Goal: Information Seeking & Learning: Learn about a topic

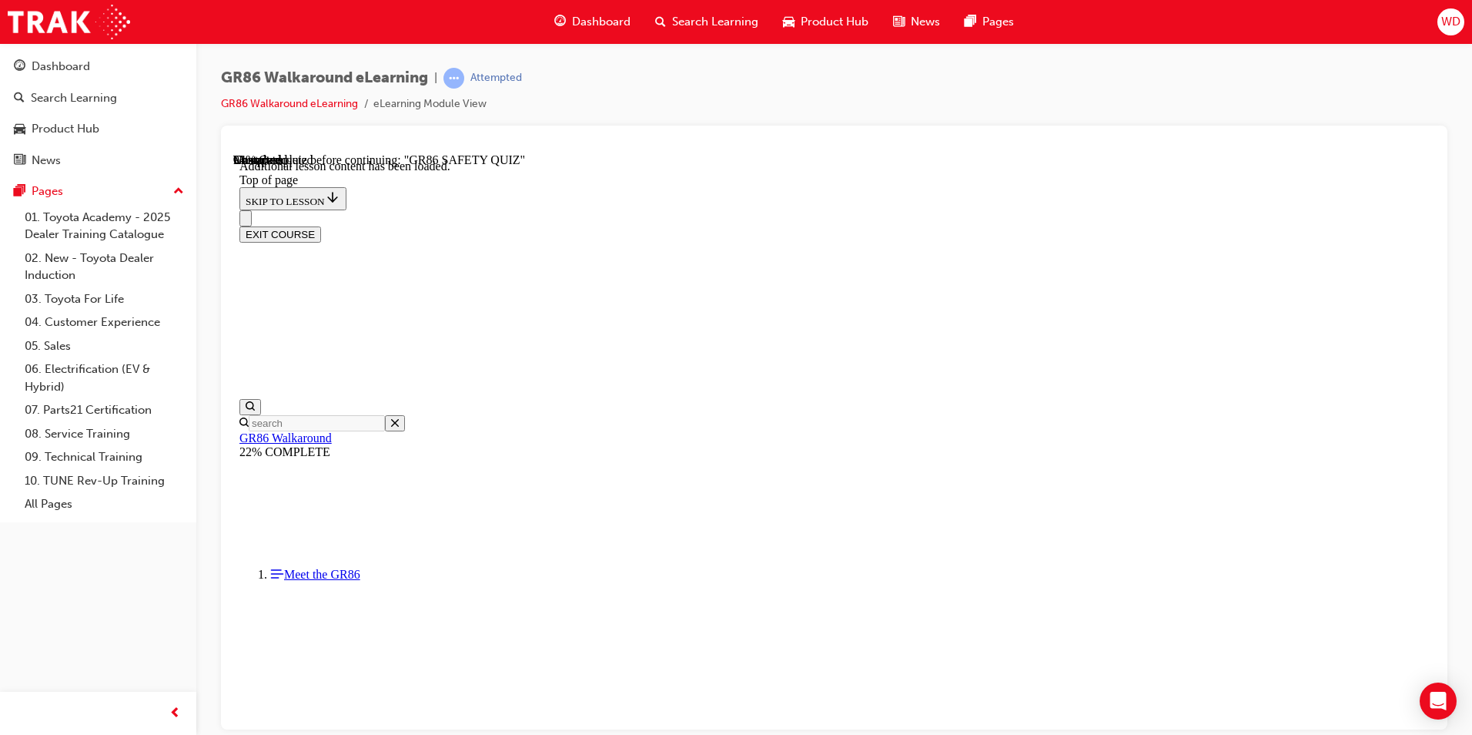
scroll to position [2975, 0]
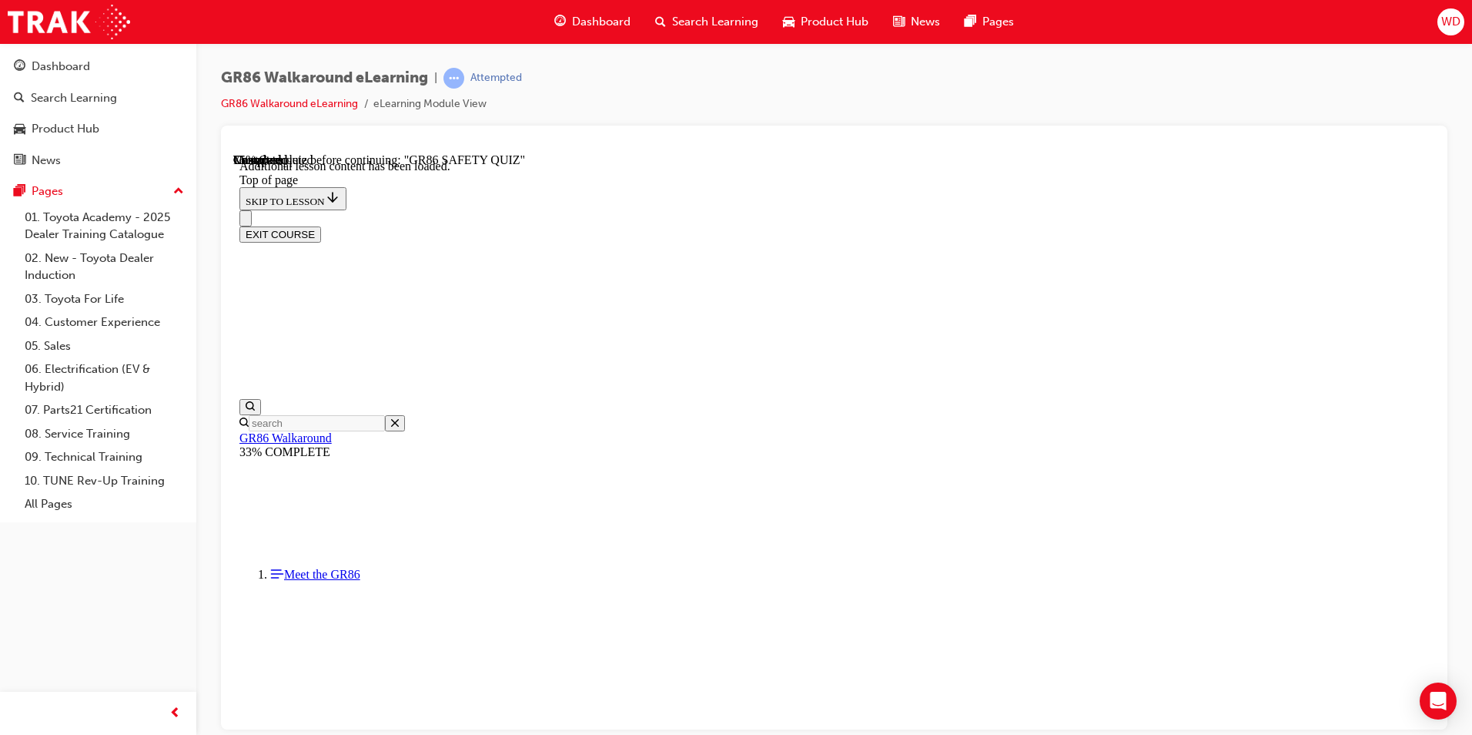
scroll to position [667, 0]
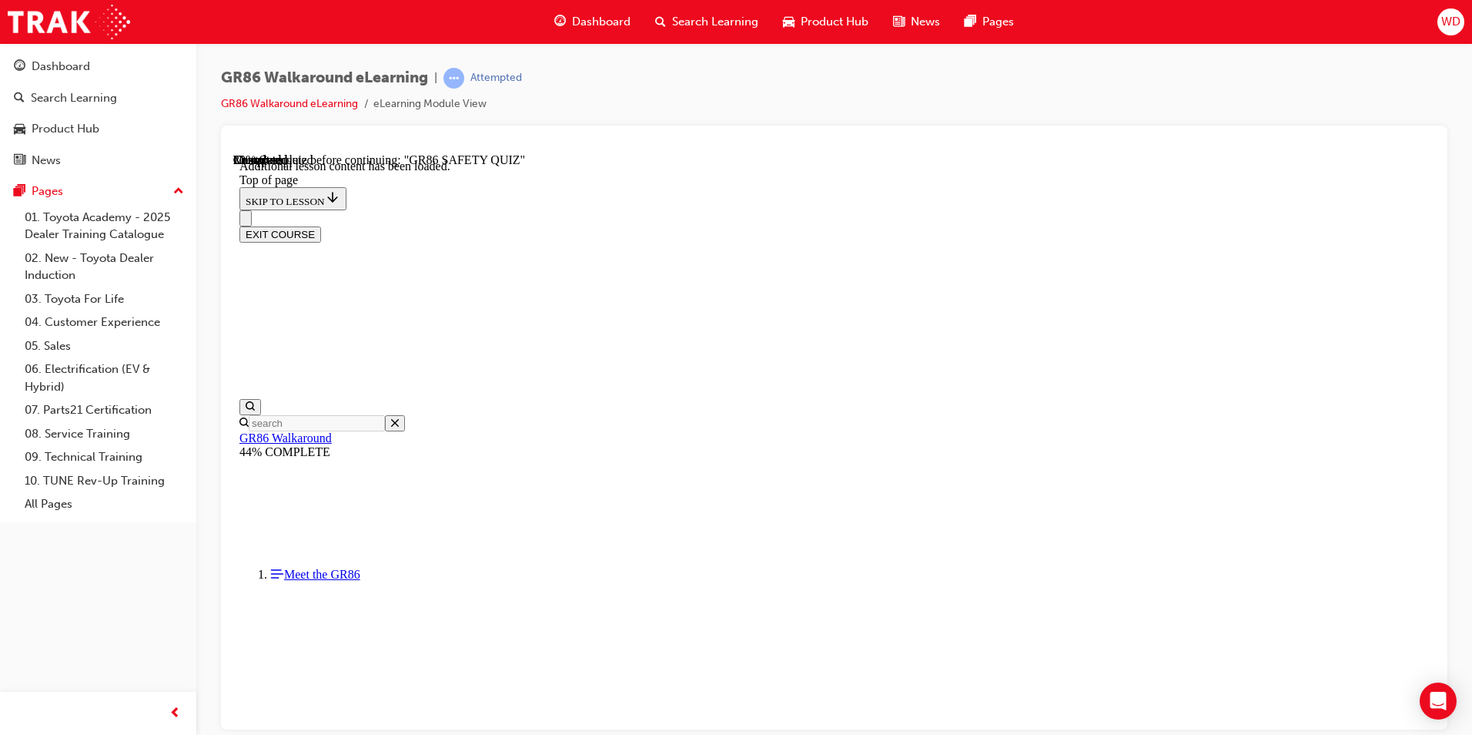
scroll to position [512, 0]
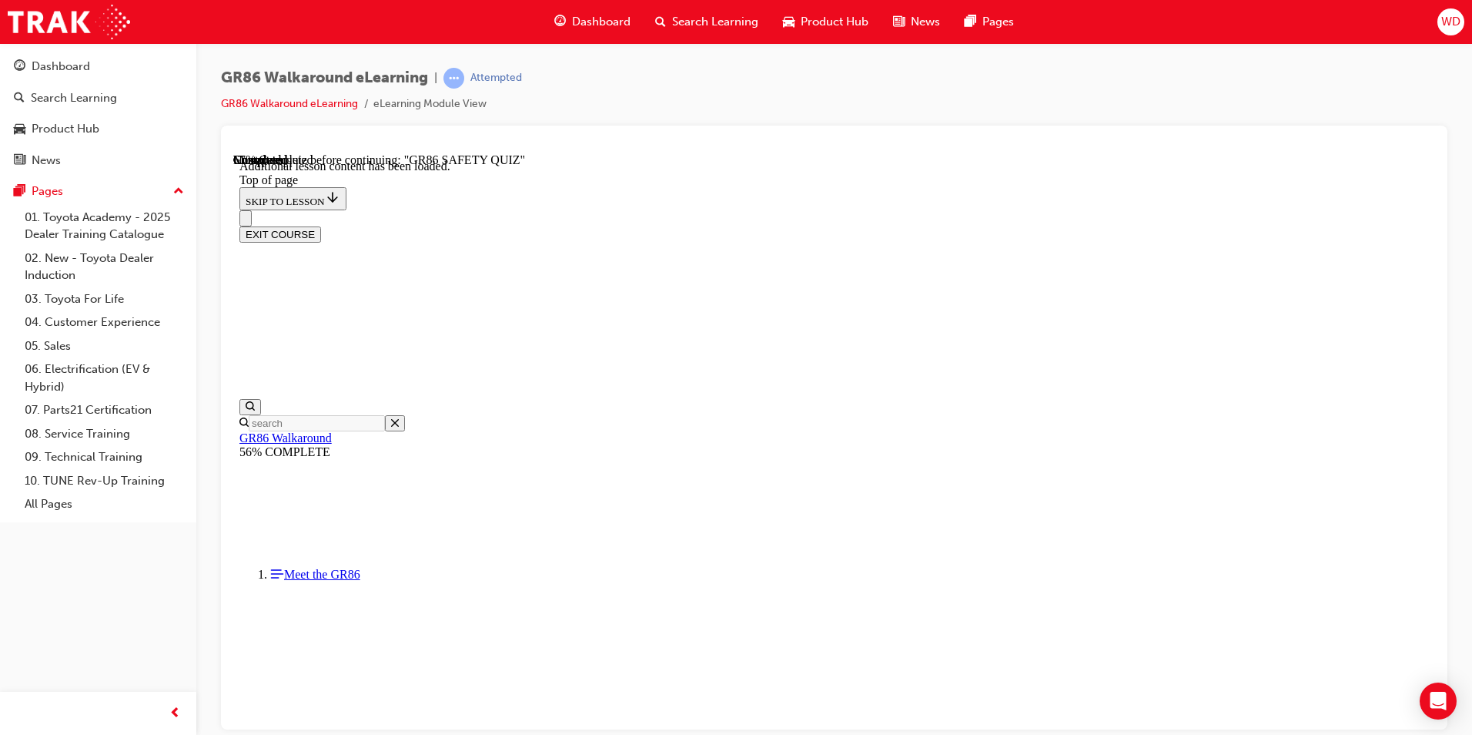
scroll to position [688, 0]
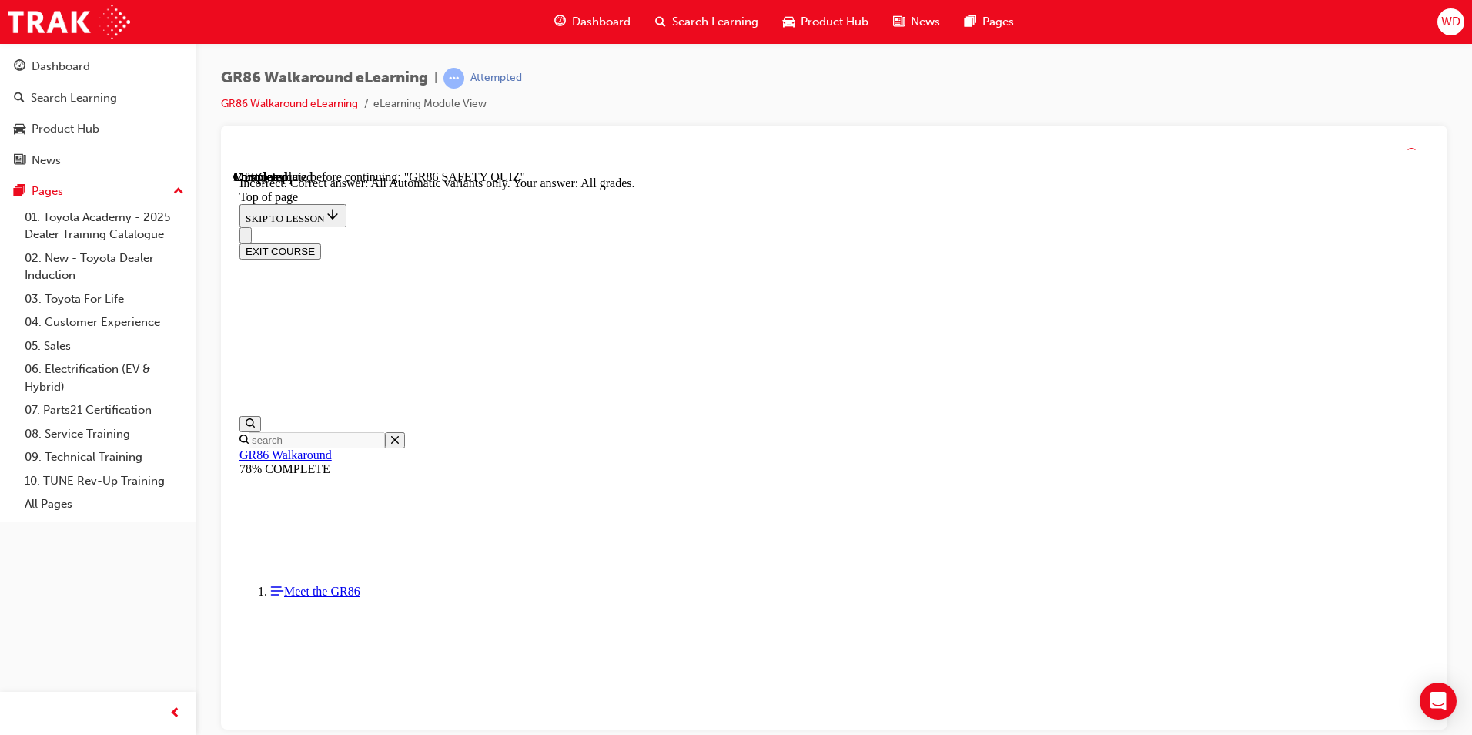
scroll to position [337, 0]
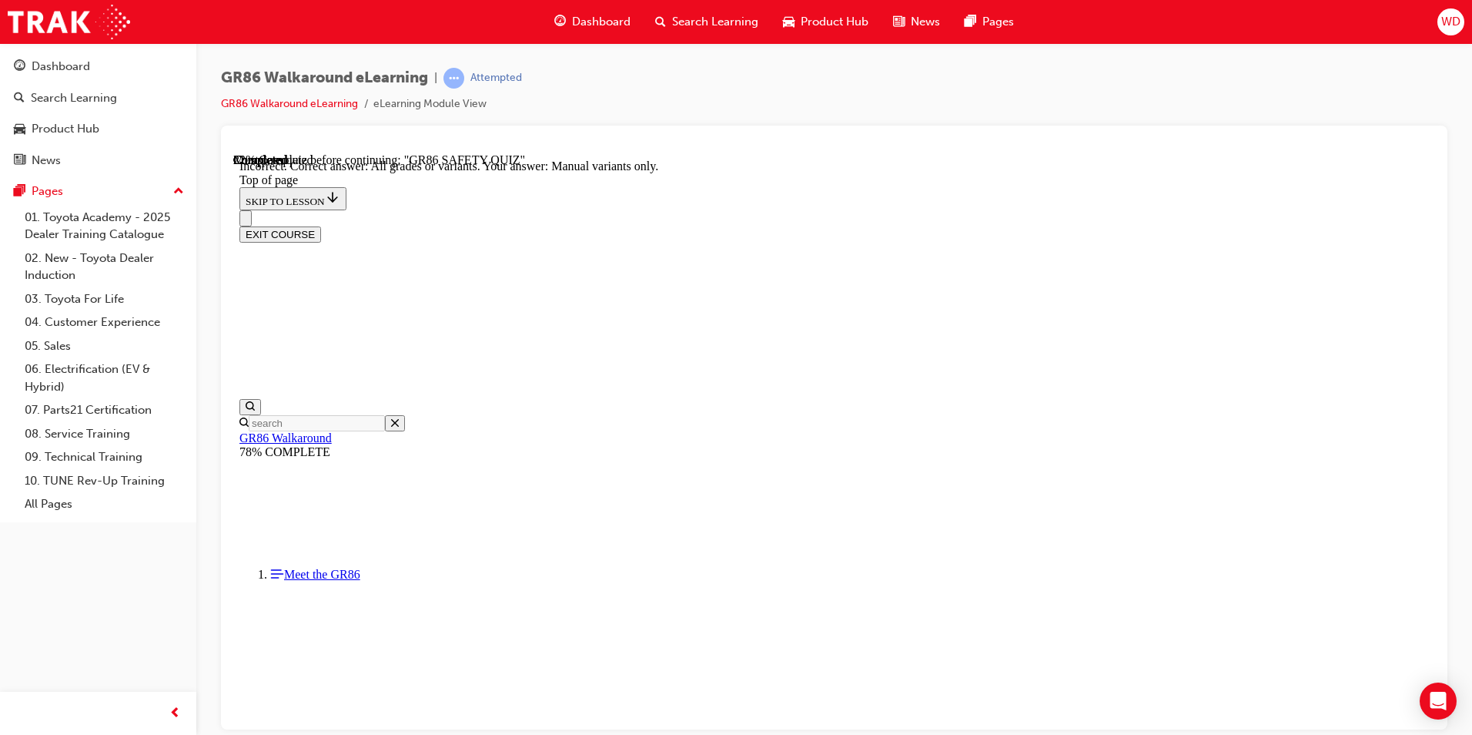
scroll to position [285, 0]
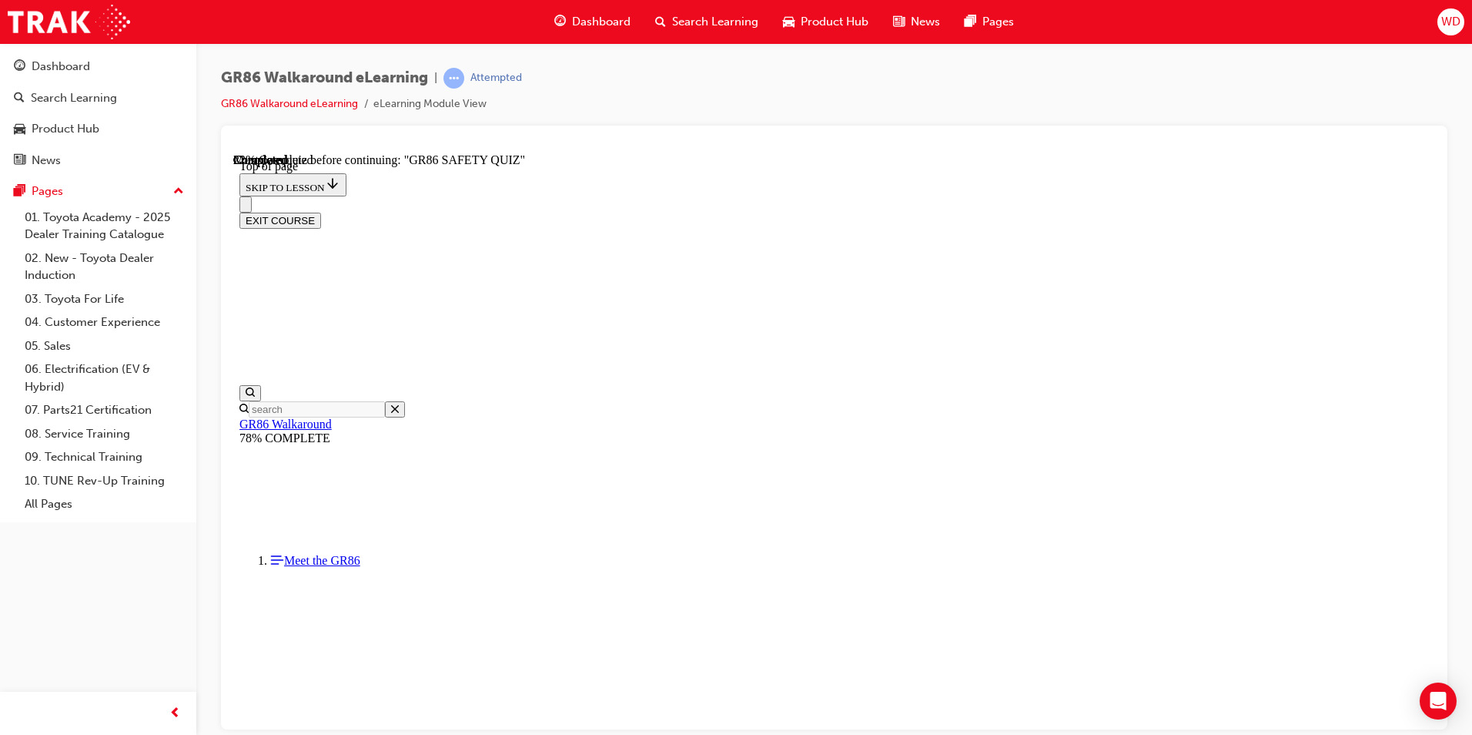
scroll to position [586, 0]
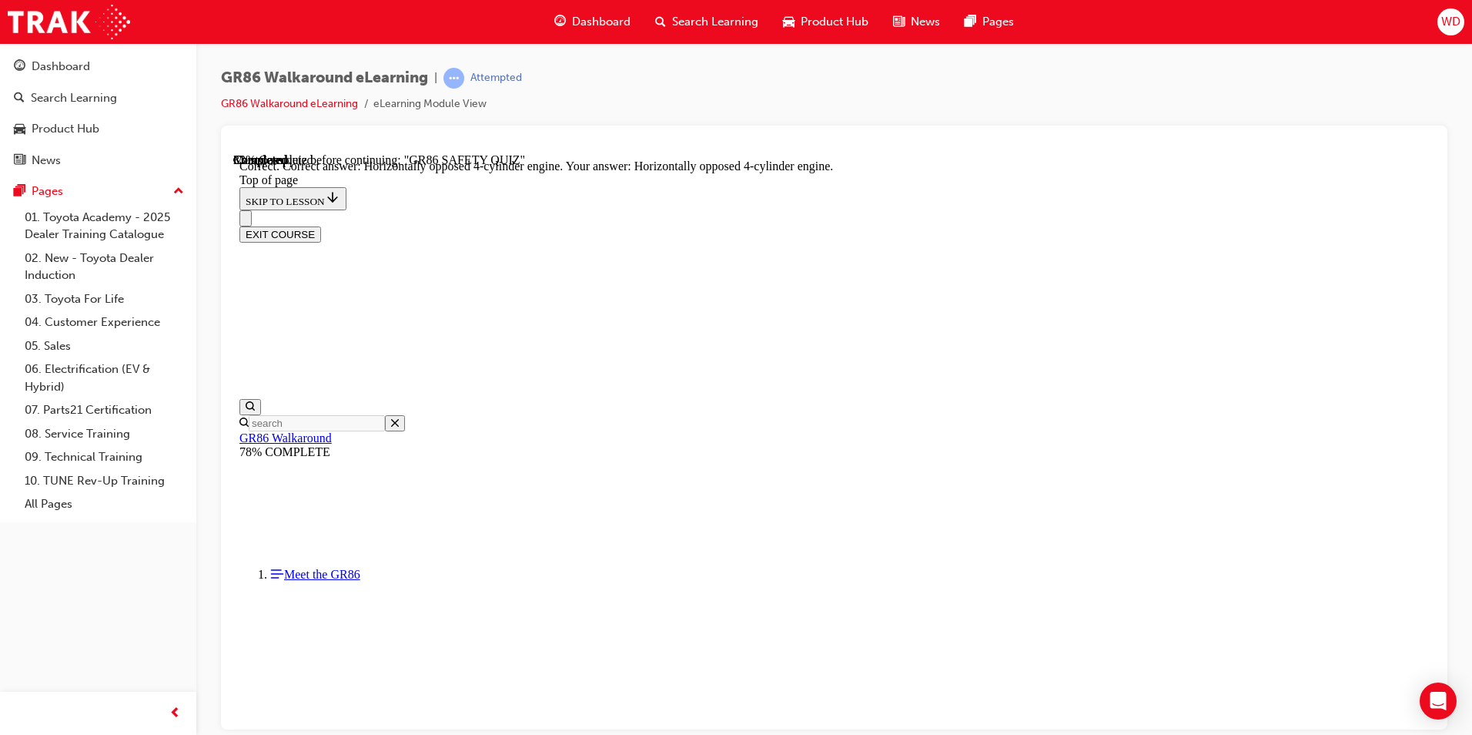
scroll to position [668, 0]
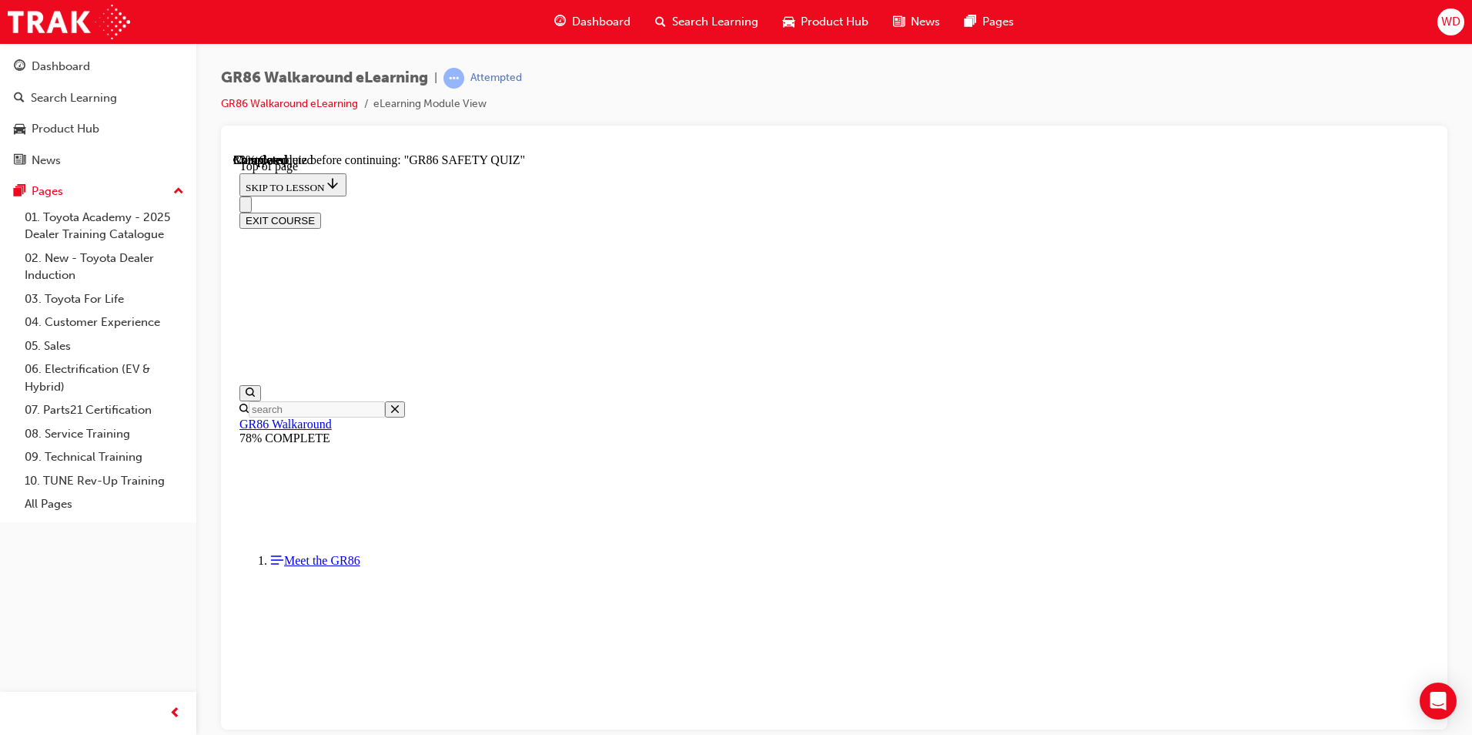
scroll to position [432, 0]
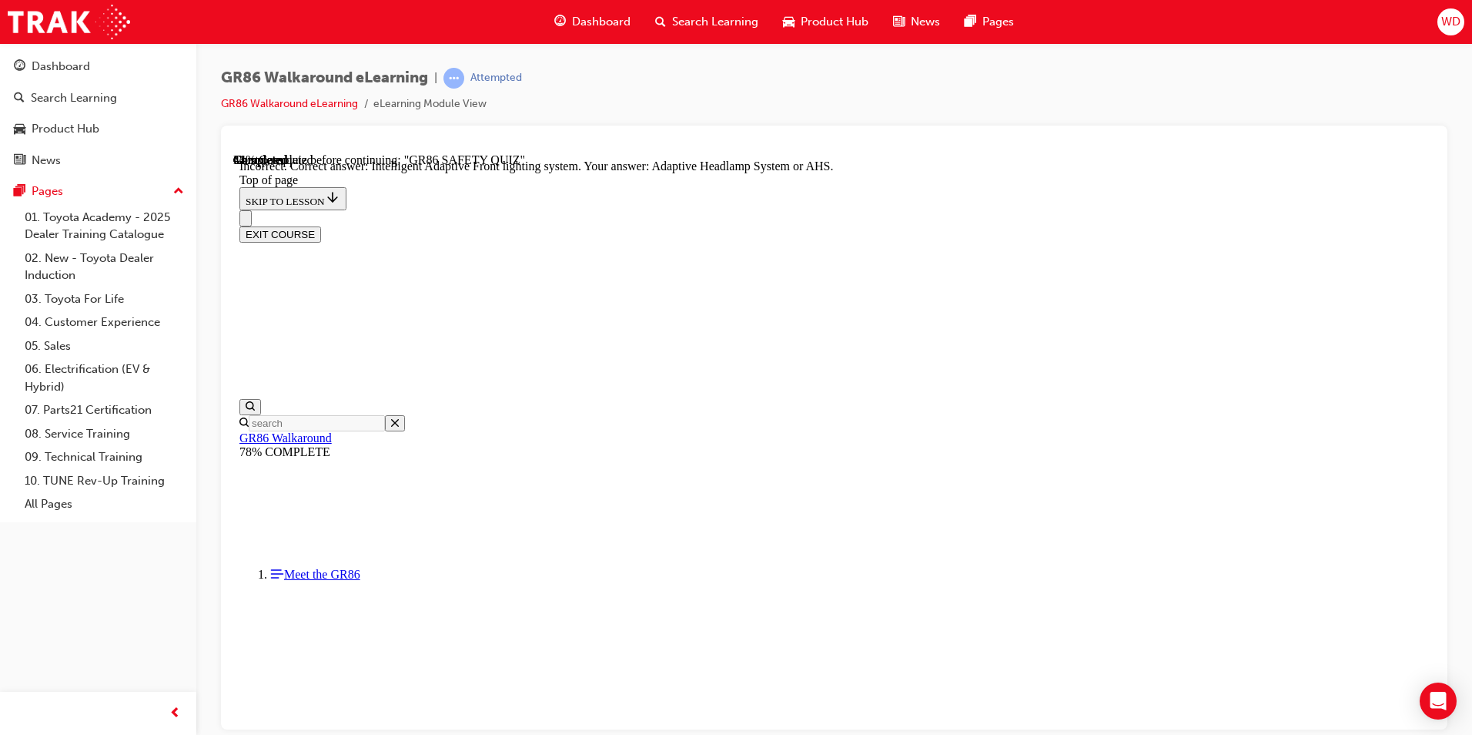
scroll to position [563, 0]
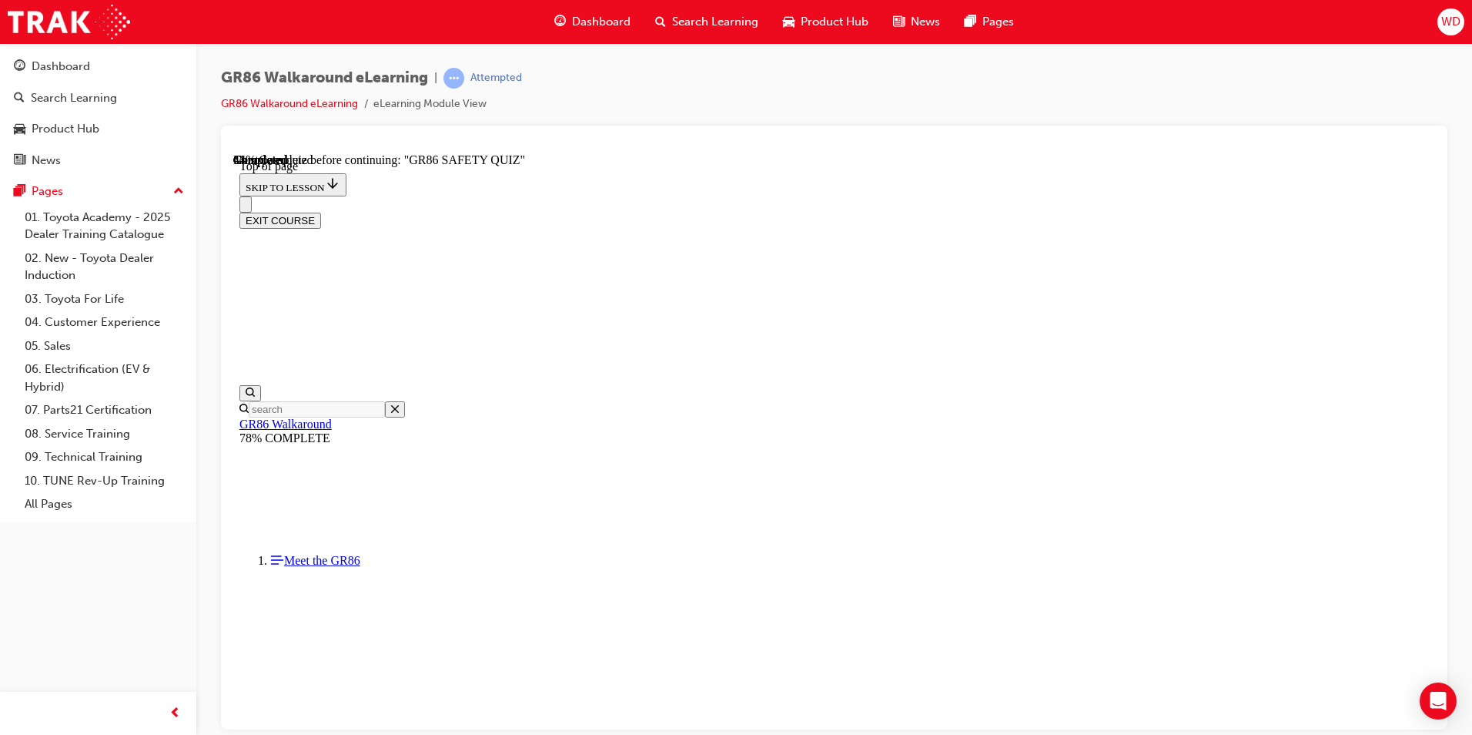
scroll to position [201, 0]
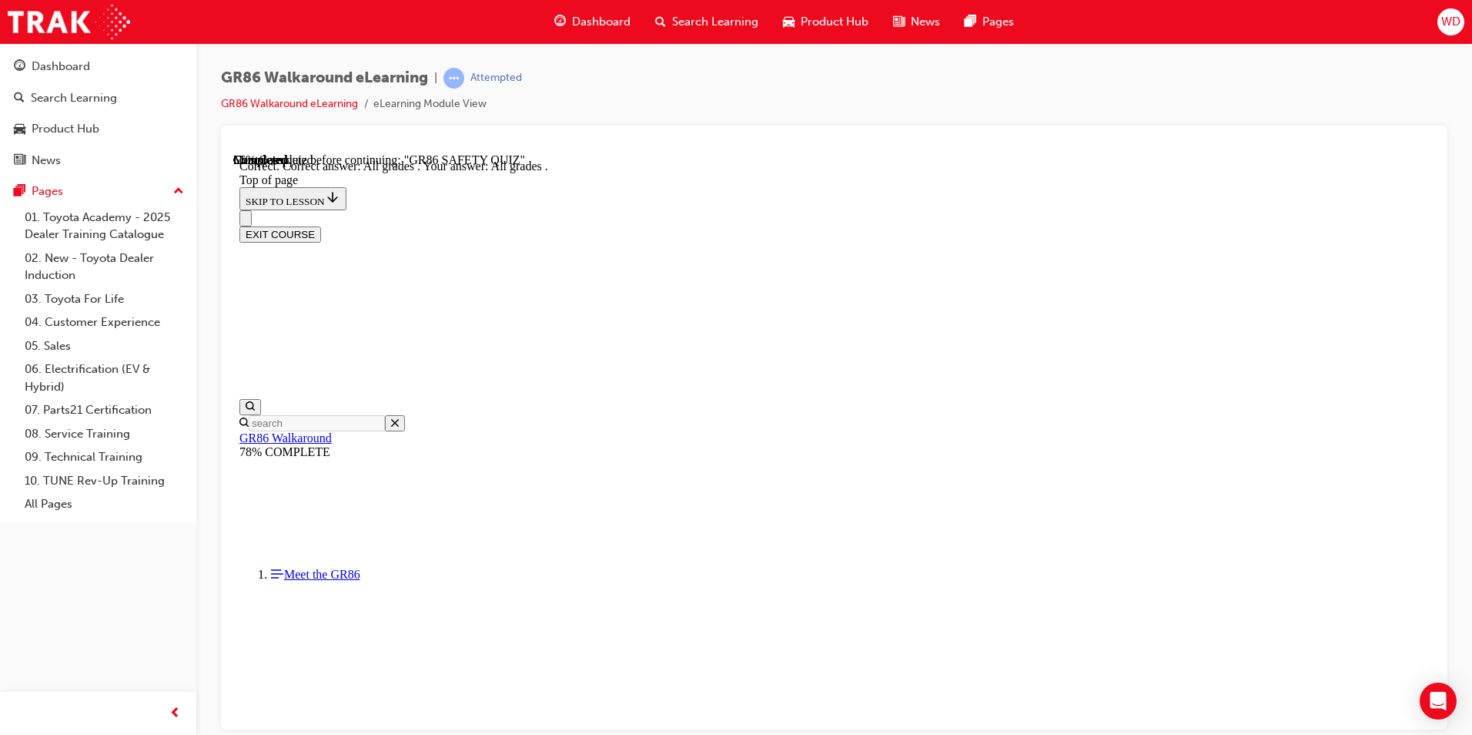
scroll to position [337, 0]
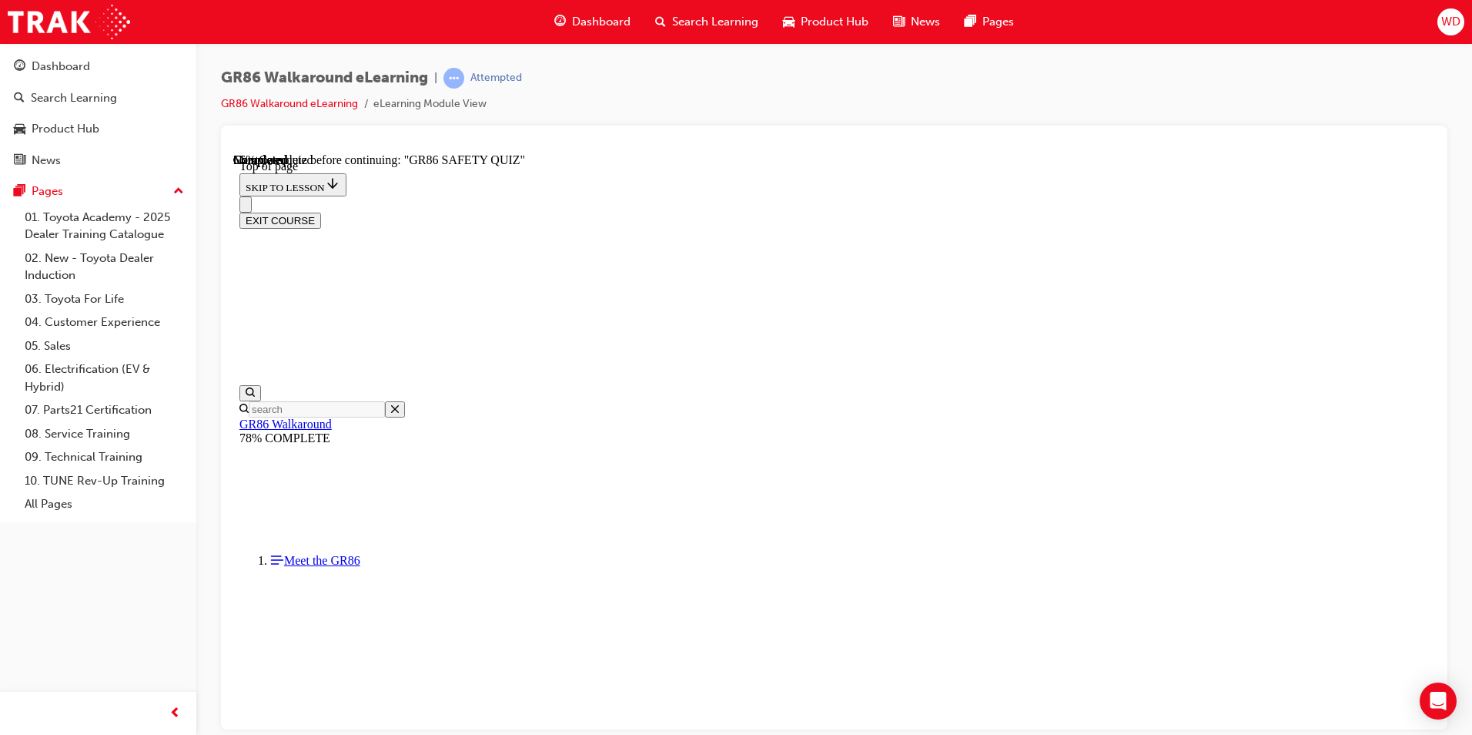
scroll to position [509, 0]
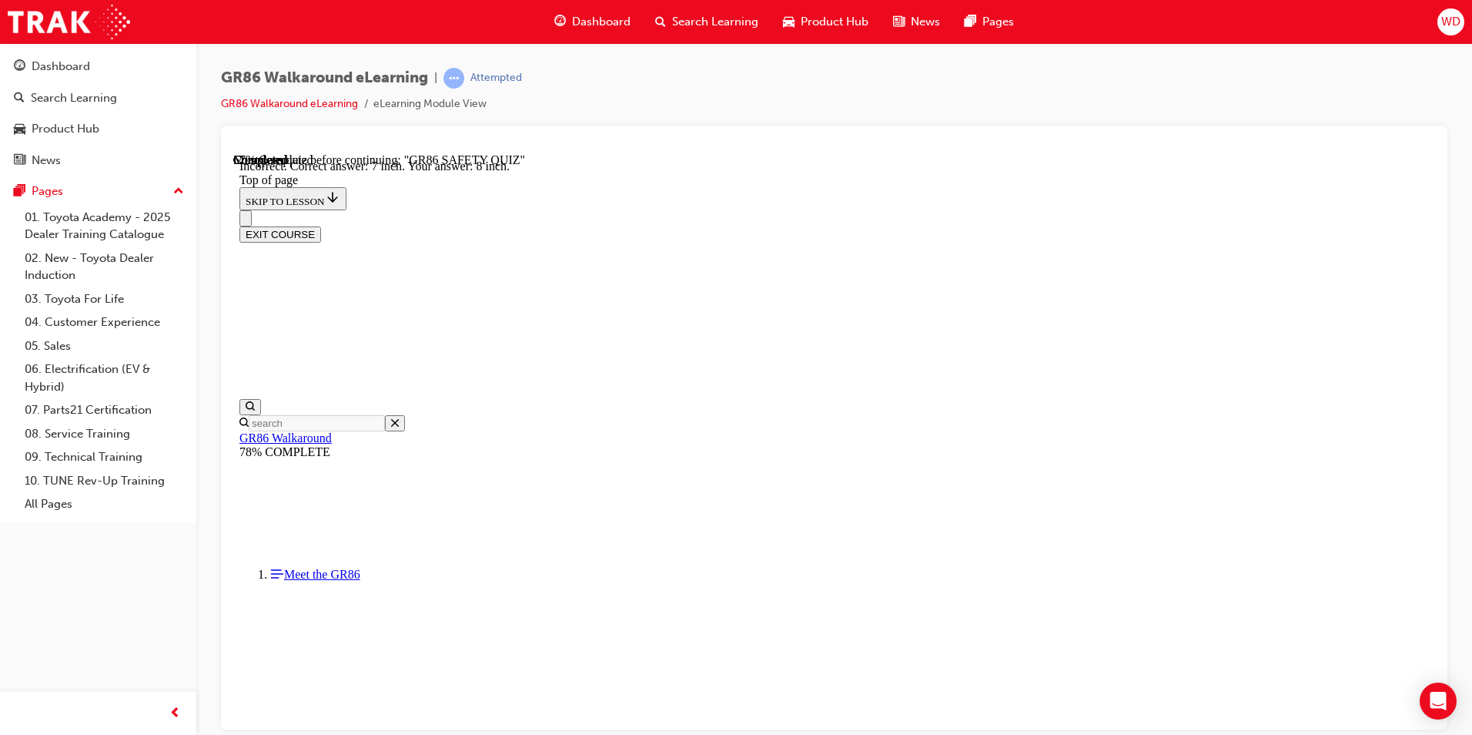
scroll to position [641, 0]
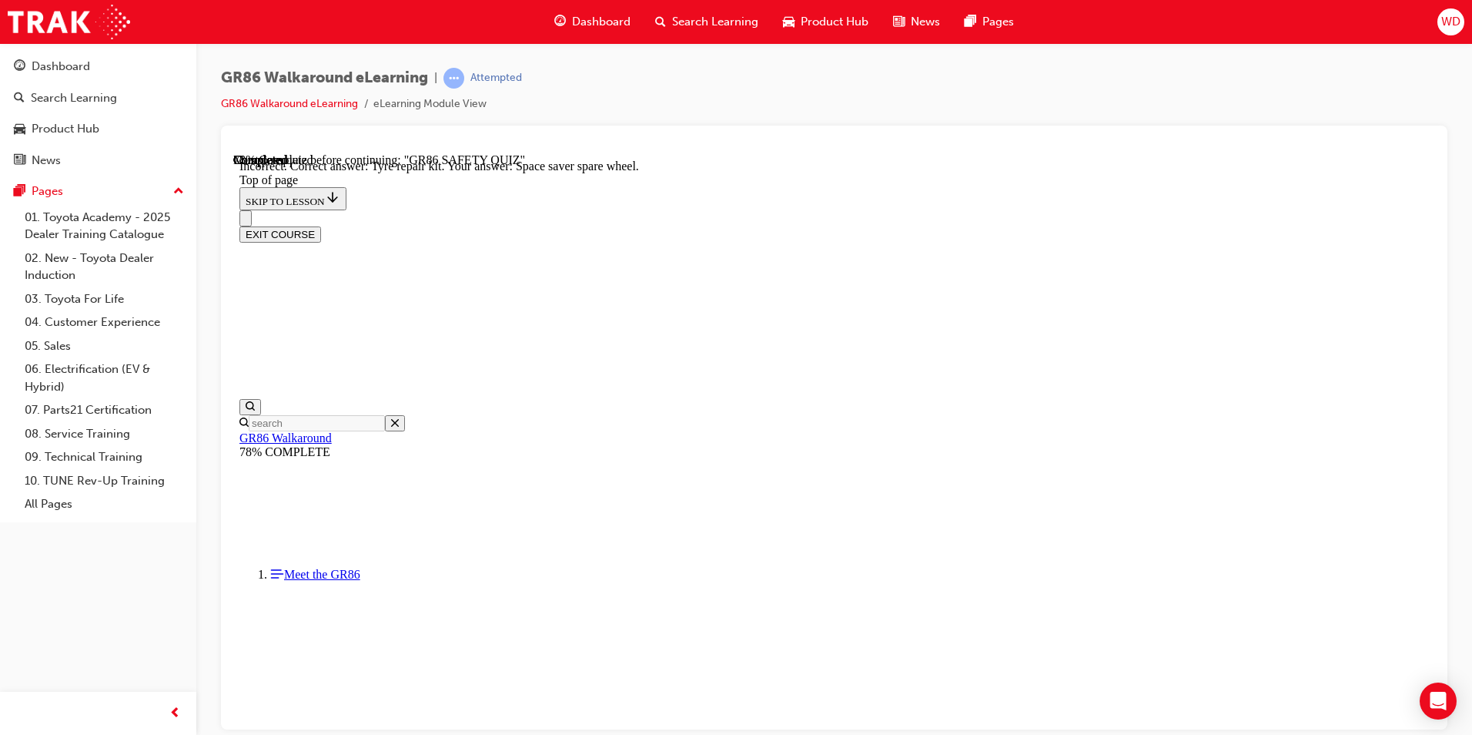
scroll to position [285, 0]
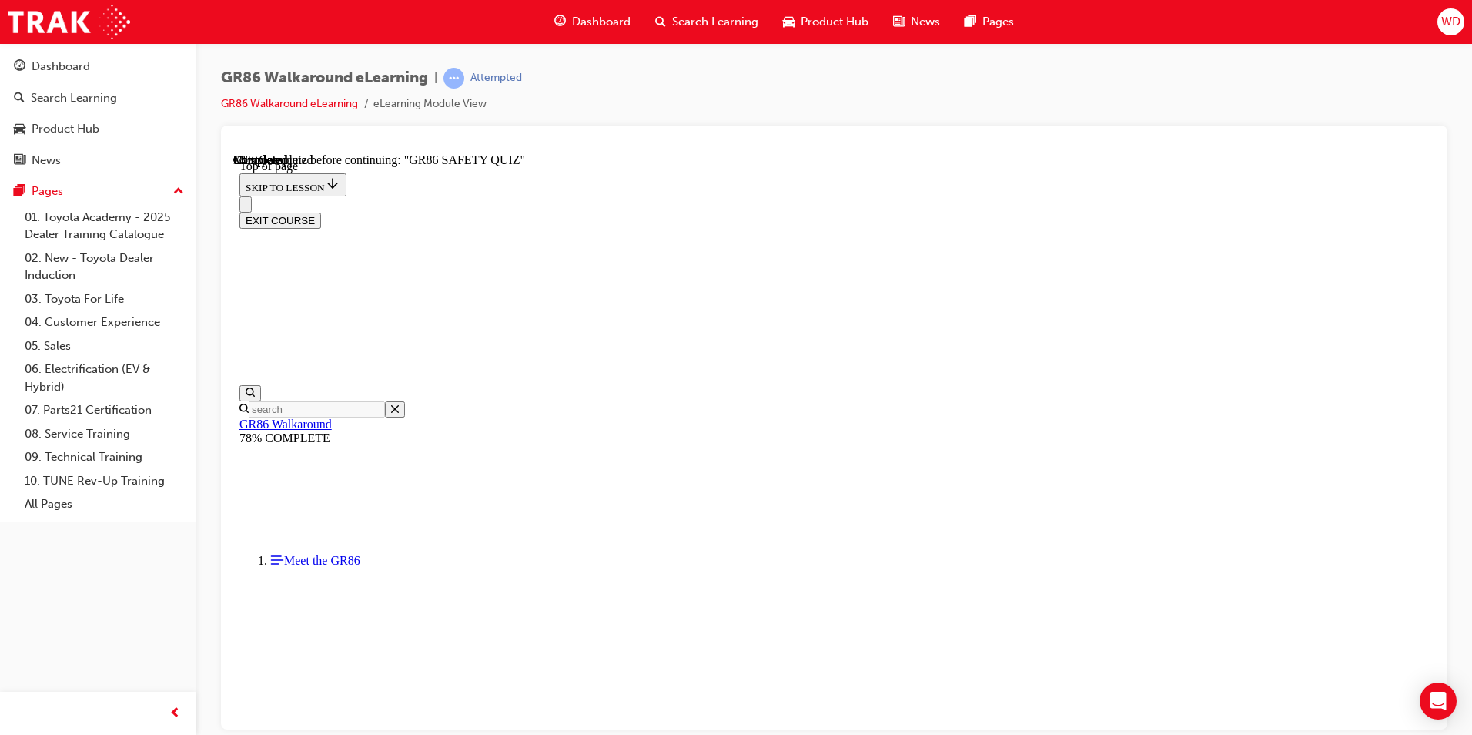
scroll to position [201, 0]
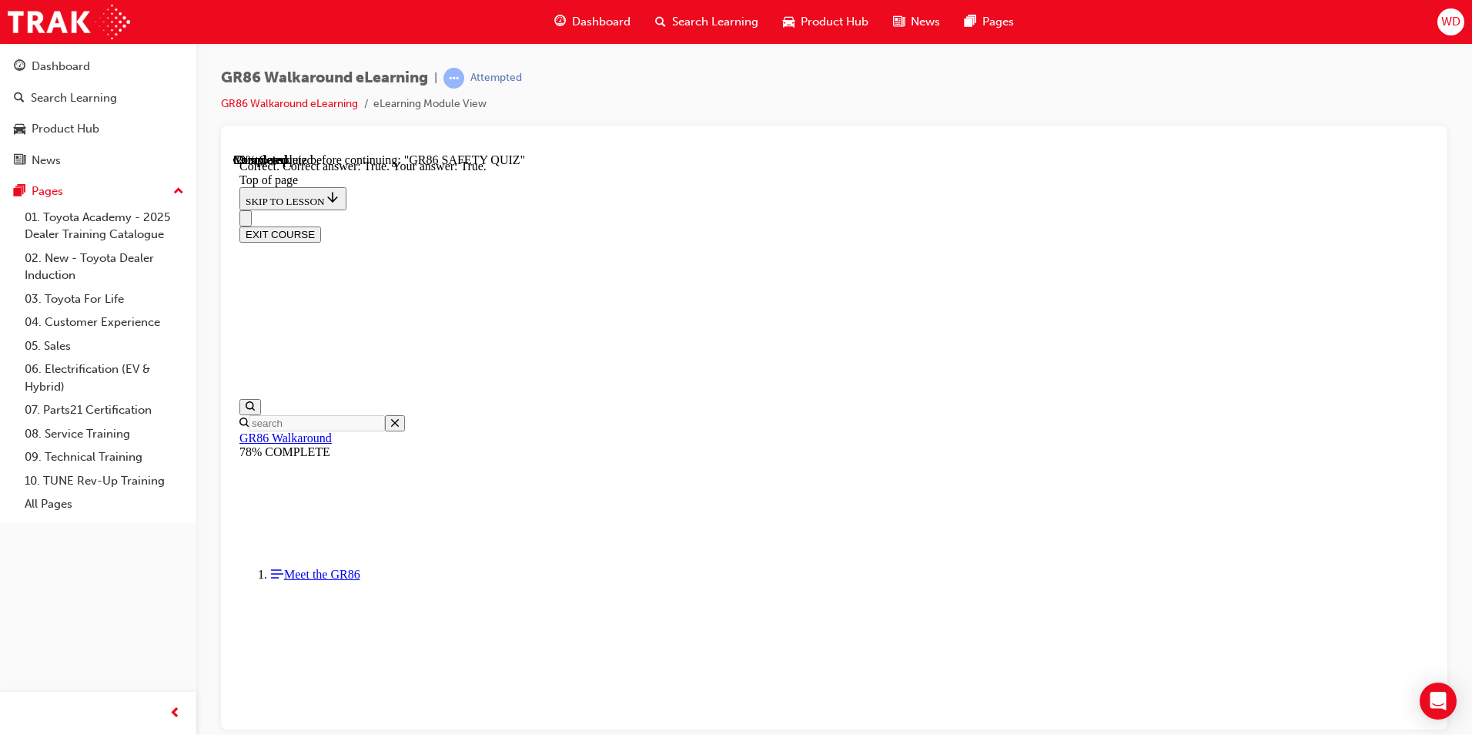
scroll to position [410, 0]
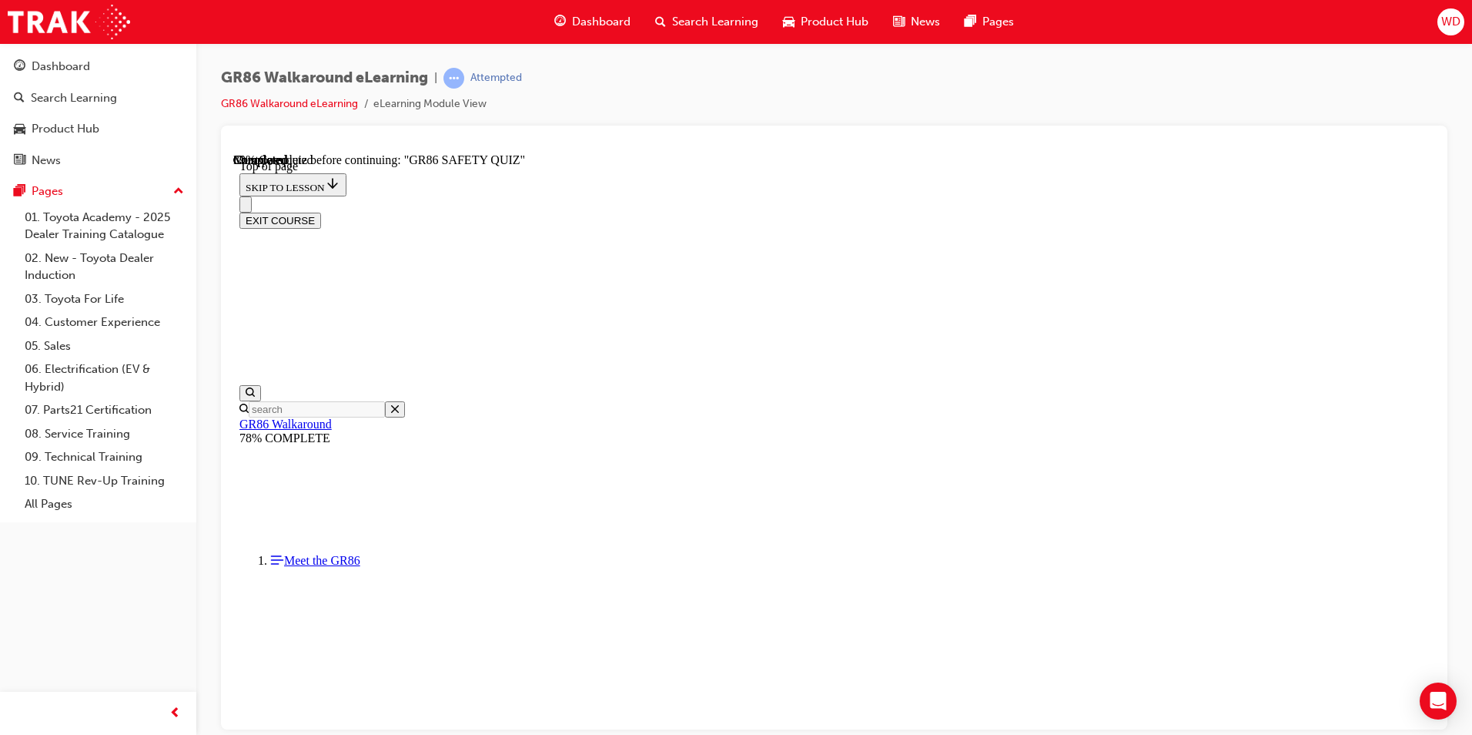
scroll to position [201, 0]
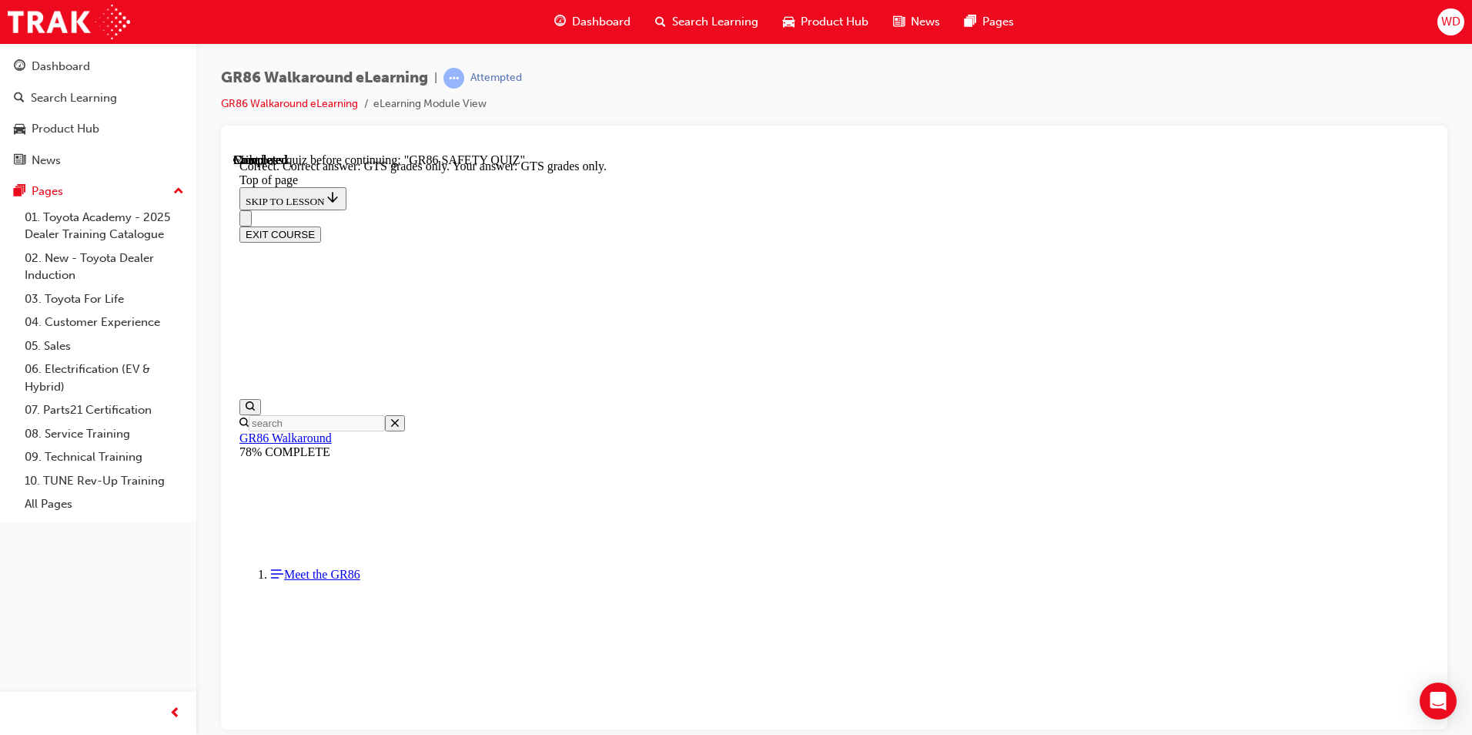
scroll to position [363, 0]
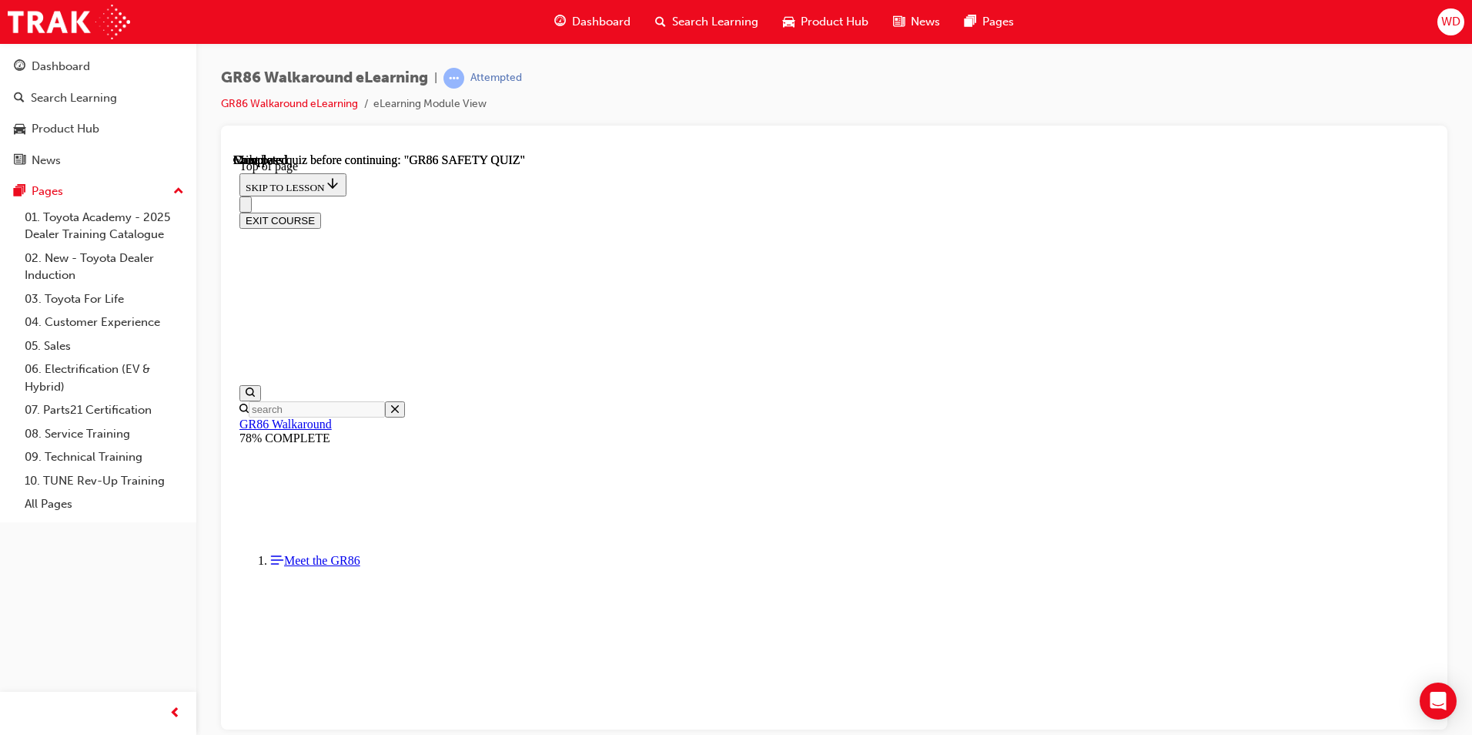
scroll to position [257, 0]
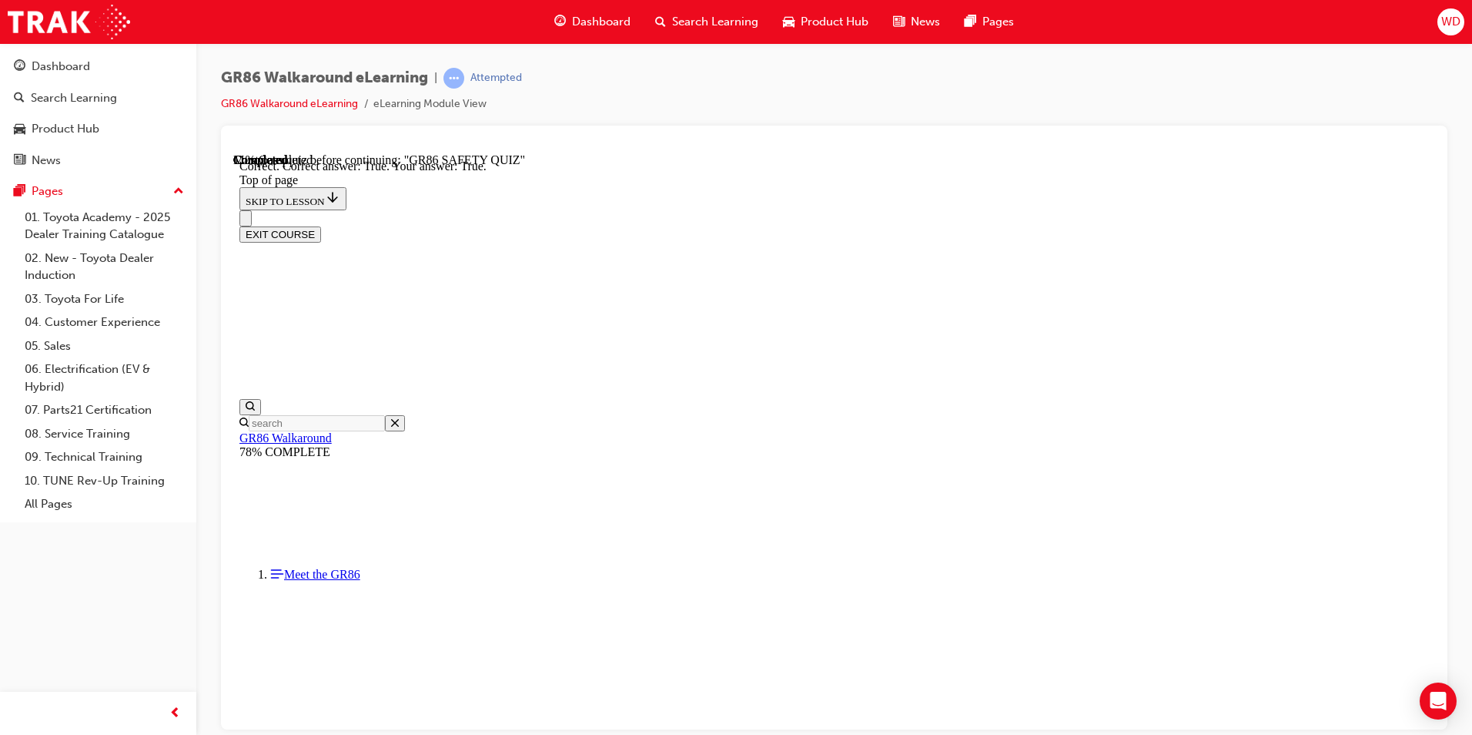
scroll to position [410, 0]
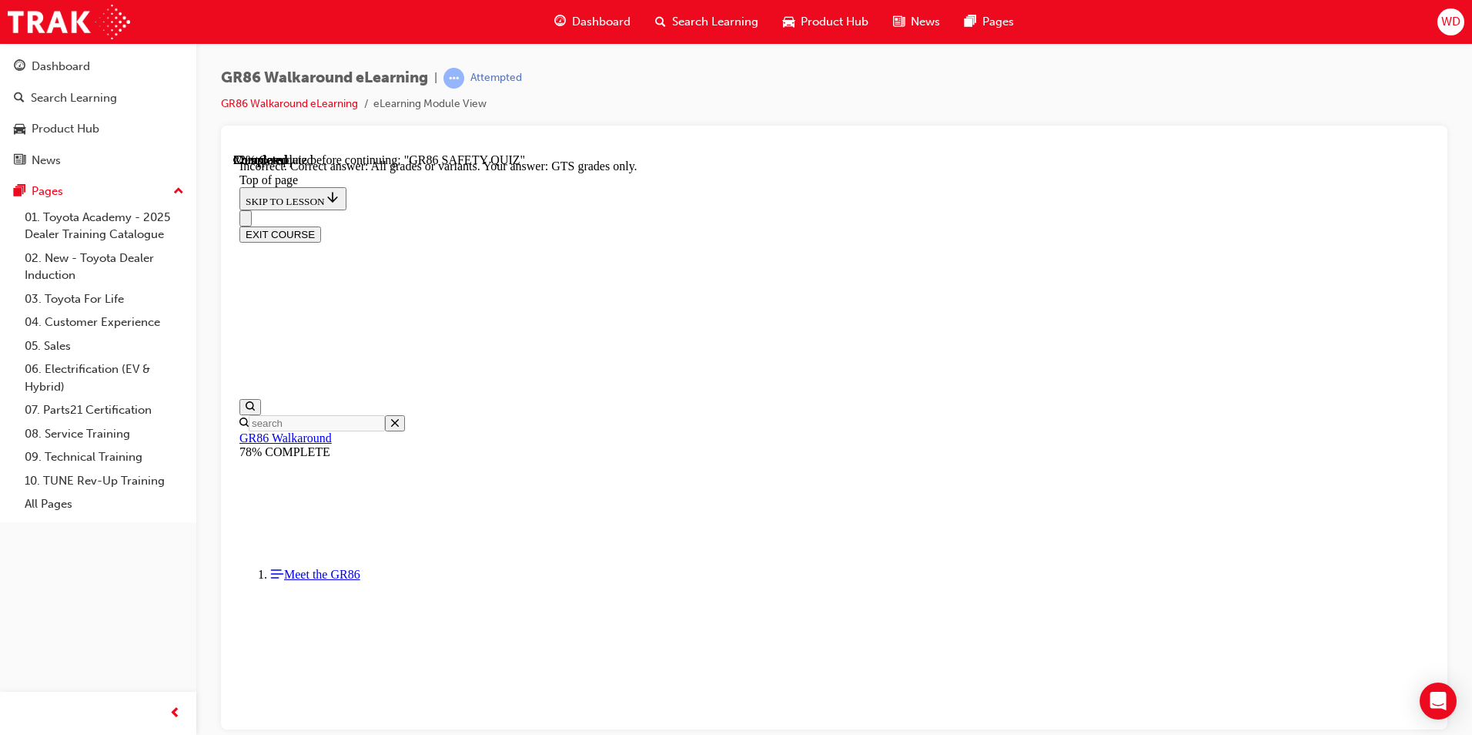
scroll to position [285, 0]
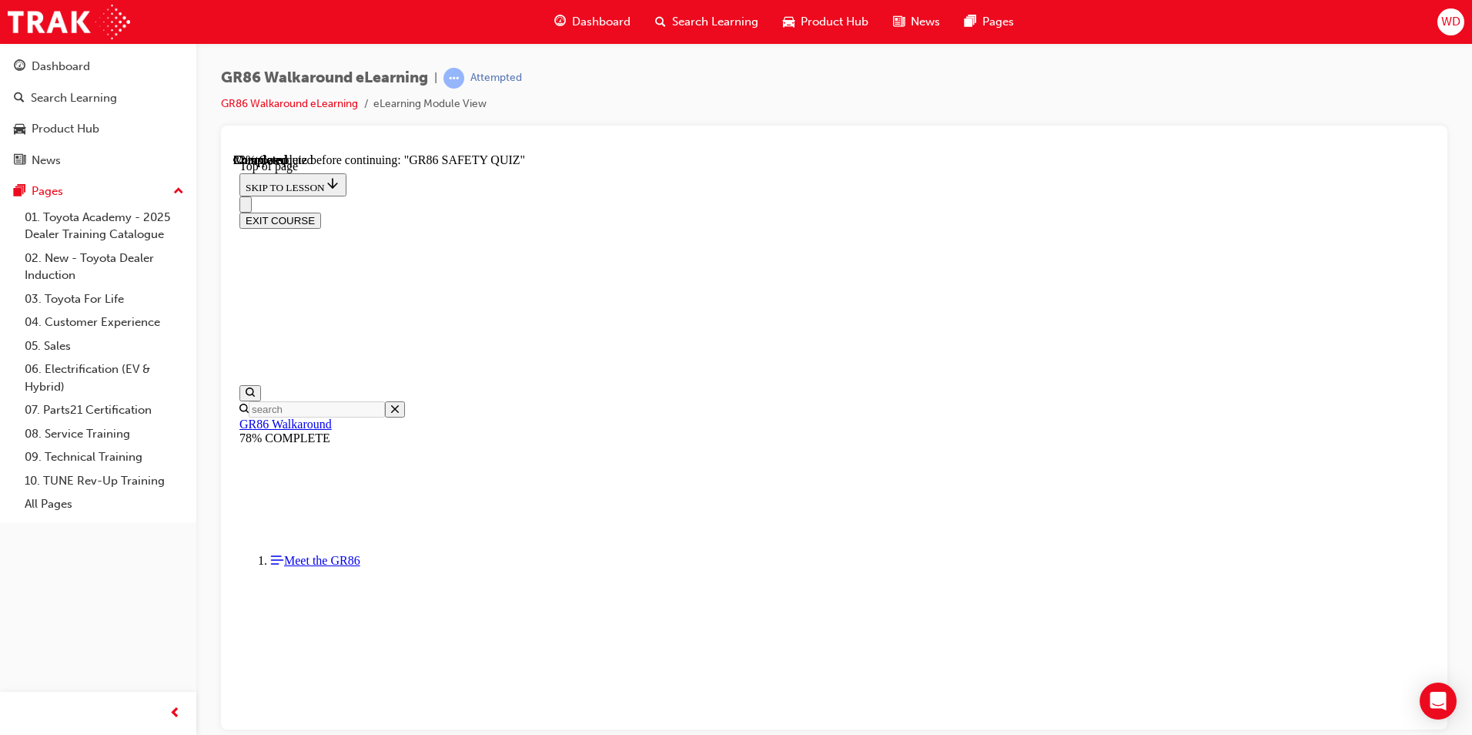
scroll to position [435, 0]
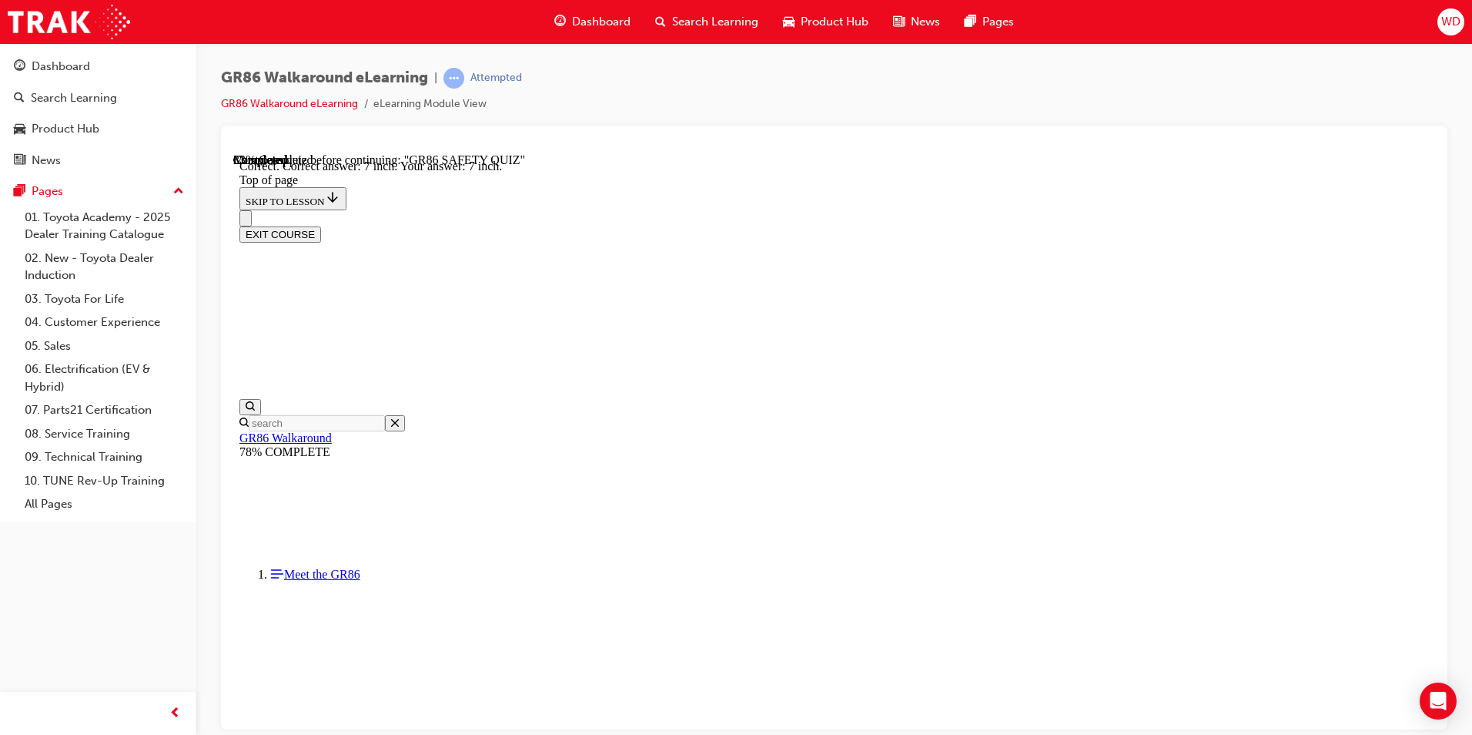
scroll to position [641, 0]
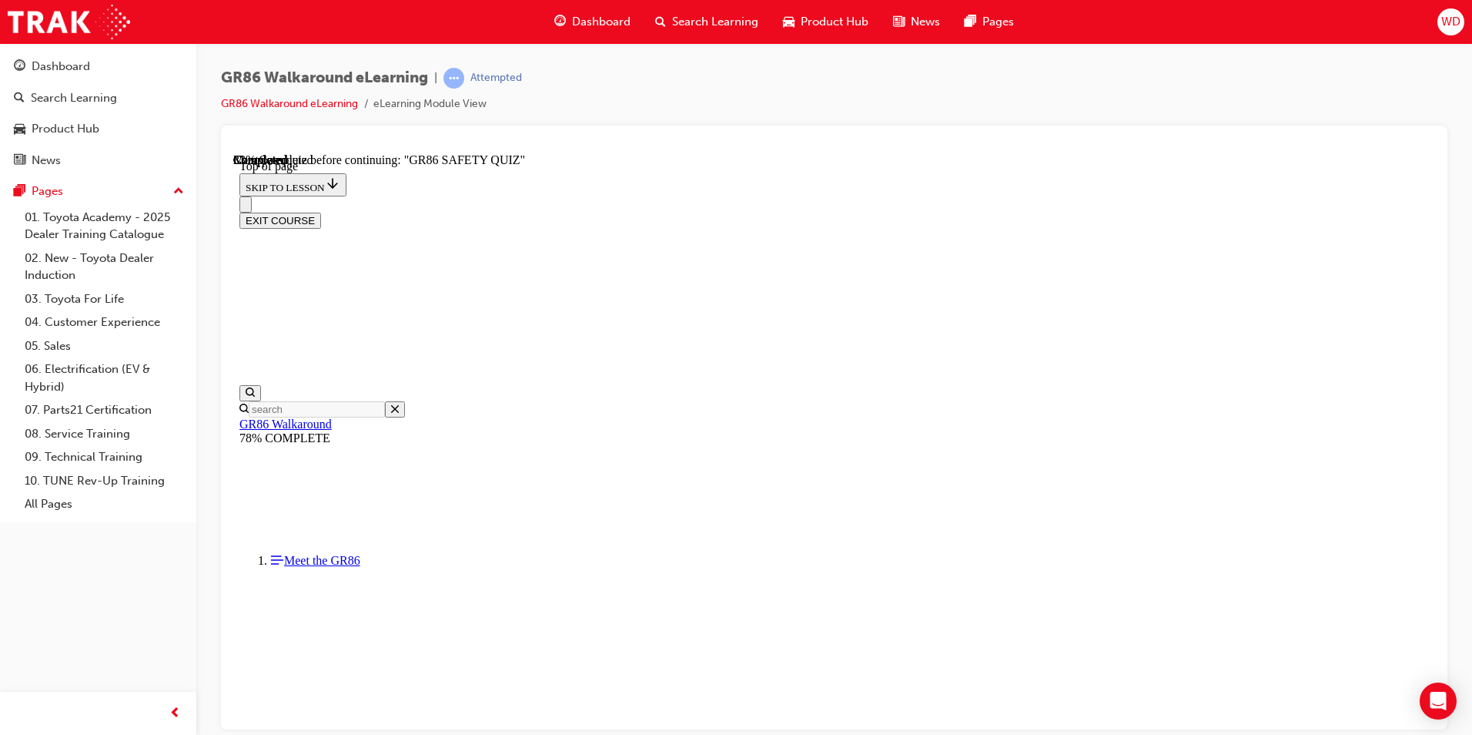
scroll to position [509, 0]
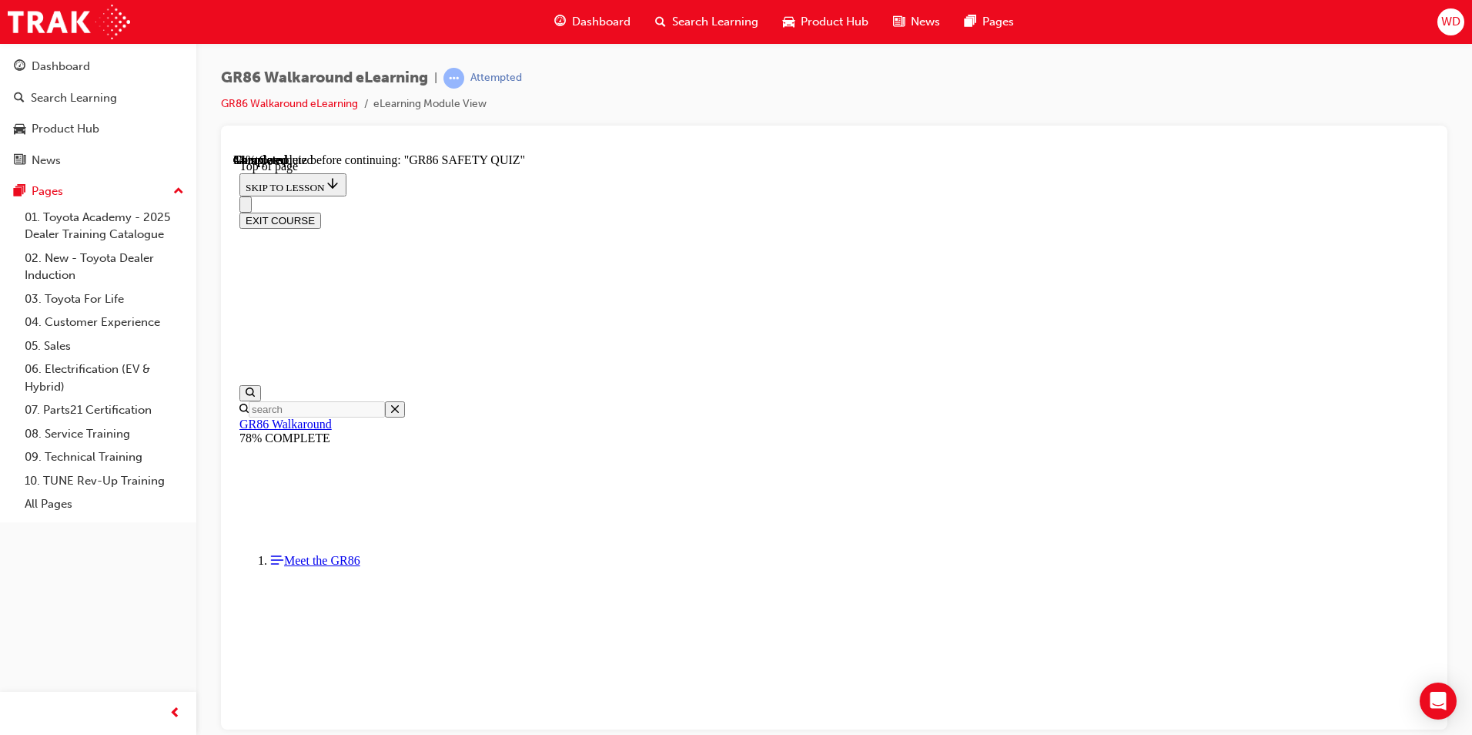
scroll to position [124, 0]
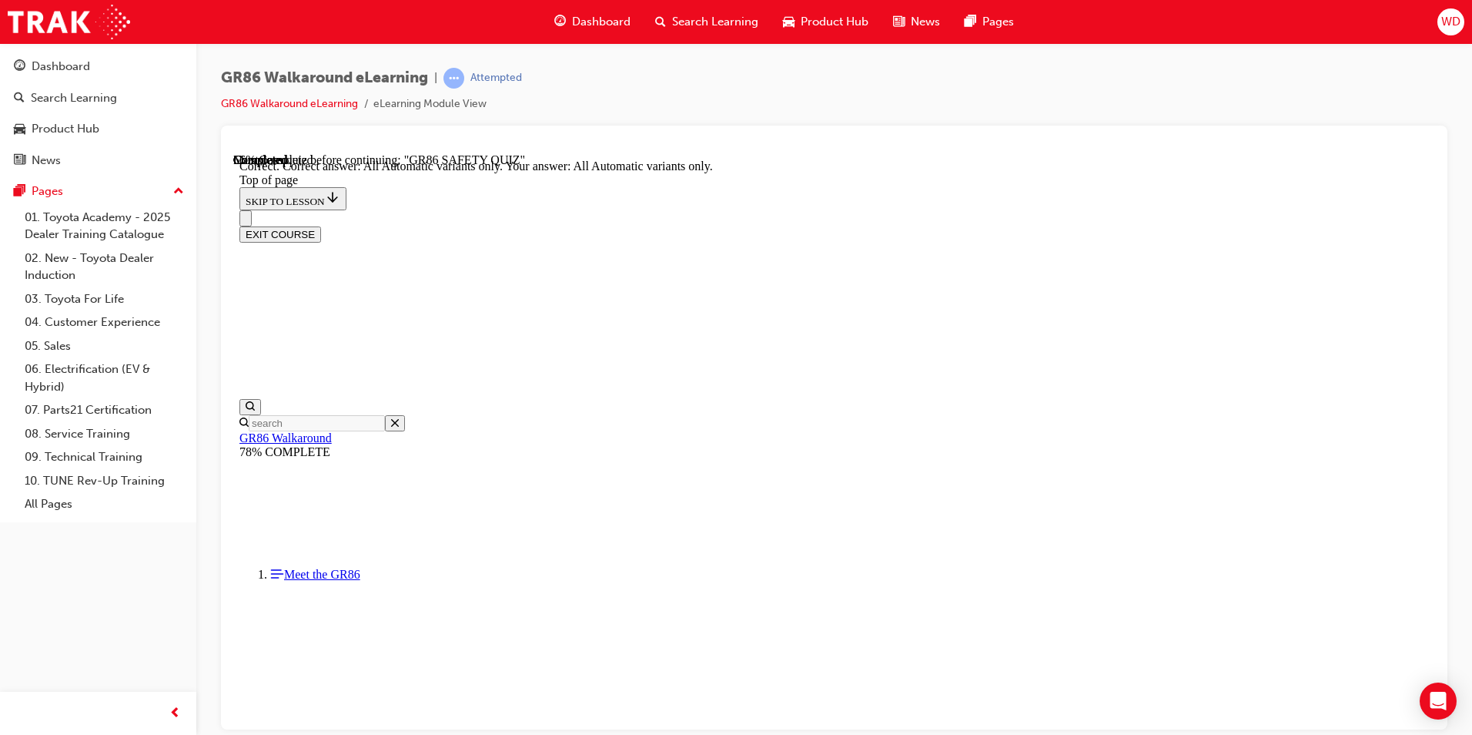
scroll to position [337, 0]
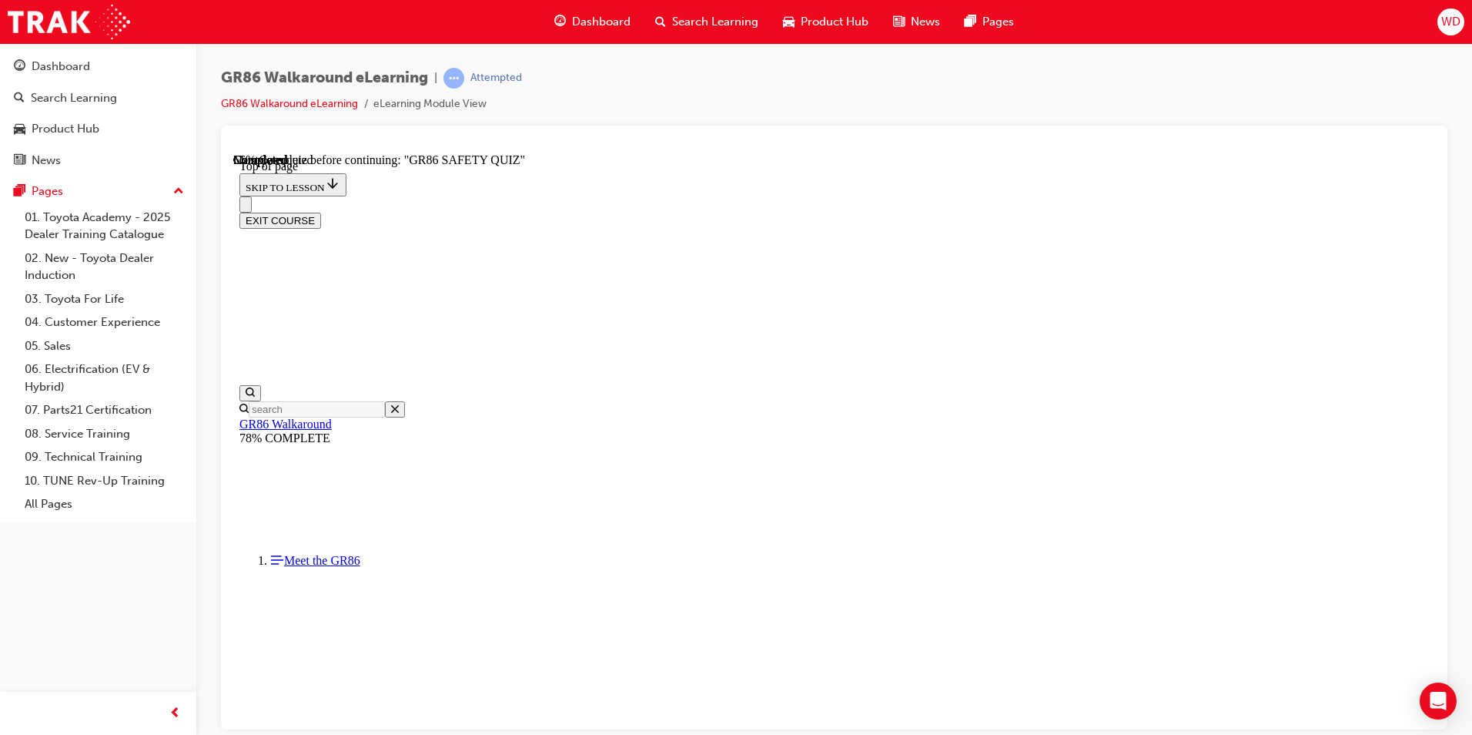
scroll to position [201, 0]
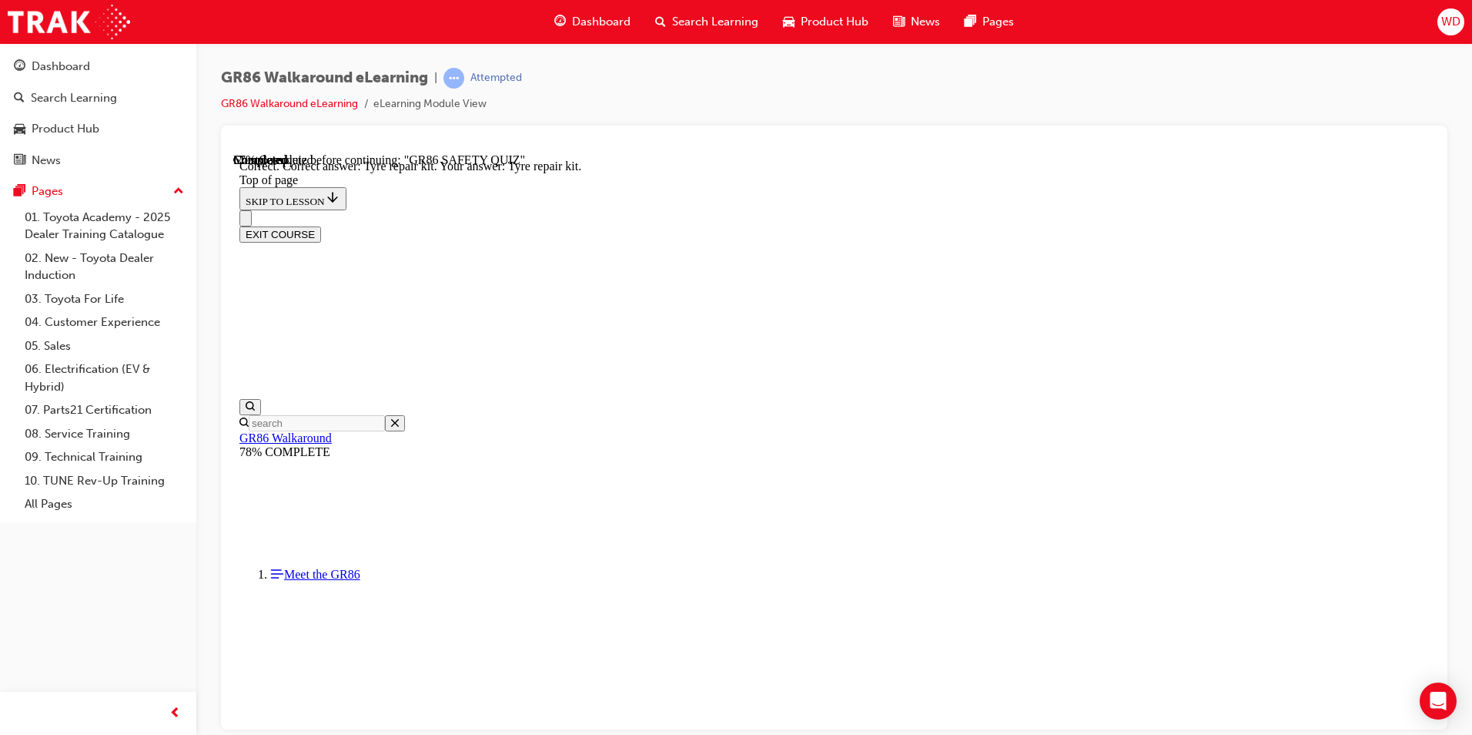
scroll to position [285, 0]
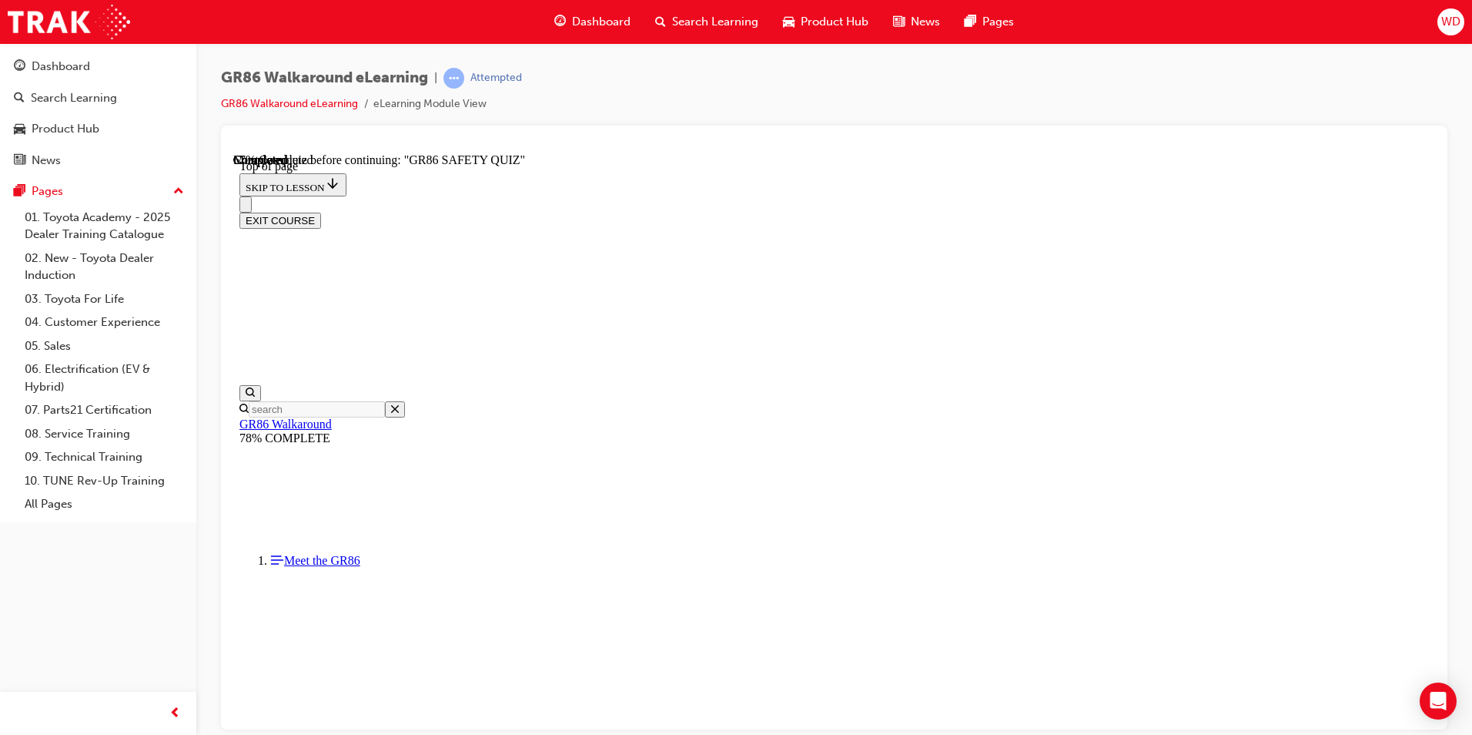
scroll to position [509, 0]
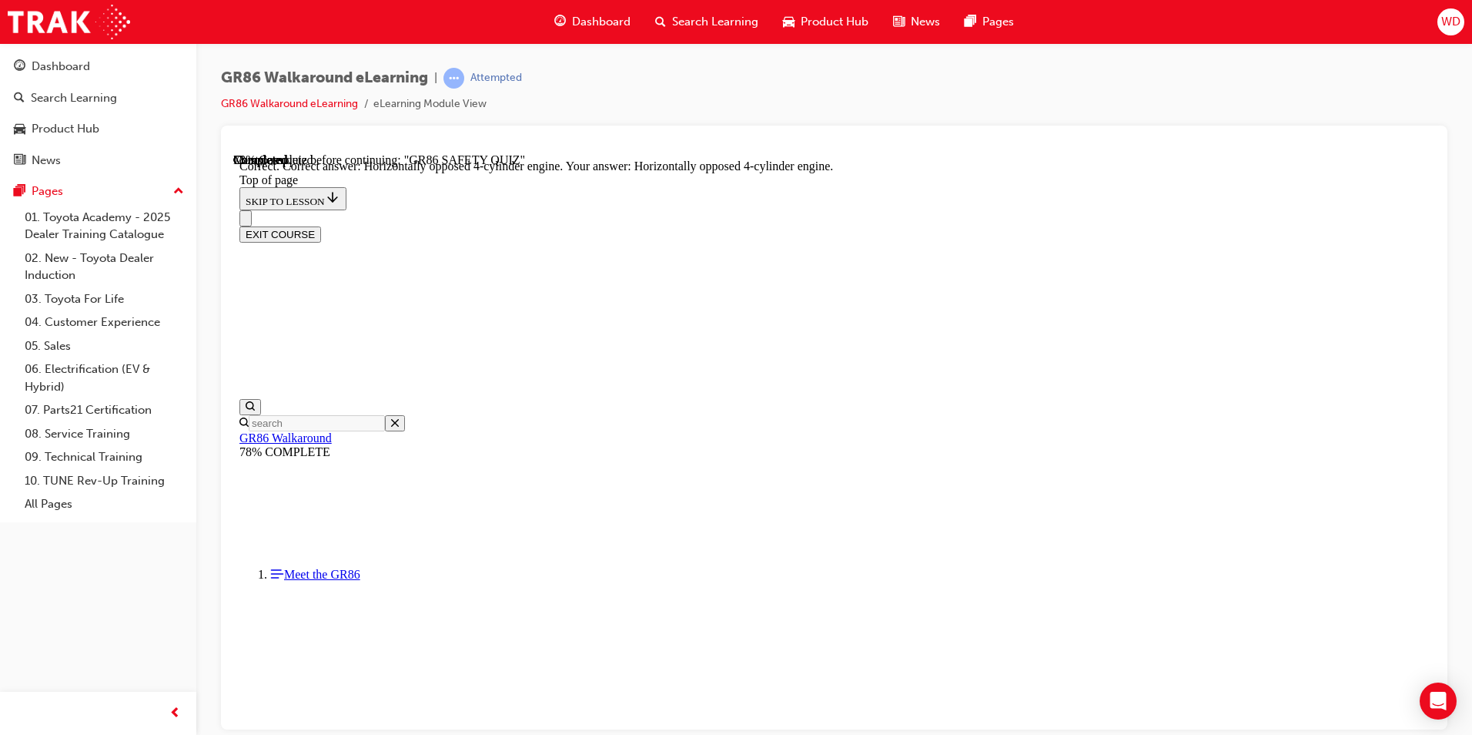
scroll to position [668, 0]
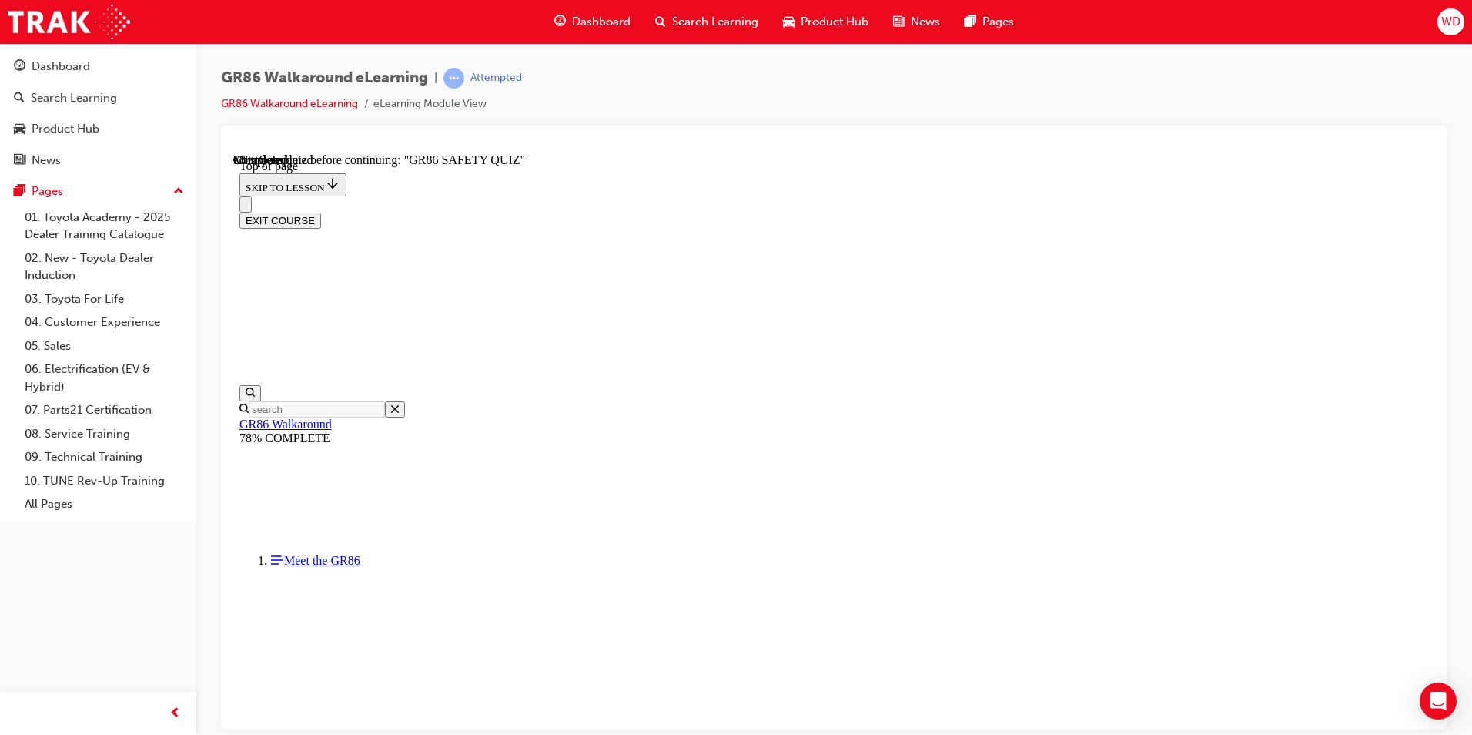
scroll to position [201, 0]
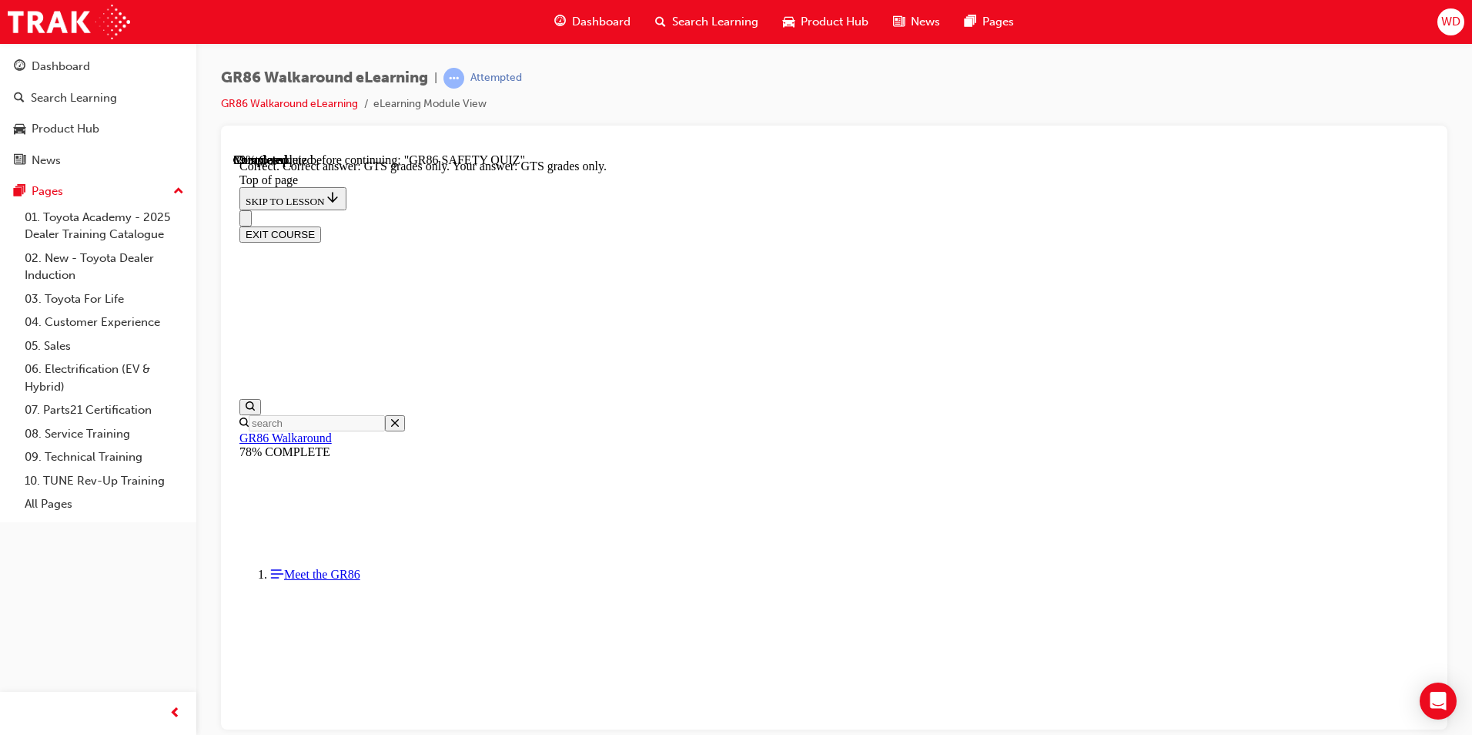
scroll to position [363, 0]
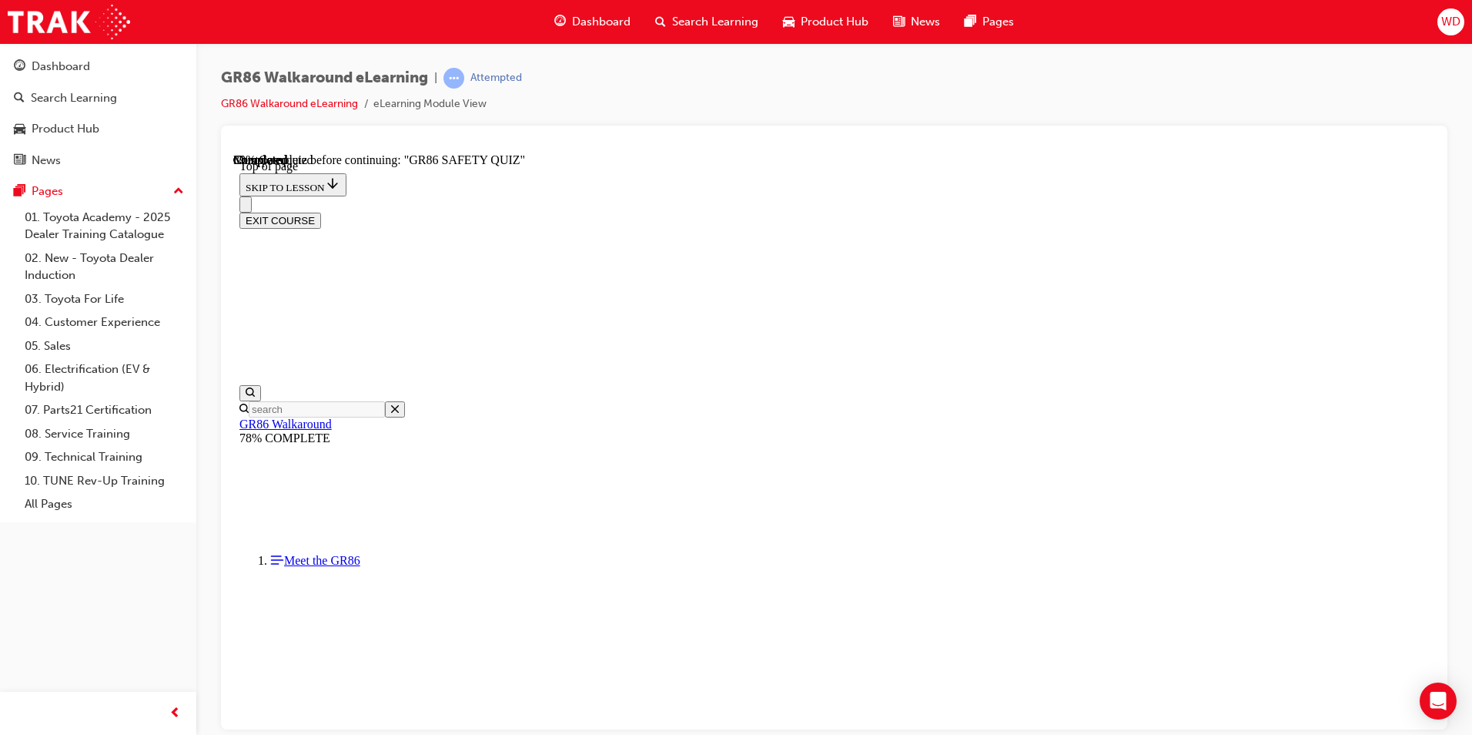
scroll to position [201, 0]
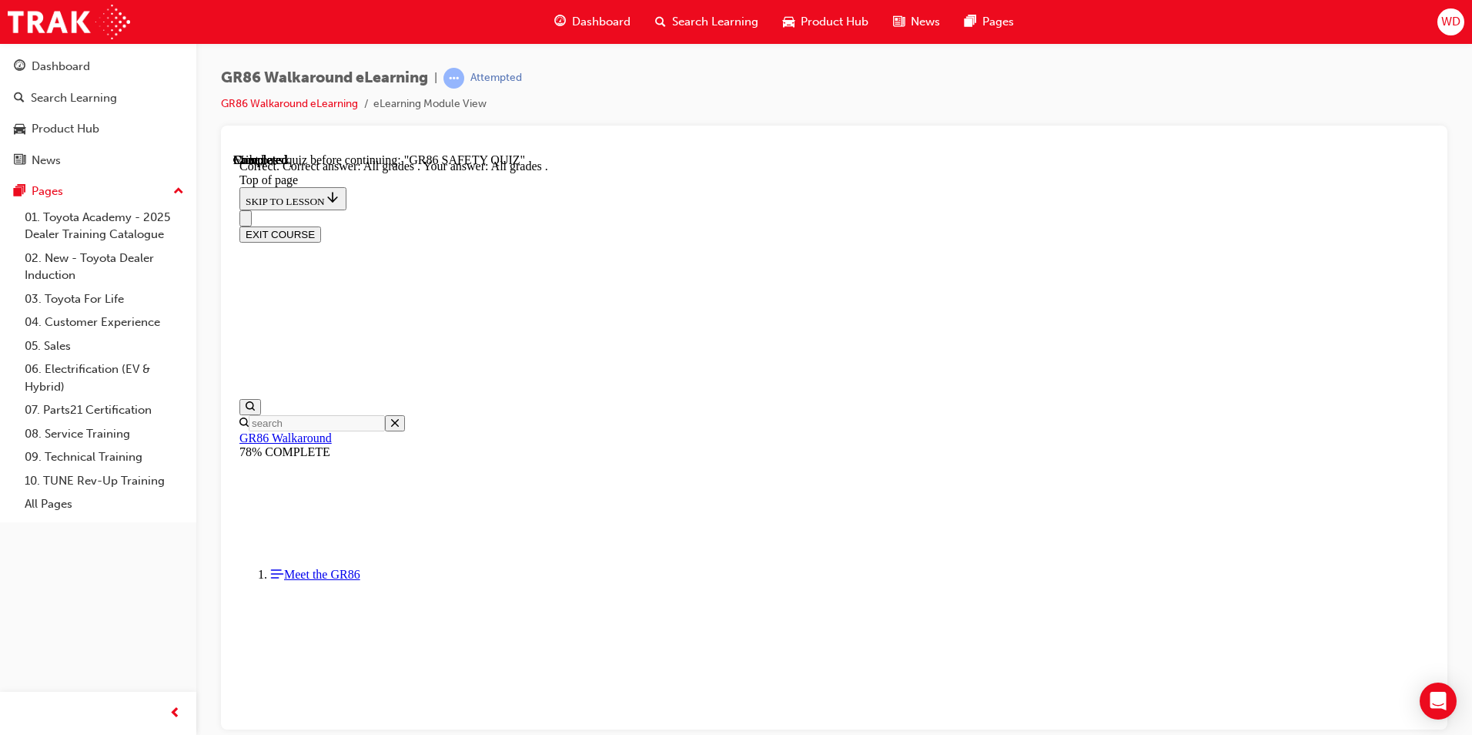
scroll to position [337, 0]
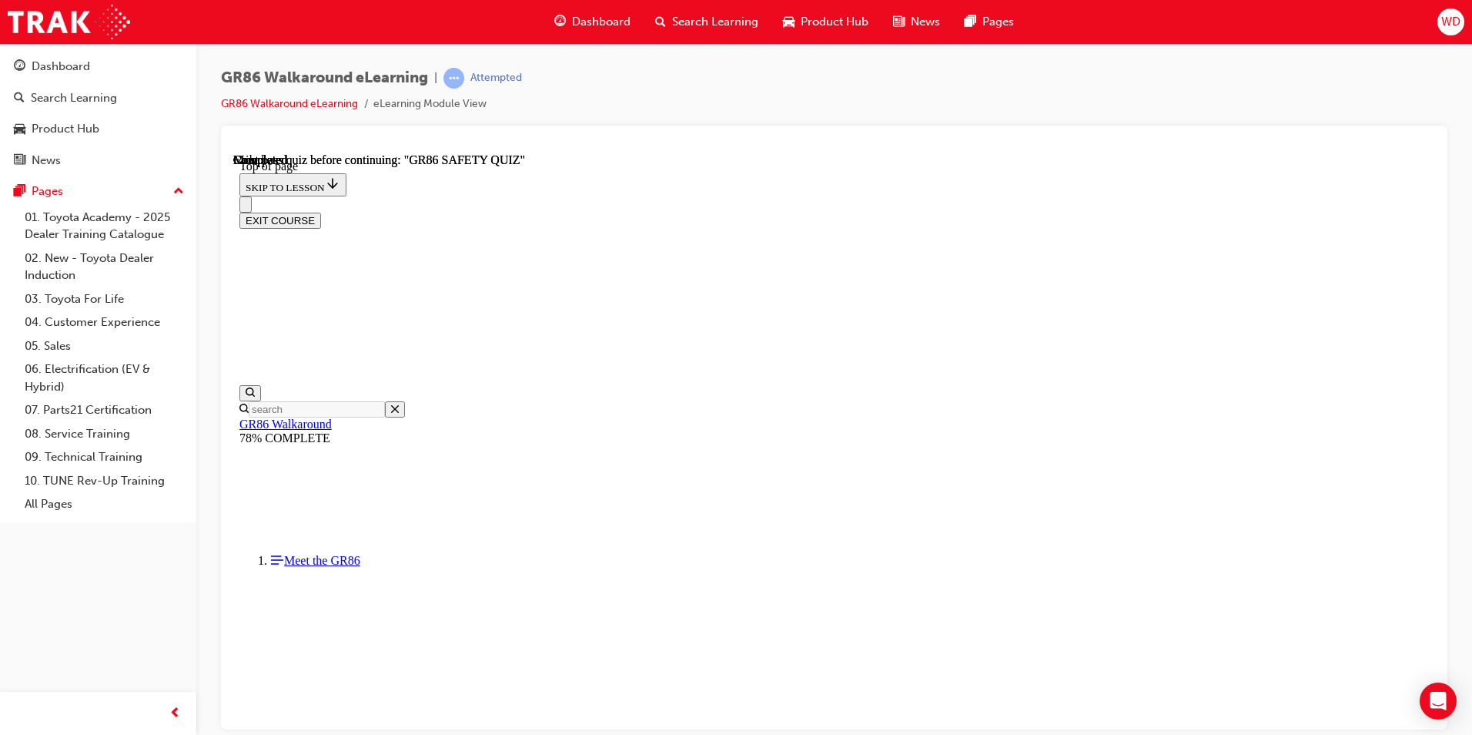
scroll to position [257, 0]
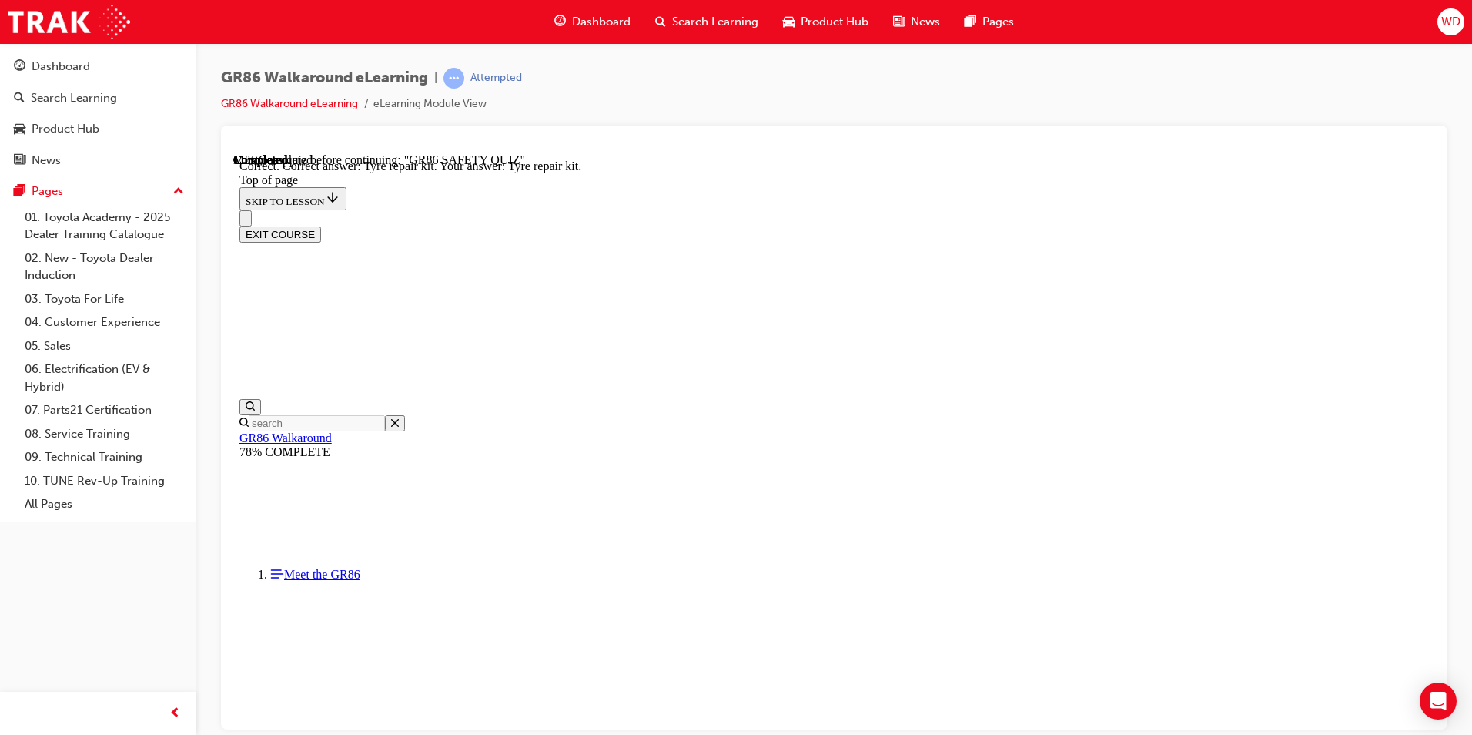
scroll to position [285, 0]
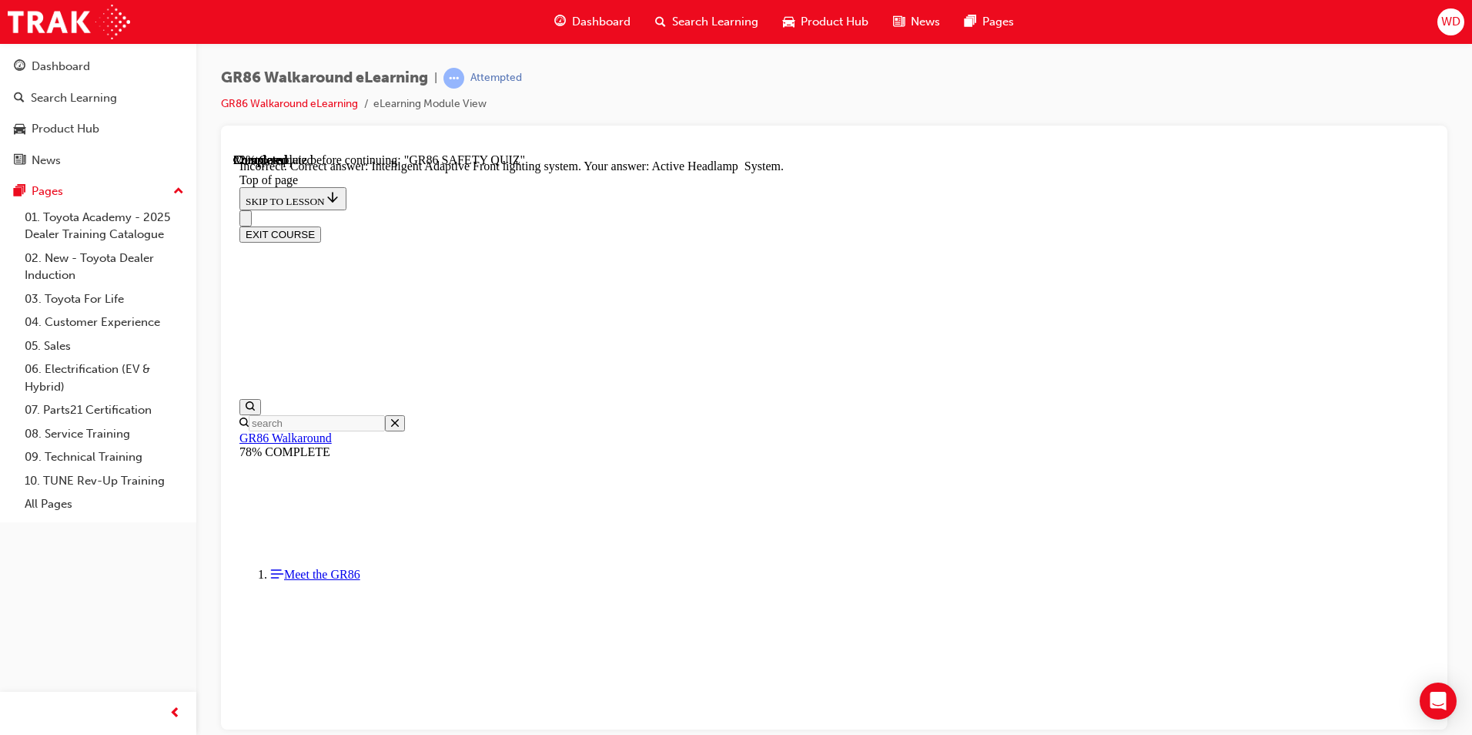
scroll to position [563, 0]
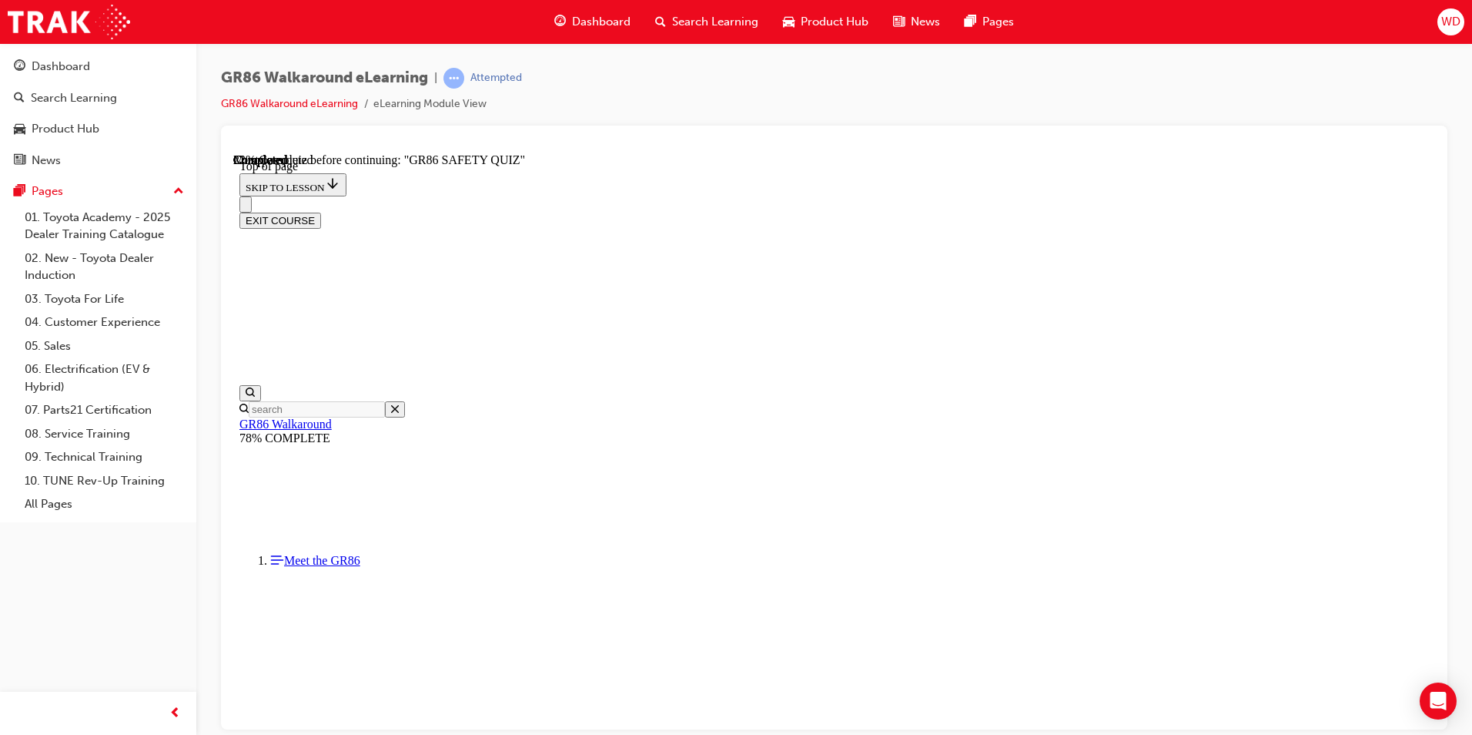
scroll to position [362, 0]
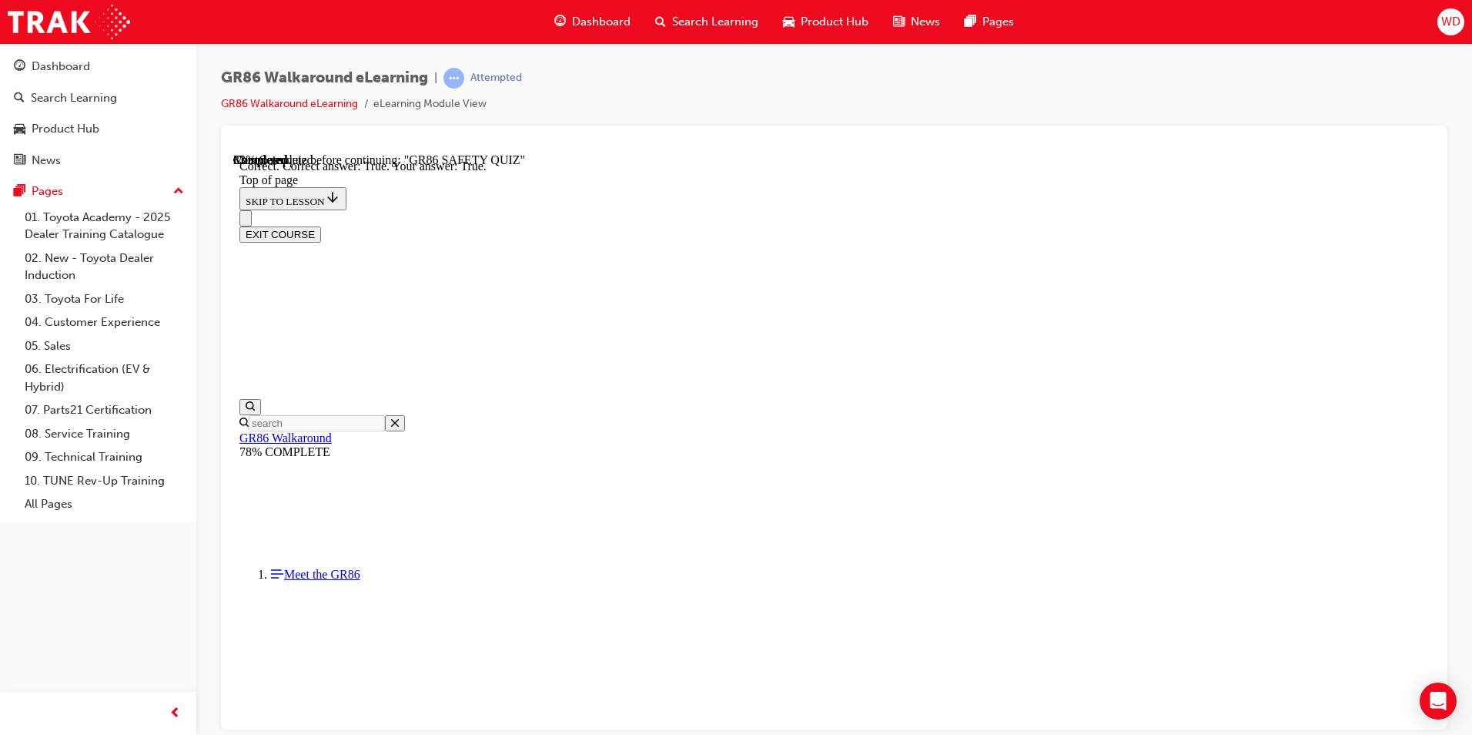
scroll to position [410, 0]
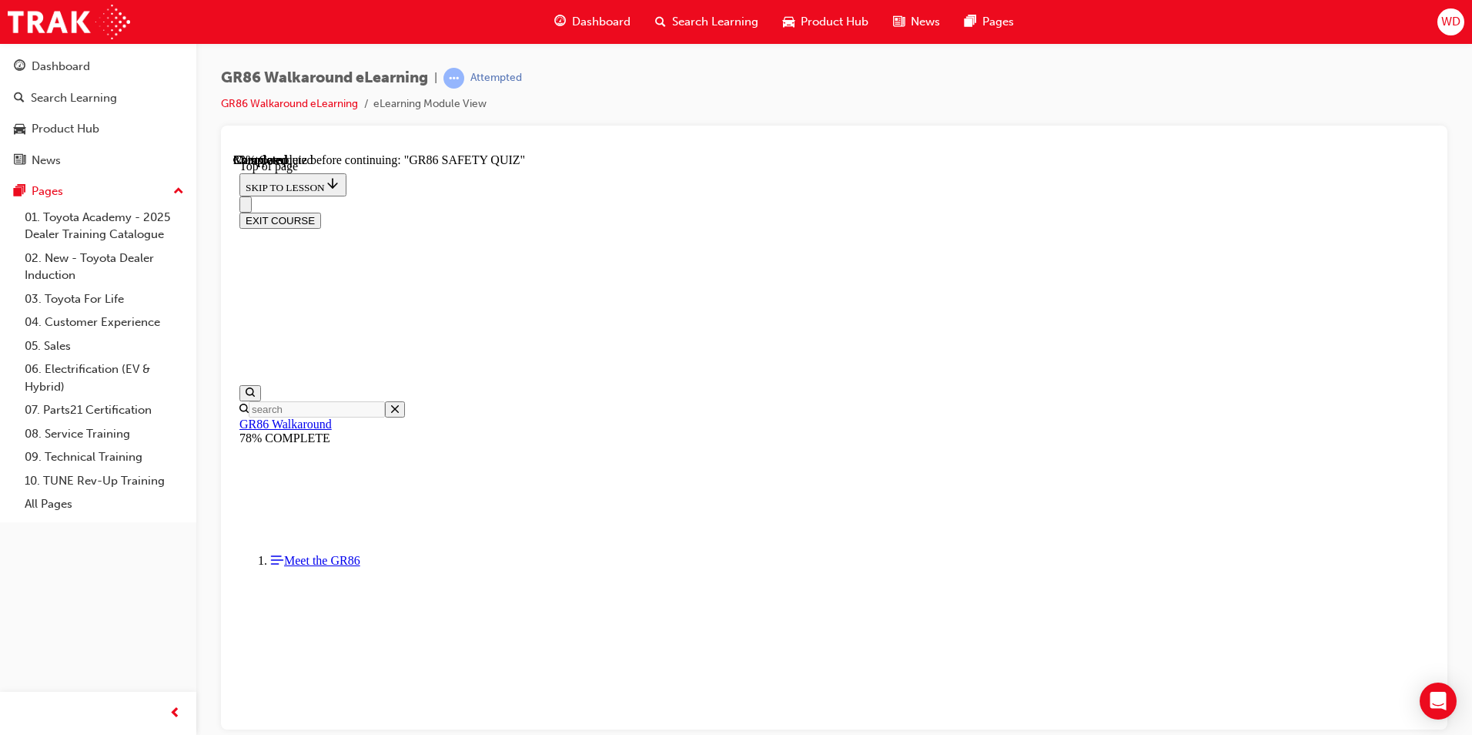
scroll to position [593, 0]
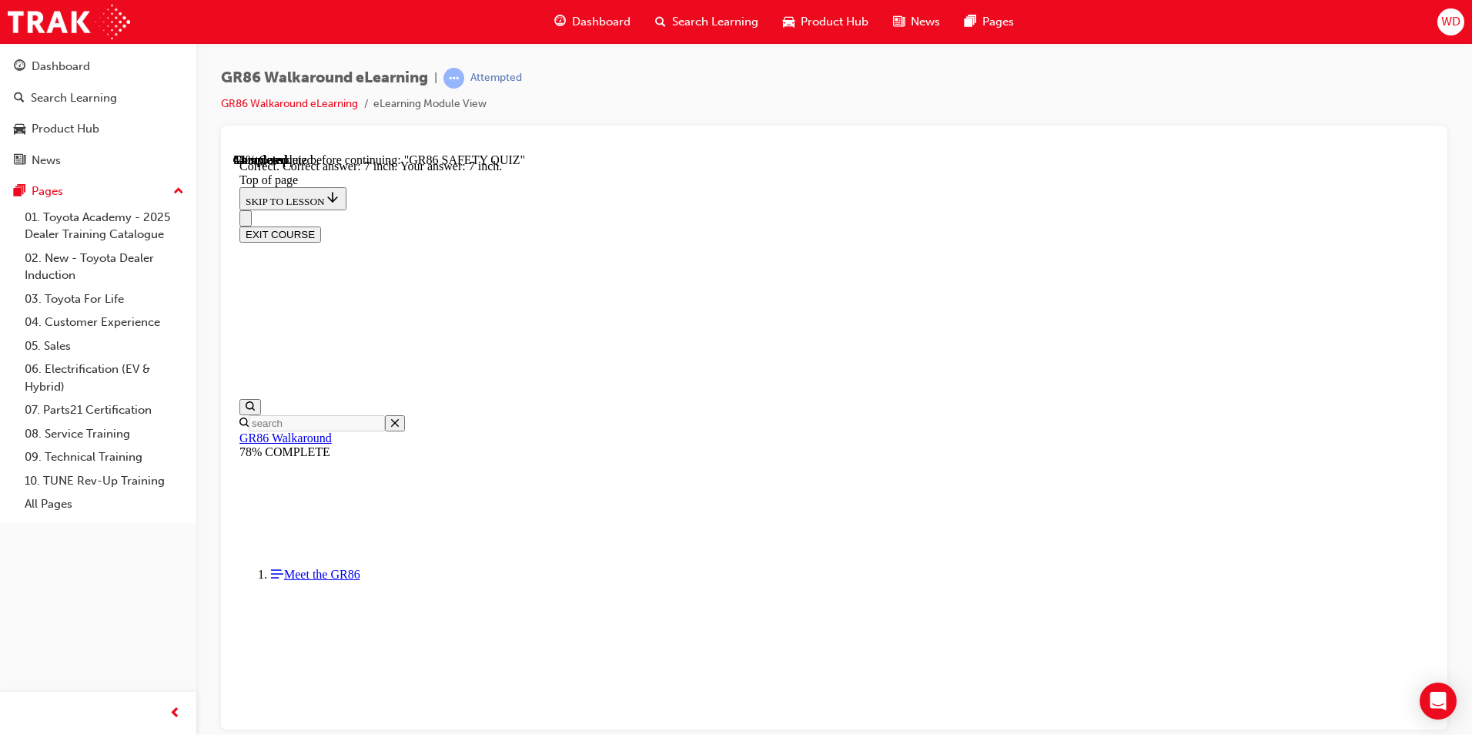
scroll to position [641, 0]
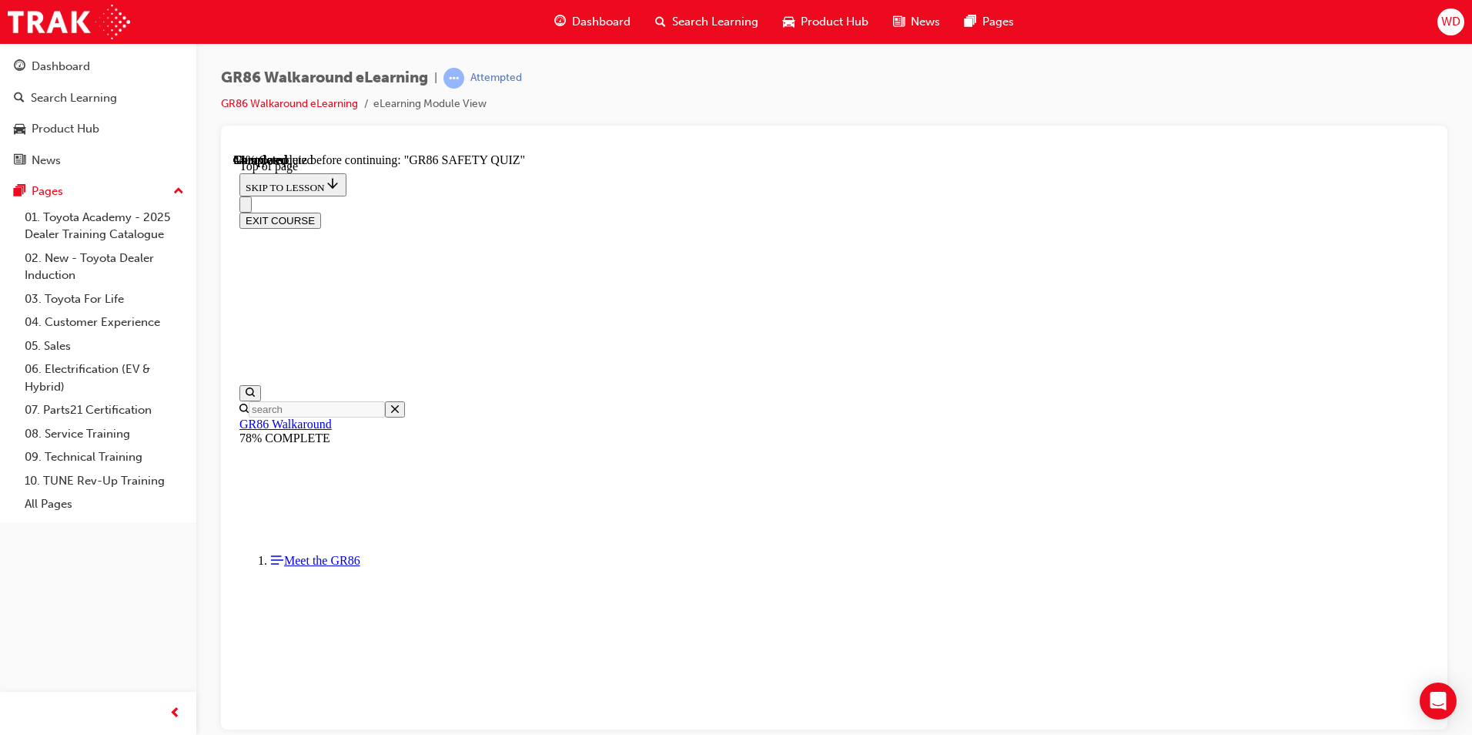
scroll to position [201, 0]
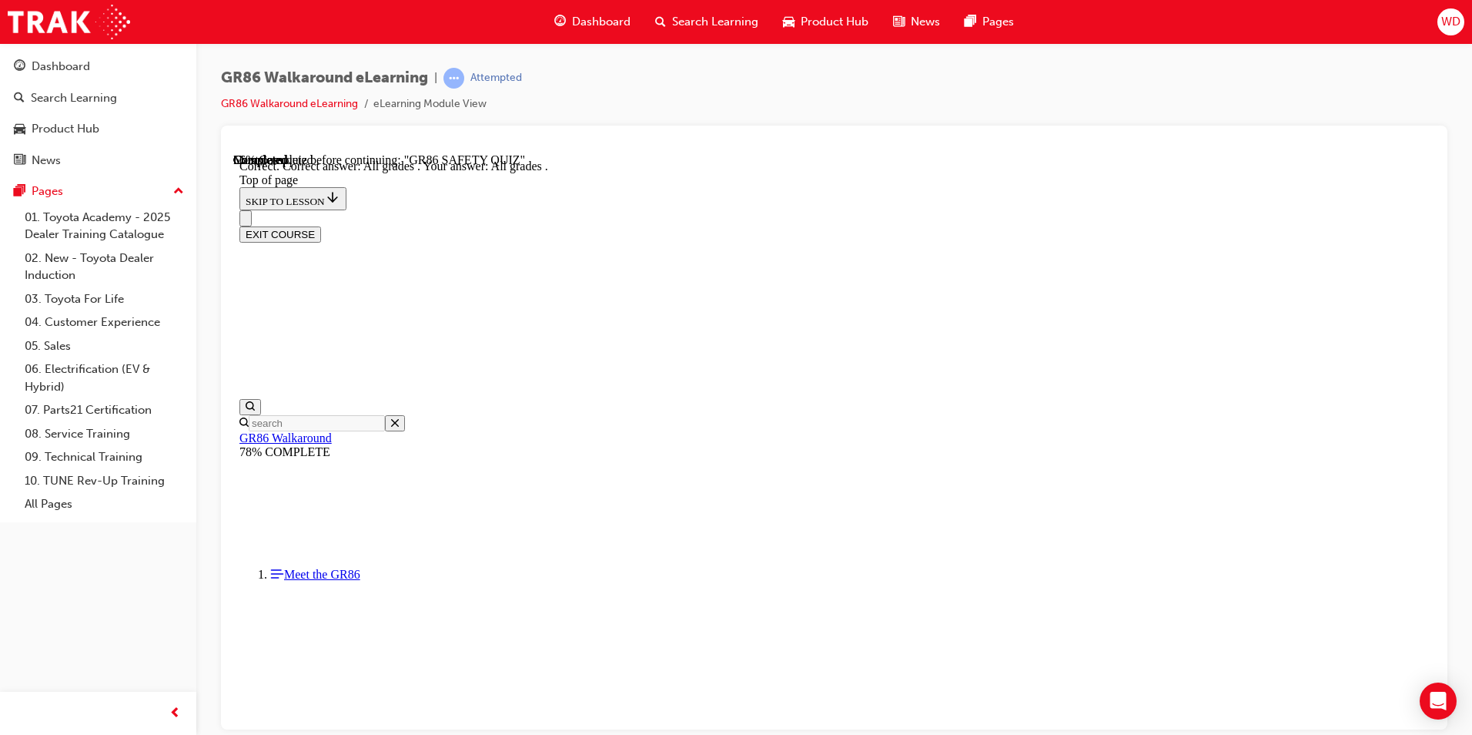
scroll to position [337, 0]
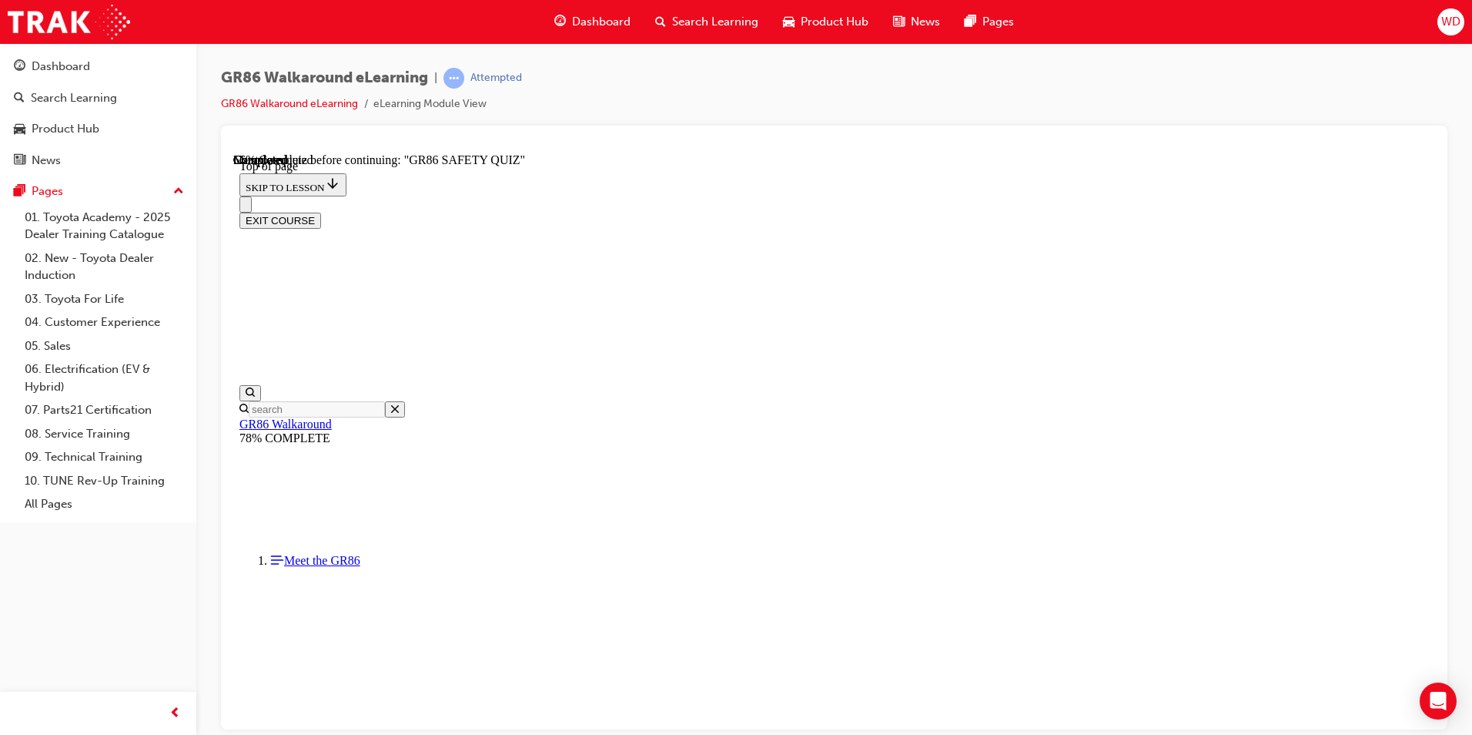
scroll to position [201, 0]
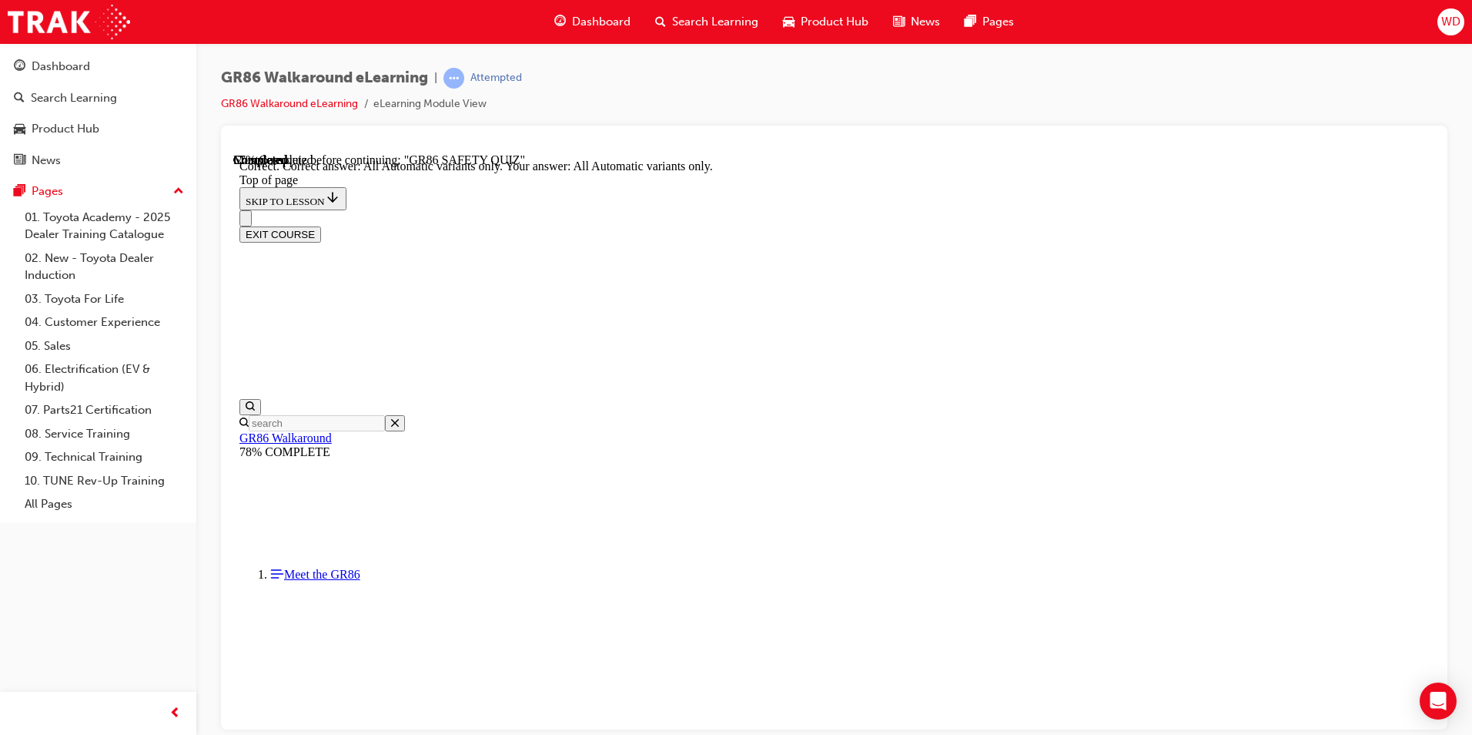
scroll to position [337, 0]
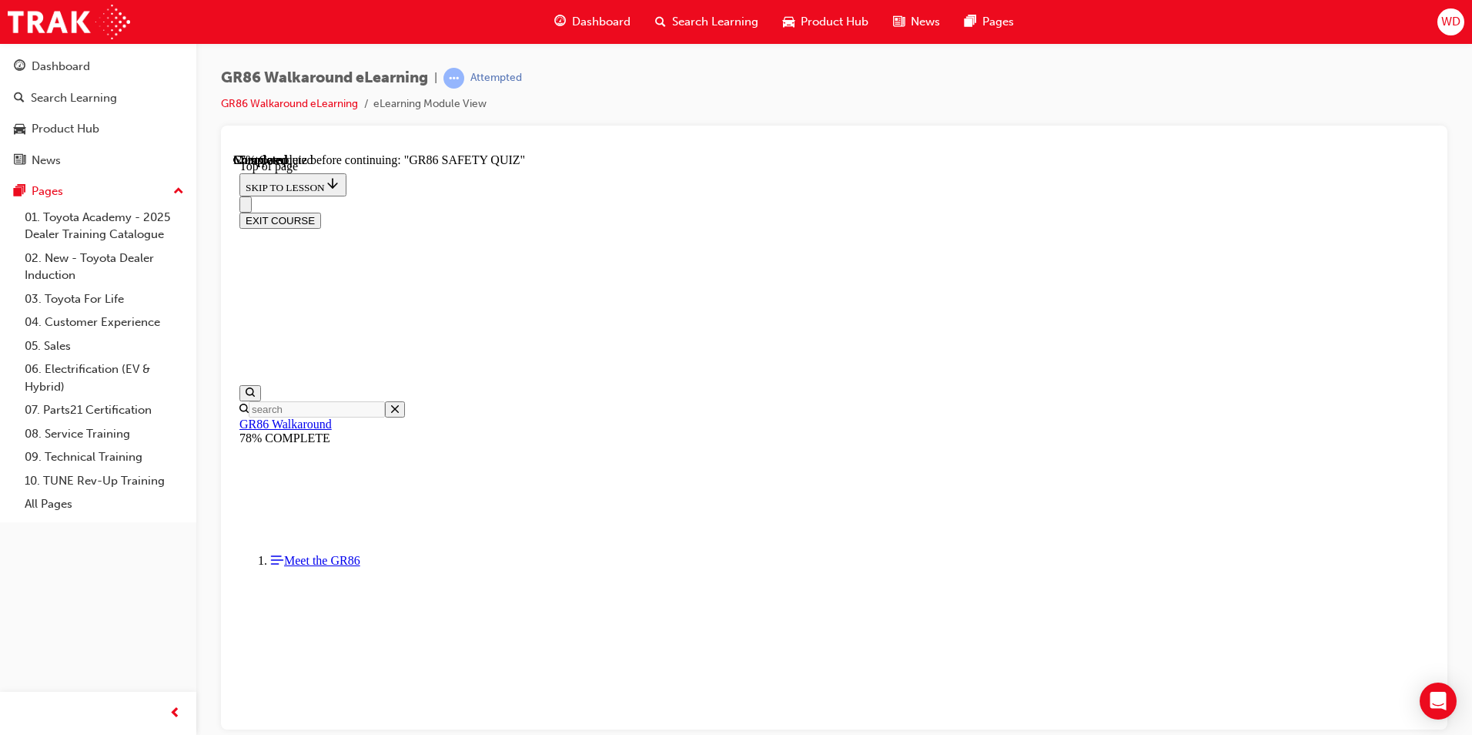
scroll to position [201, 0]
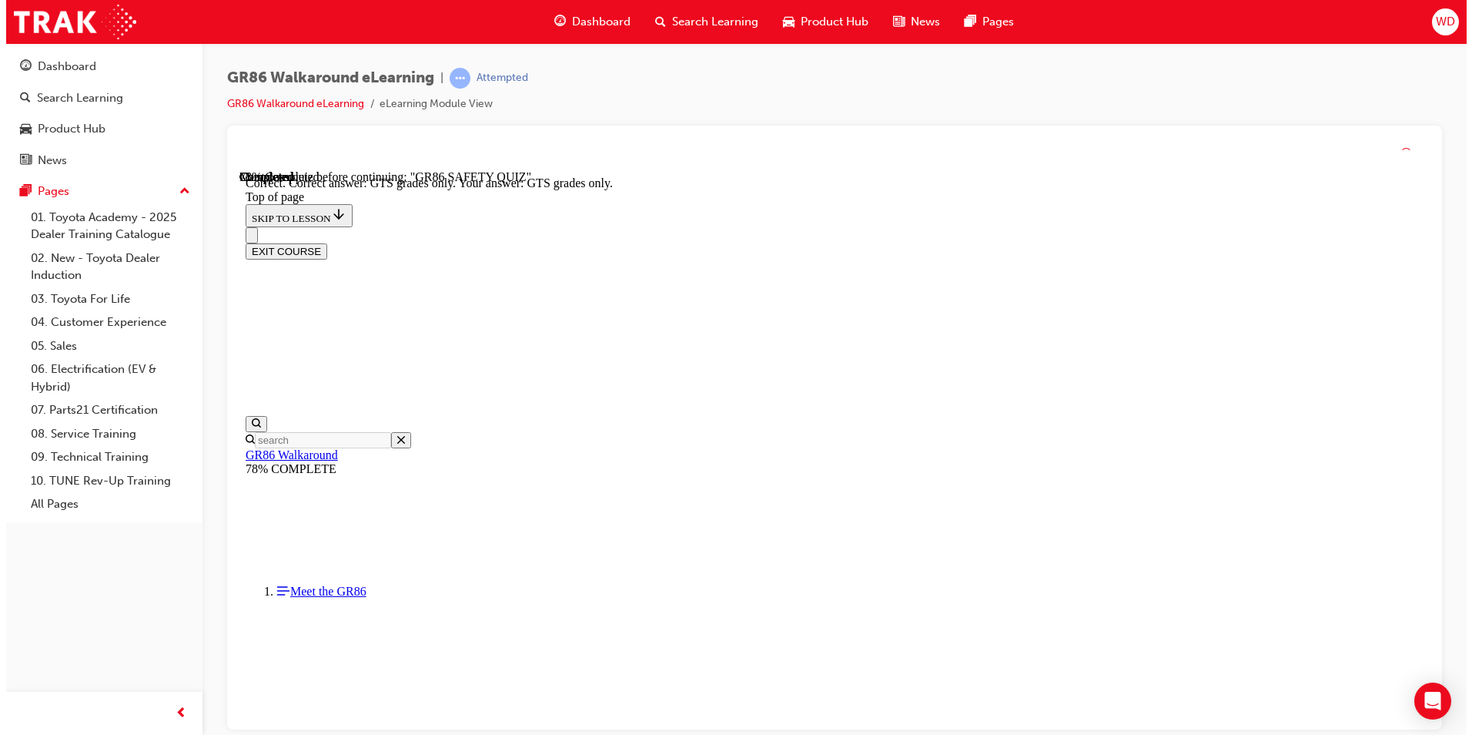
scroll to position [363, 0]
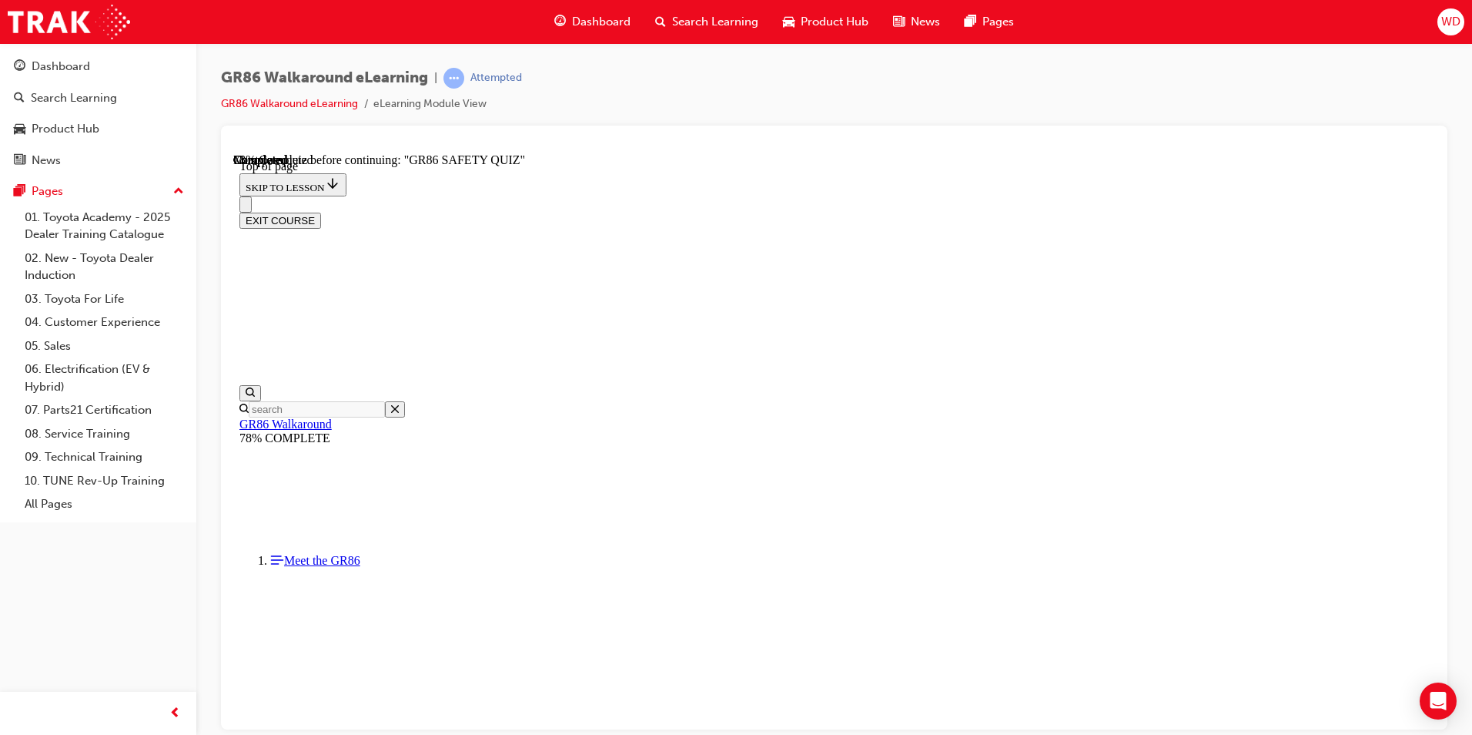
scroll to position [619, 0]
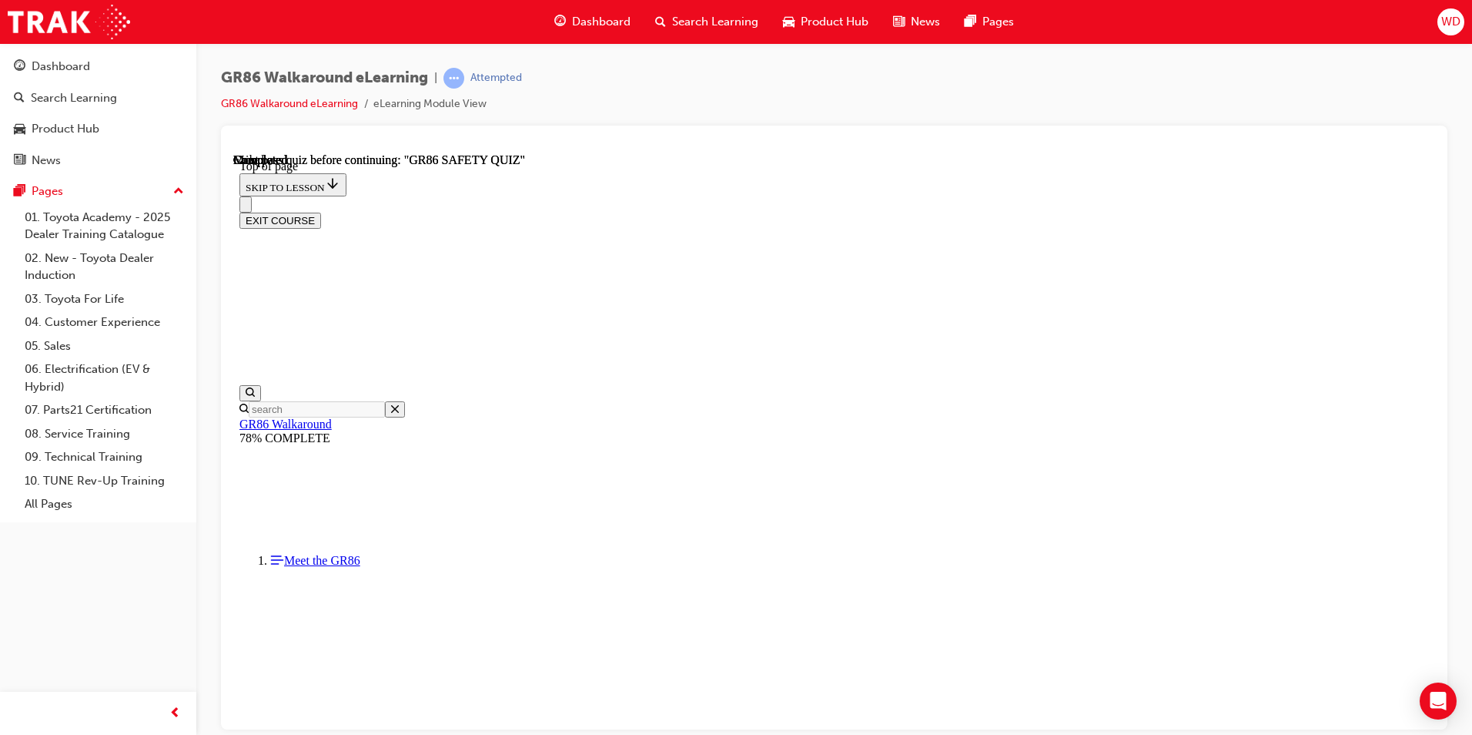
scroll to position [257, 0]
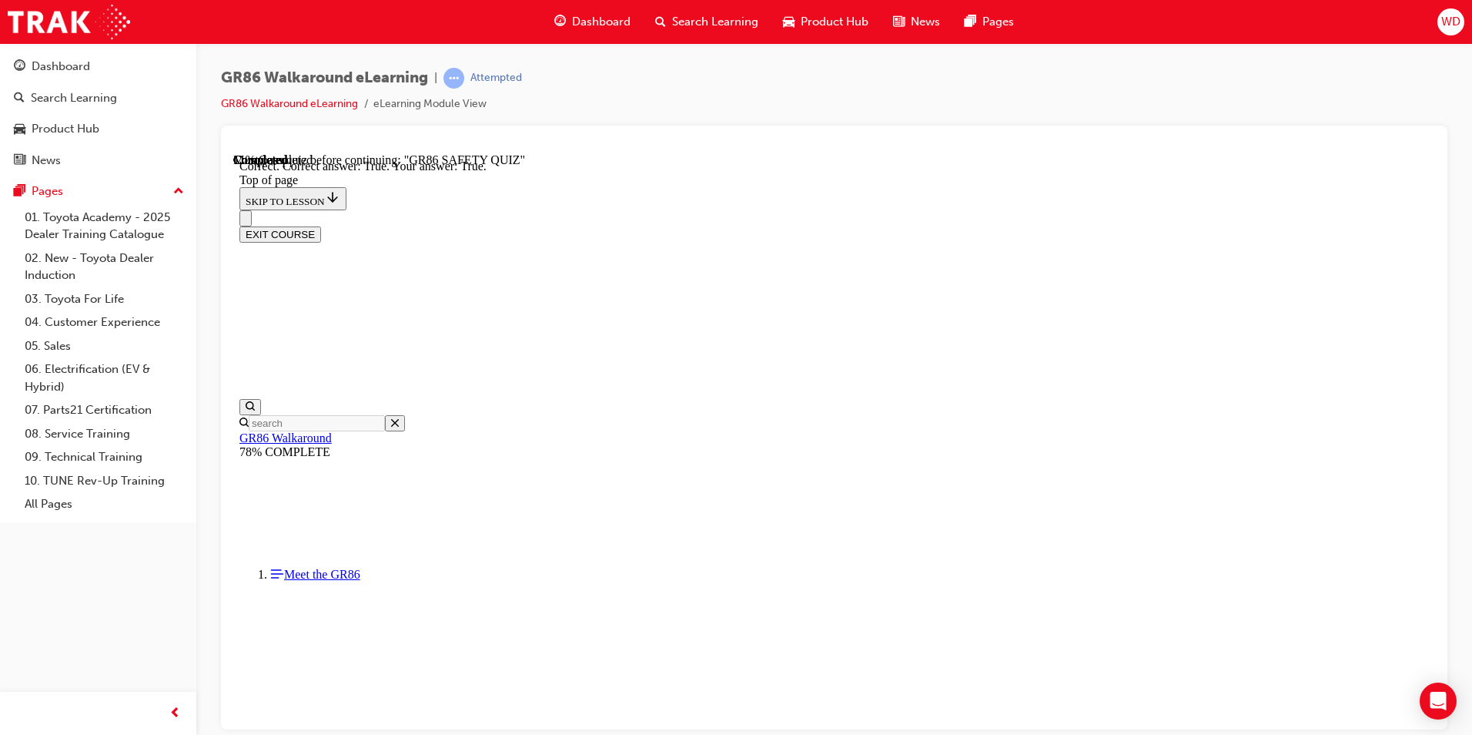
scroll to position [410, 0]
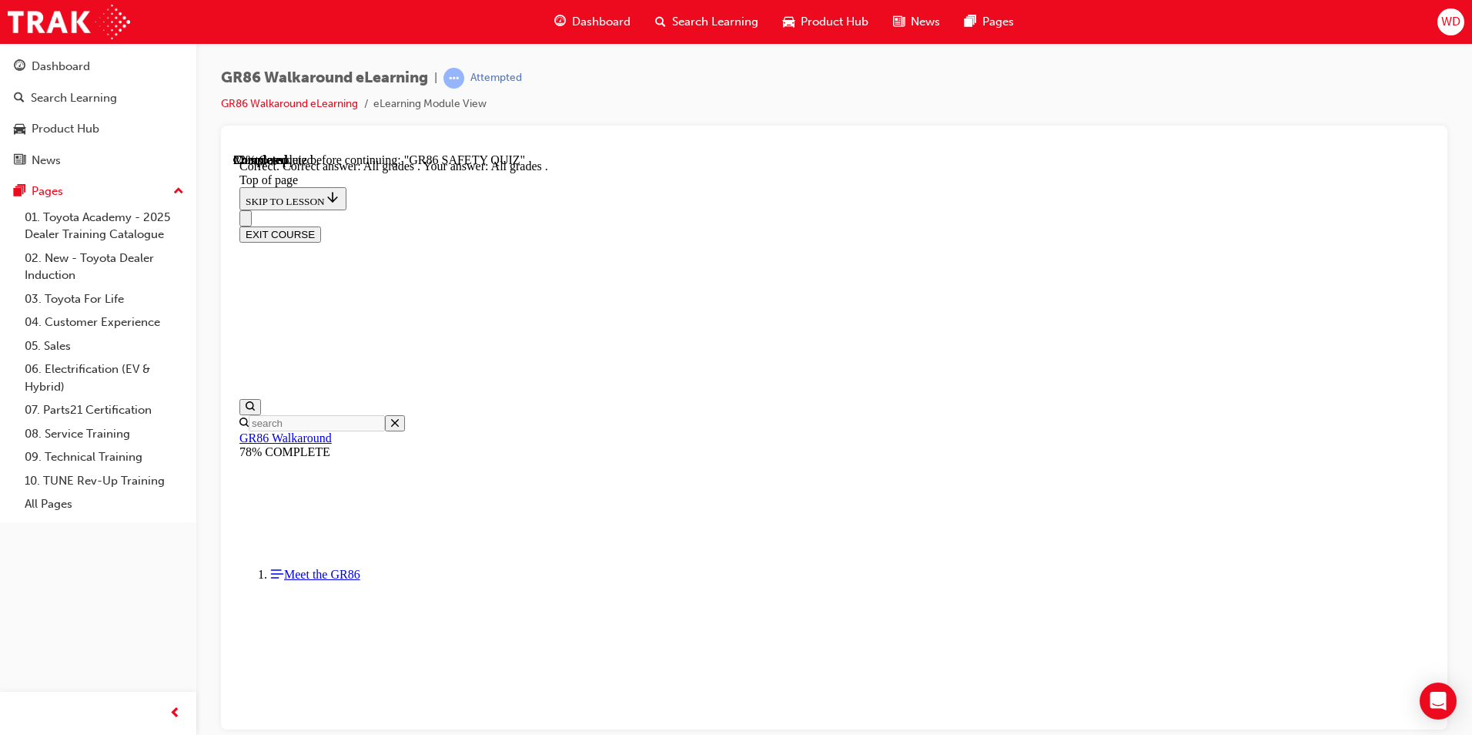
scroll to position [337, 0]
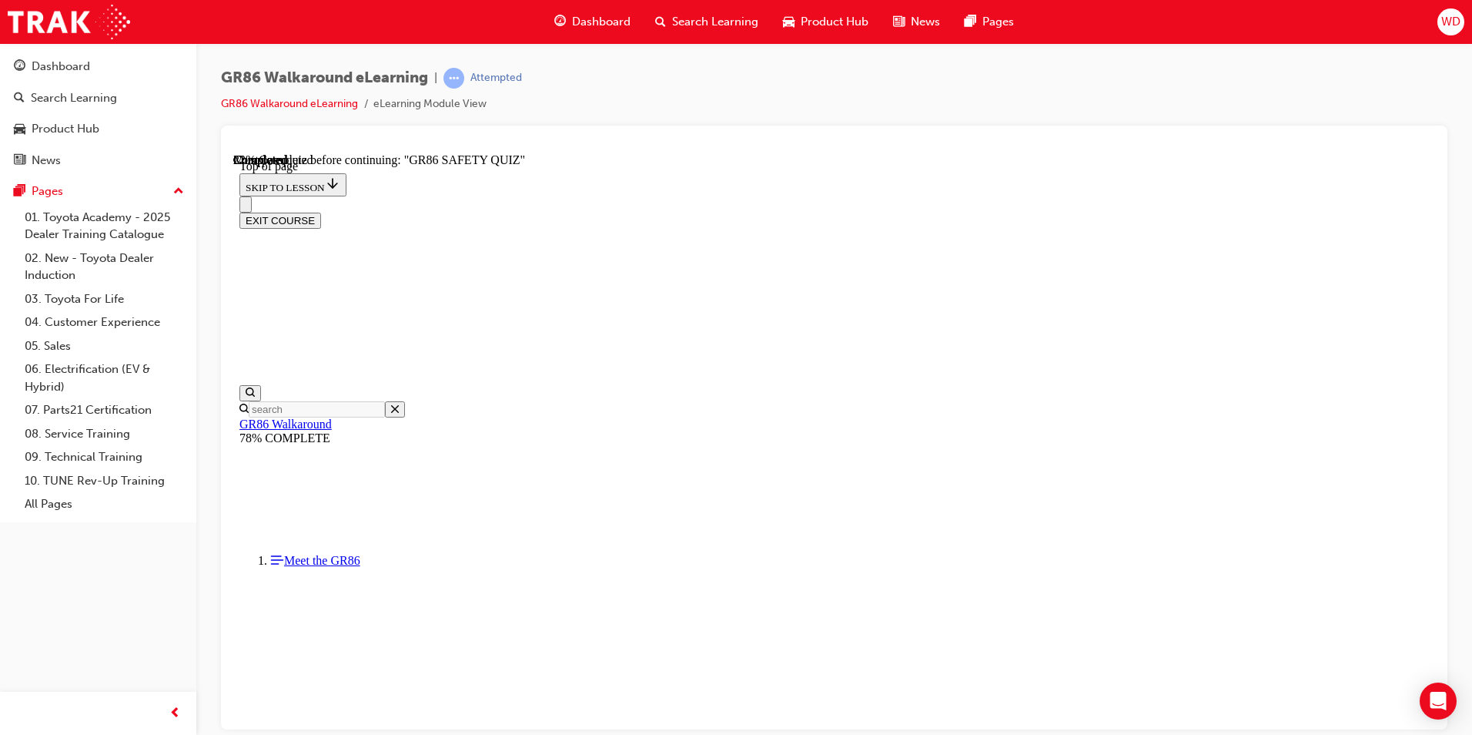
scroll to position [587, 0]
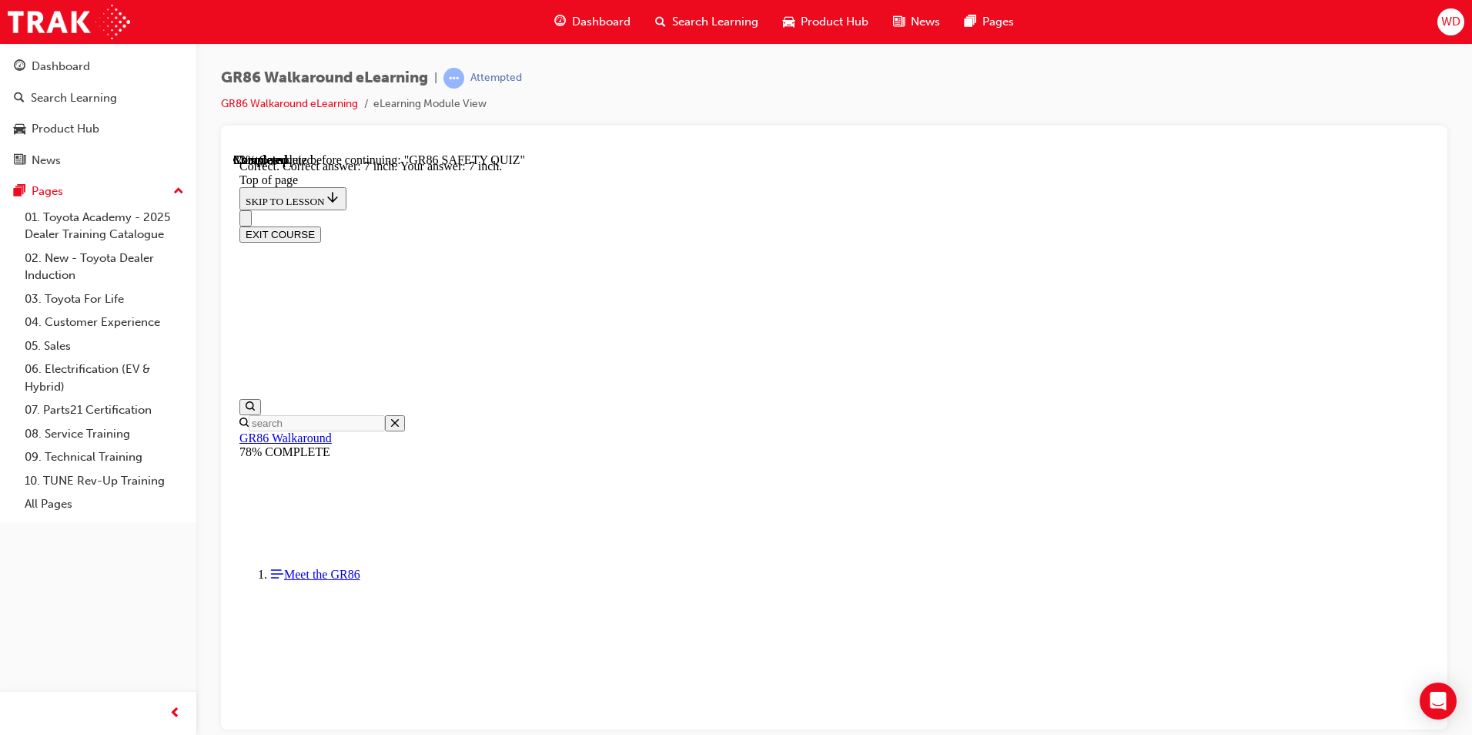
scroll to position [641, 0]
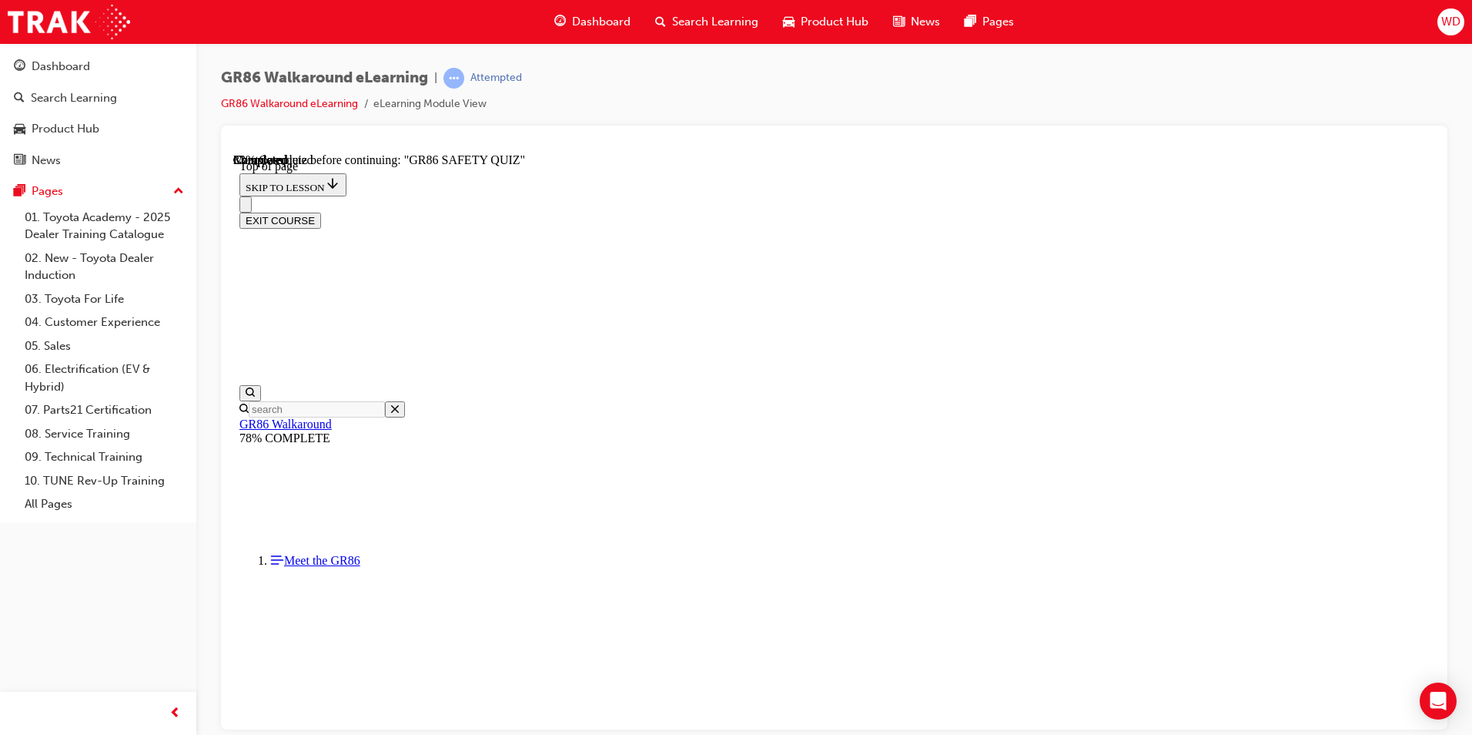
scroll to position [201, 0]
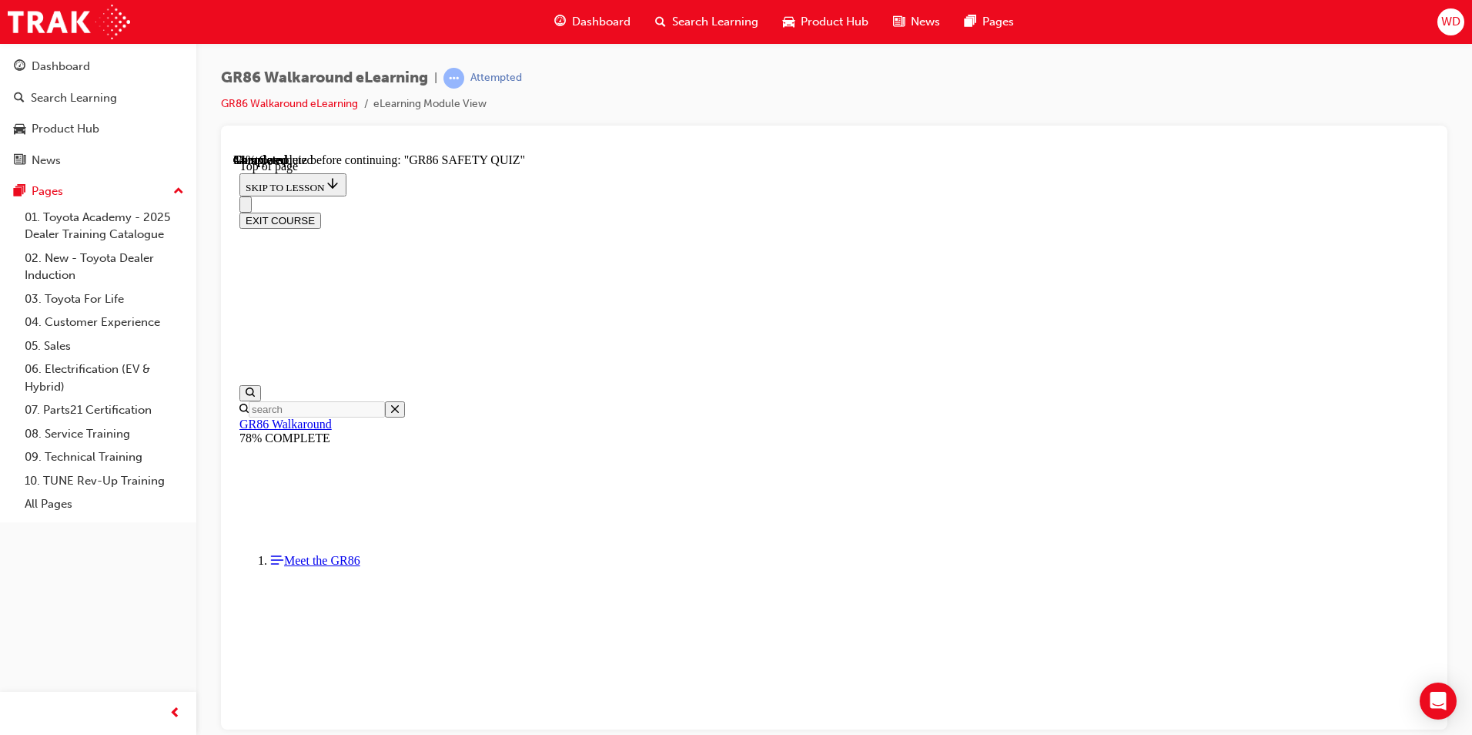
scroll to position [514, 0]
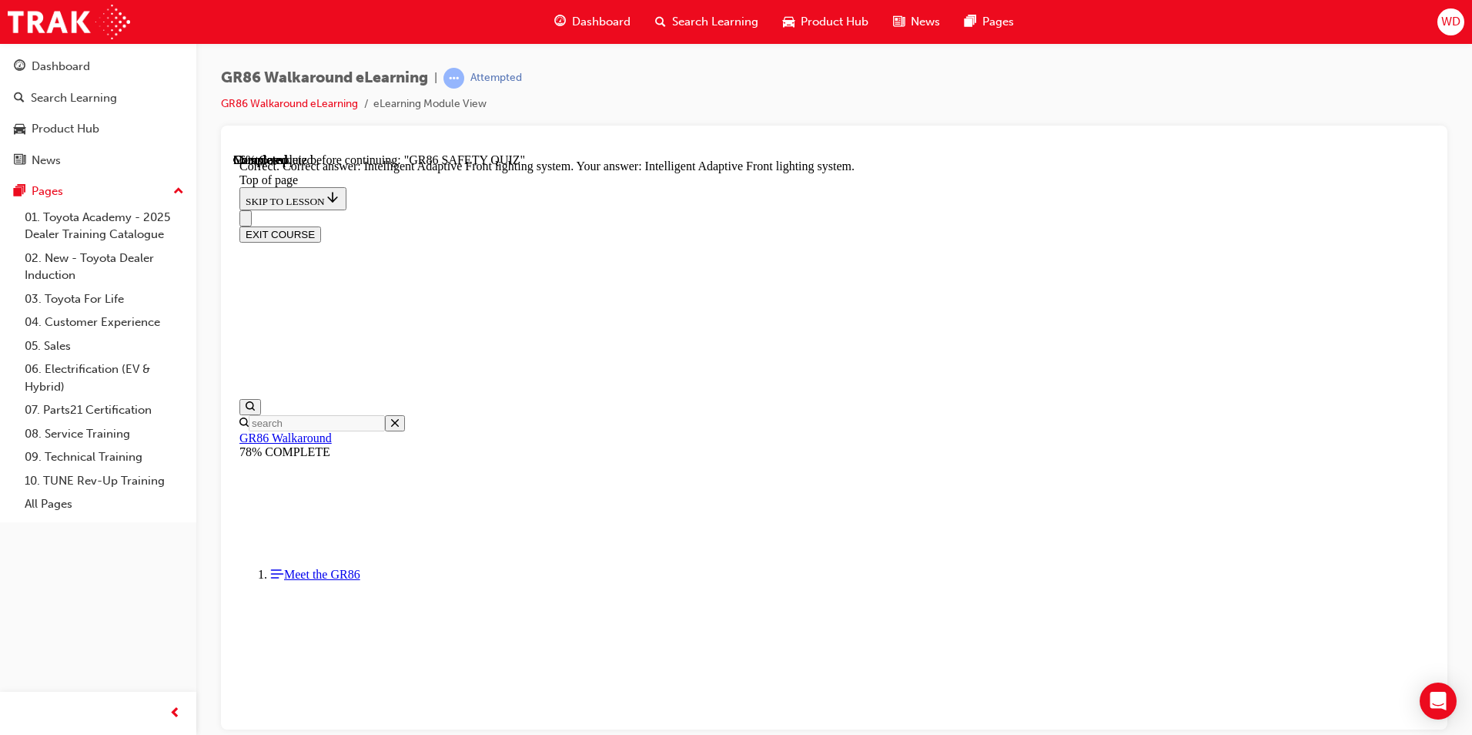
scroll to position [563, 0]
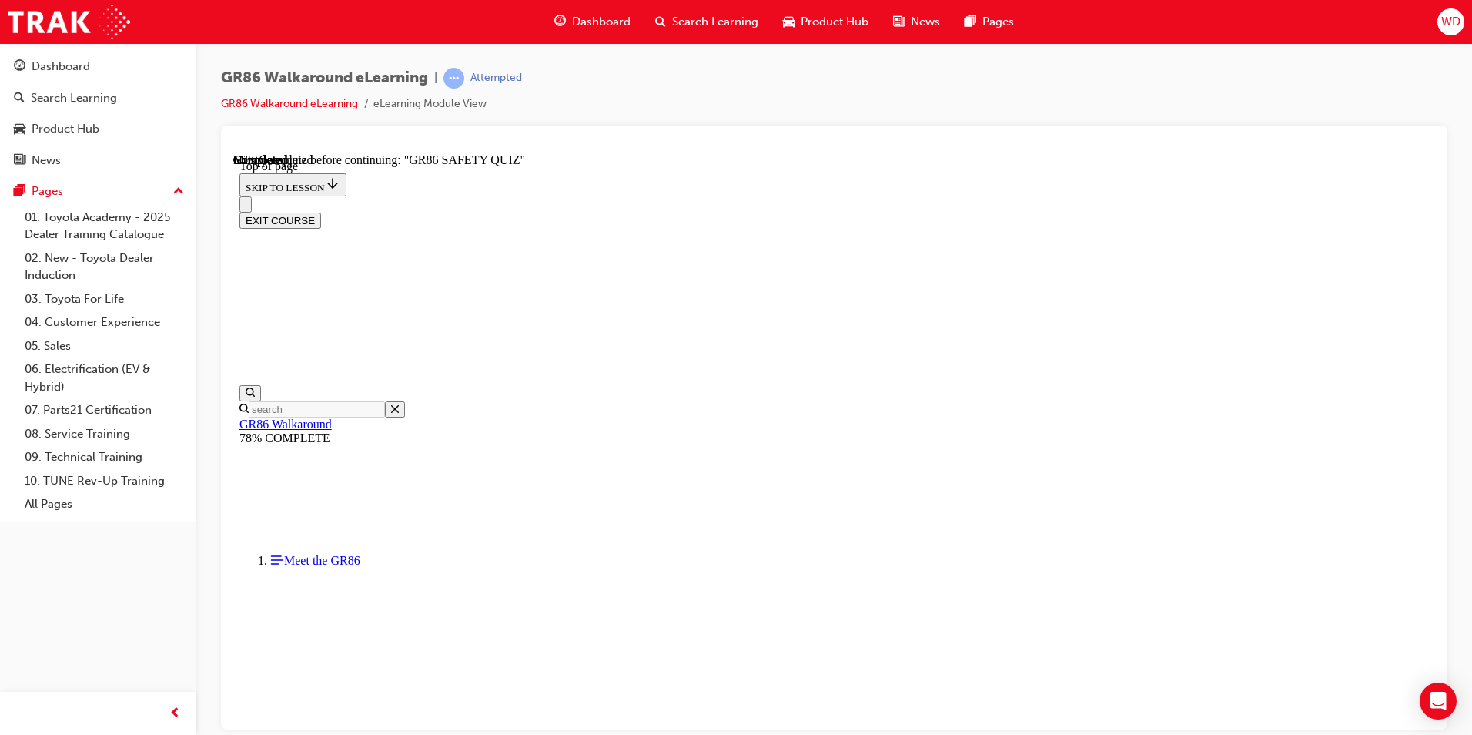
scroll to position [201, 0]
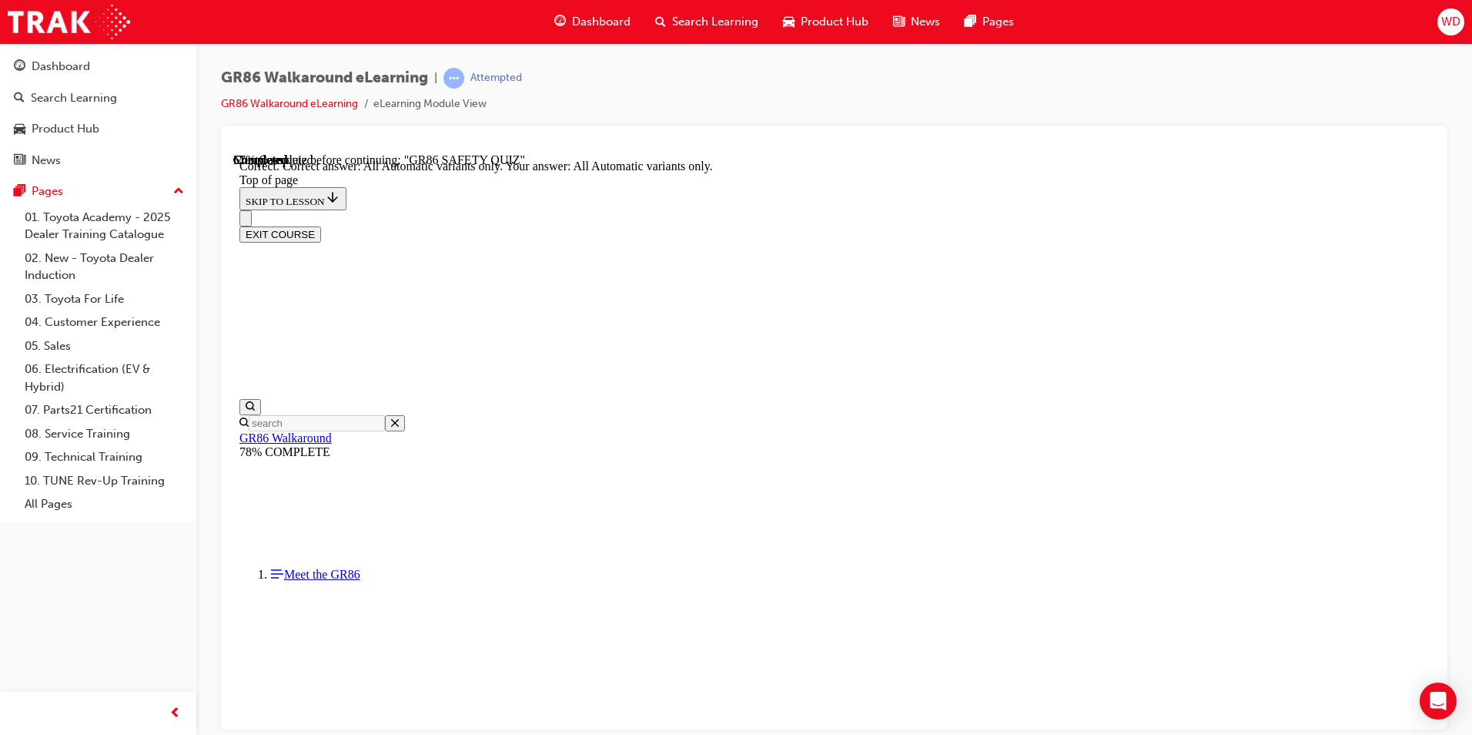
scroll to position [337, 0]
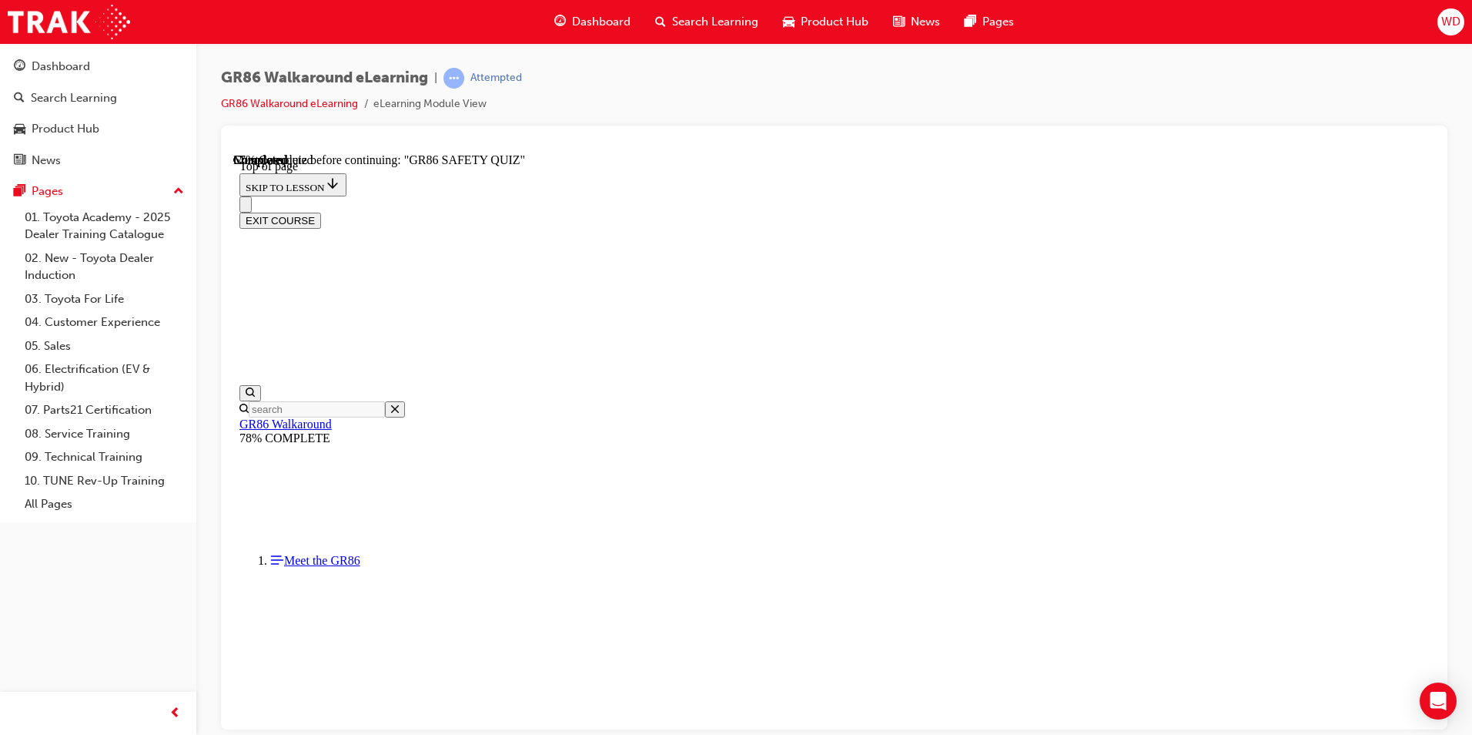
scroll to position [619, 0]
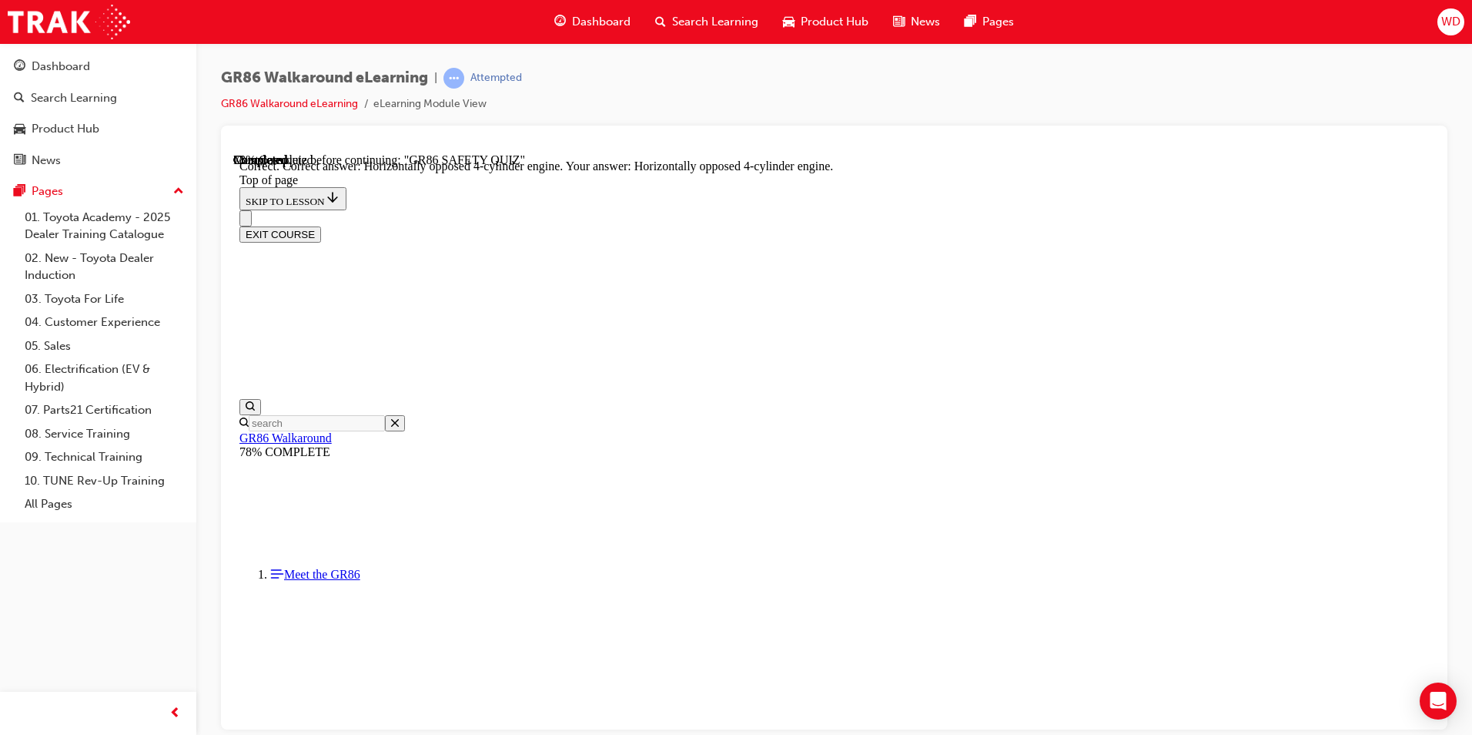
scroll to position [668, 0]
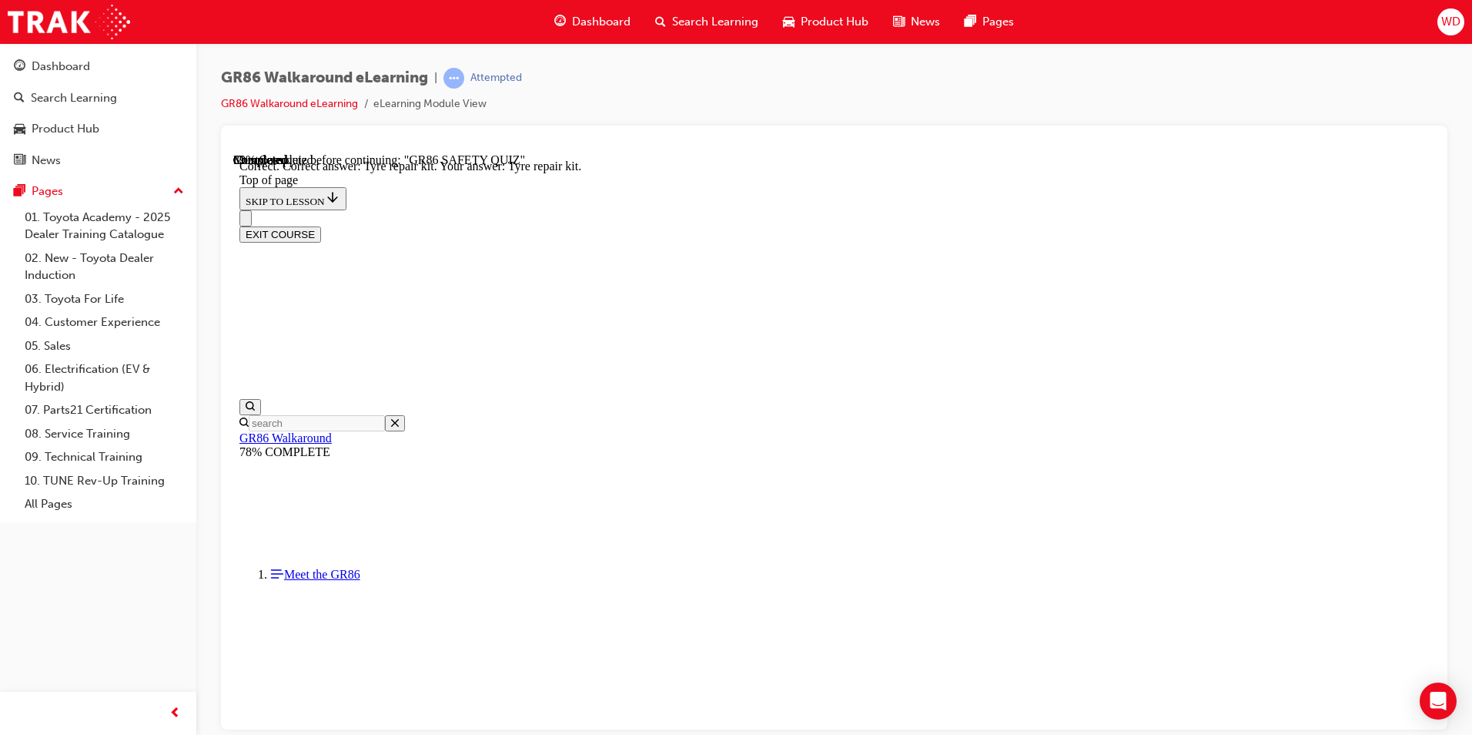
scroll to position [285, 0]
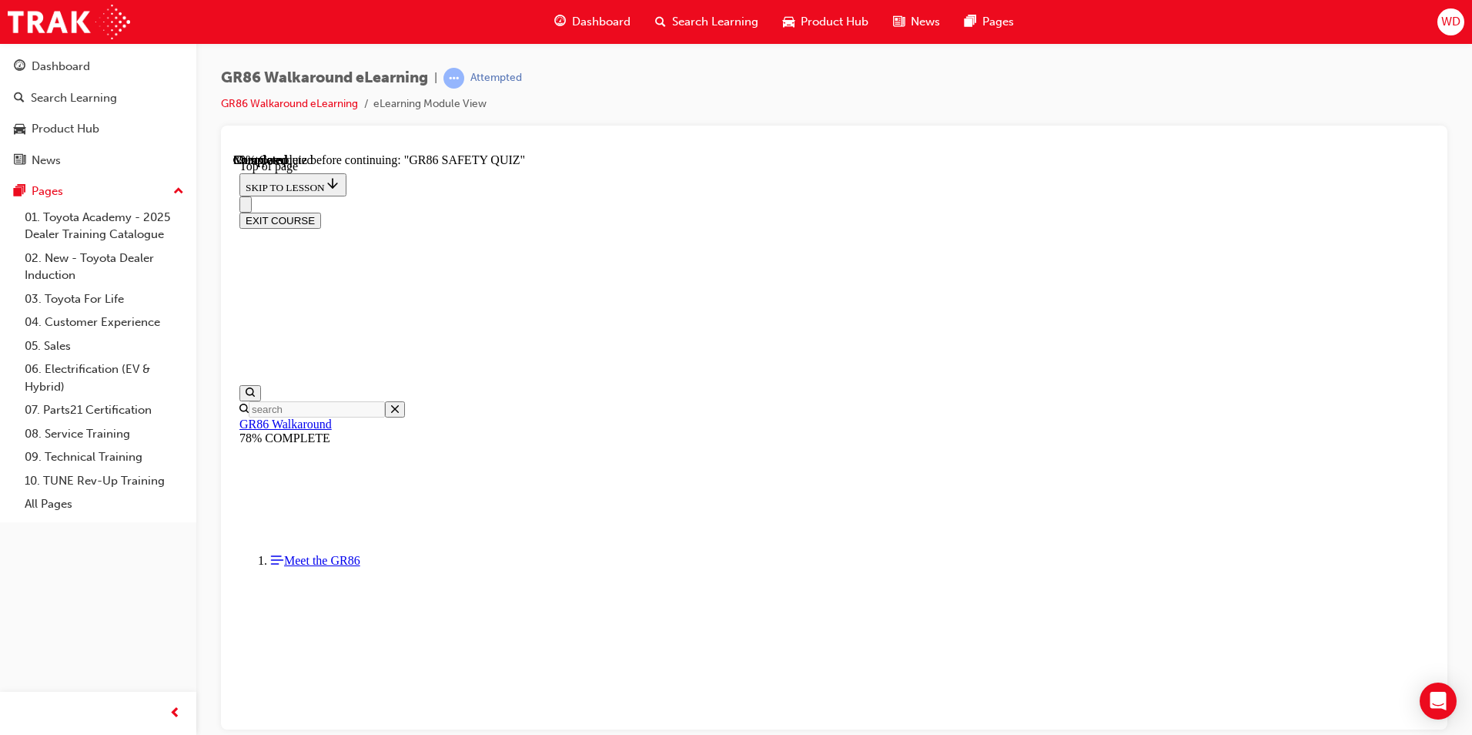
scroll to position [124, 0]
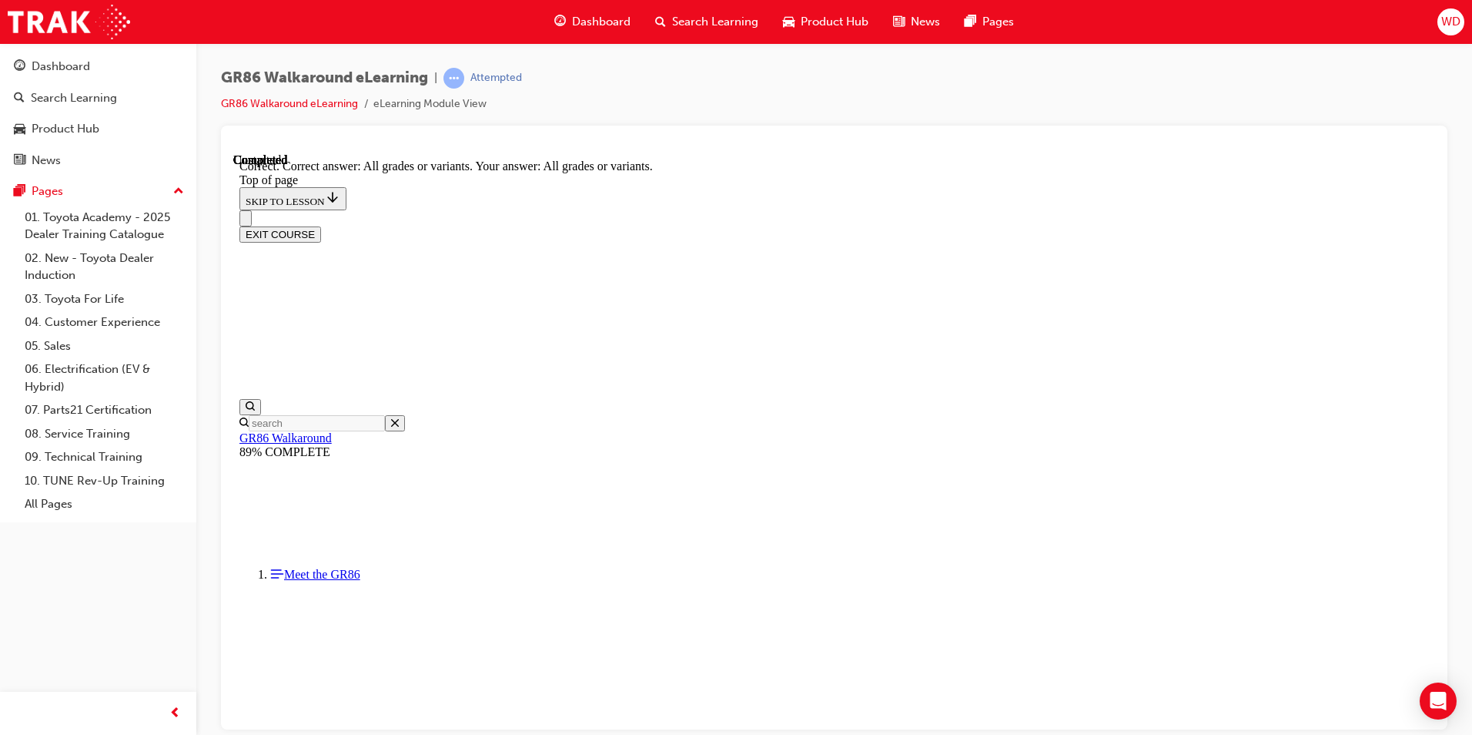
scroll to position [285, 0]
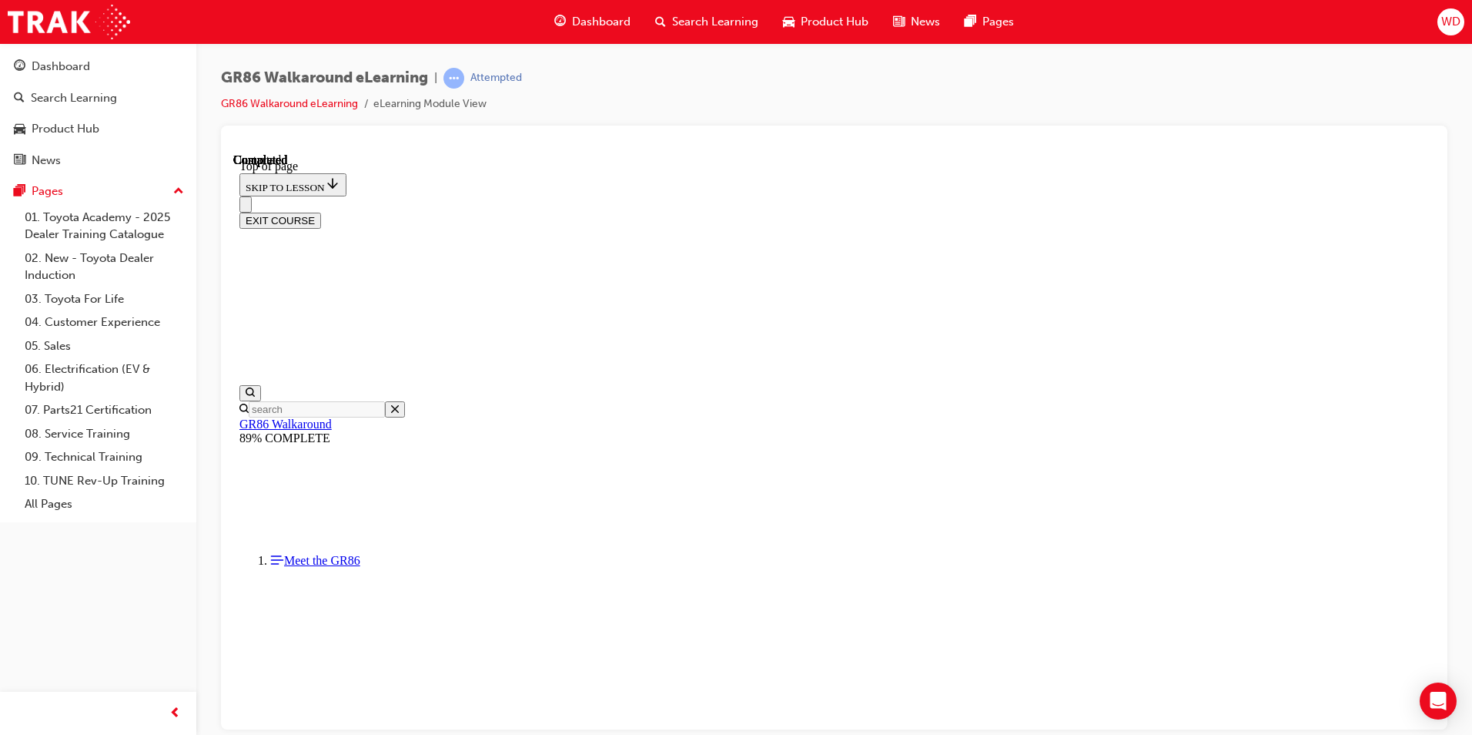
scroll to position [257, 0]
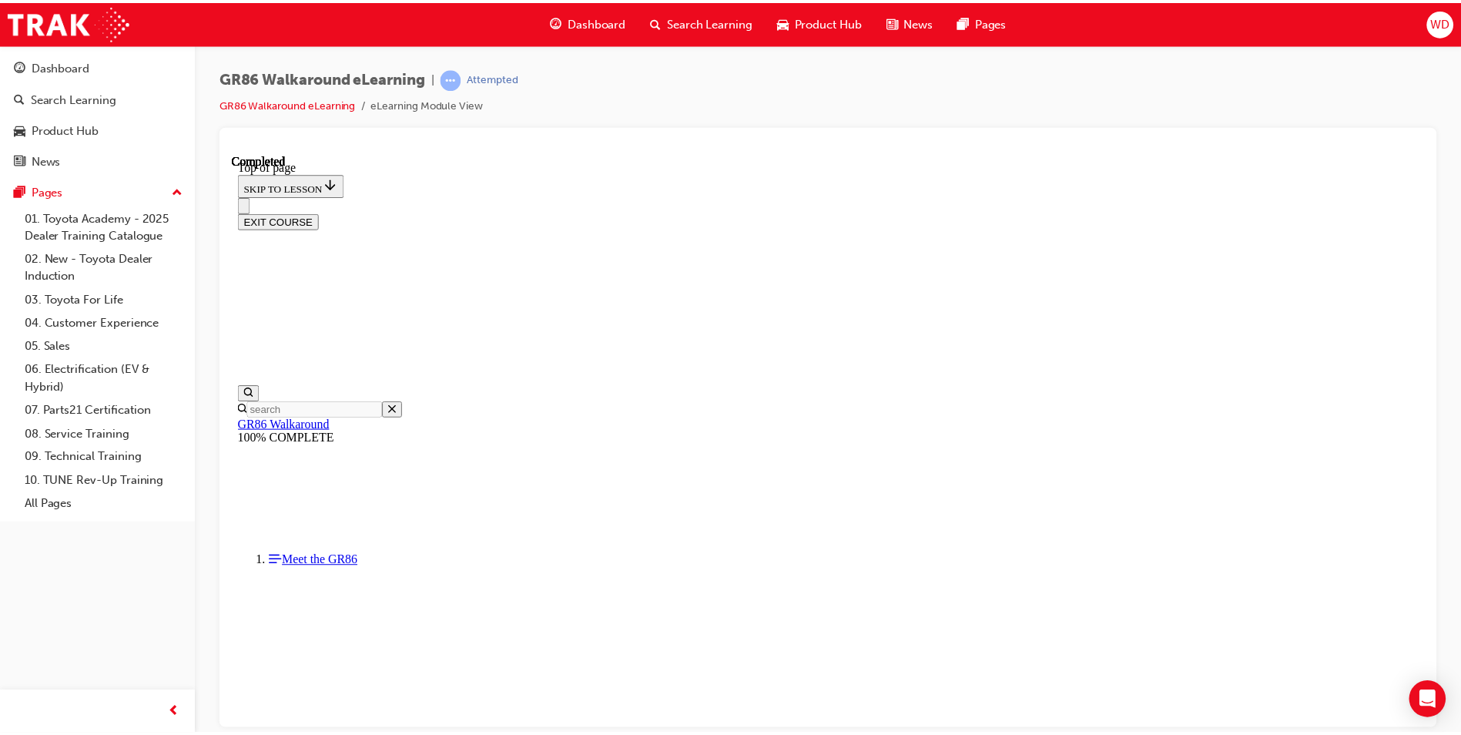
scroll to position [243, 0]
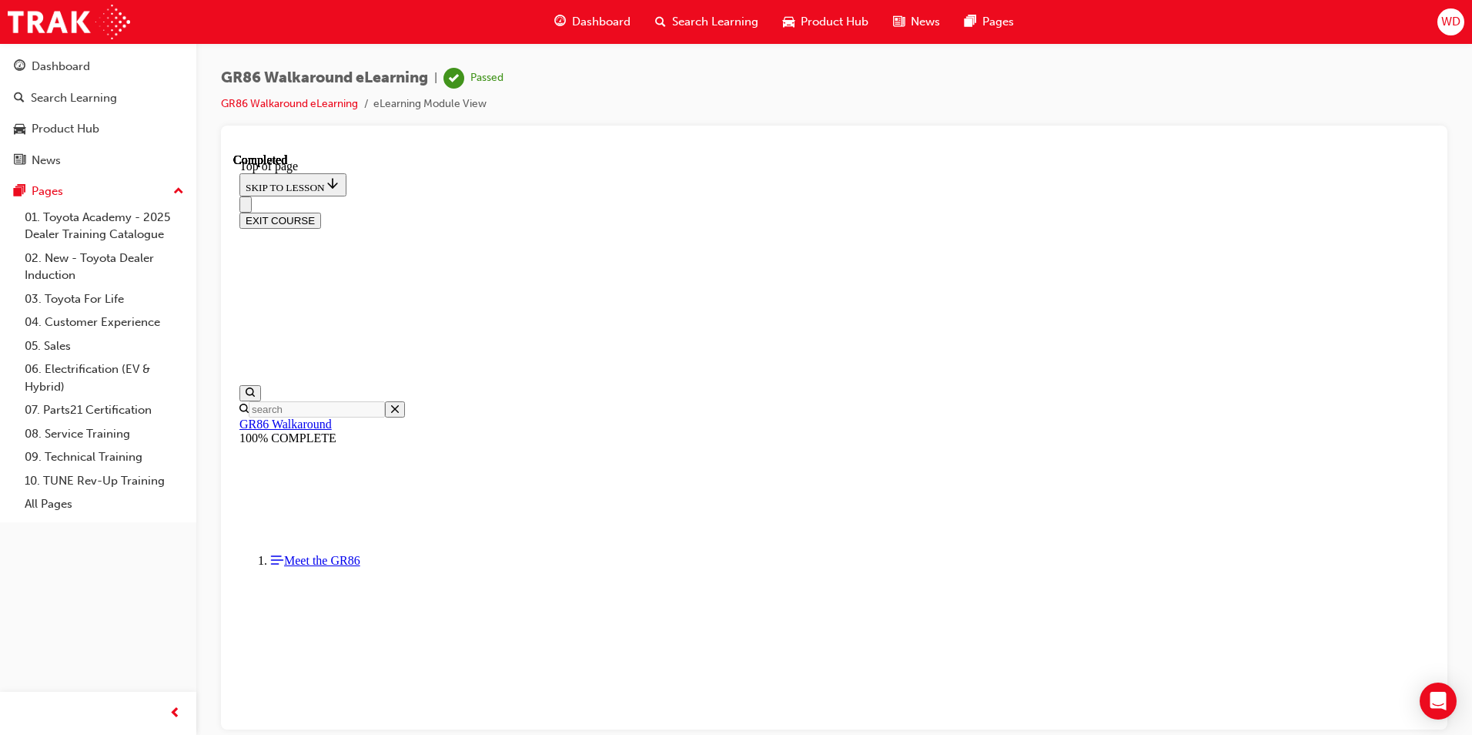
click at [321, 212] on button "EXIT COURSE" at bounding box center [280, 220] width 82 height 16
click at [308, 106] on link "GR86 Walkaround eLearning" at bounding box center [289, 103] width 137 height 13
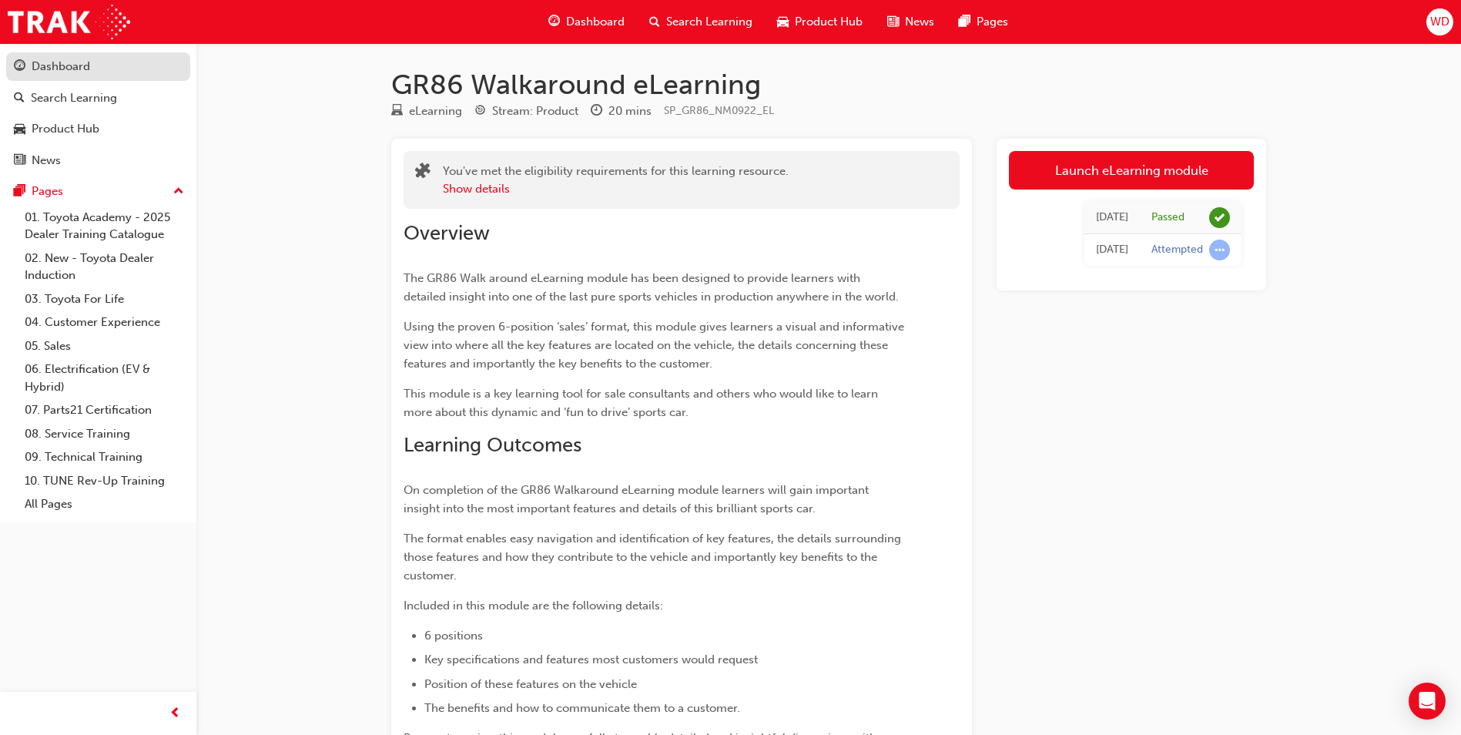
click at [68, 62] on div "Dashboard" at bounding box center [61, 67] width 59 height 18
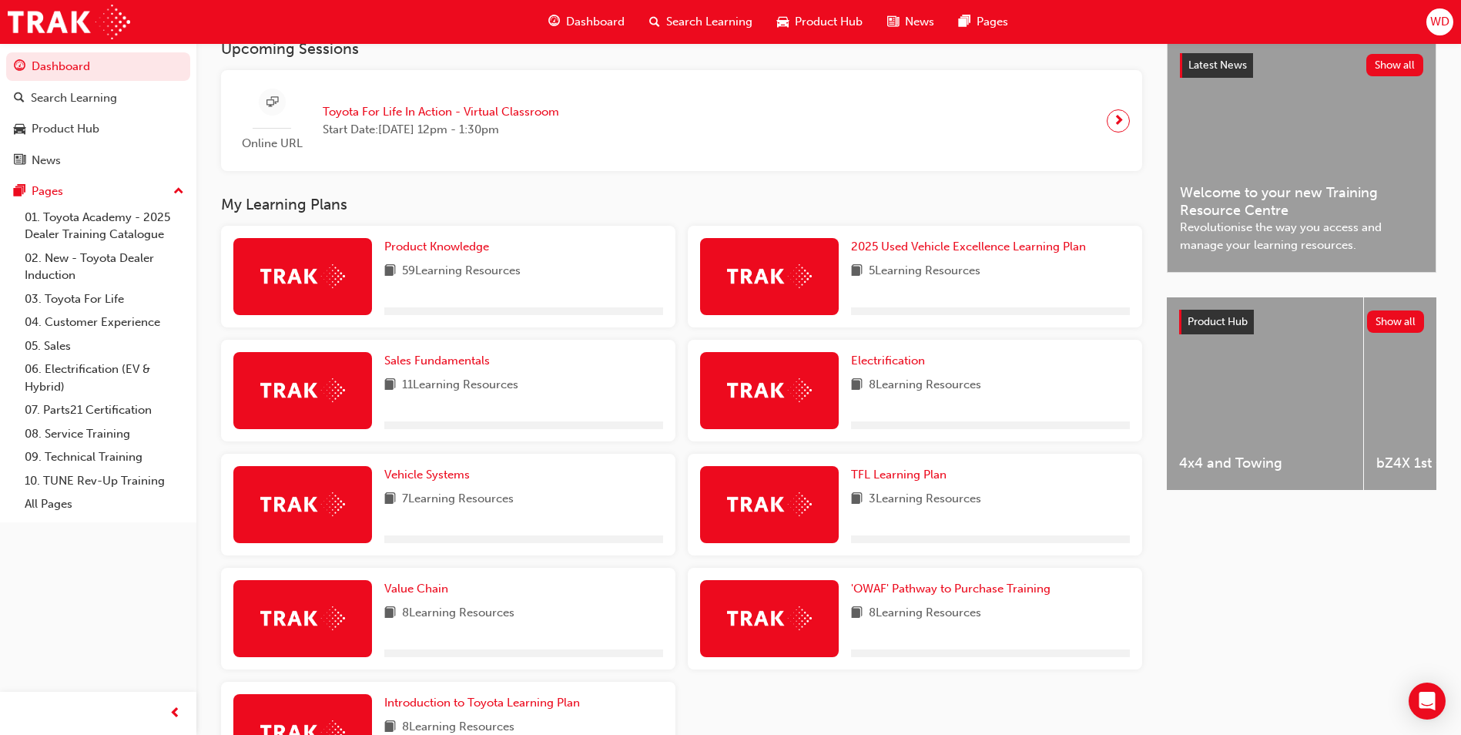
scroll to position [308, 0]
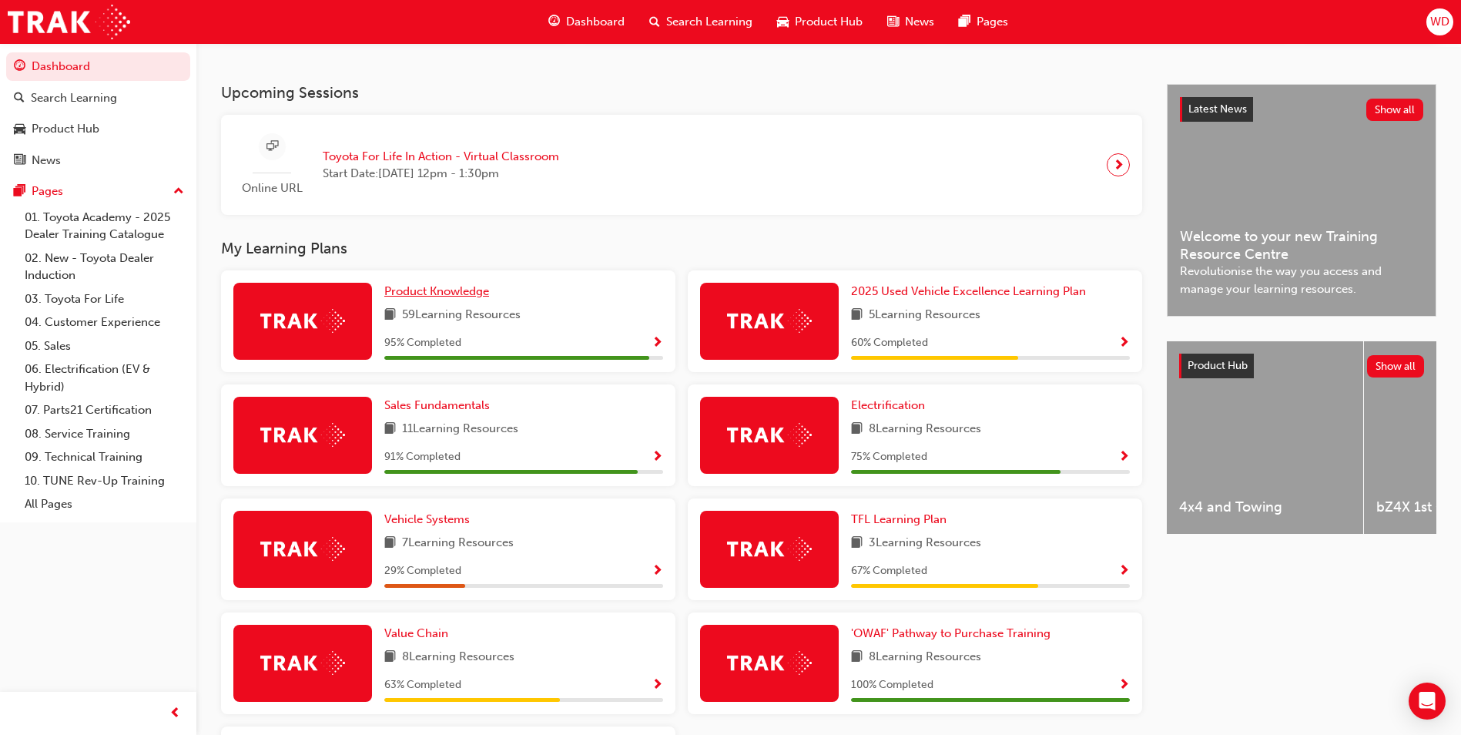
click at [442, 296] on span "Product Knowledge" at bounding box center [436, 291] width 105 height 14
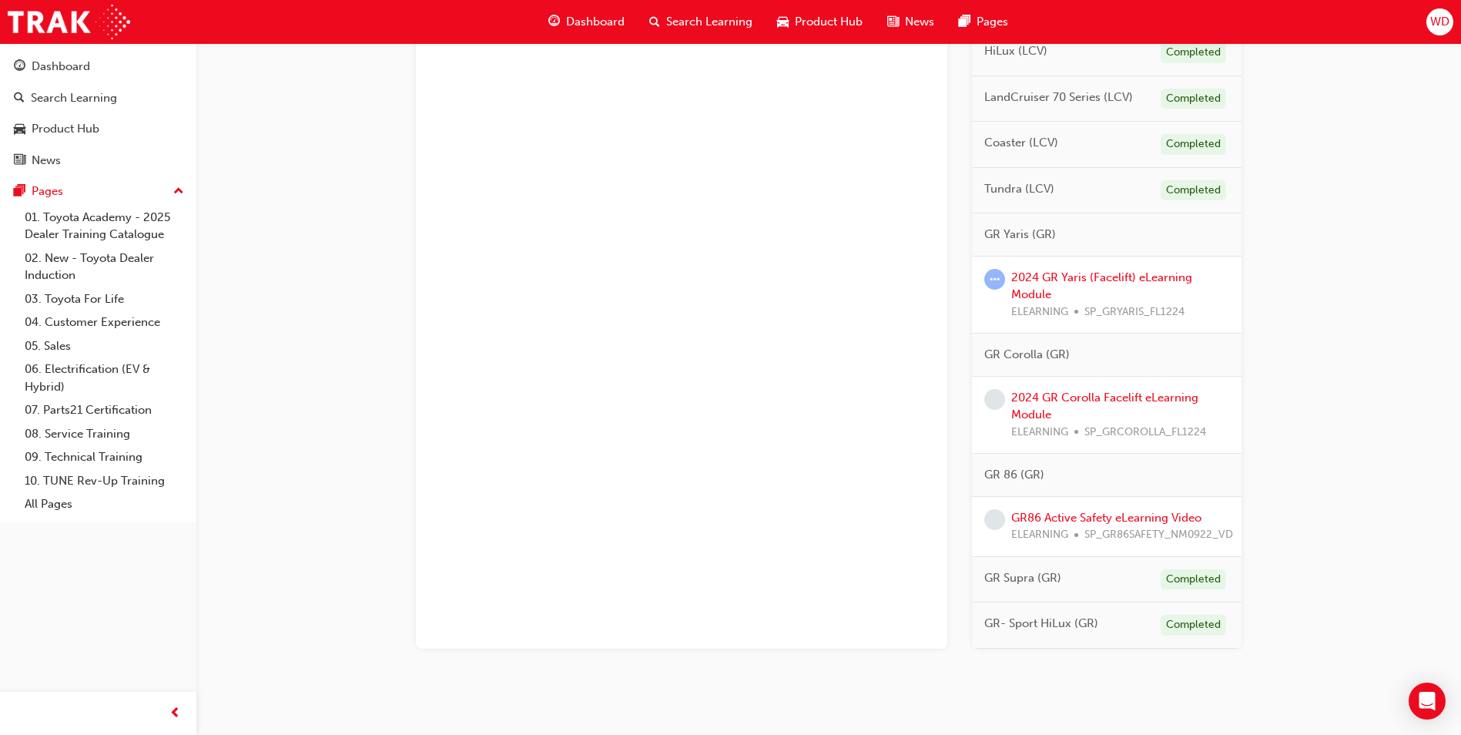
scroll to position [843, 0]
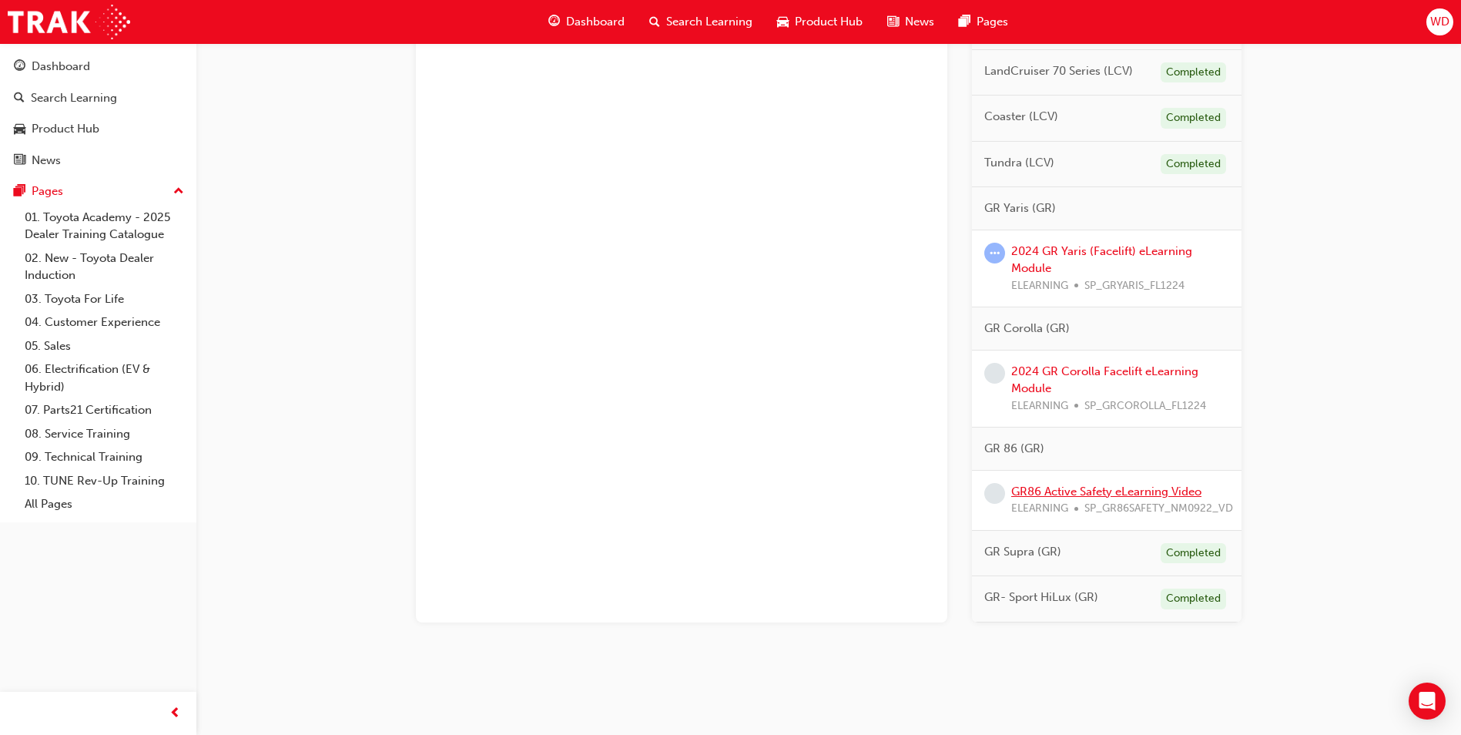
click at [1124, 487] on link "GR86 Active Safety eLearning Video" at bounding box center [1106, 491] width 190 height 14
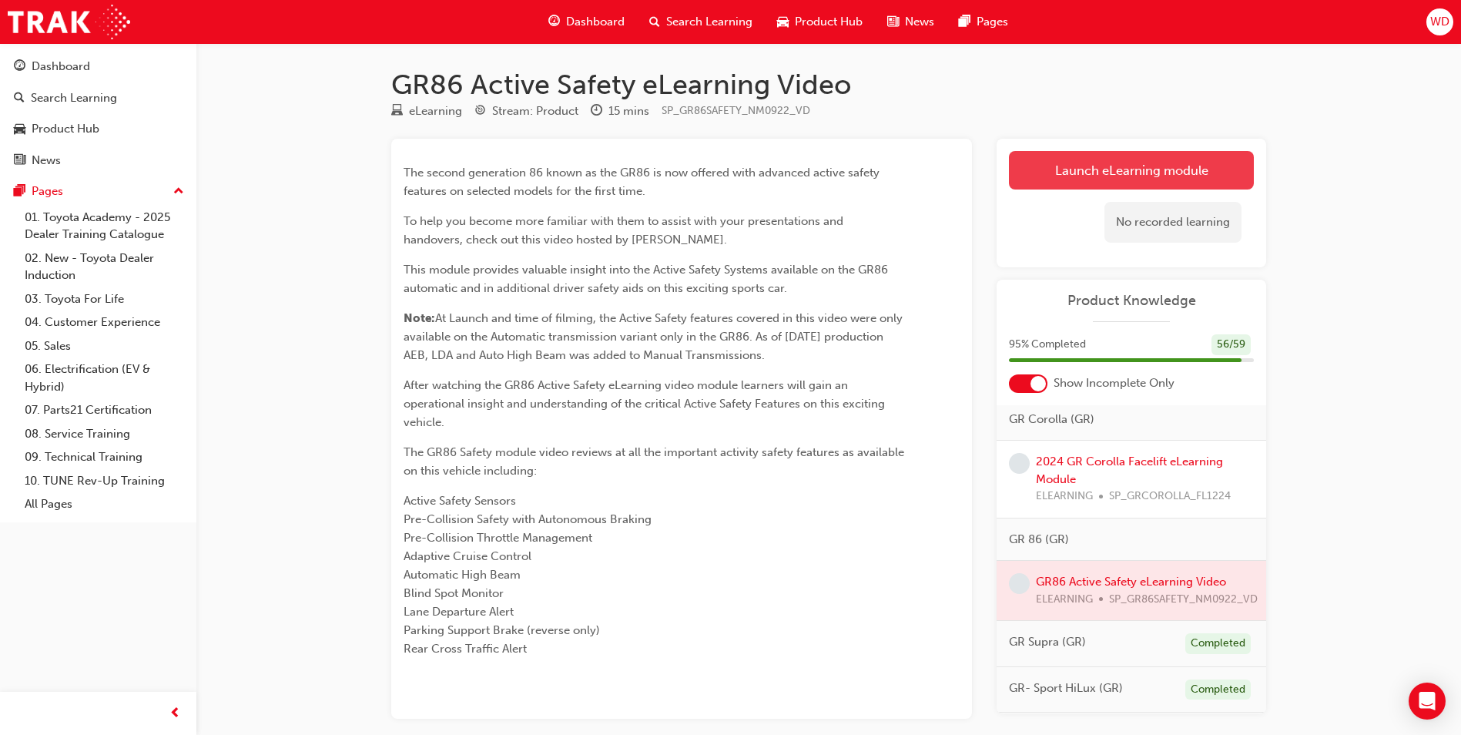
click at [1077, 171] on link "Launch eLearning module" at bounding box center [1131, 170] width 245 height 38
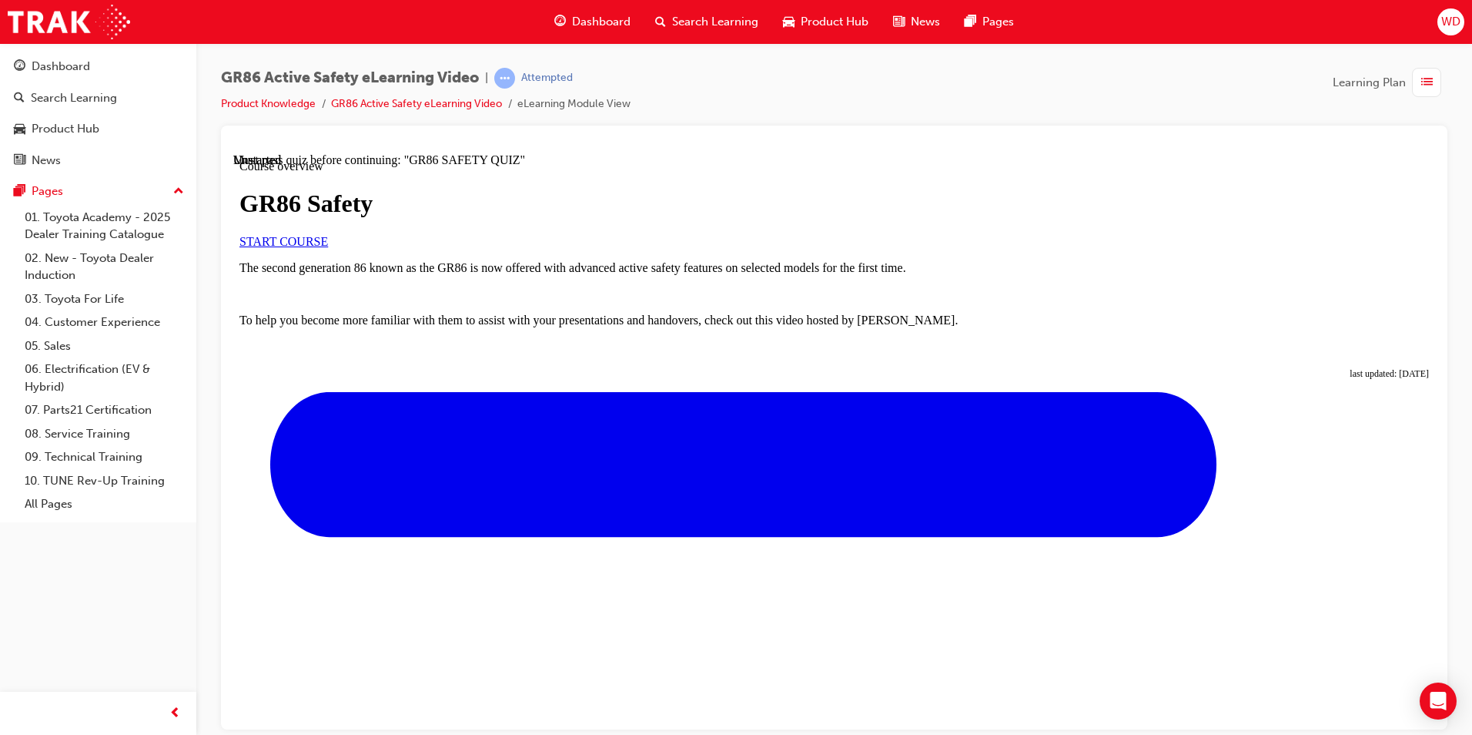
click at [328, 247] on span "START COURSE" at bounding box center [283, 240] width 89 height 13
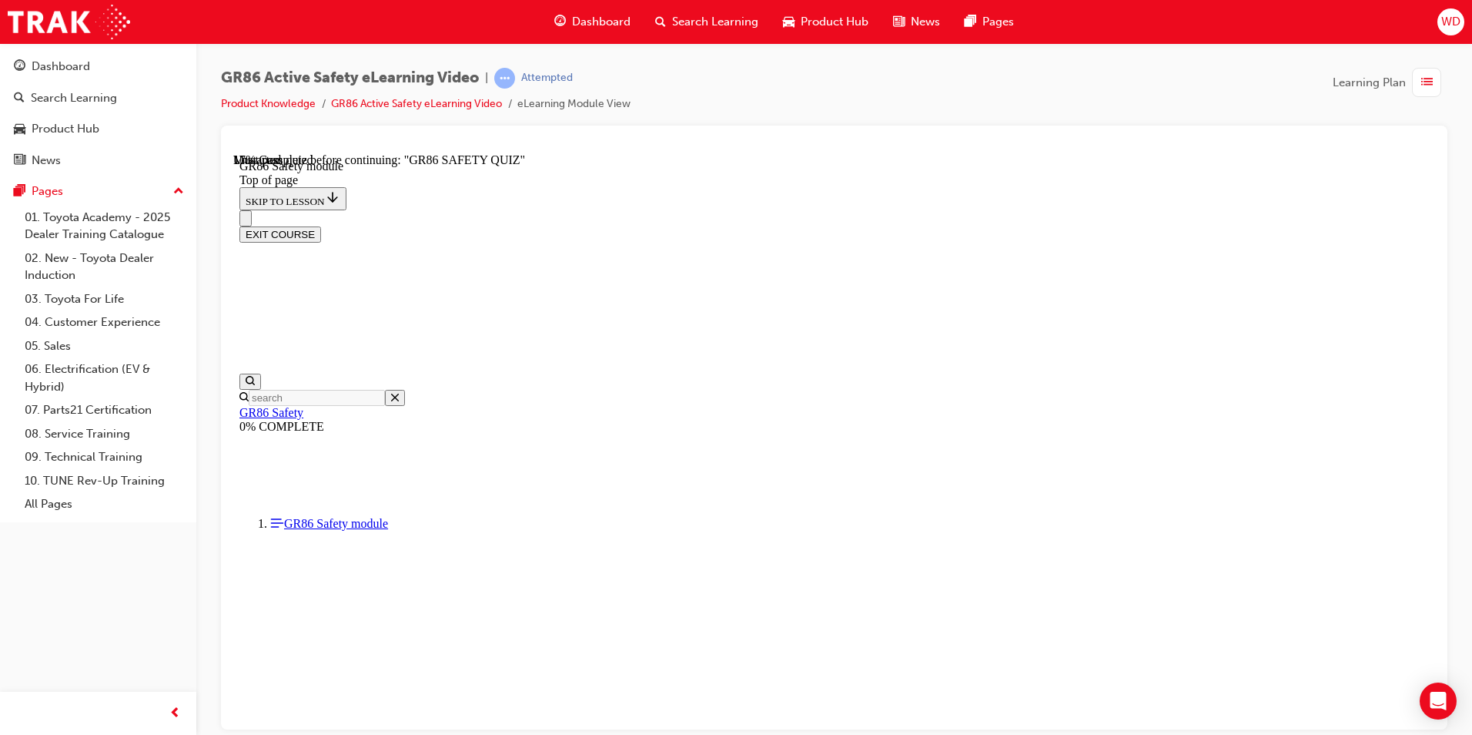
scroll to position [51, 0]
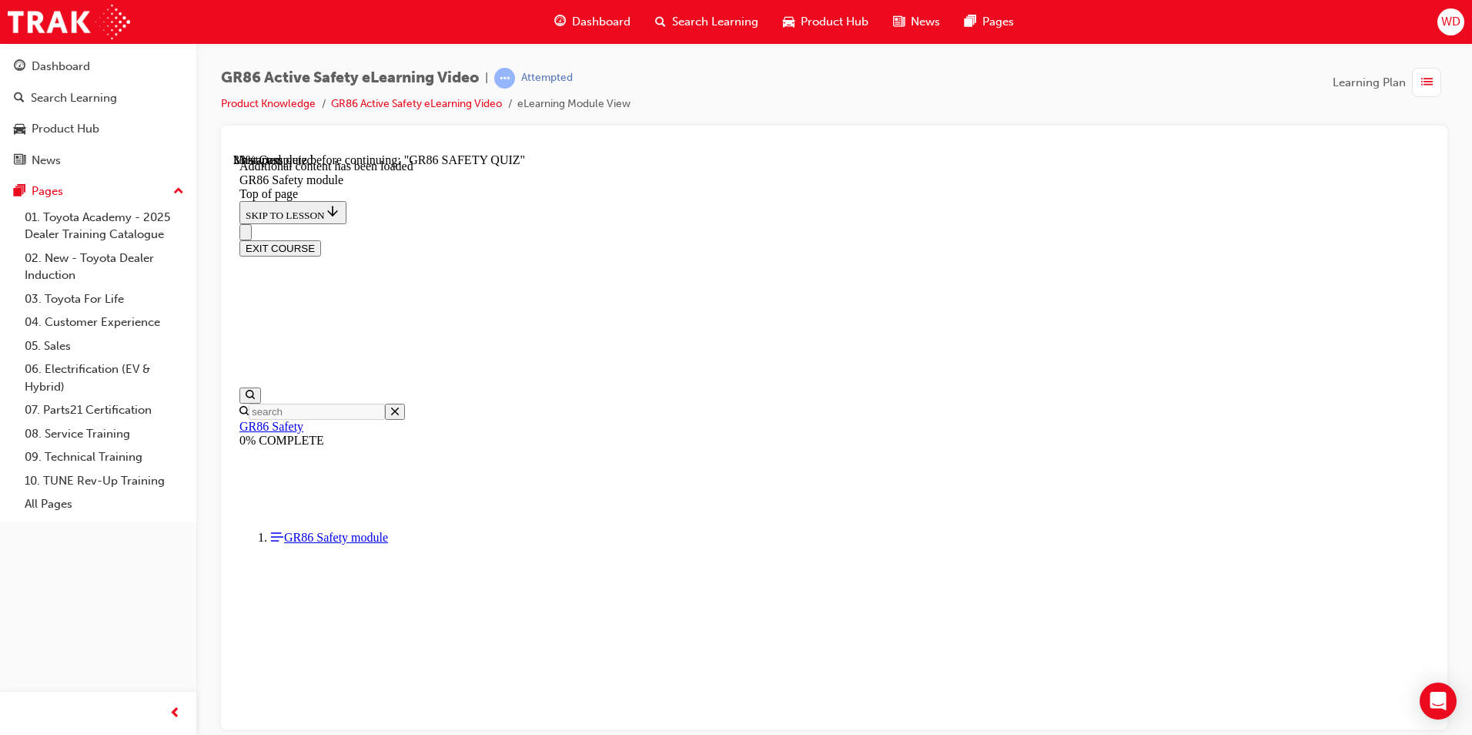
scroll to position [356, 0]
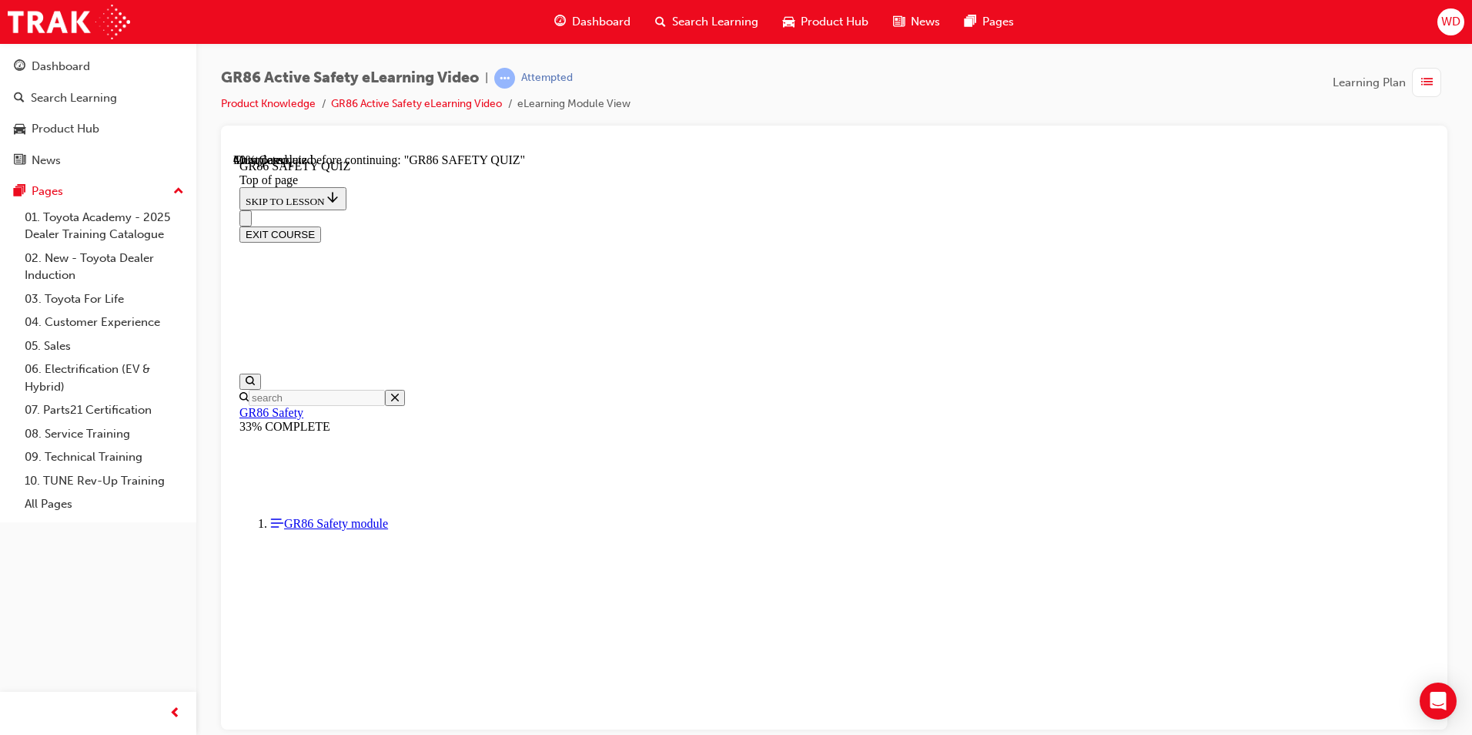
scroll to position [201, 0]
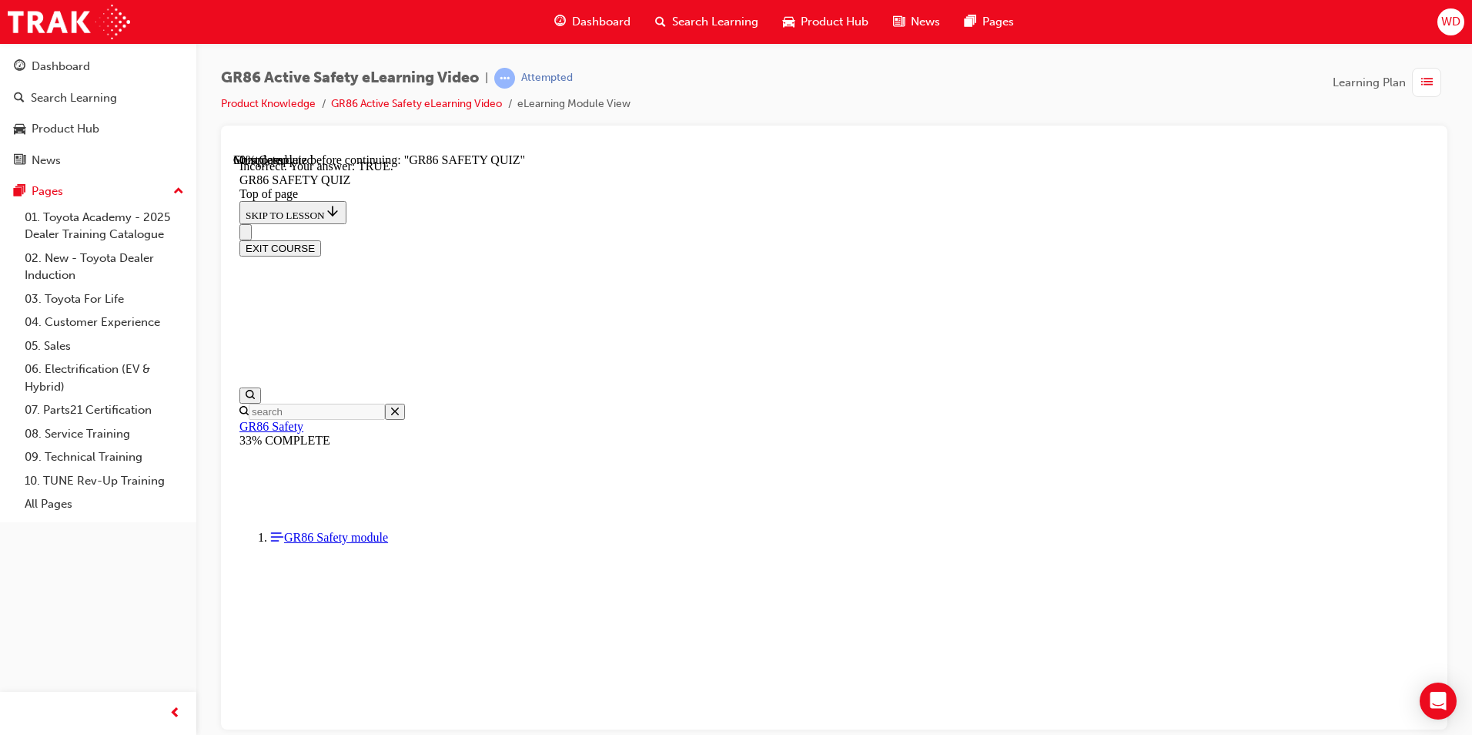
scroll to position [458, 0]
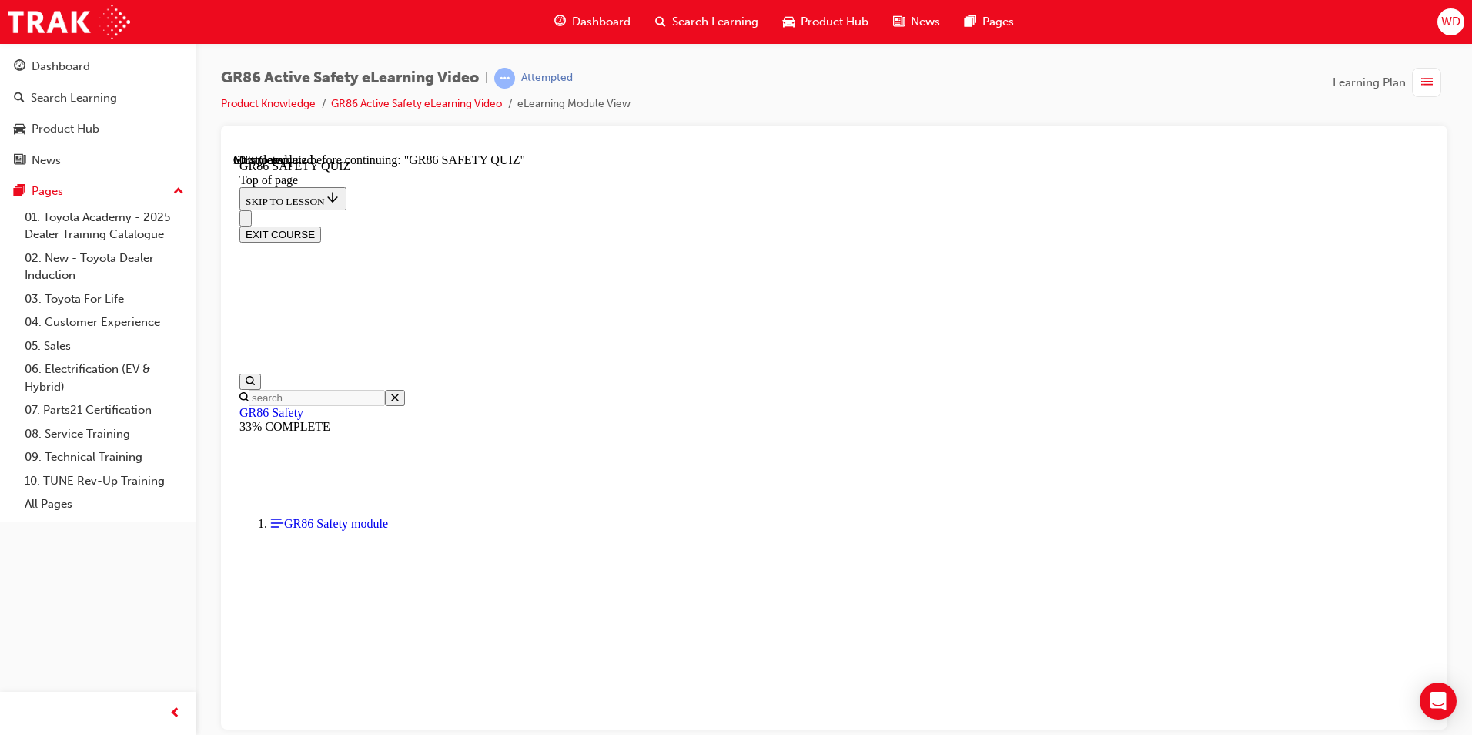
scroll to position [355, 0]
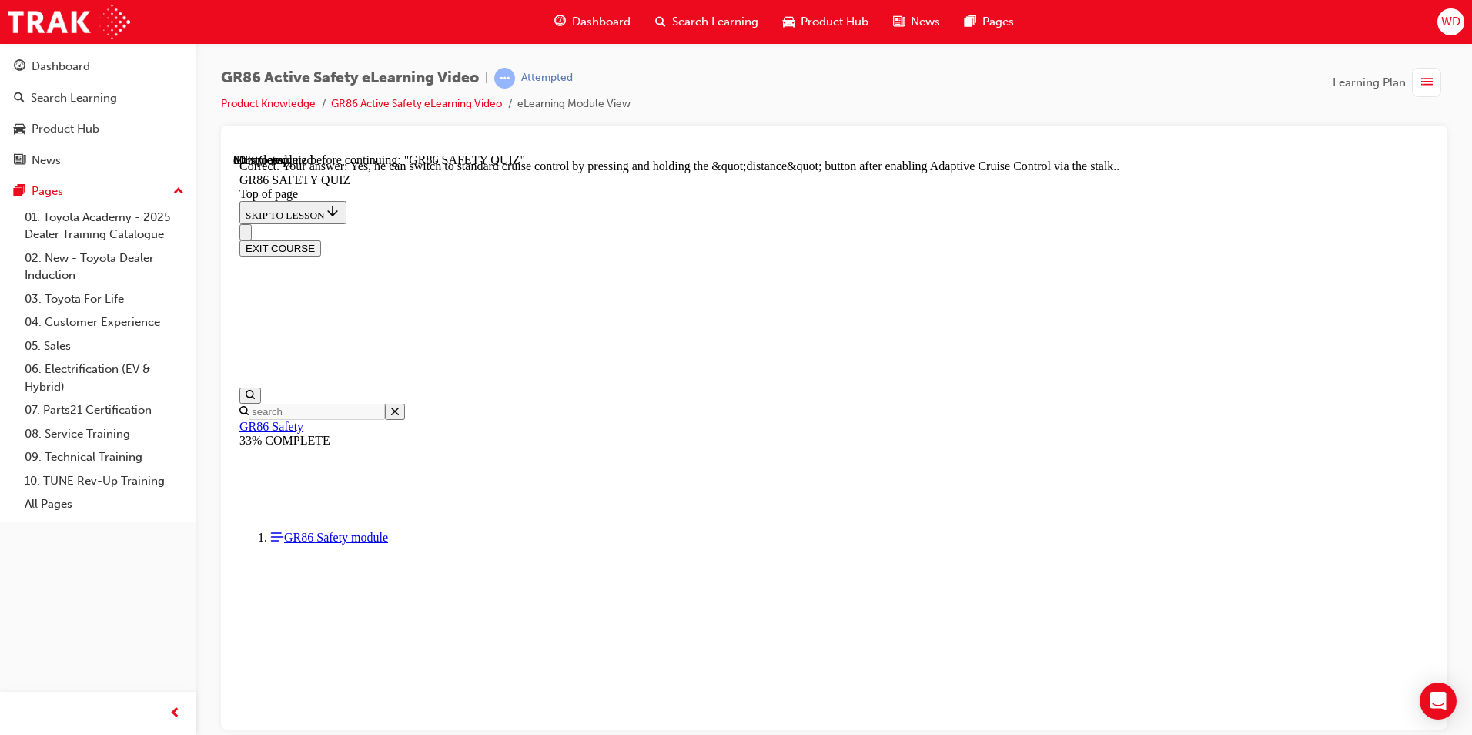
scroll to position [566, 0]
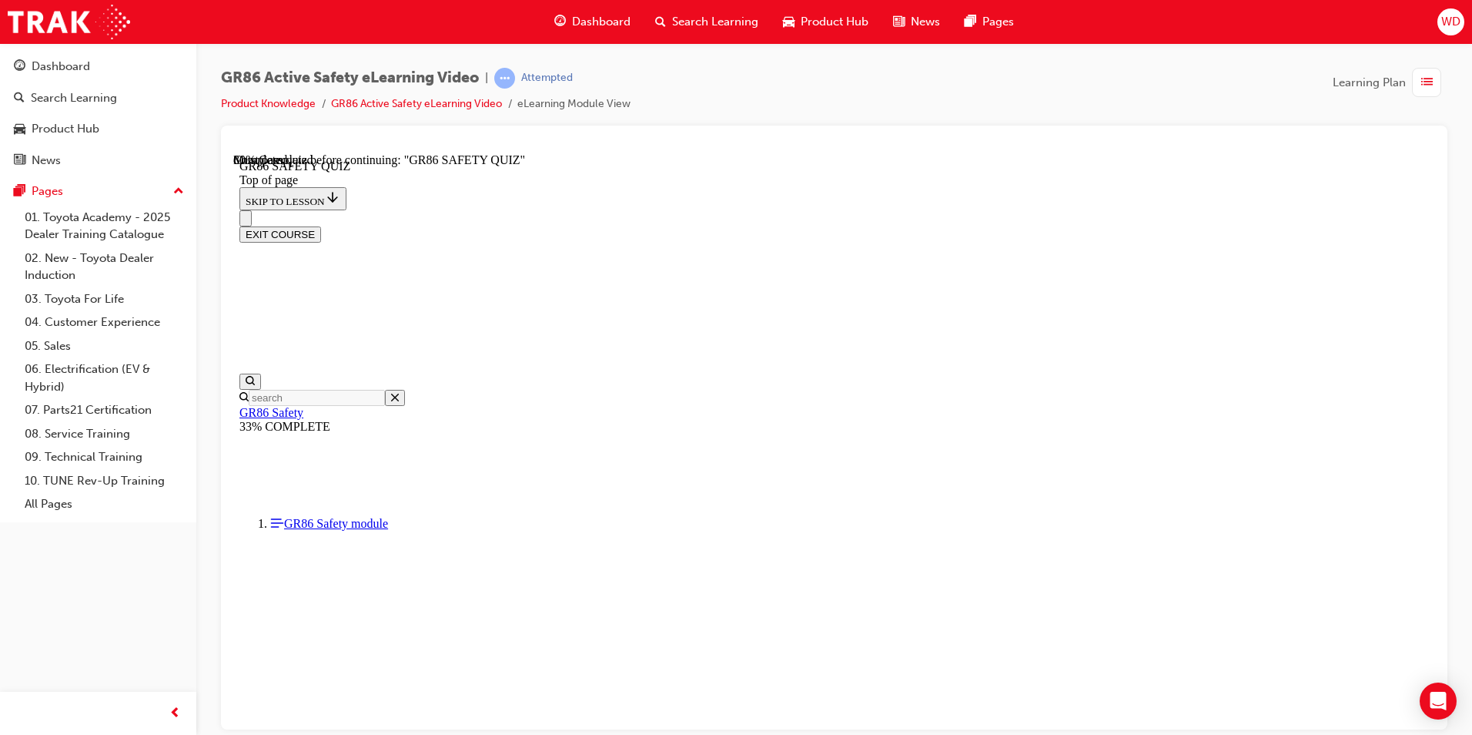
scroll to position [201, 0]
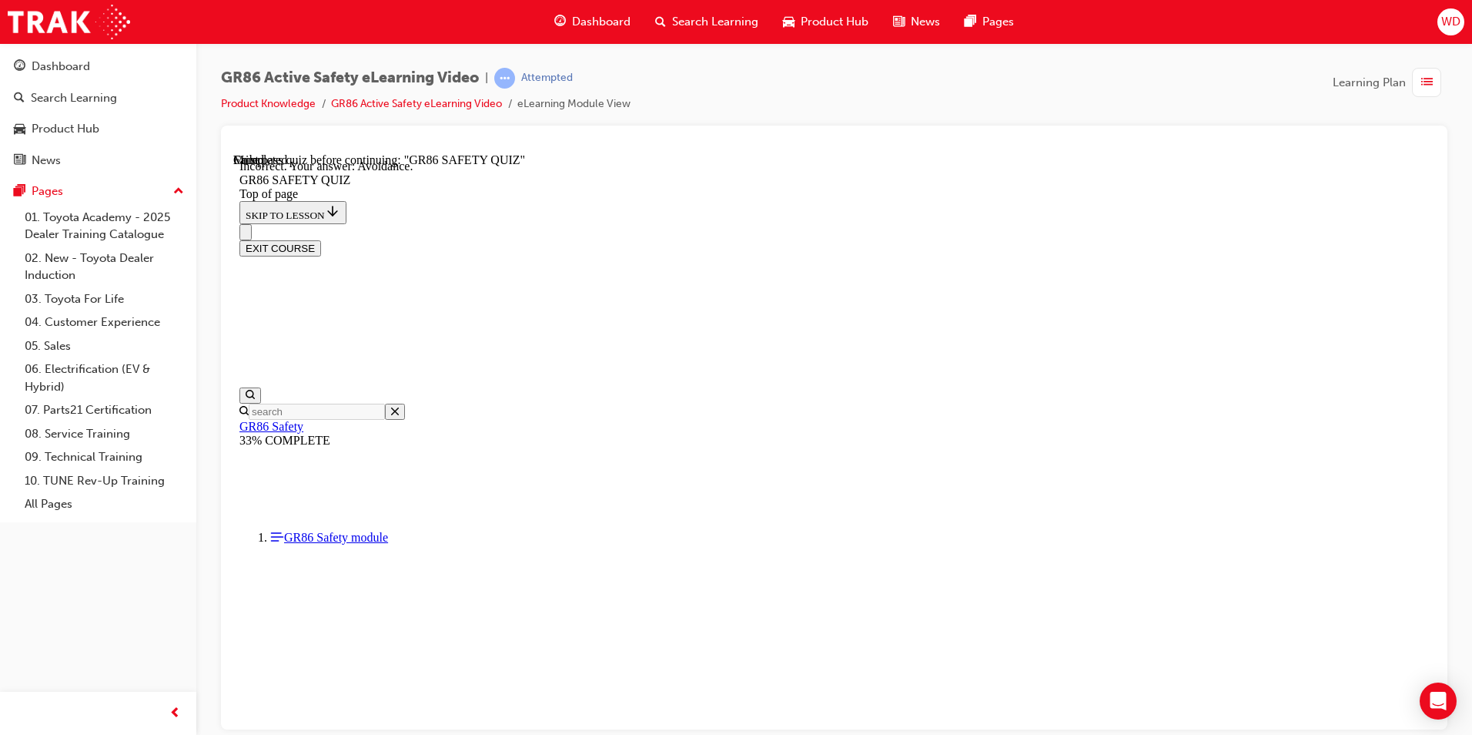
scroll to position [546, 0]
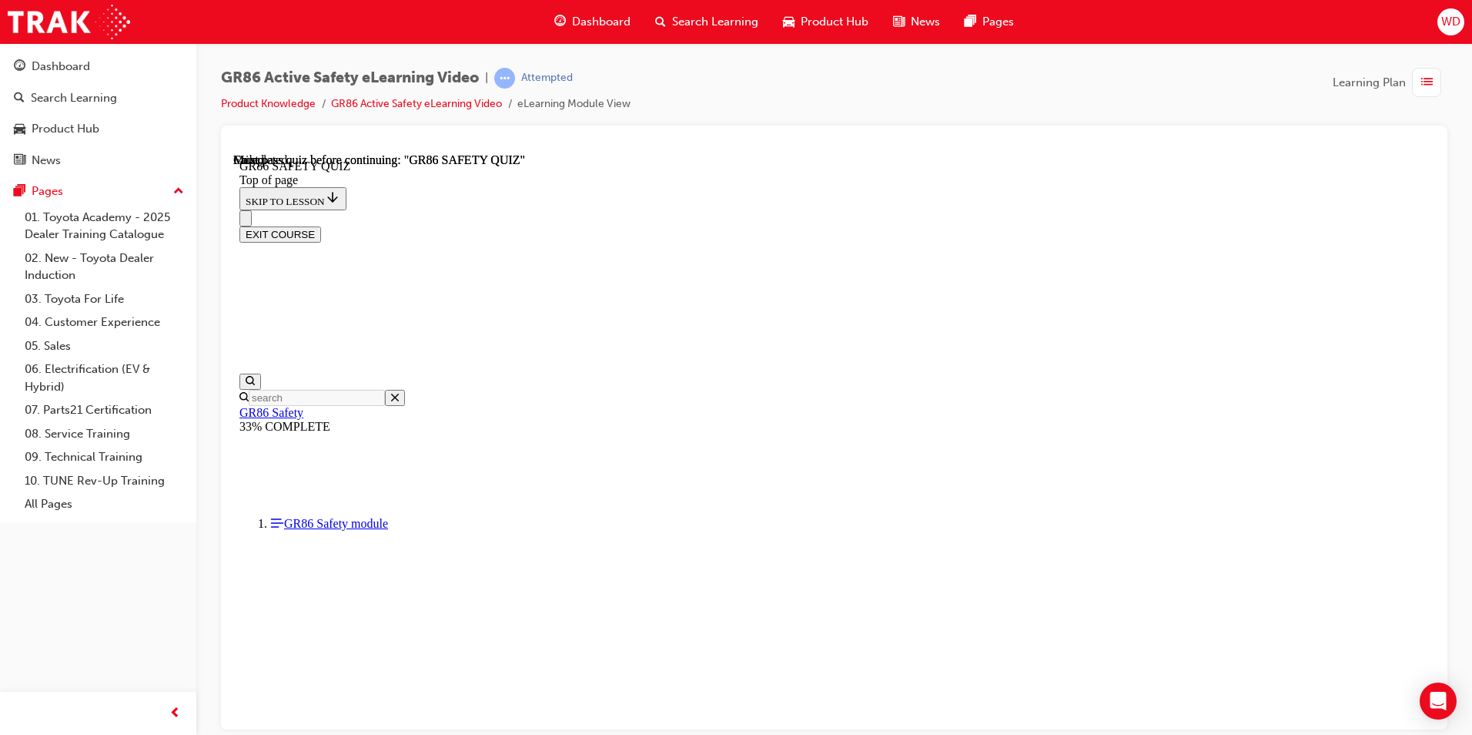
scroll to position [257, 0]
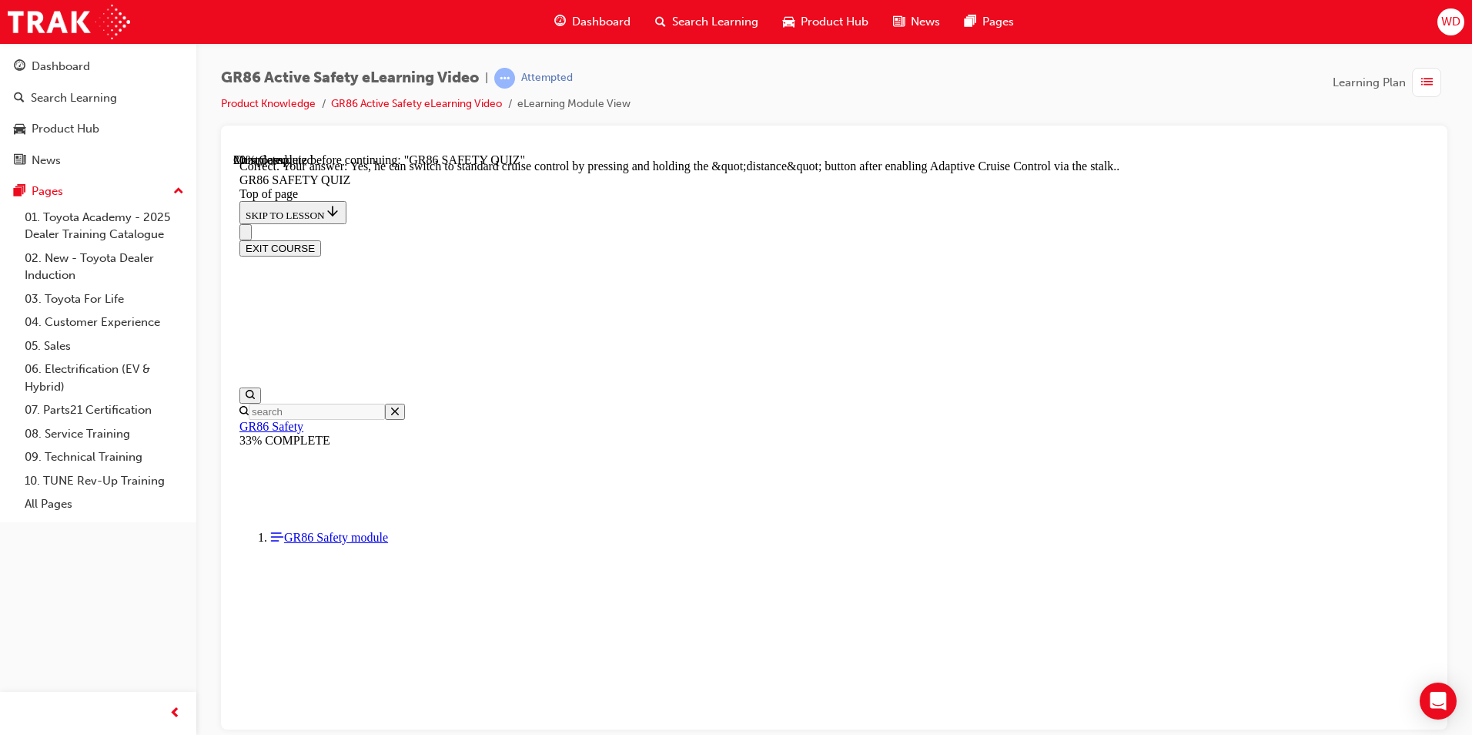
scroll to position [566, 0]
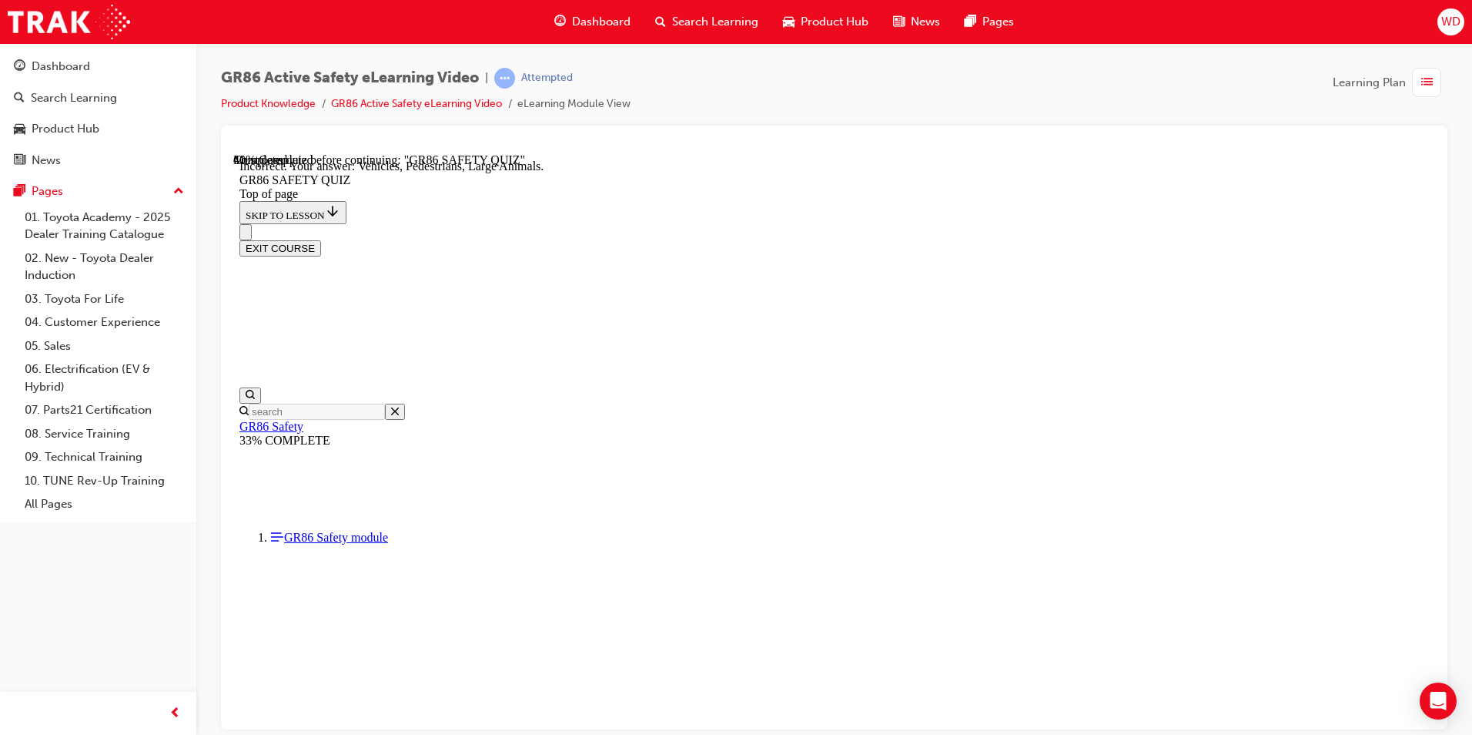
scroll to position [581, 0]
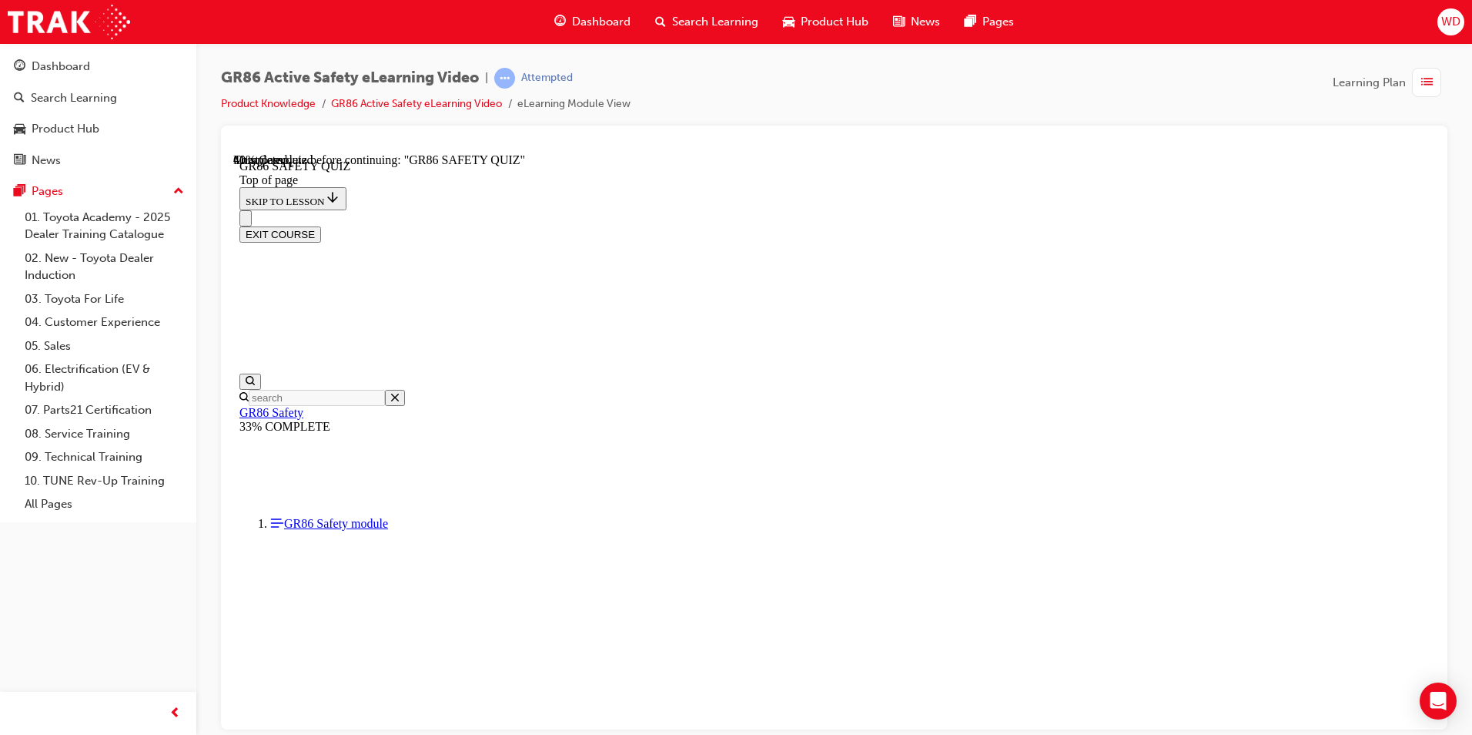
scroll to position [410, 0]
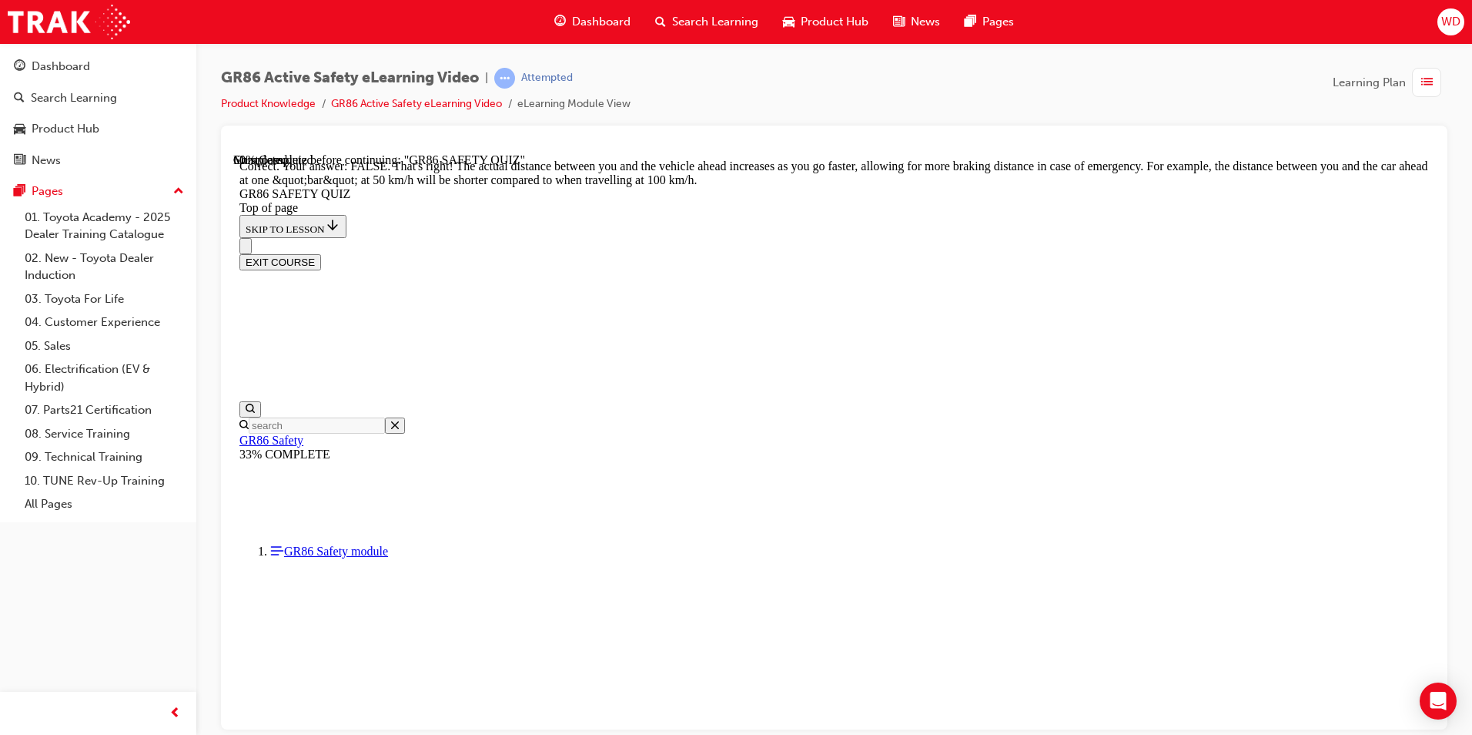
scroll to position [607, 0]
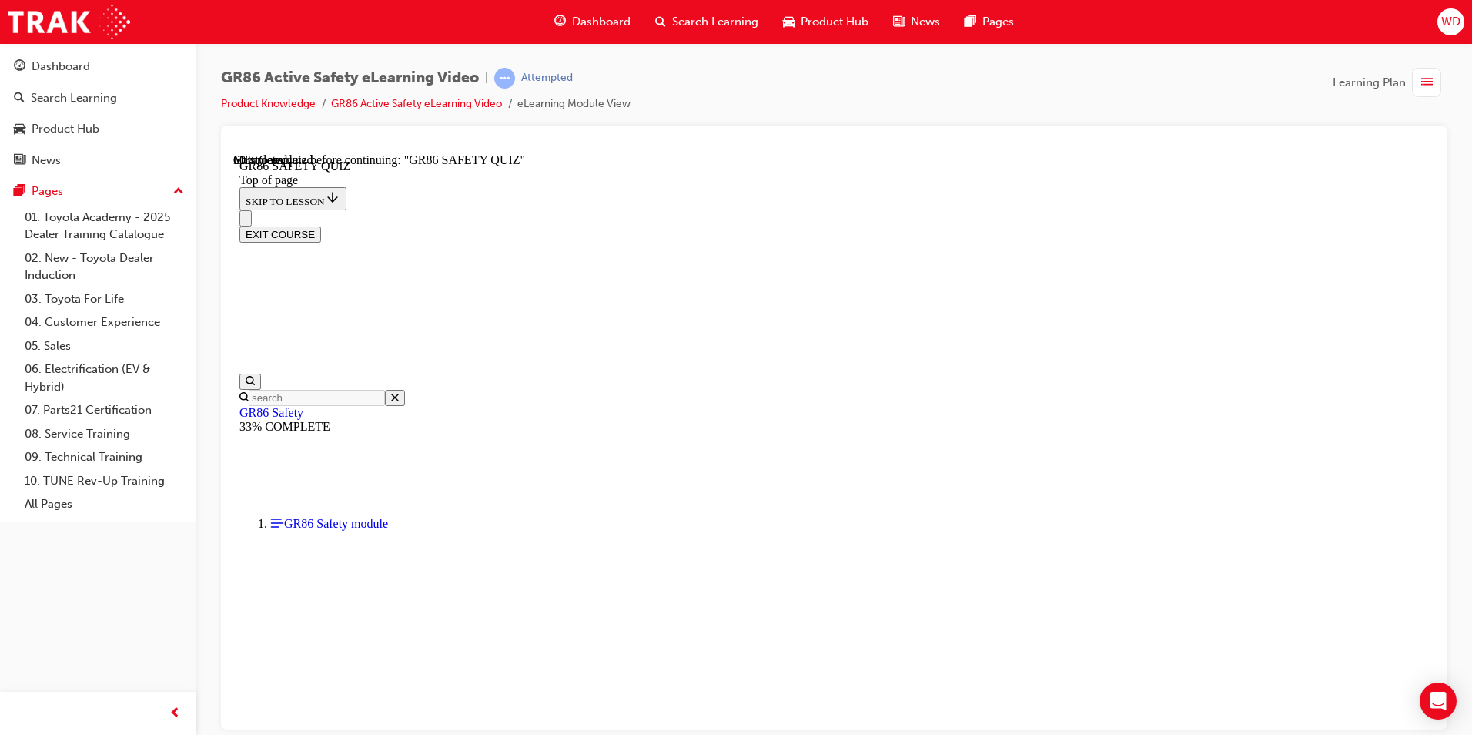
scroll to position [432, 0]
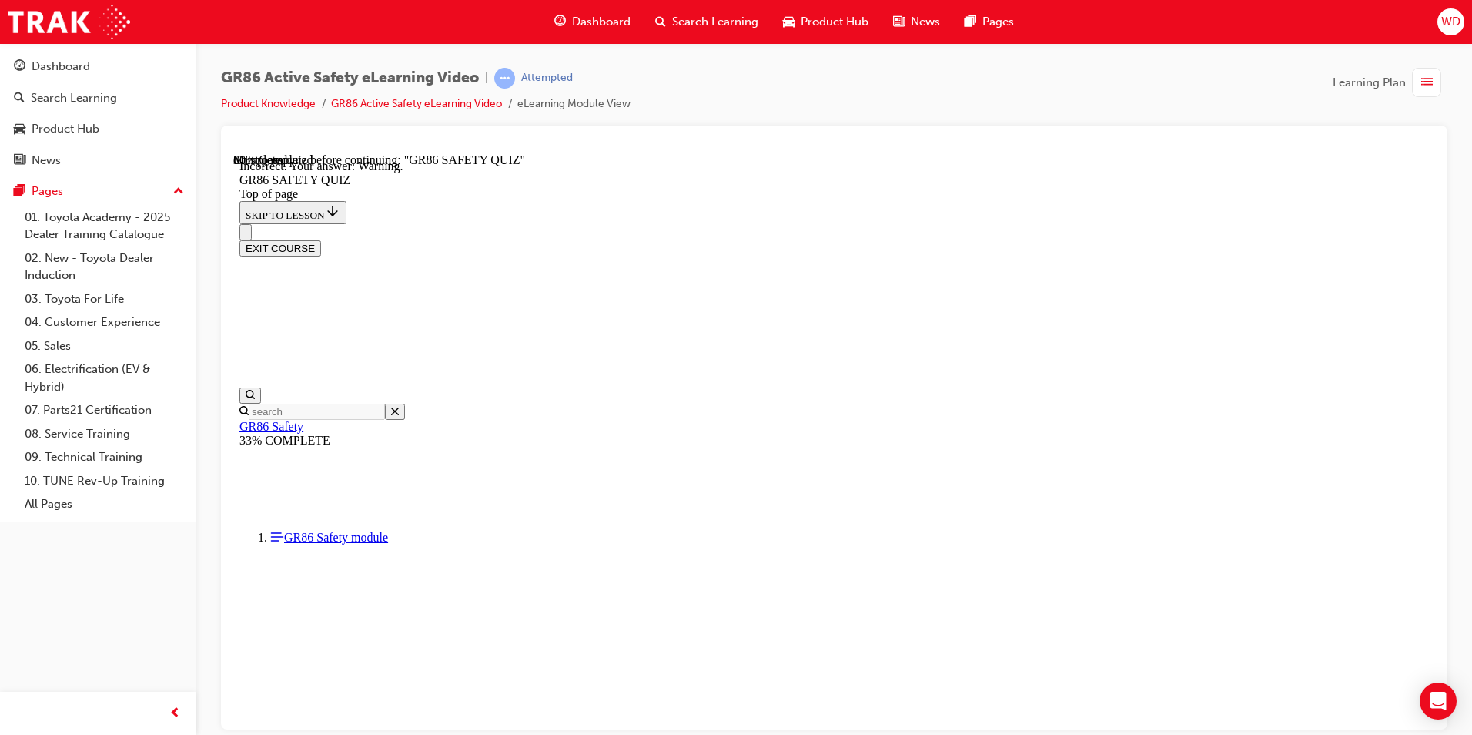
scroll to position [546, 0]
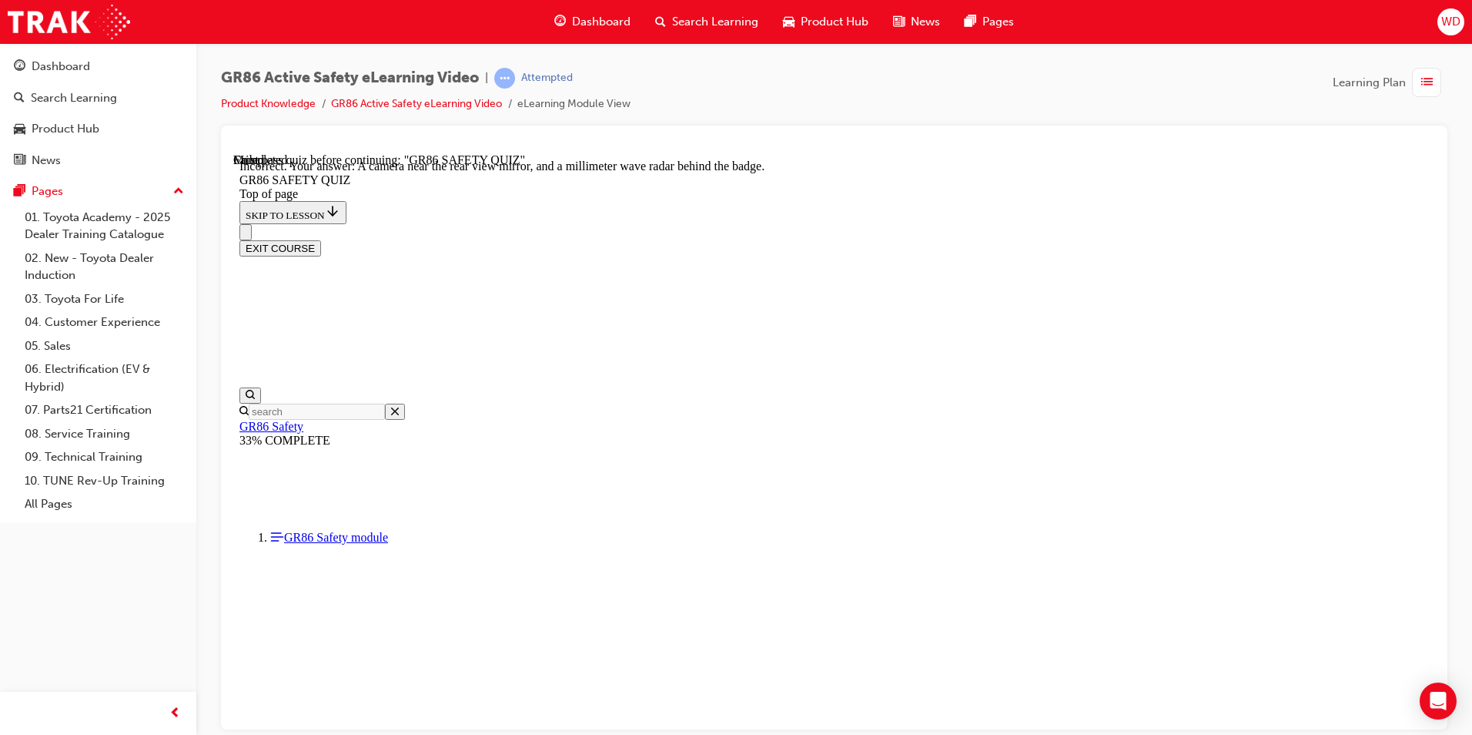
scroll to position [246, 0]
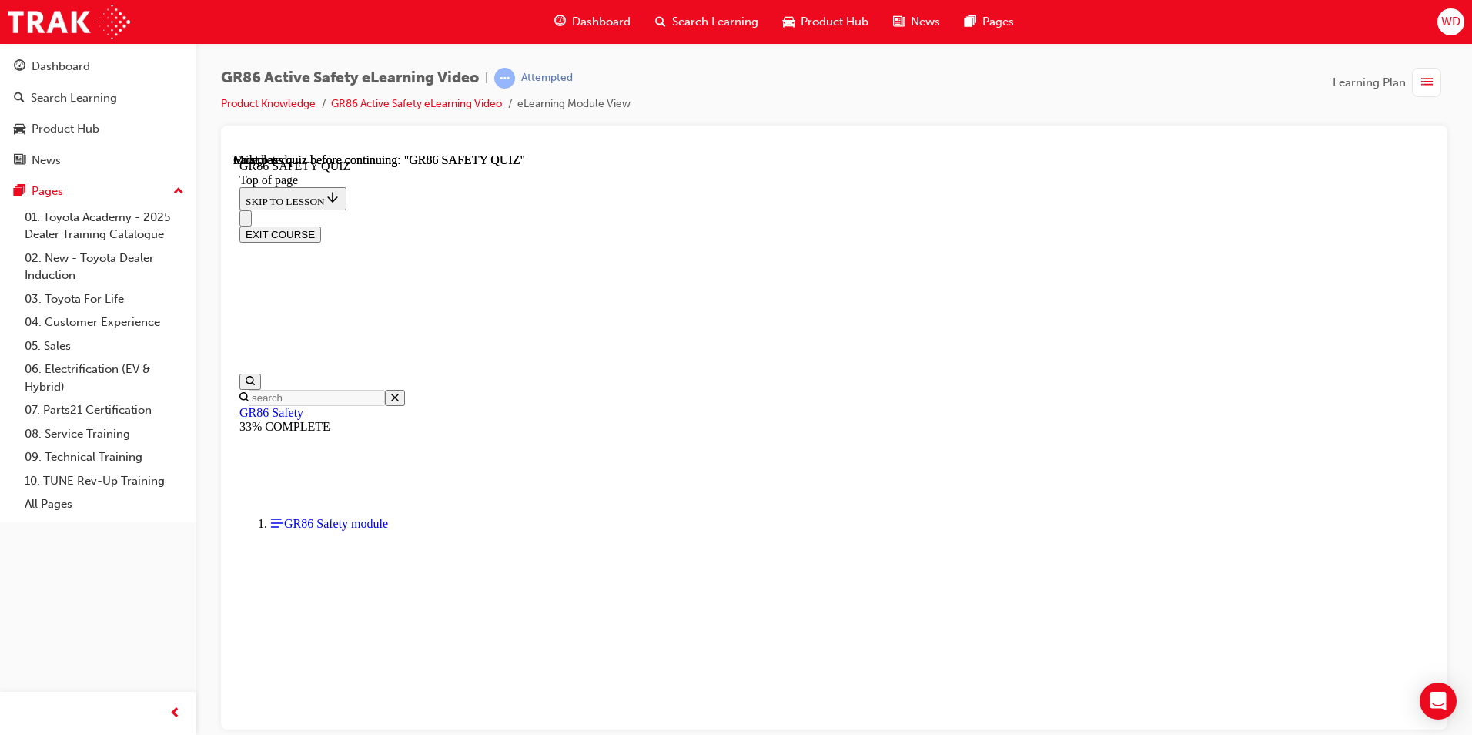
scroll to position [257, 0]
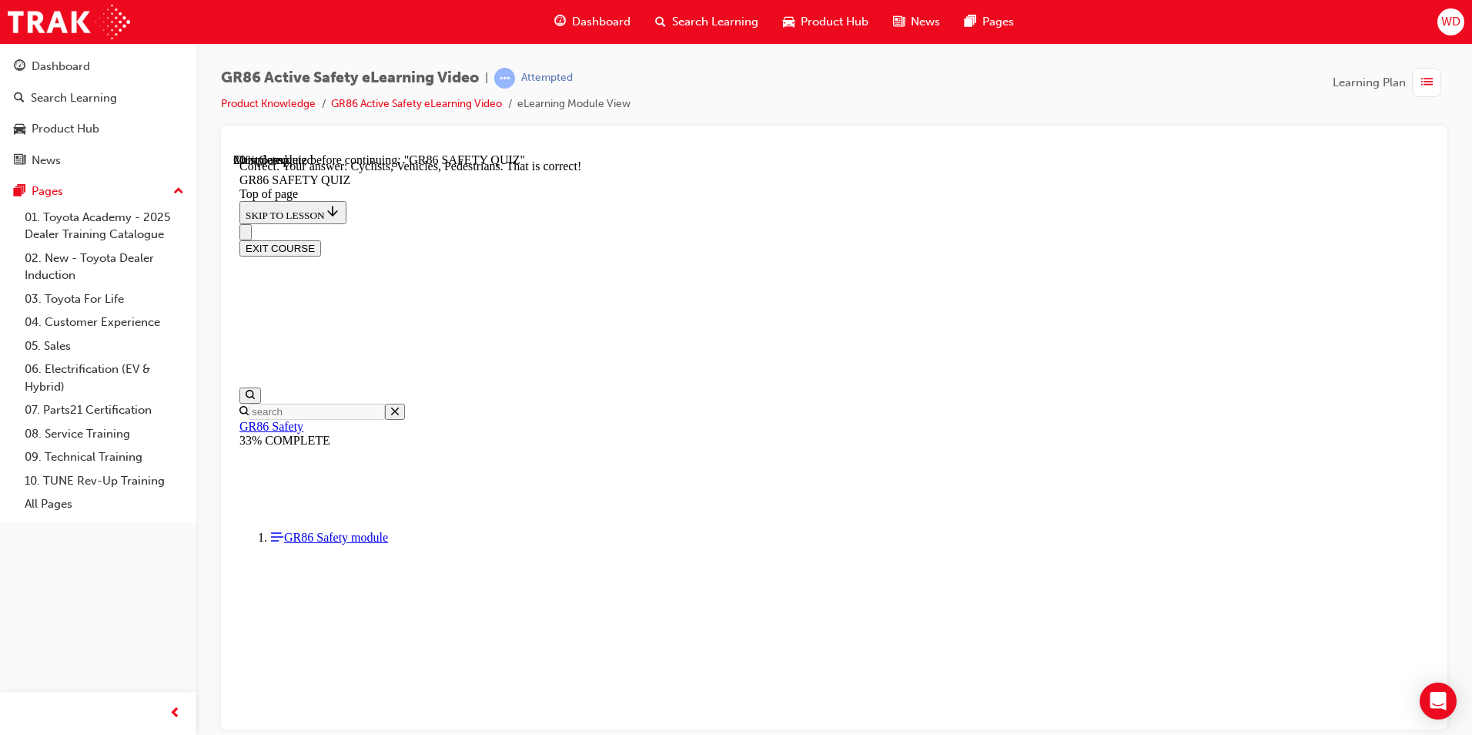
scroll to position [658, 0]
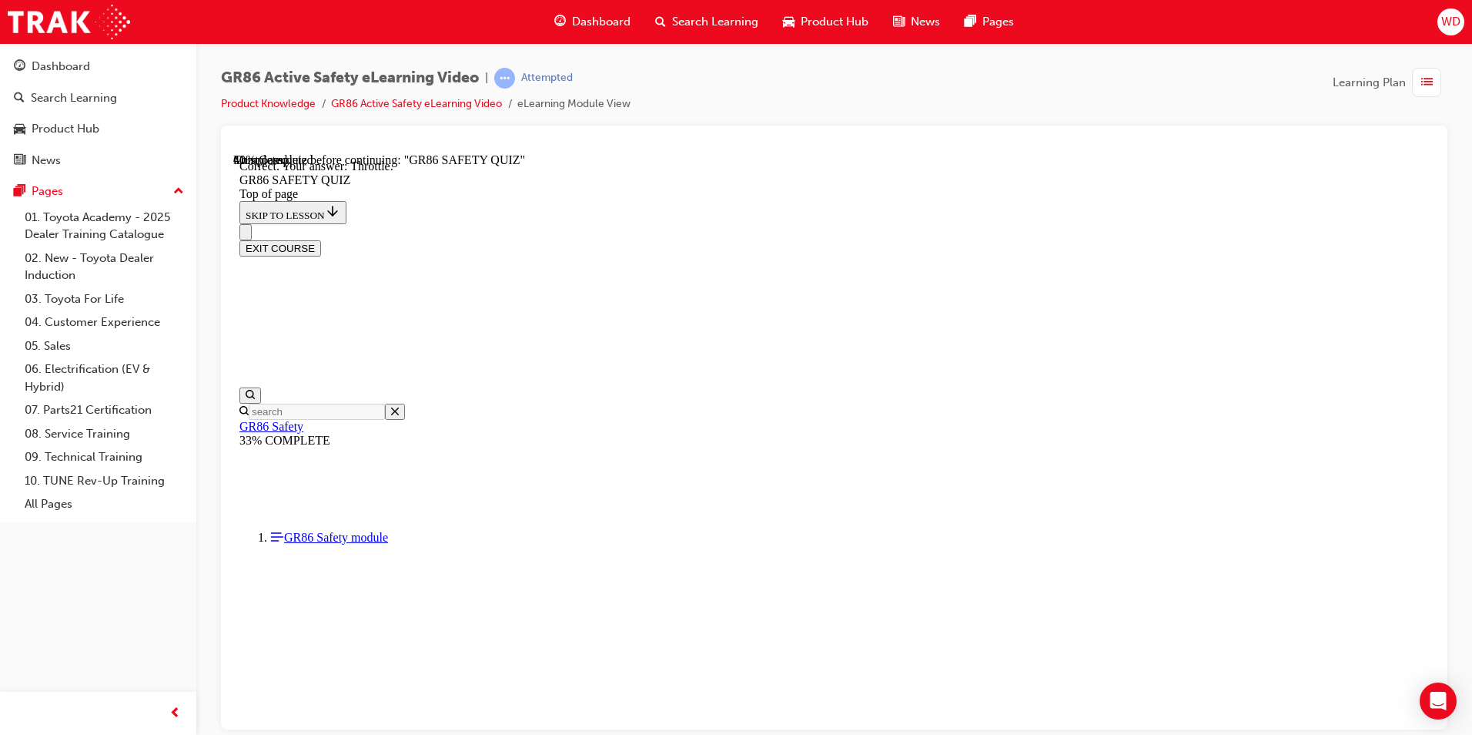
scroll to position [546, 0]
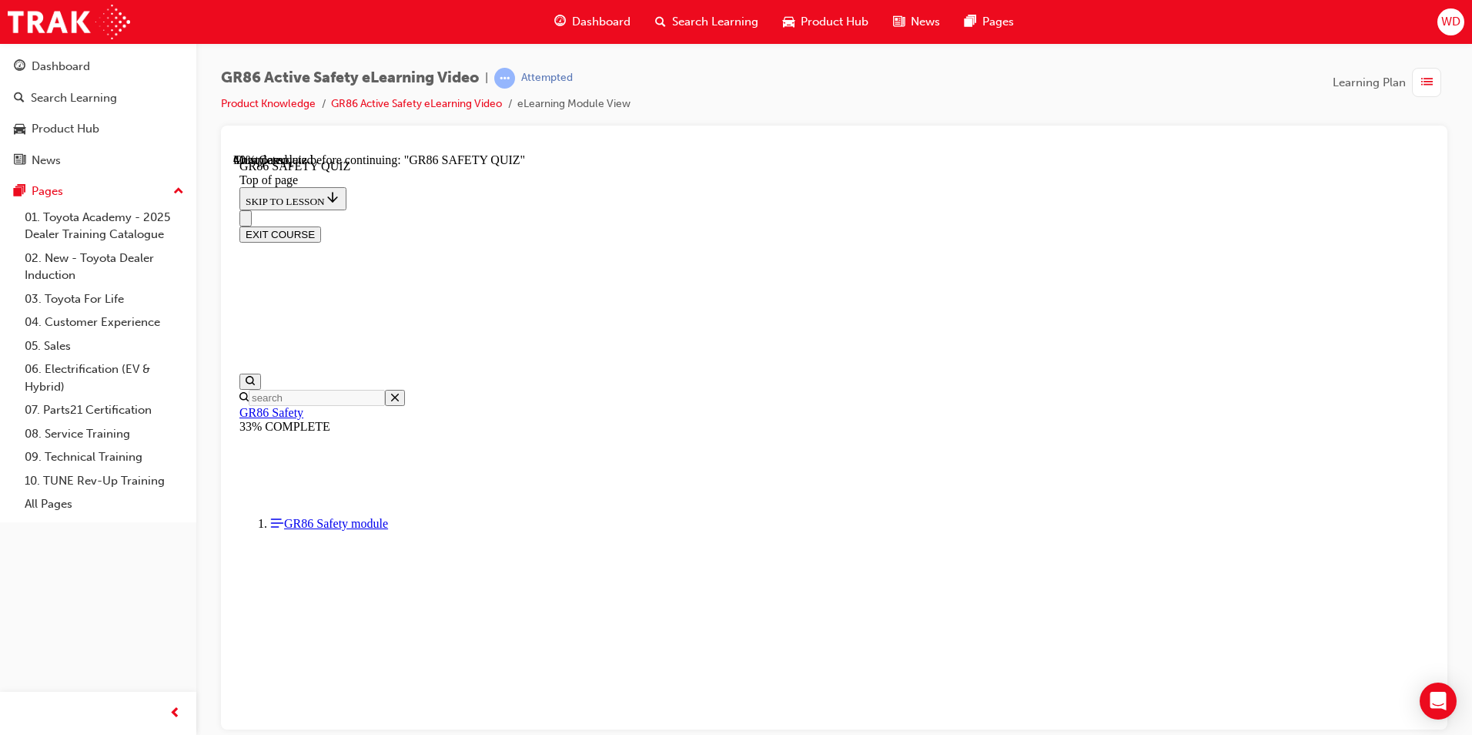
scroll to position [410, 0]
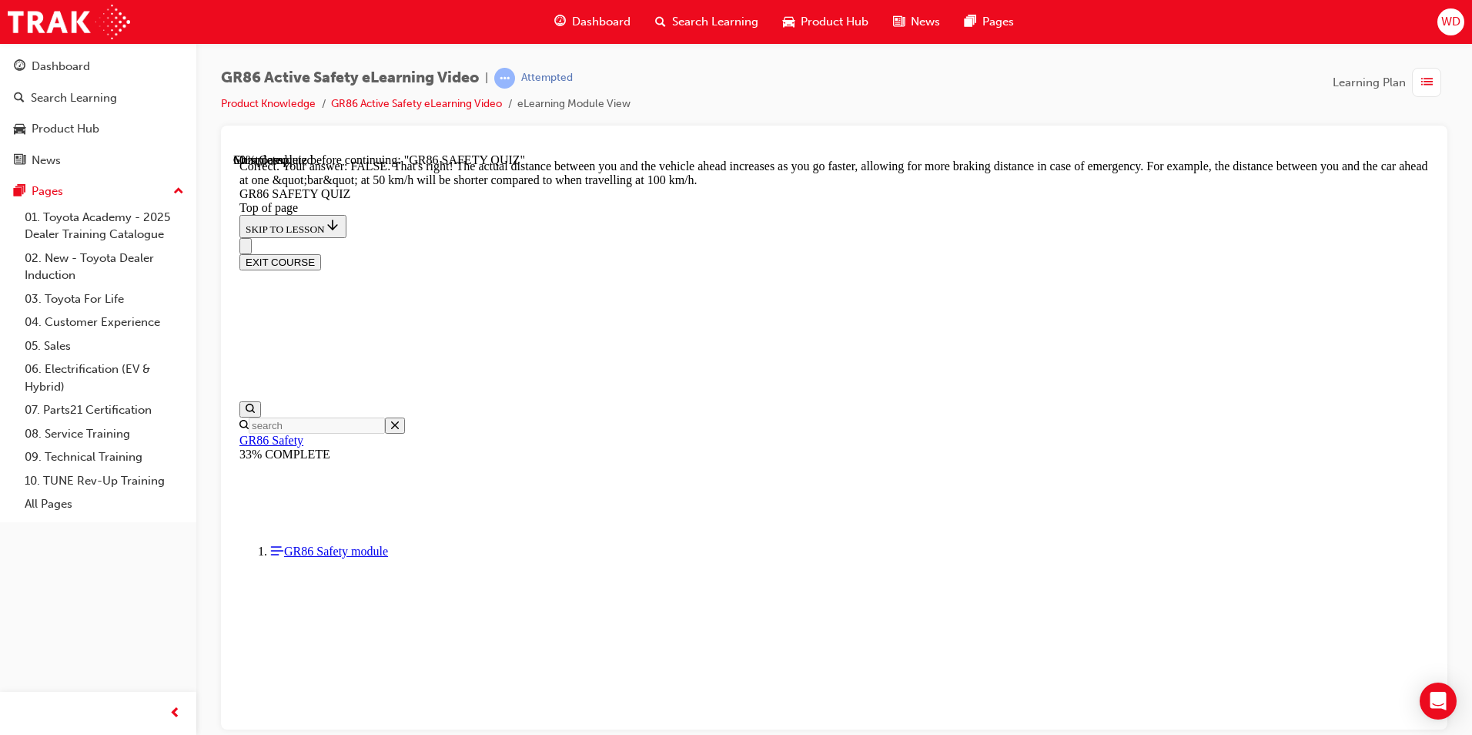
scroll to position [607, 0]
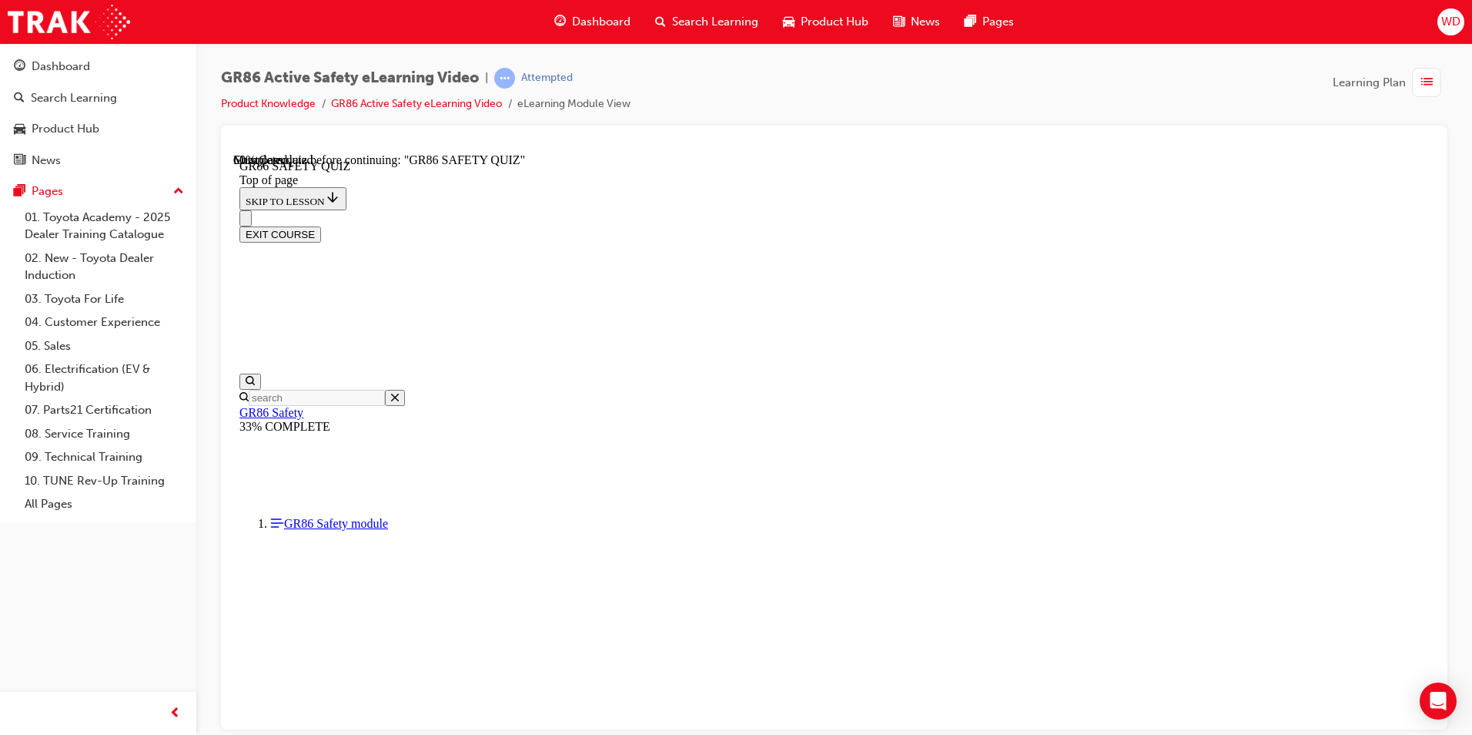
scroll to position [509, 0]
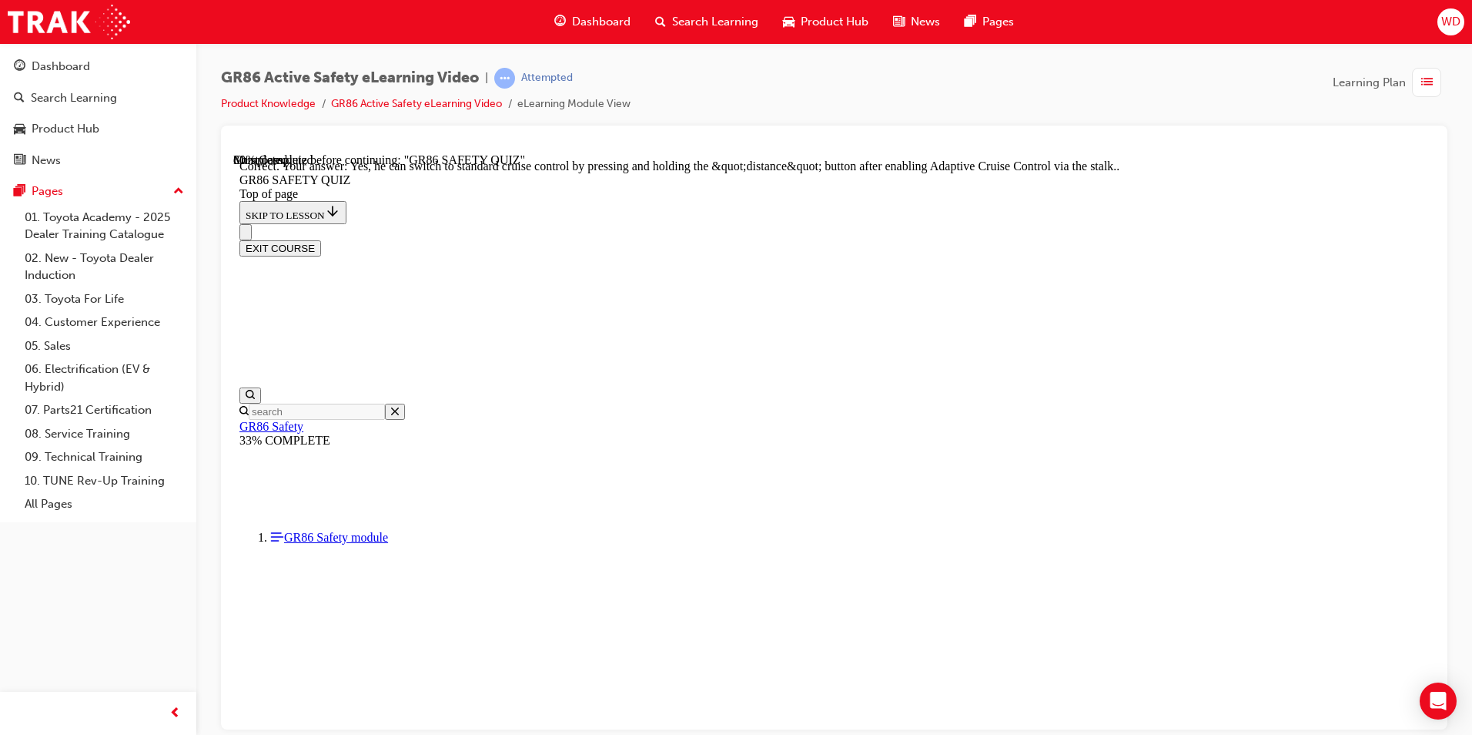
scroll to position [566, 0]
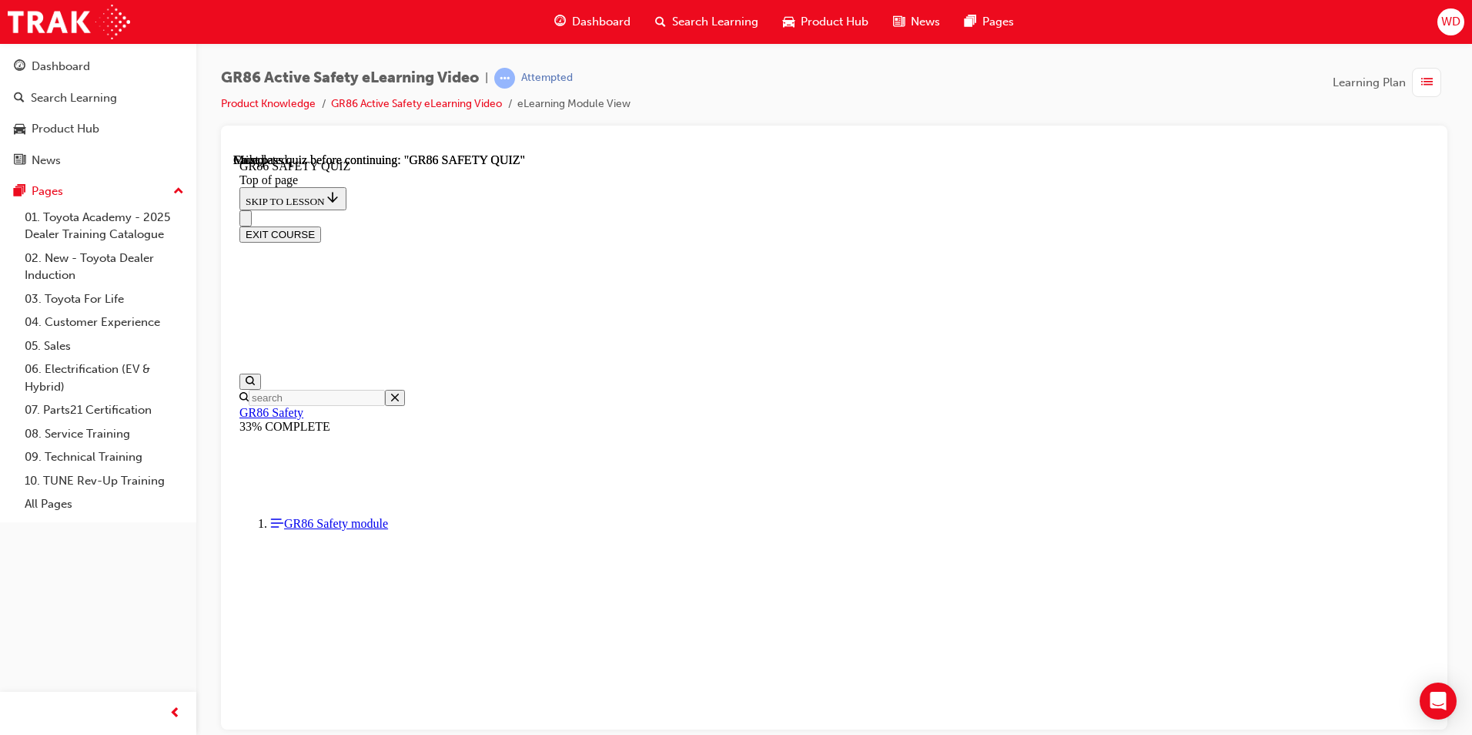
scroll to position [257, 0]
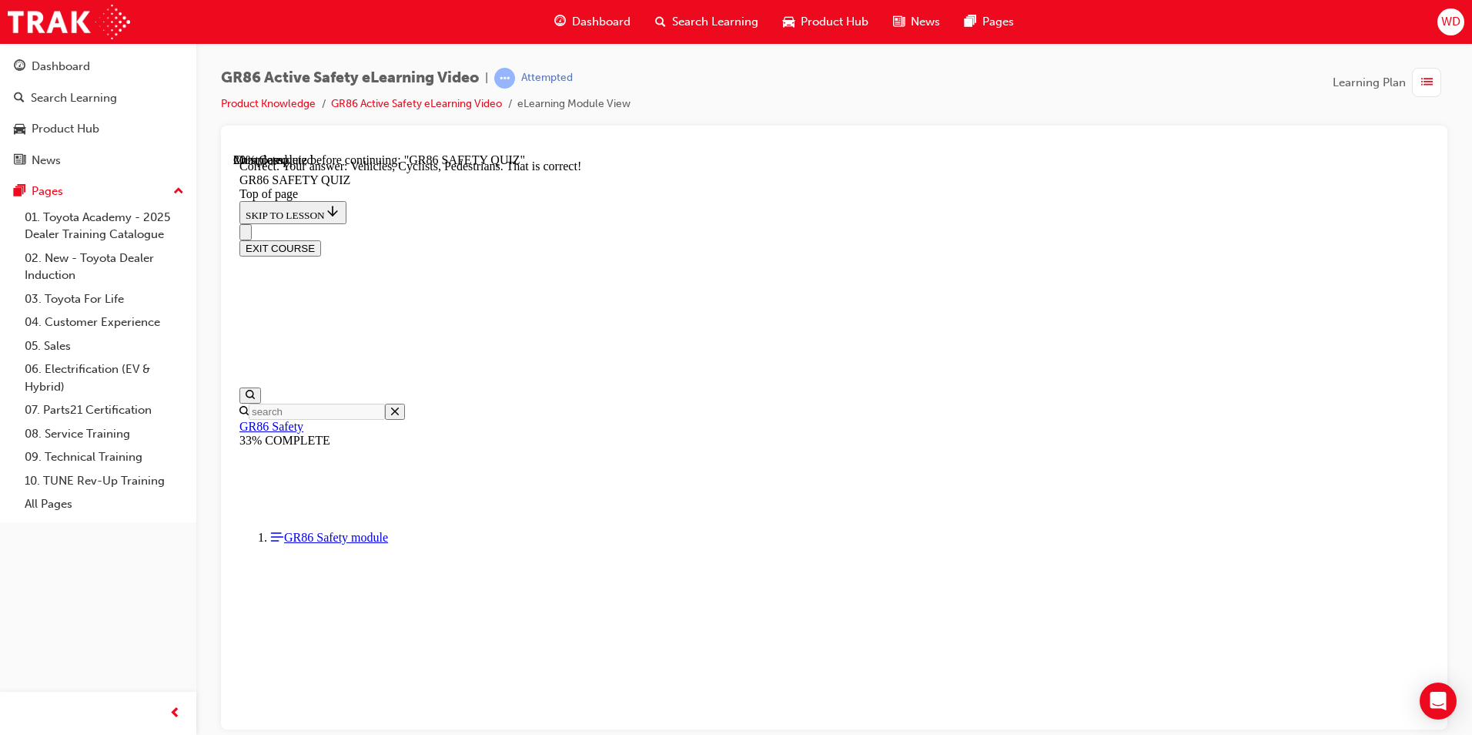
scroll to position [658, 0]
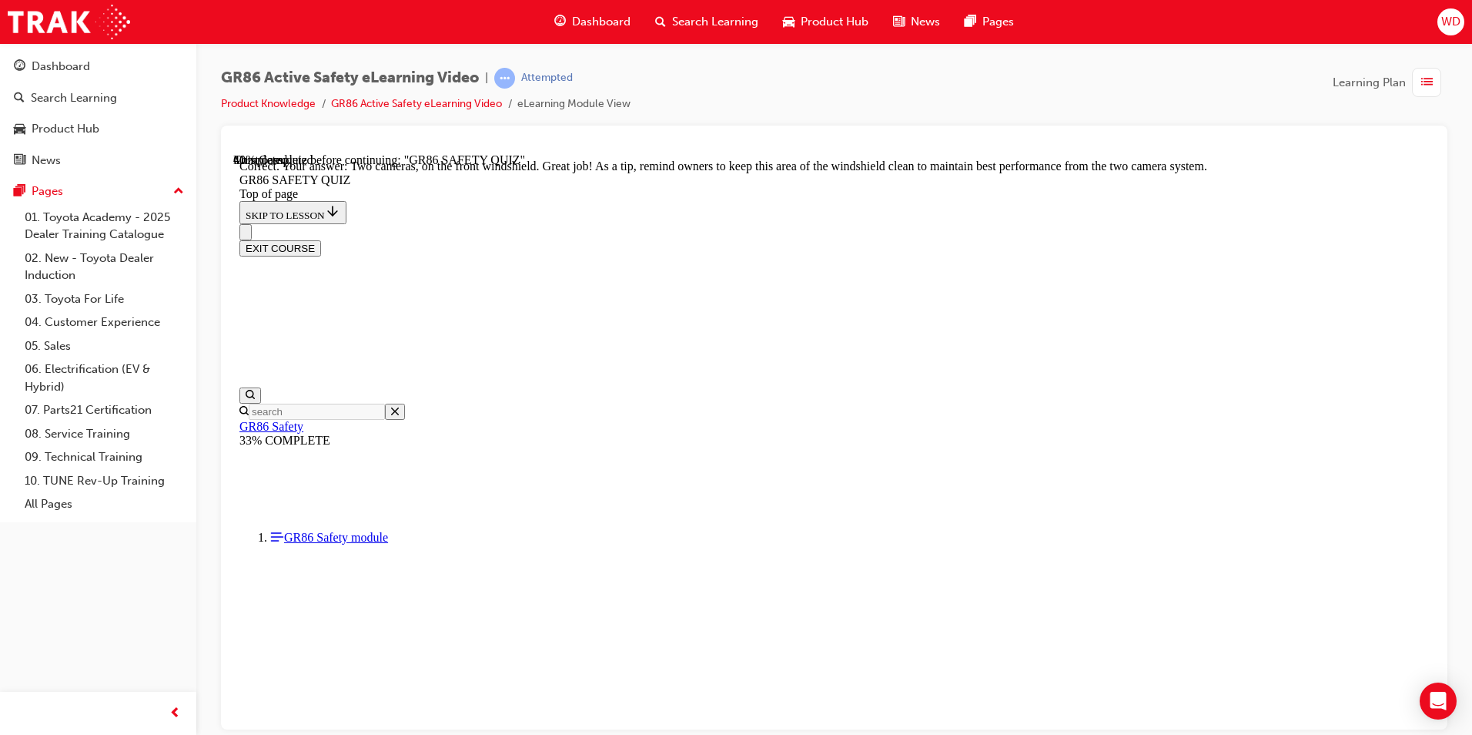
scroll to position [341, 0]
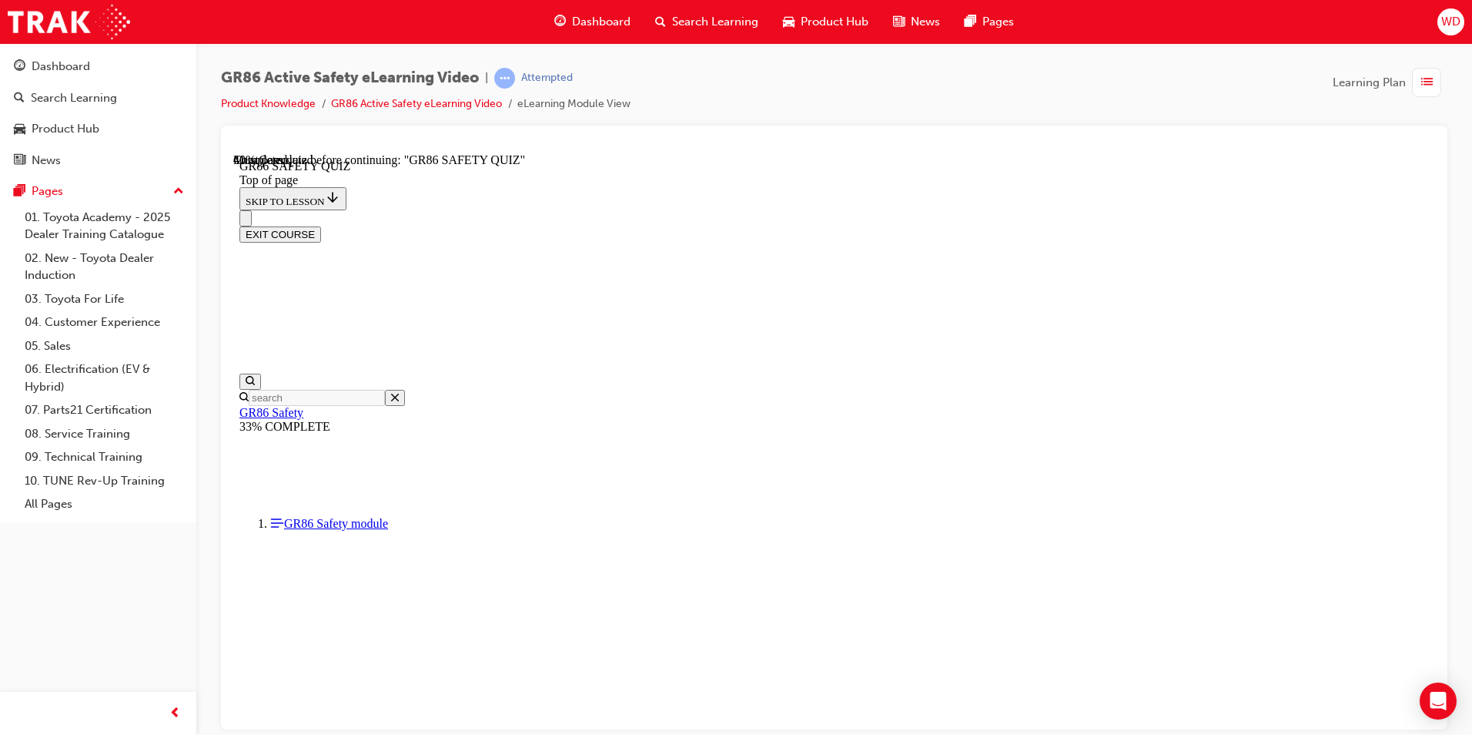
scroll to position [410, 0]
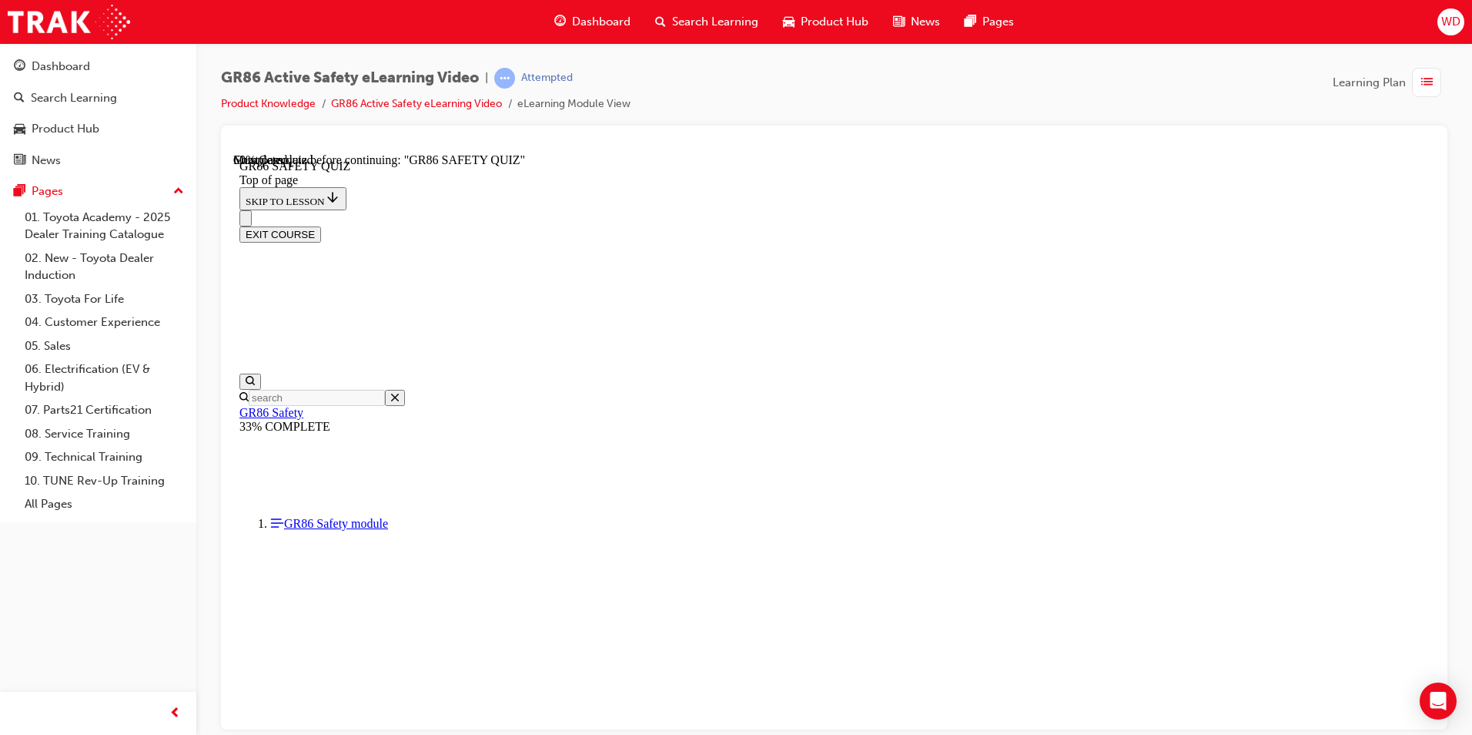
scroll to position [438, 0]
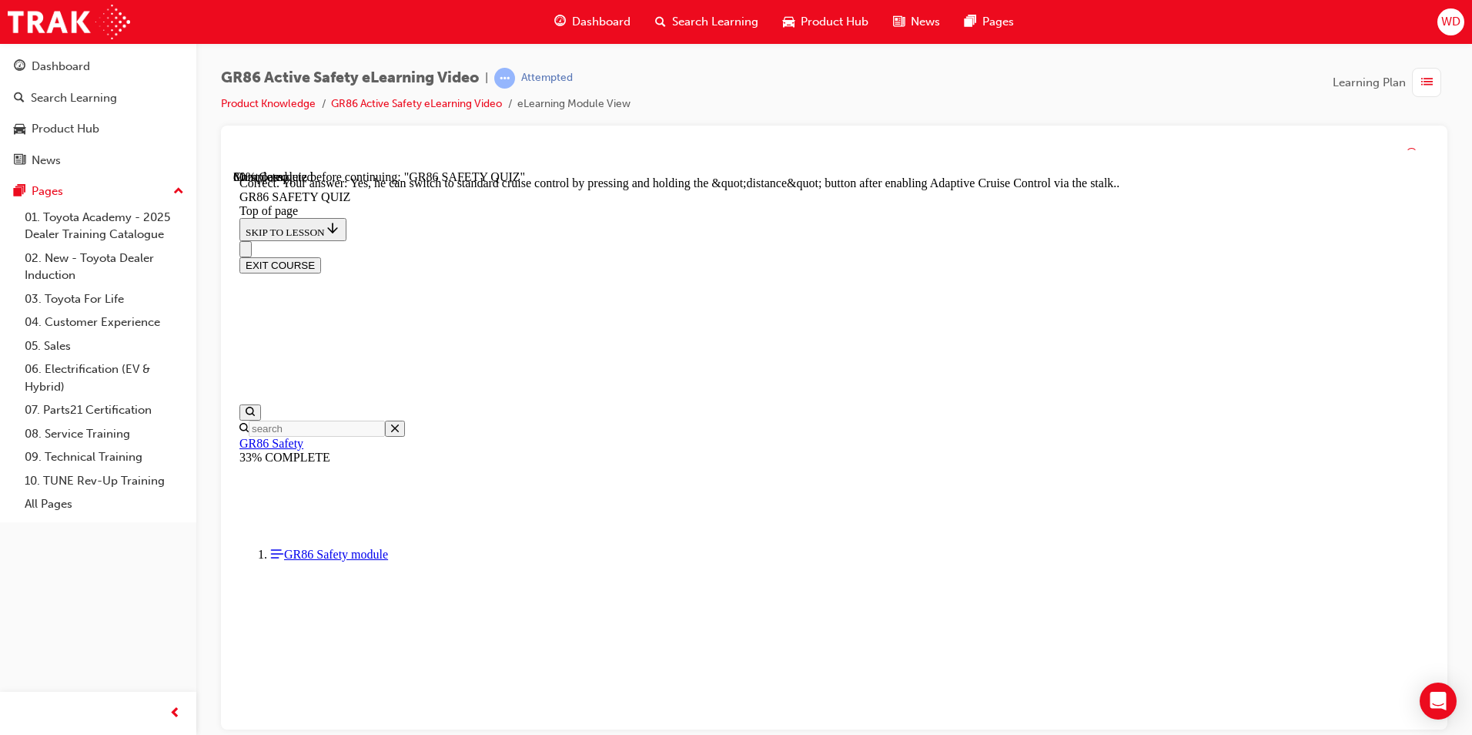
scroll to position [566, 0]
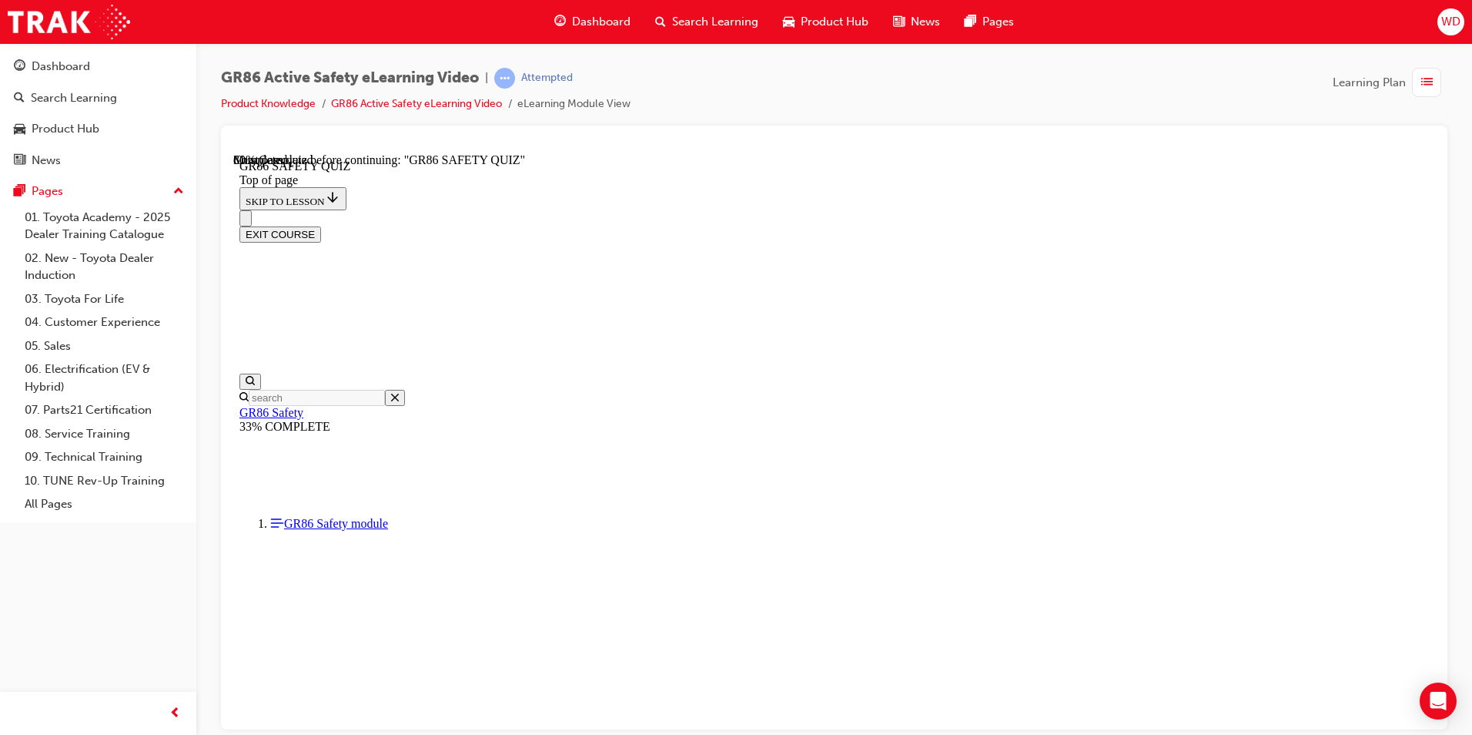
scroll to position [432, 0]
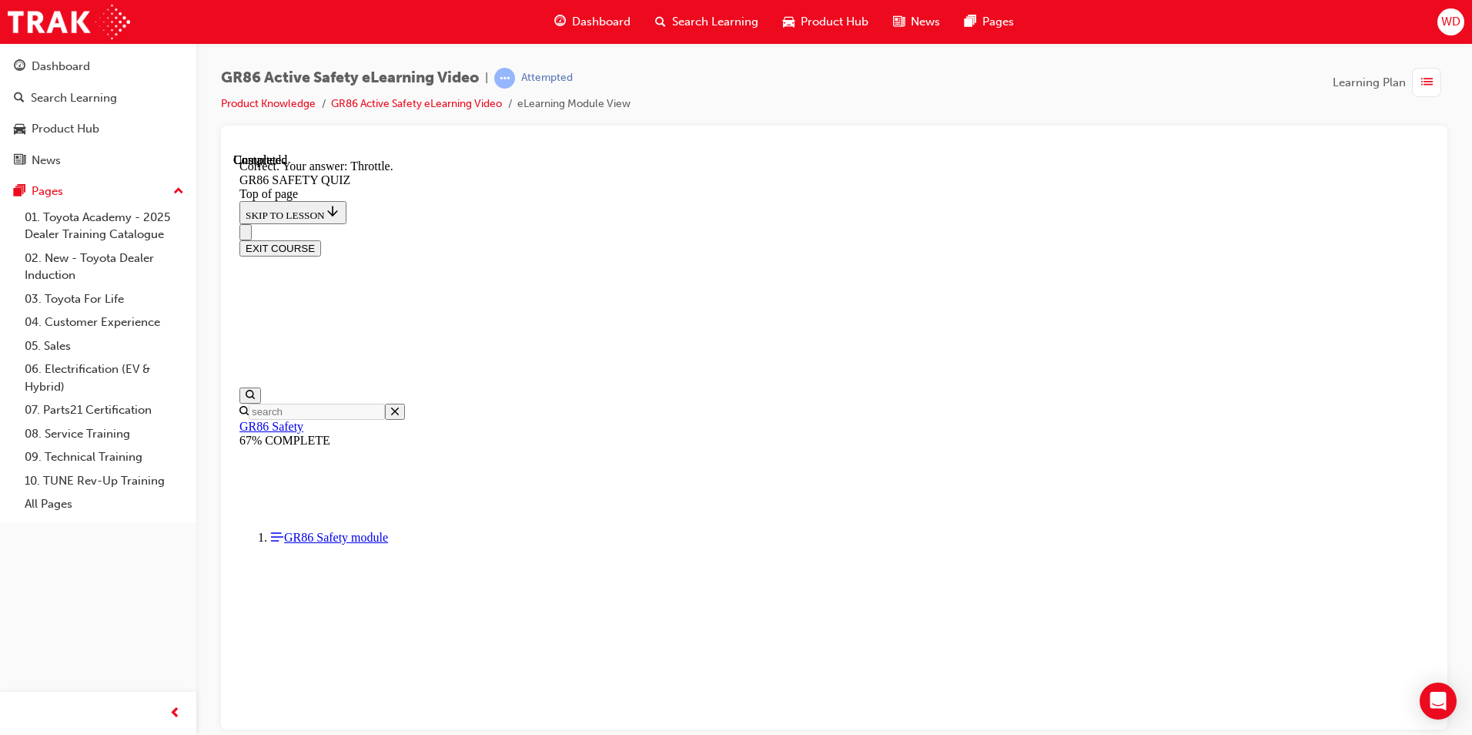
scroll to position [546, 0]
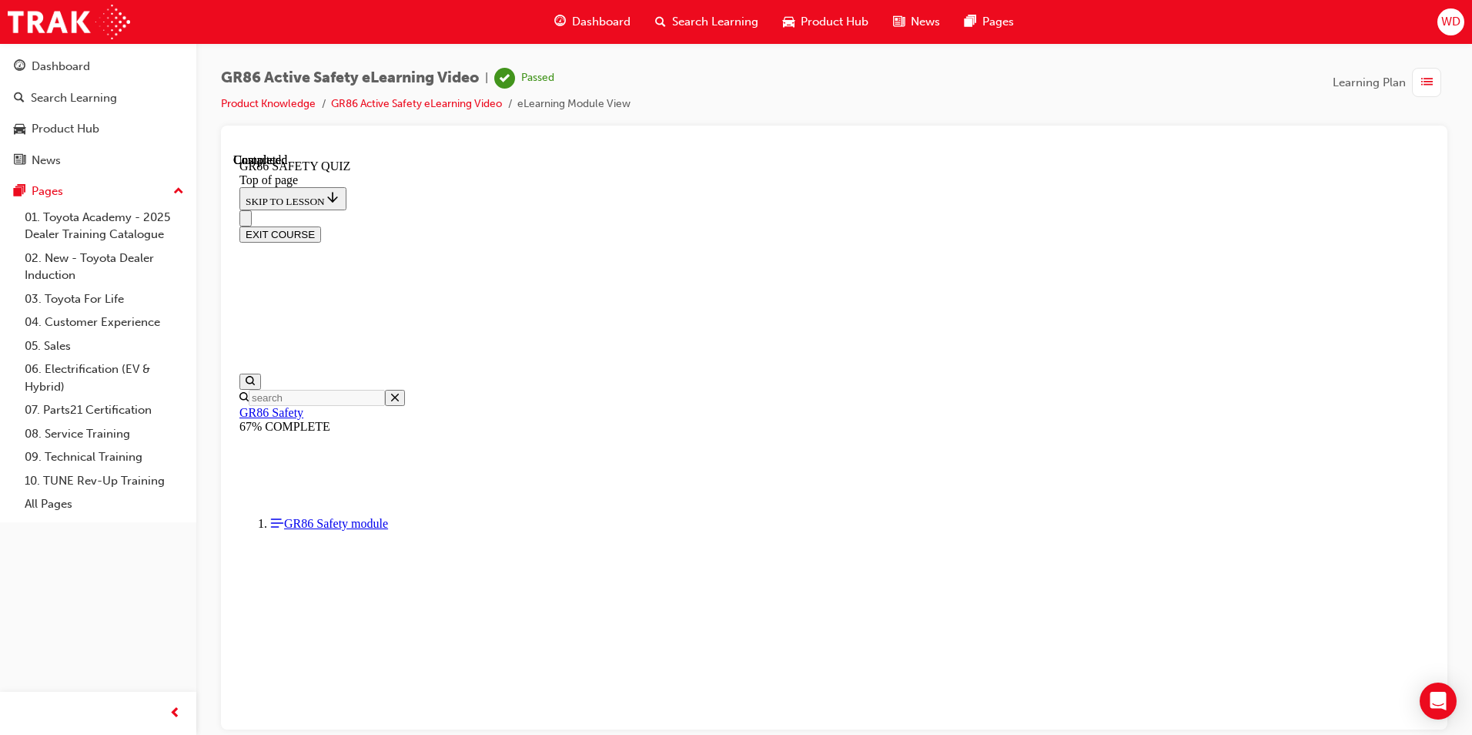
scroll to position [257, 0]
click at [321, 226] on button "EXIT COURSE" at bounding box center [280, 234] width 82 height 16
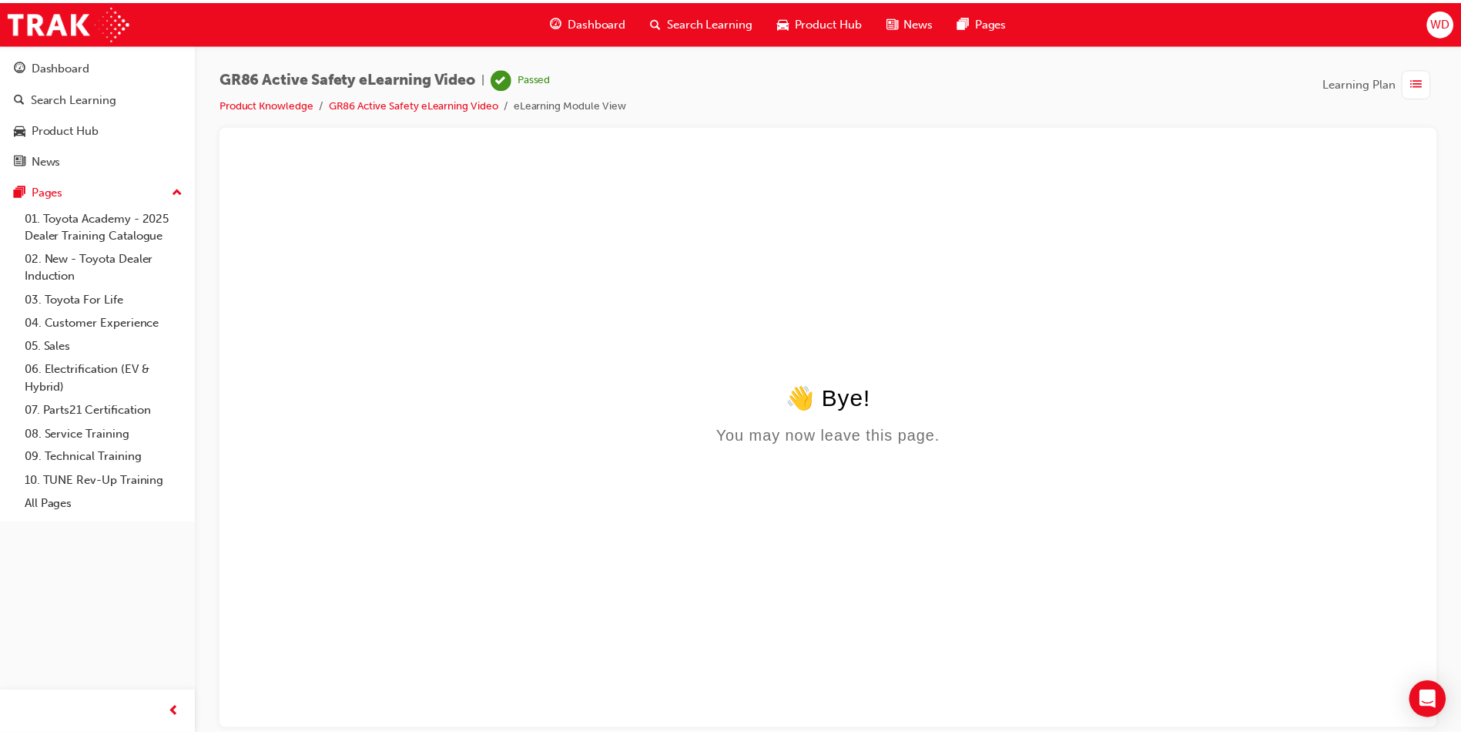
scroll to position [0, 0]
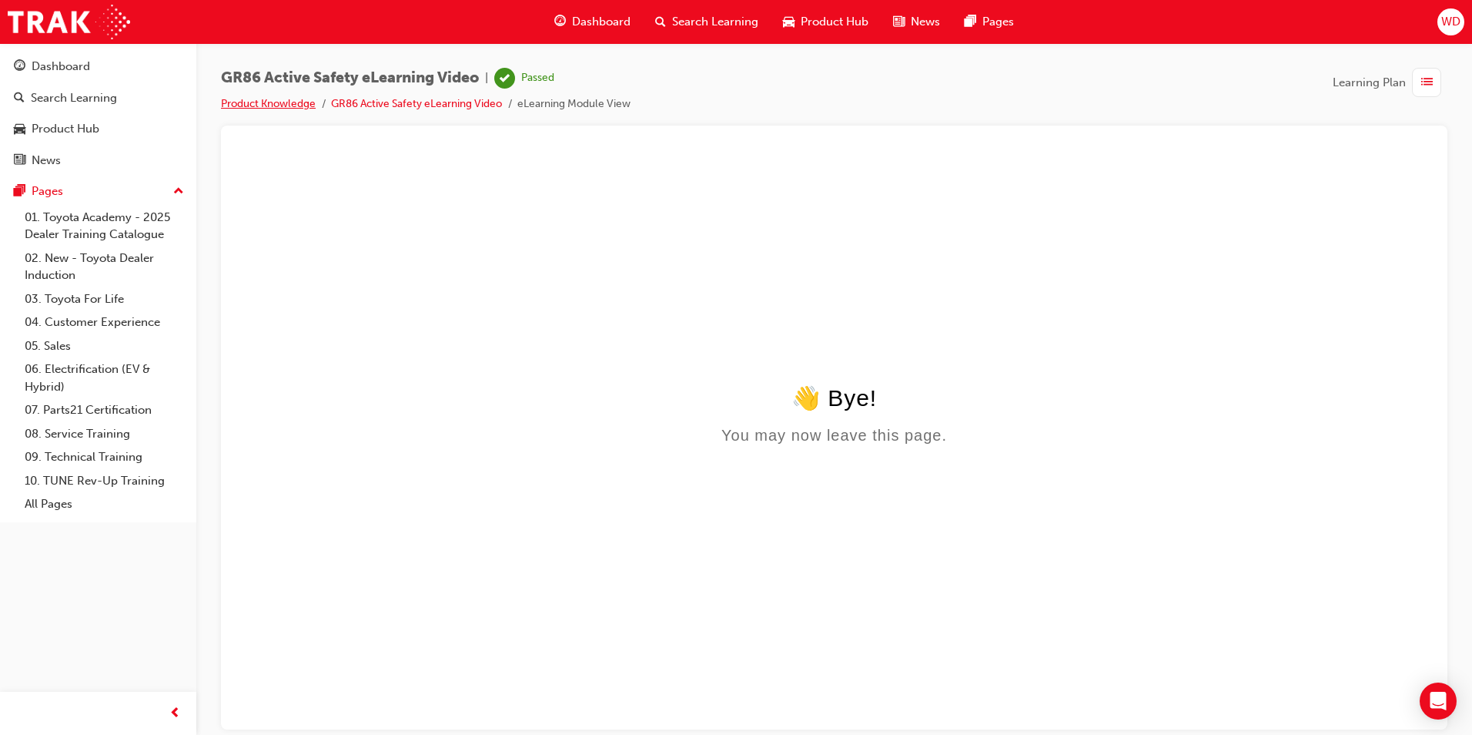
click at [284, 102] on link "Product Knowledge" at bounding box center [268, 103] width 95 height 13
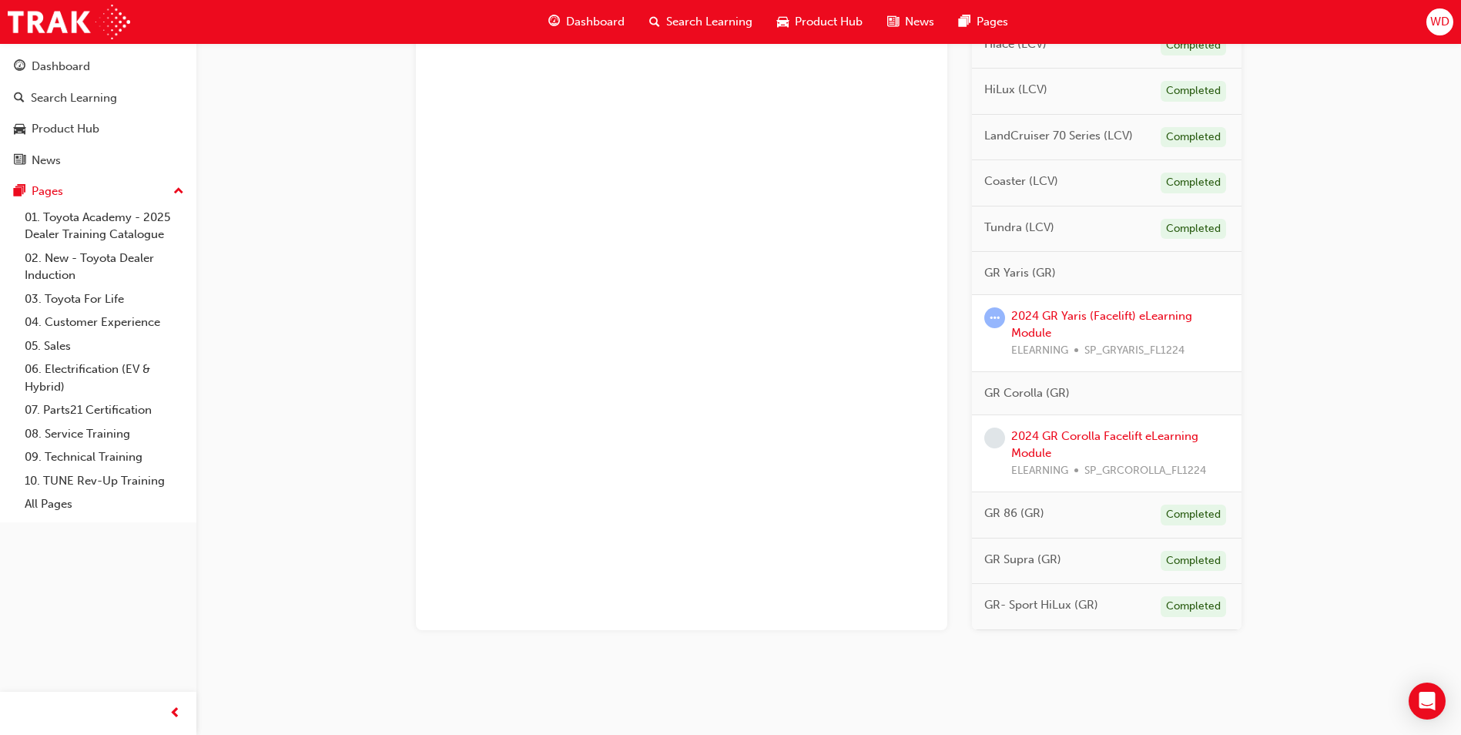
scroll to position [786, 0]
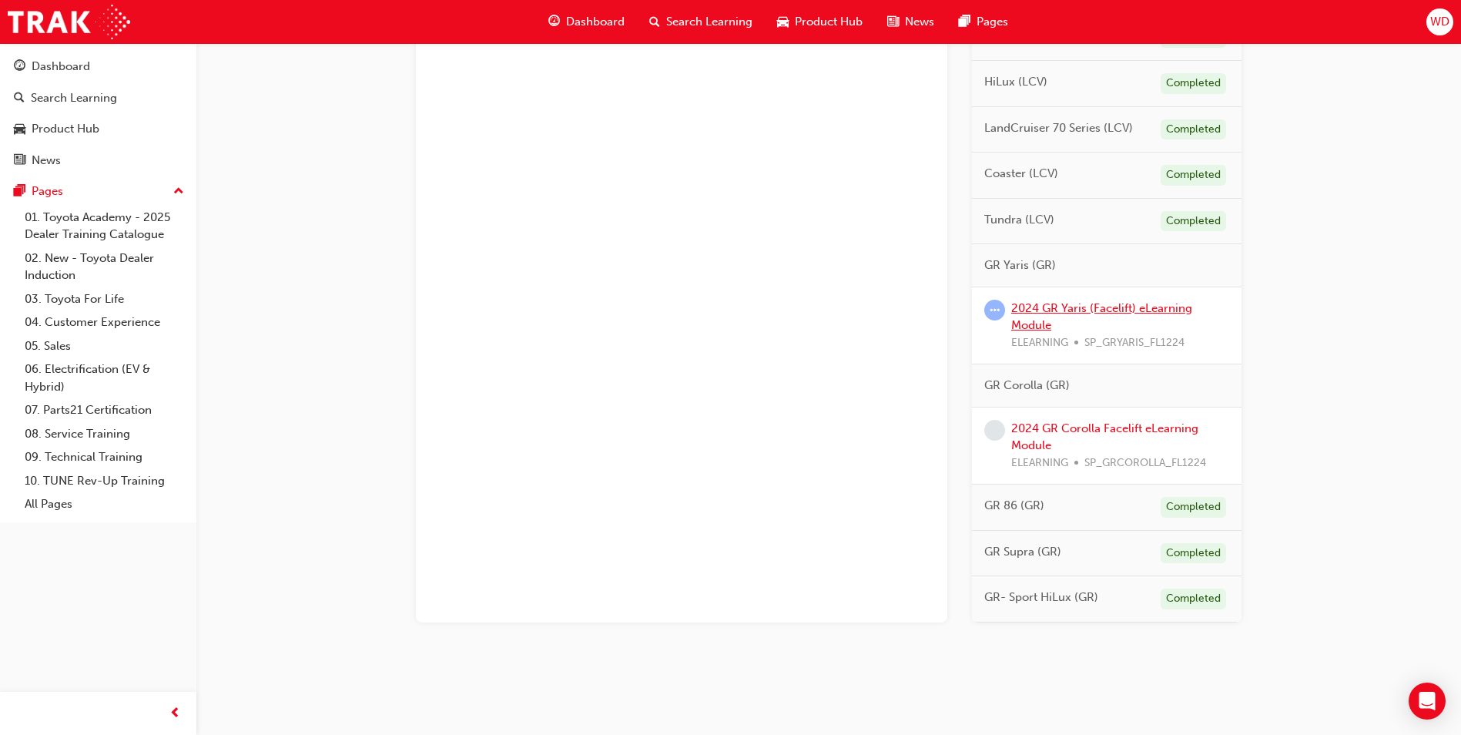
click at [1042, 312] on link "2024 GR Yaris (Facelift) eLearning Module" at bounding box center [1101, 317] width 181 height 32
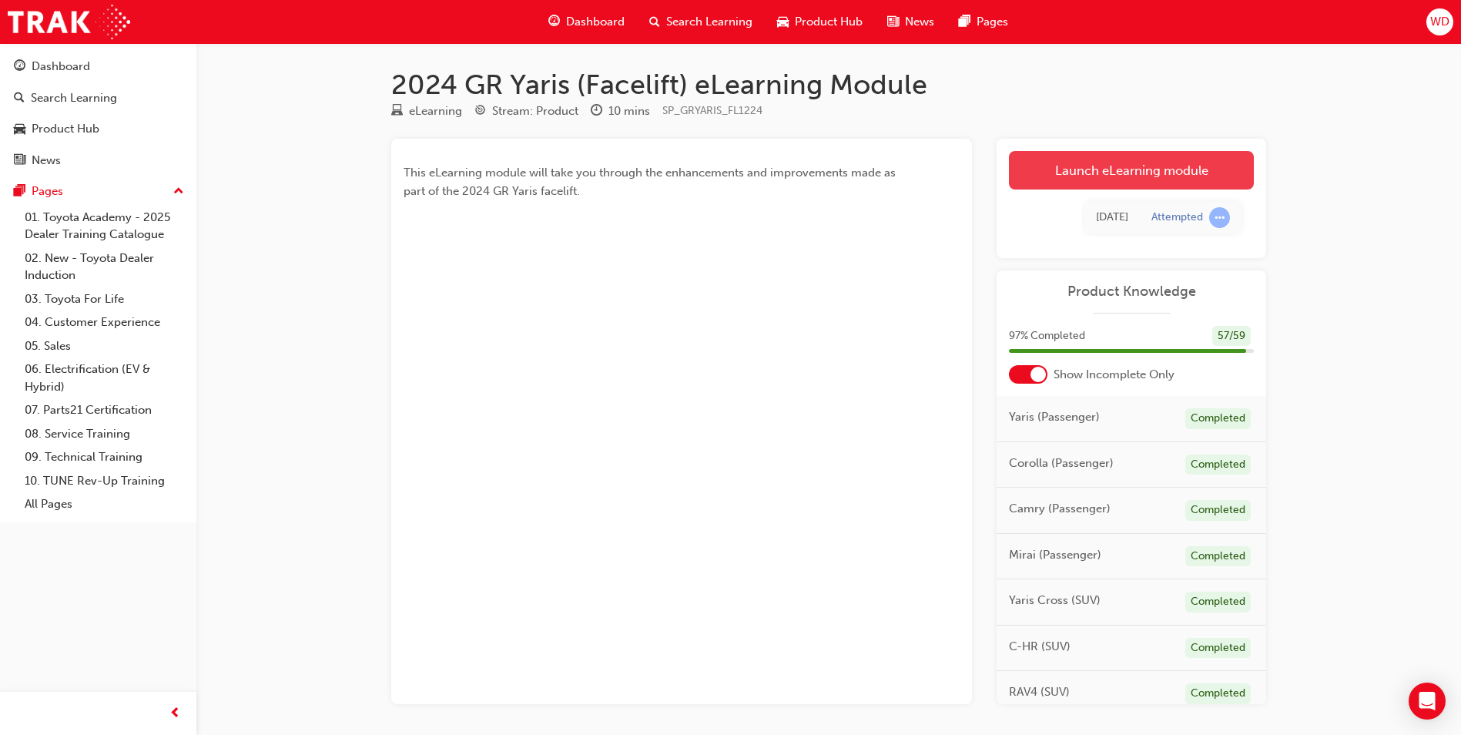
click at [1066, 169] on link "Launch eLearning module" at bounding box center [1131, 170] width 245 height 38
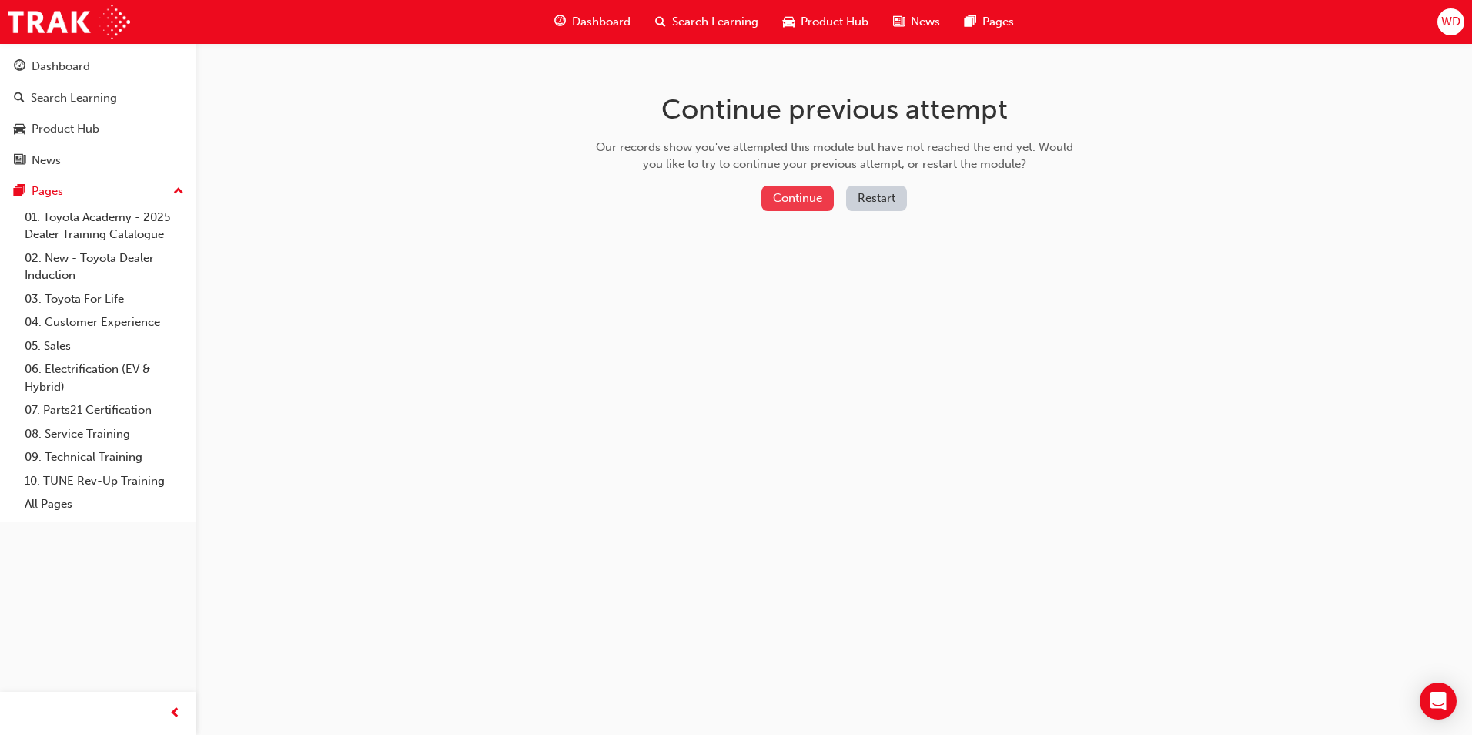
click at [787, 201] on button "Continue" at bounding box center [797, 198] width 72 height 25
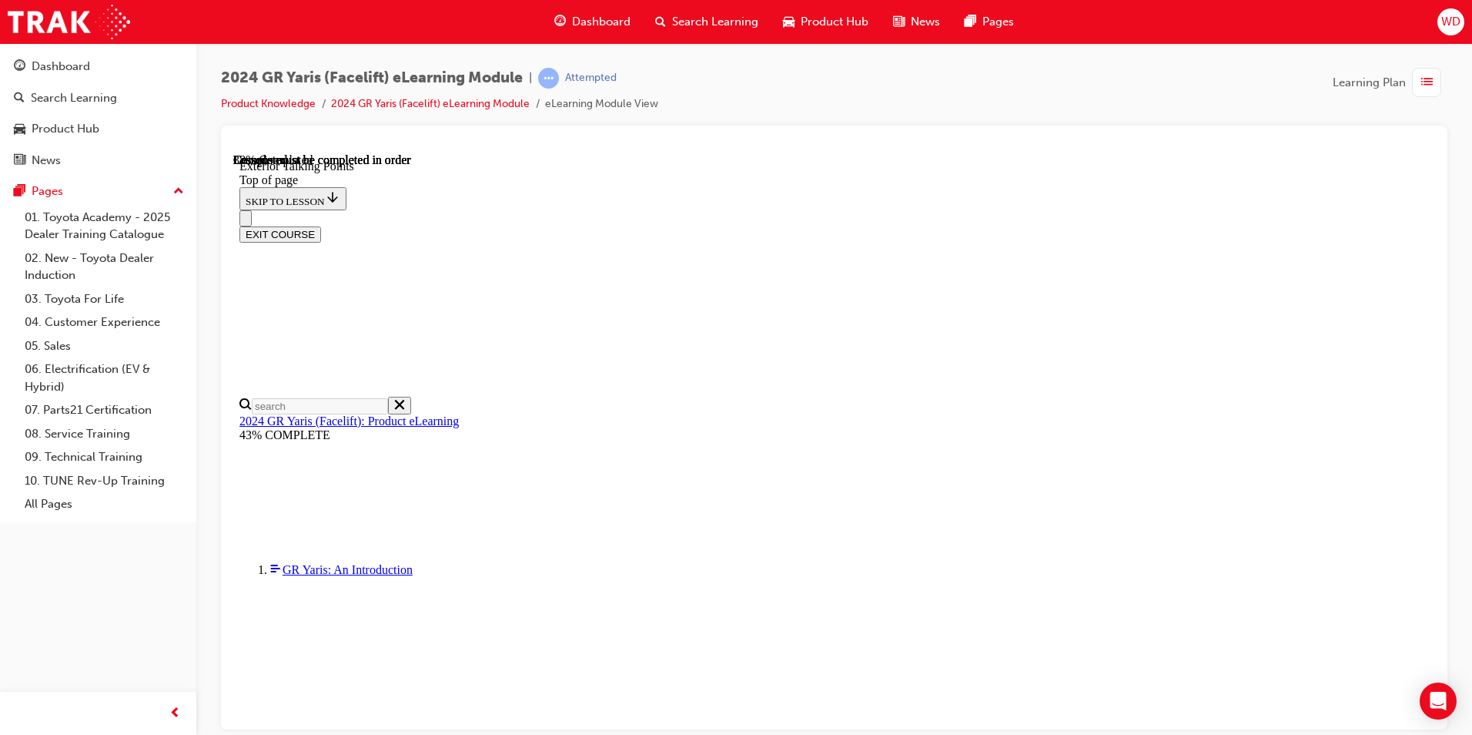
scroll to position [285, 0]
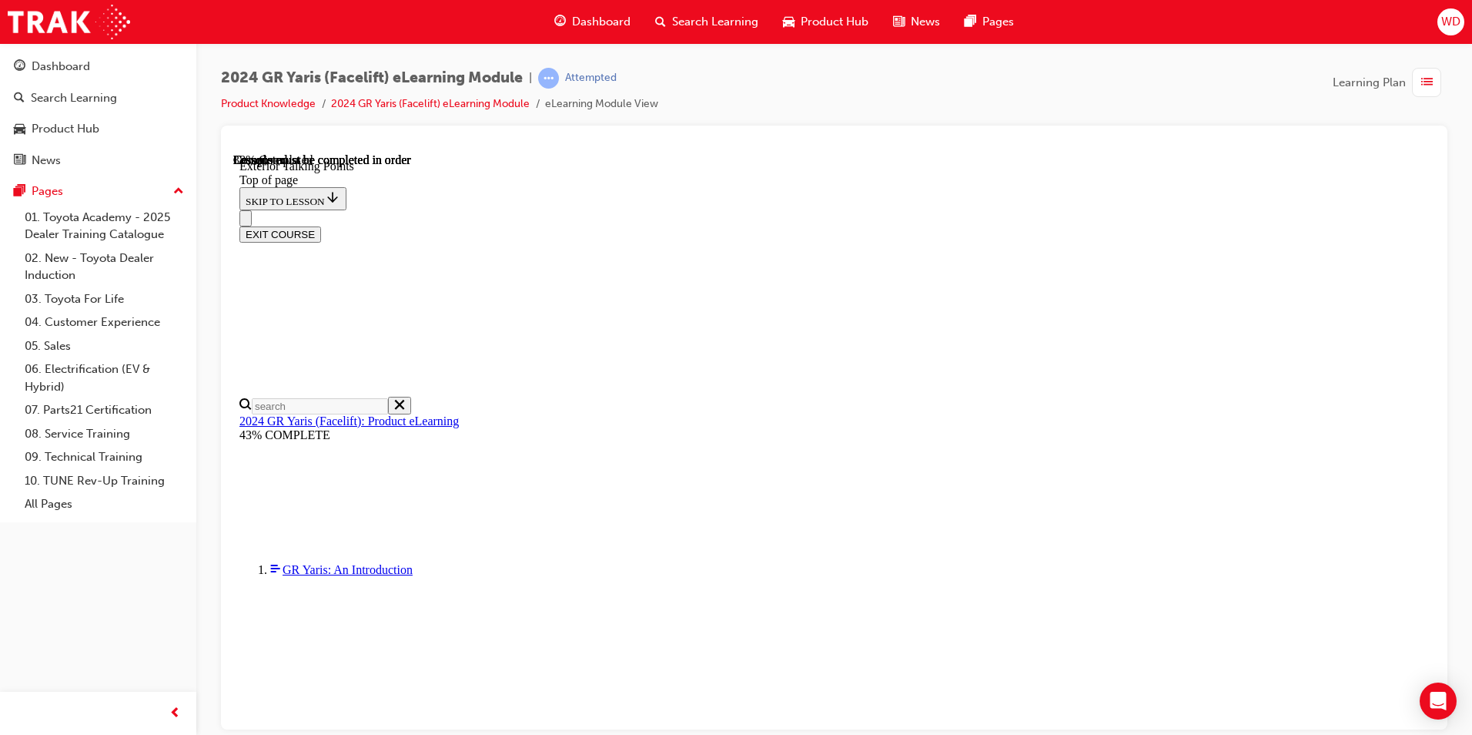
scroll to position [671, 0]
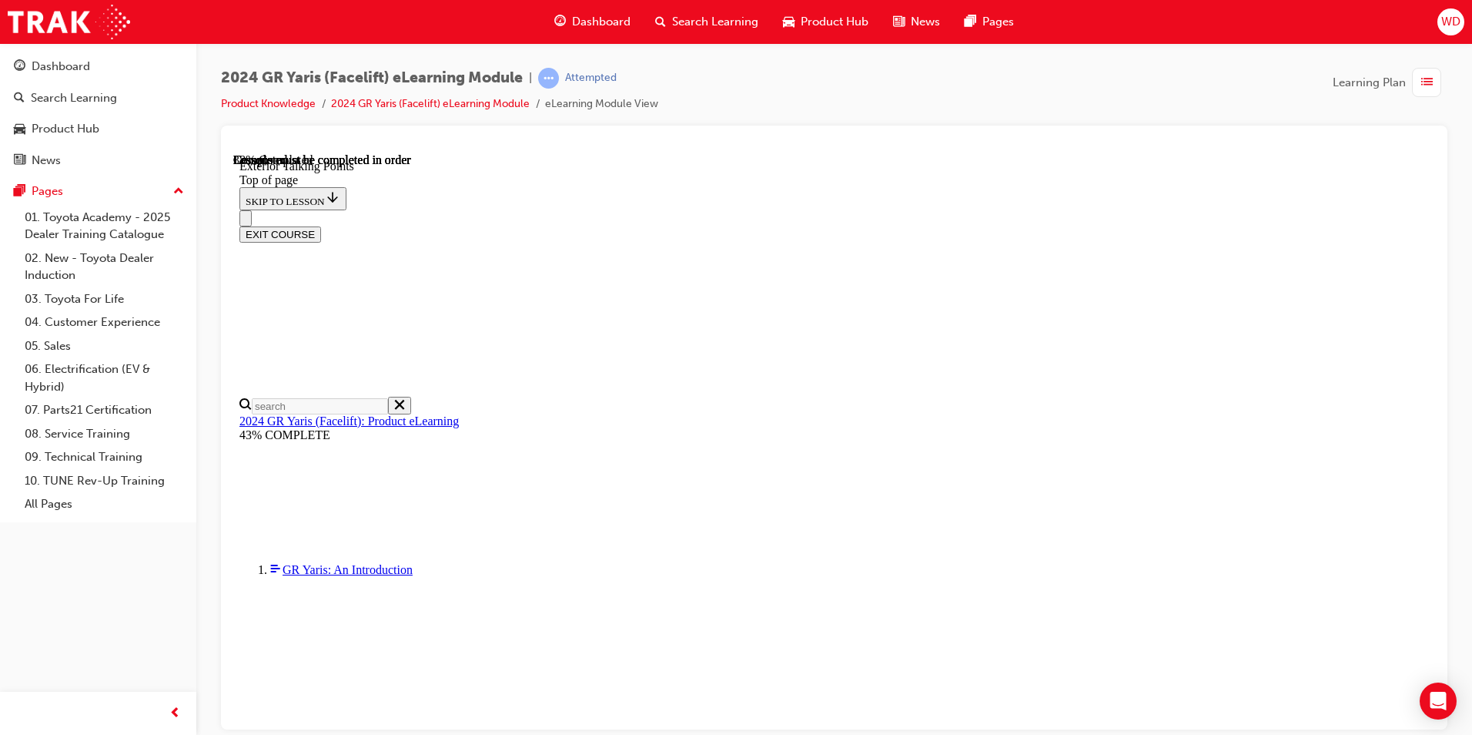
scroll to position [159, 0]
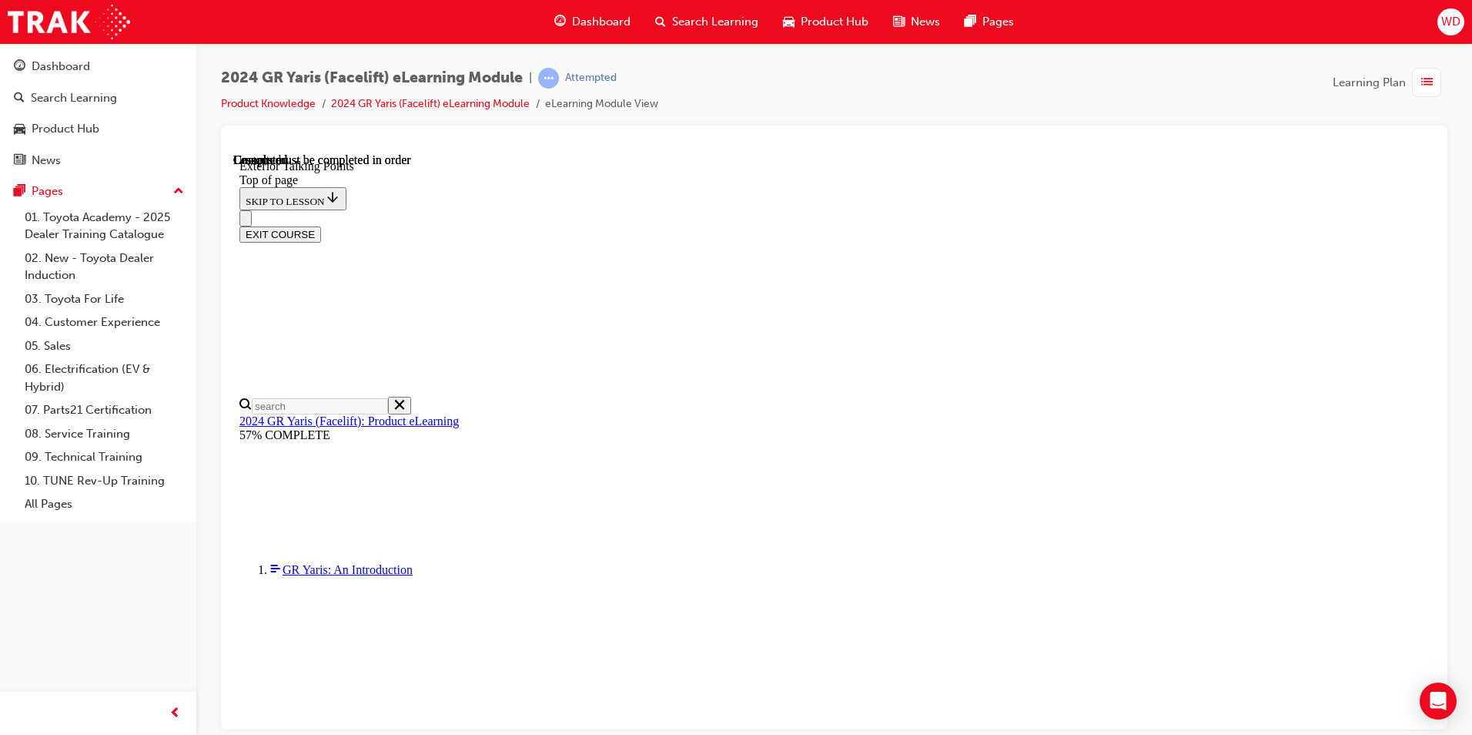
scroll to position [3486, 0]
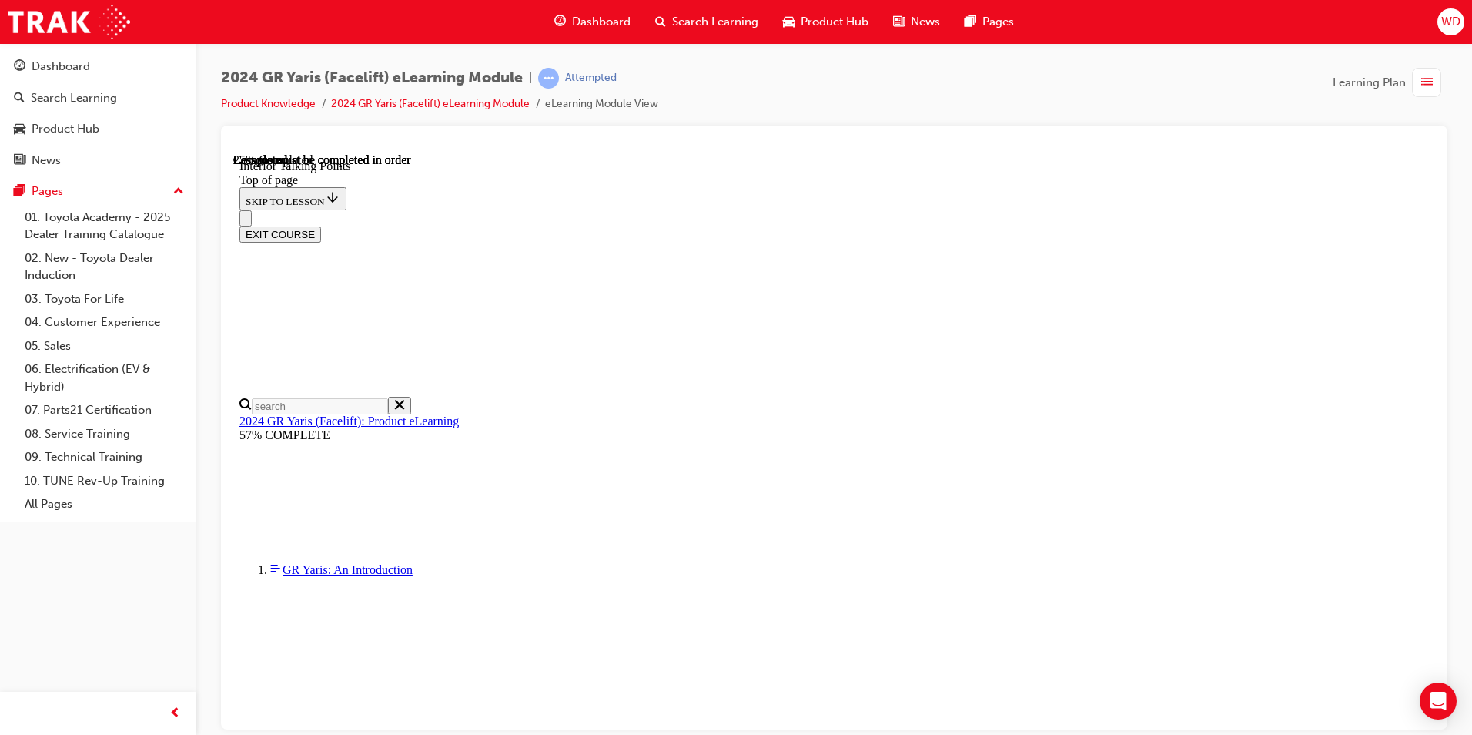
scroll to position [285, 0]
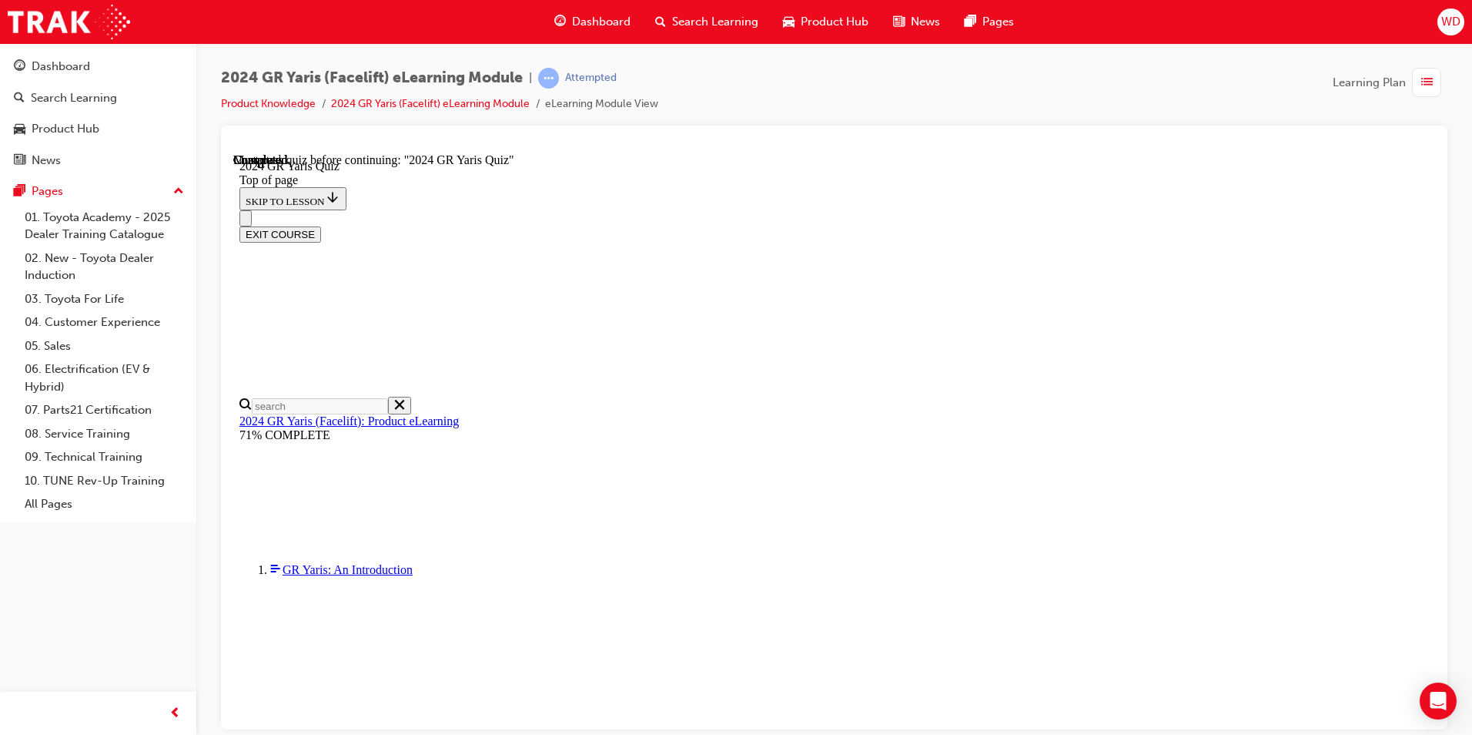
scroll to position [361, 0]
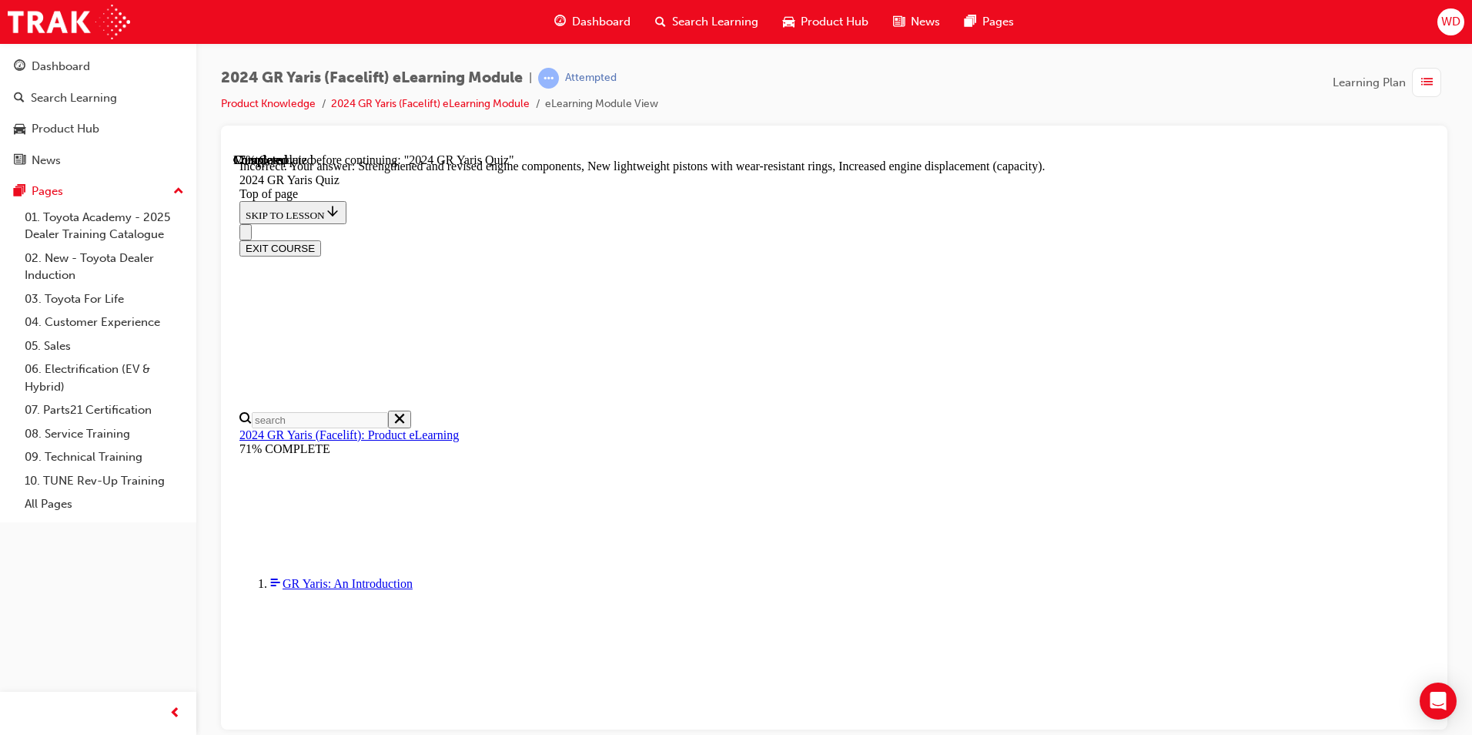
scroll to position [587, 0]
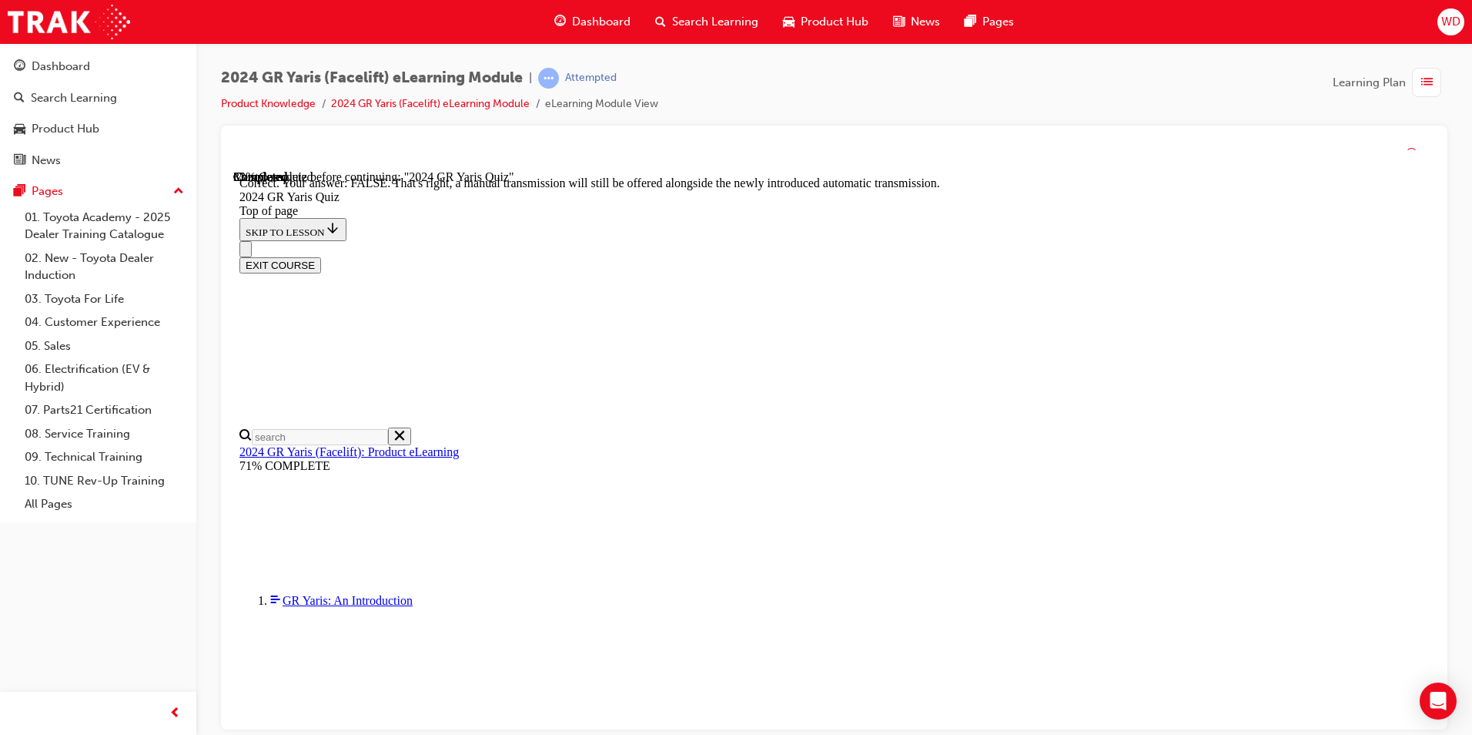
scroll to position [541, 0]
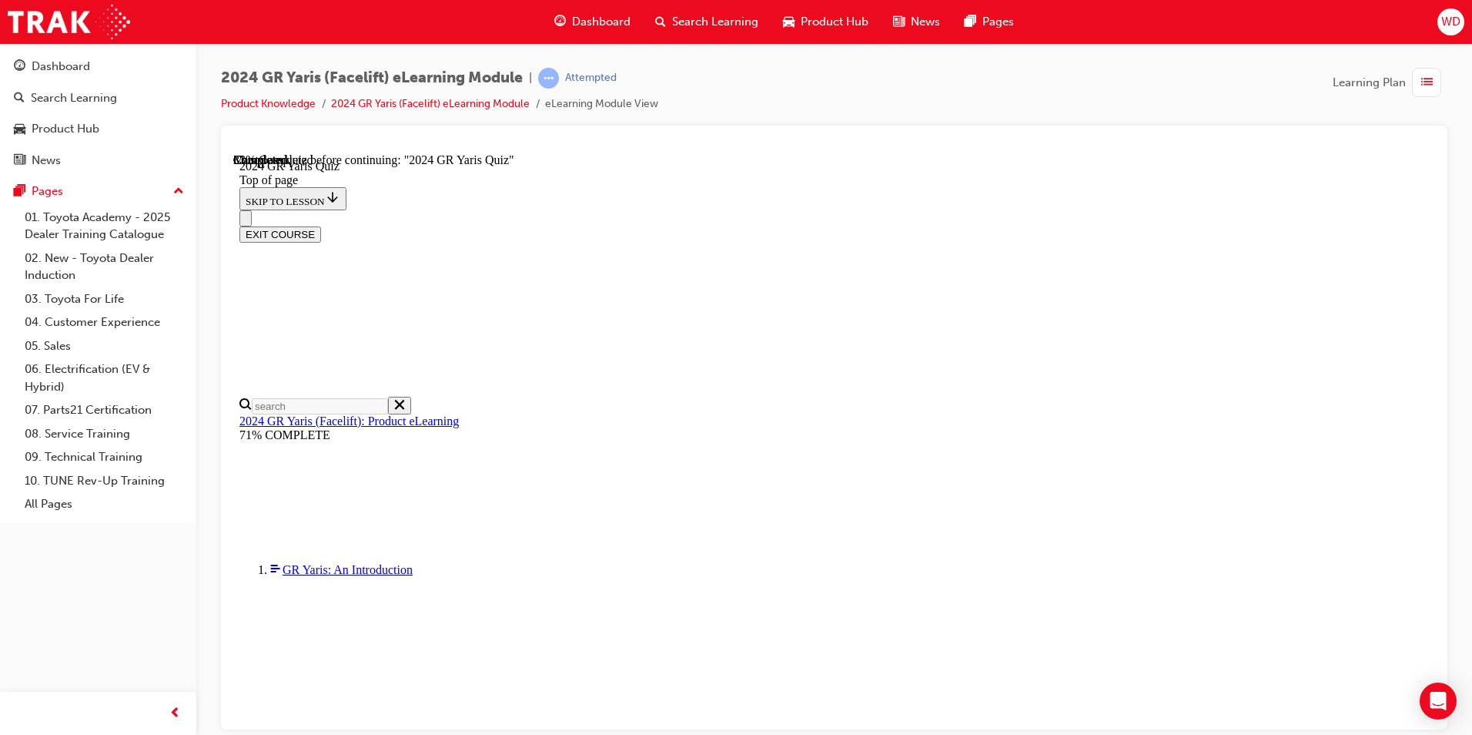
scroll to position [154, 0]
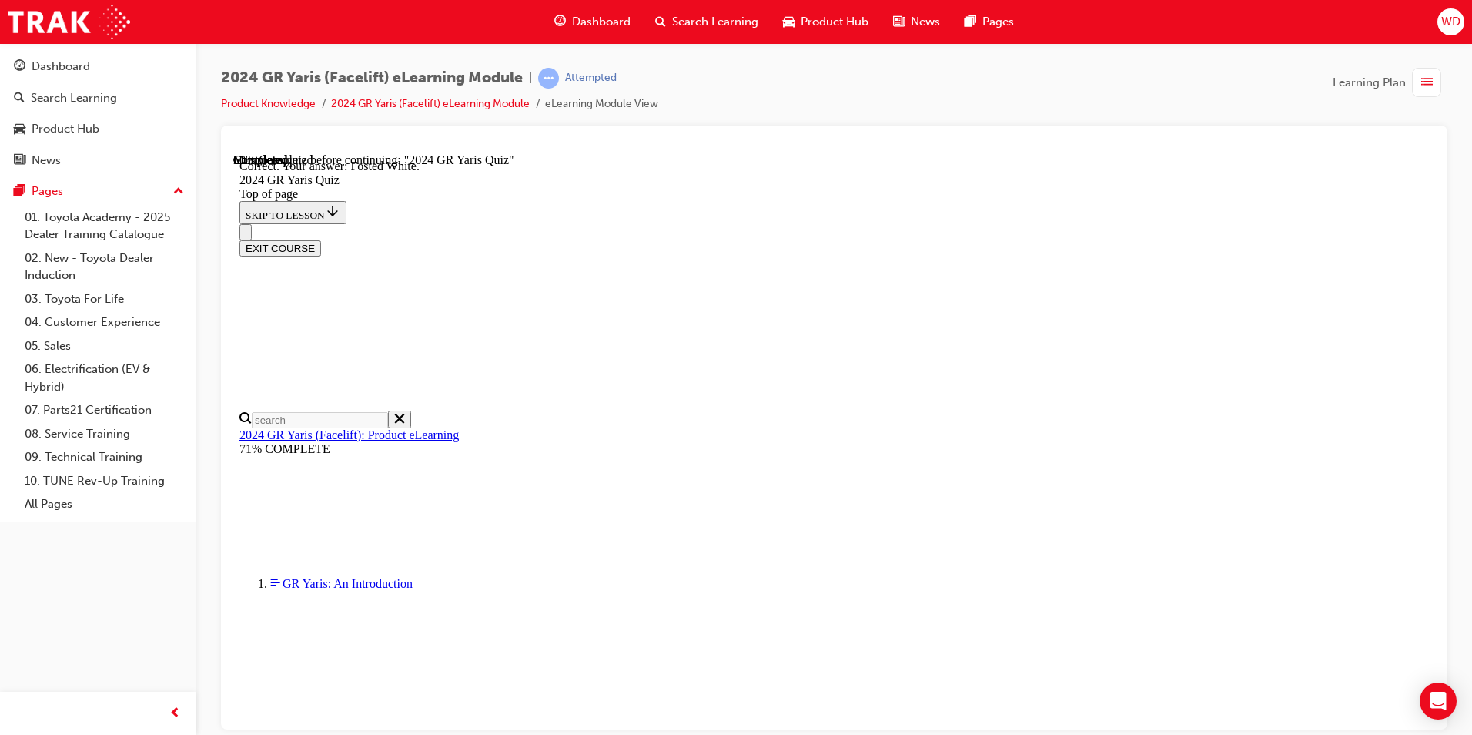
scroll to position [317, 0]
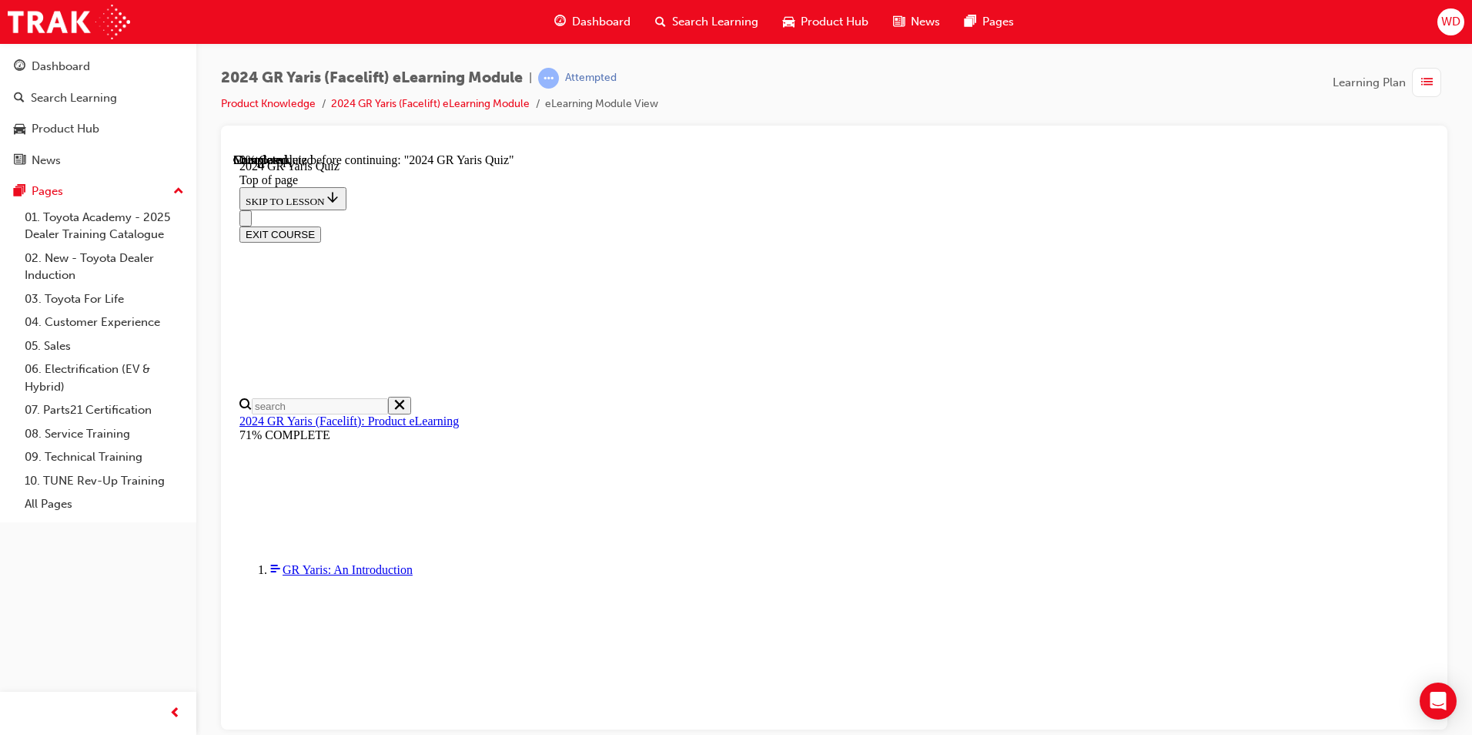
scroll to position [385, 0]
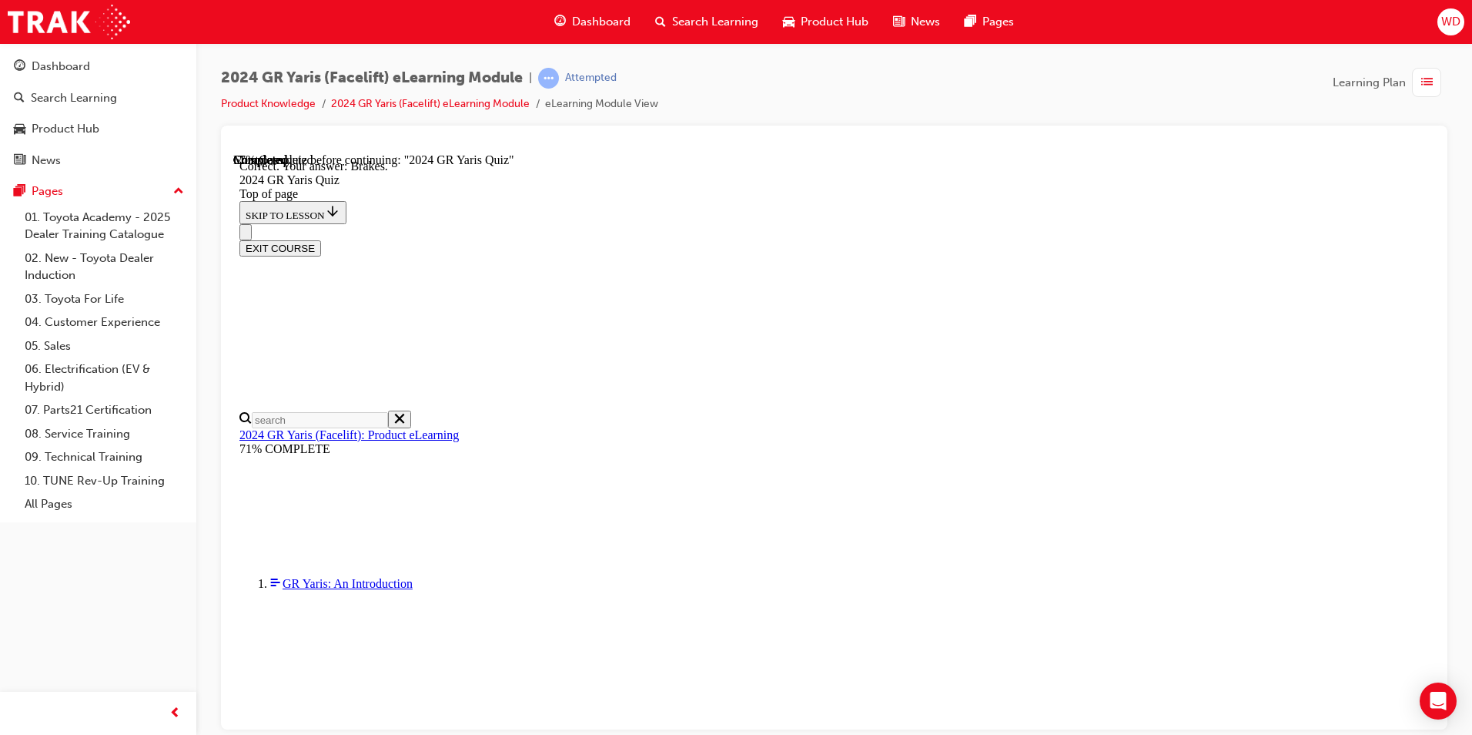
scroll to position [551, 0]
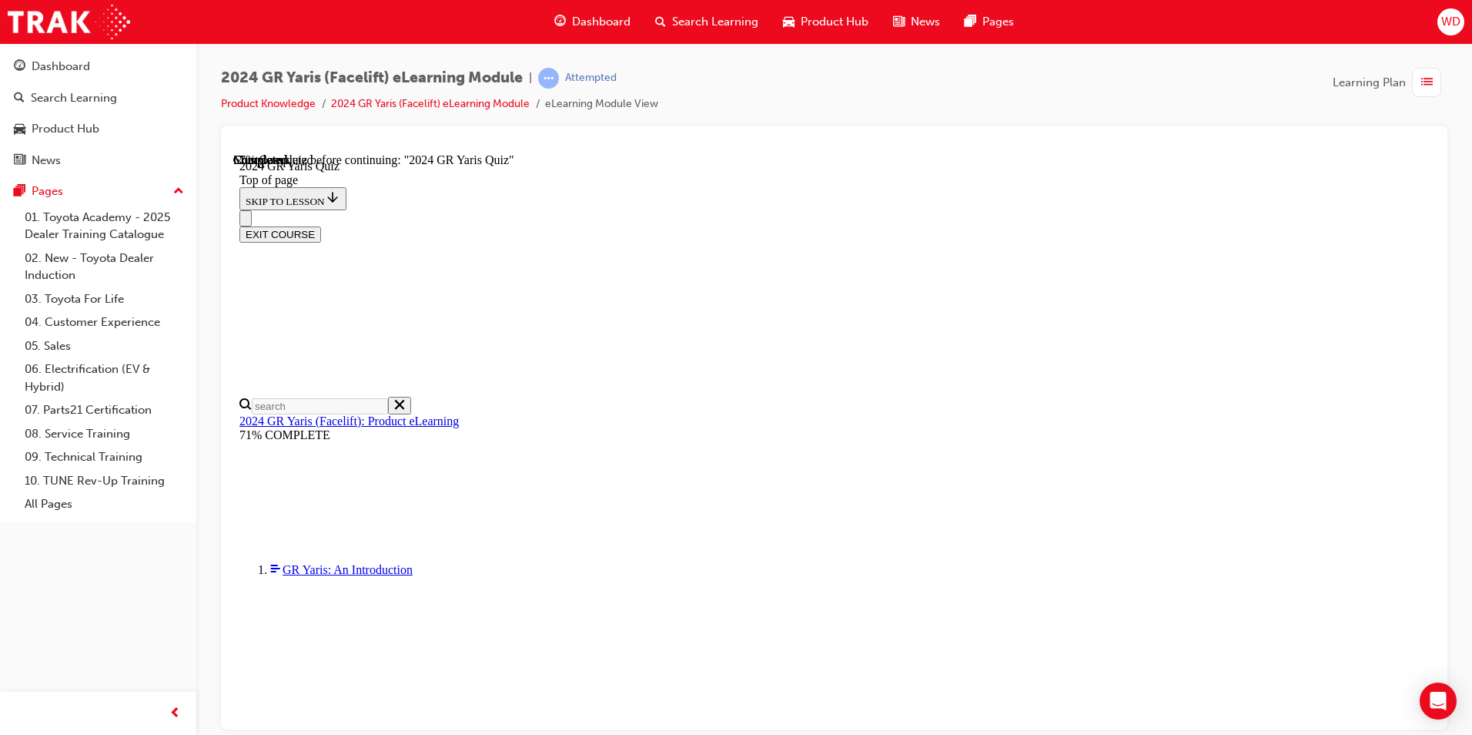
scroll to position [385, 0]
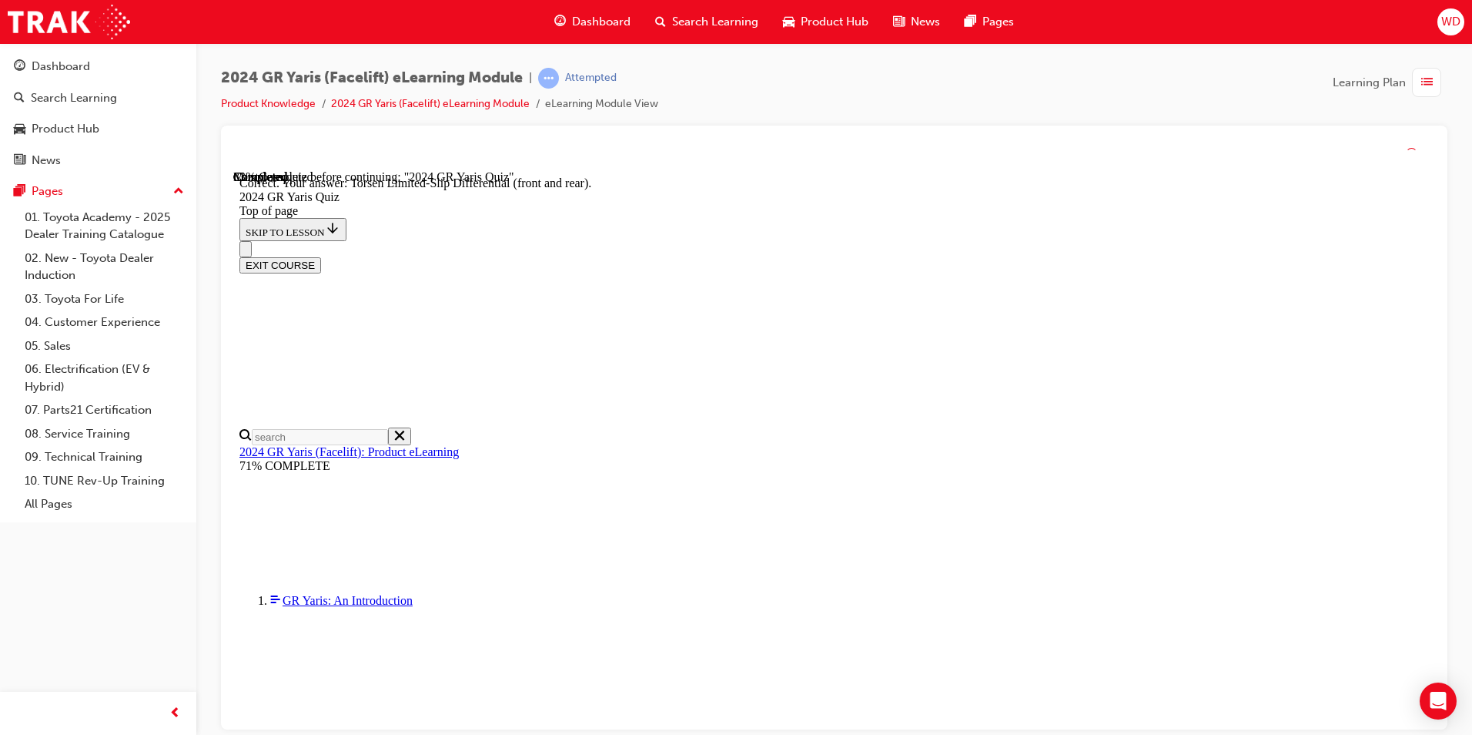
scroll to position [612, 0]
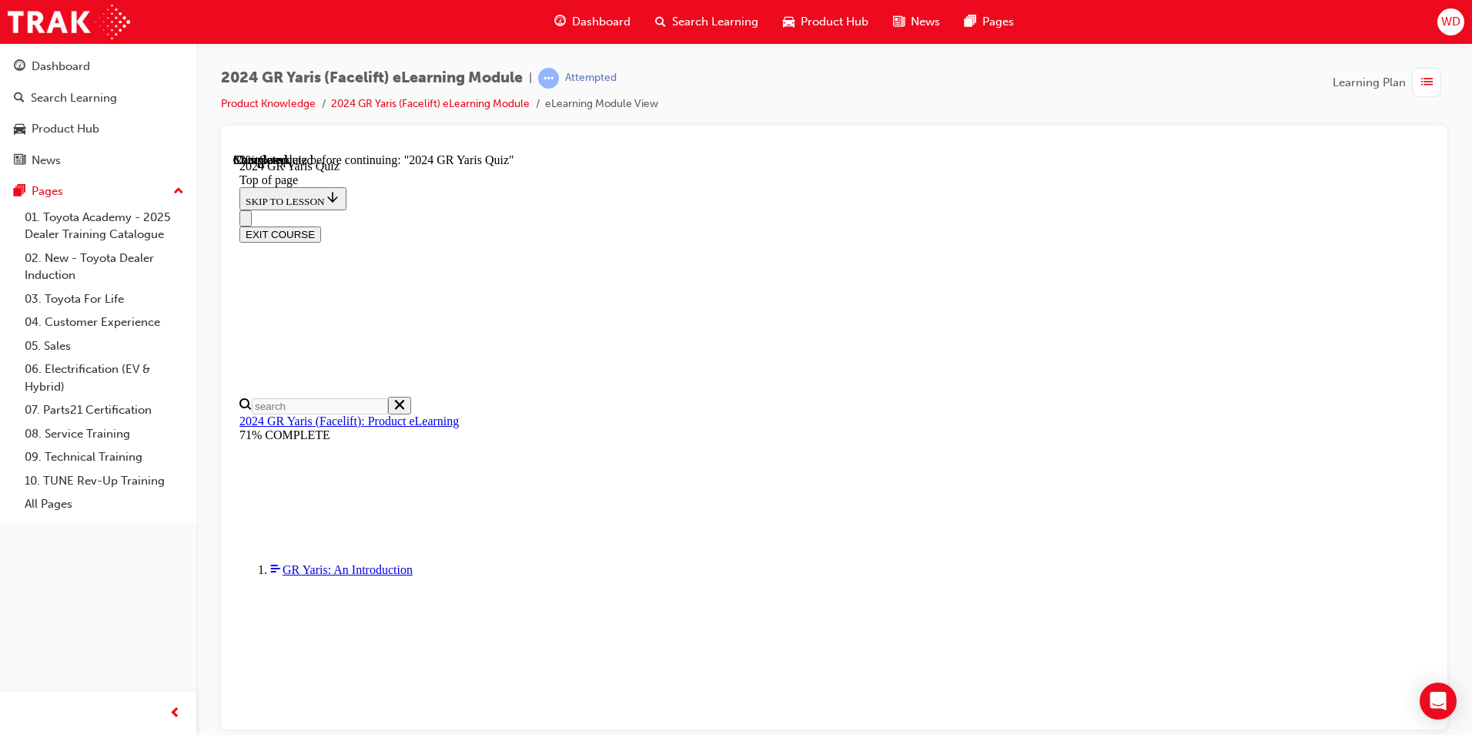
scroll to position [537, 0]
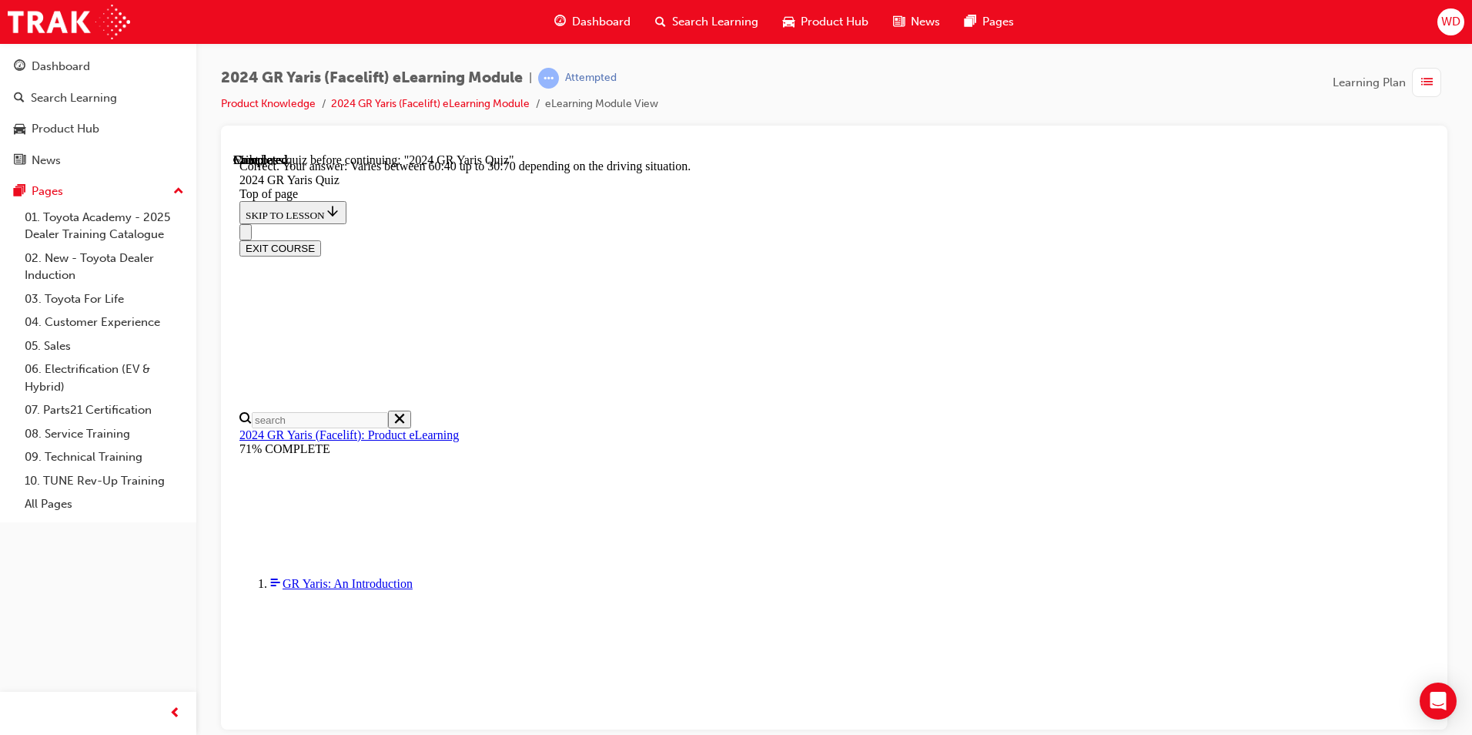
scroll to position [586, 0]
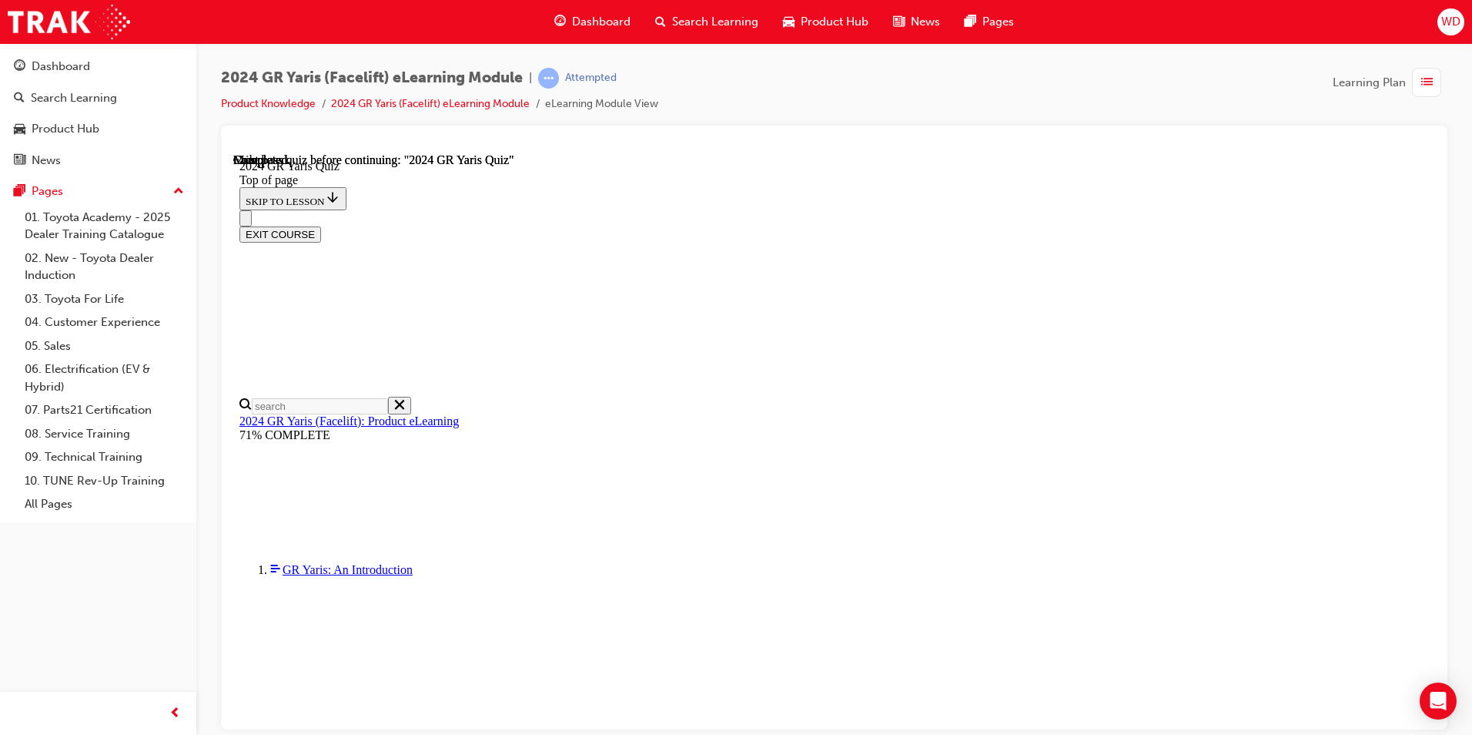
scroll to position [268, 0]
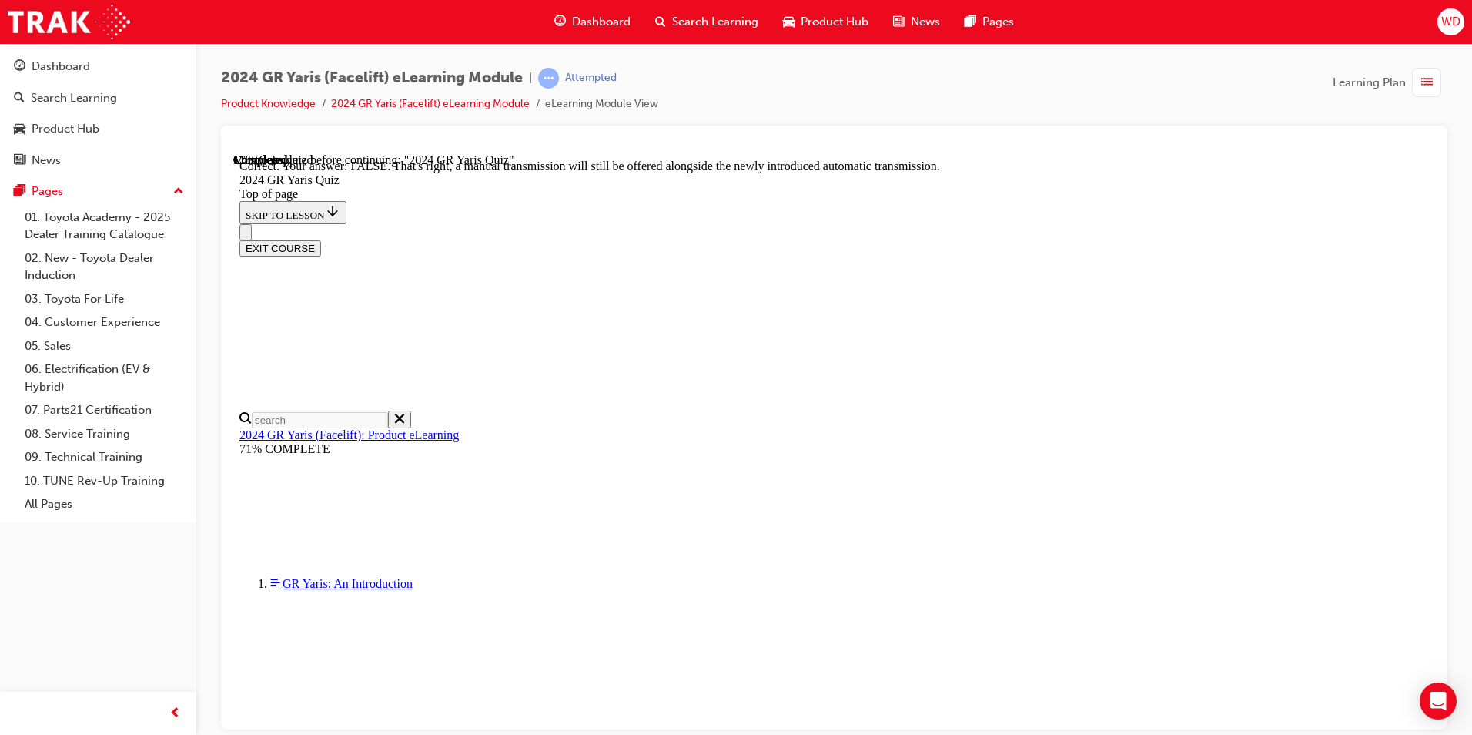
scroll to position [541, 0]
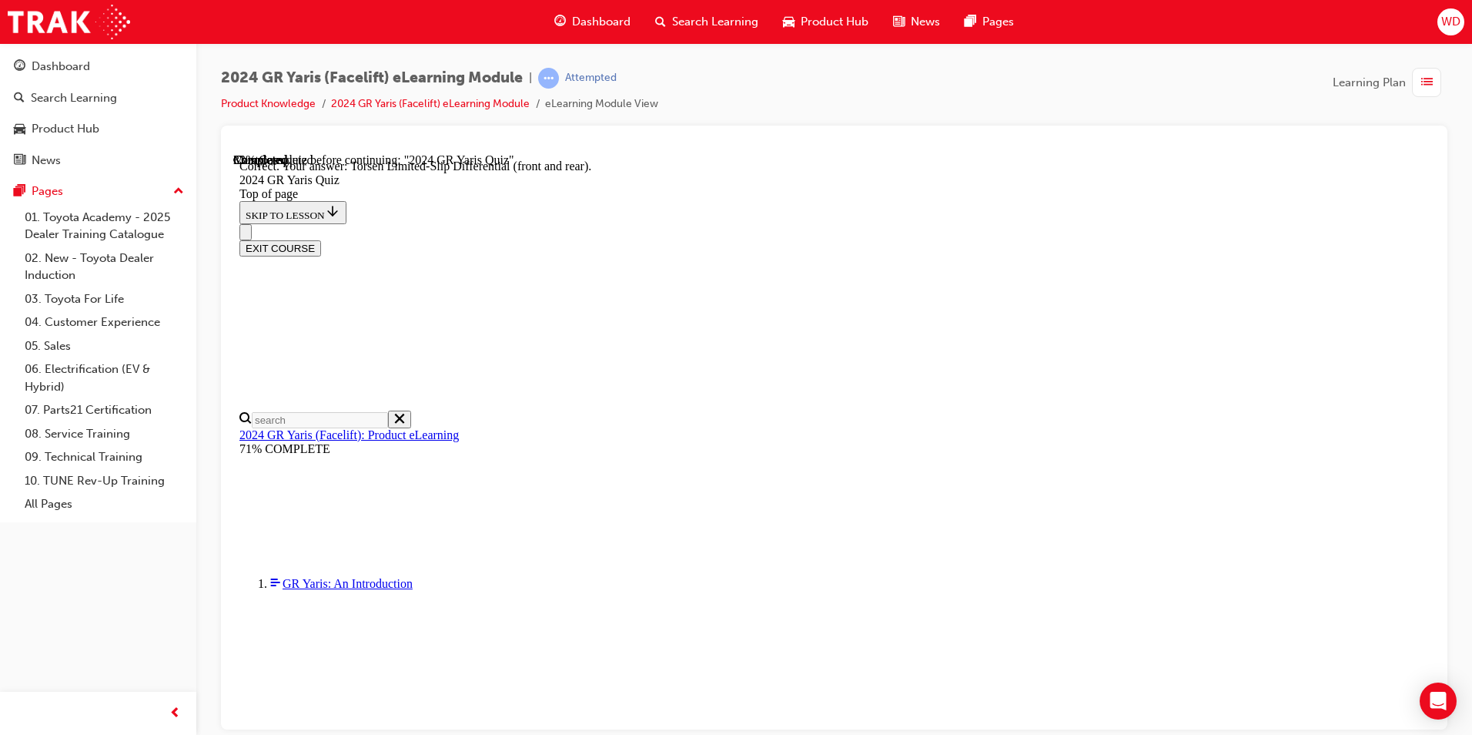
scroll to position [612, 0]
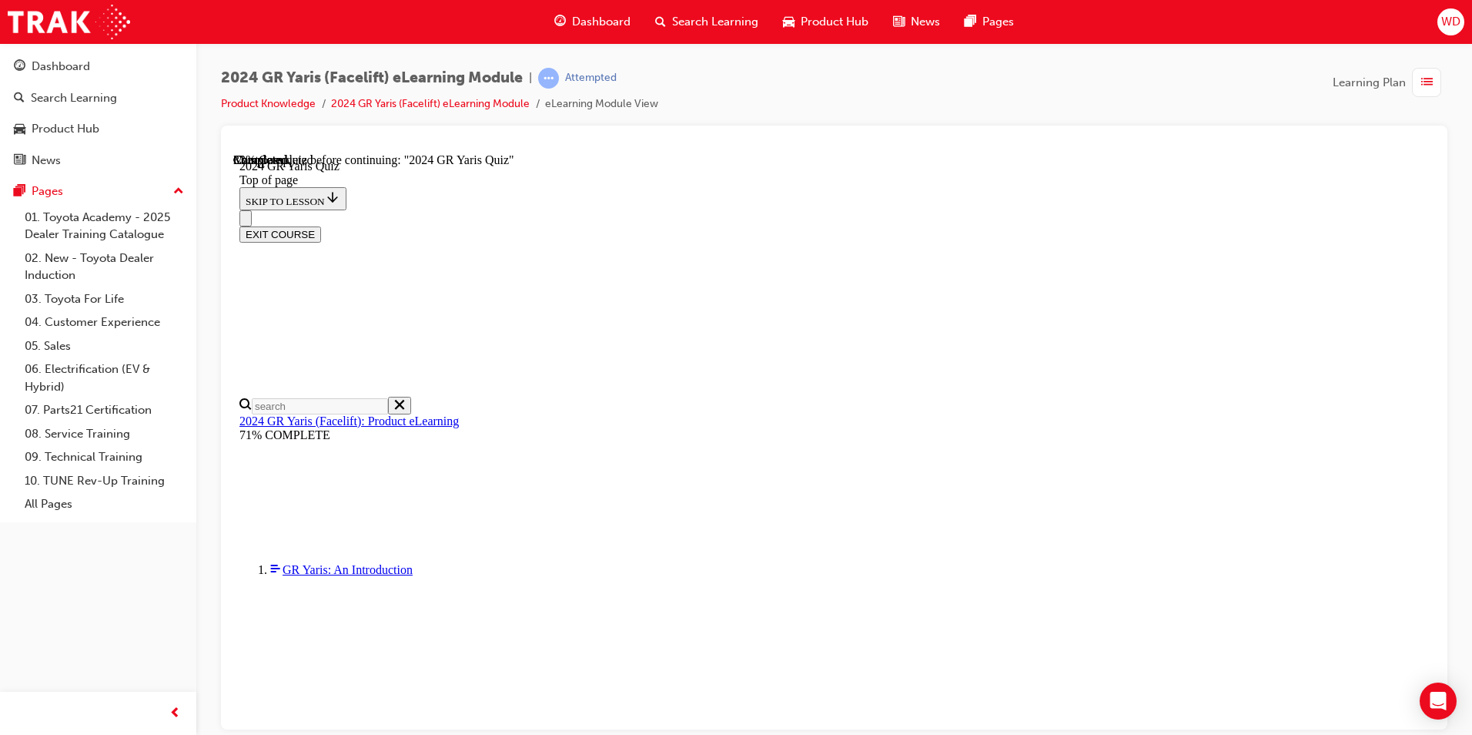
scroll to position [385, 0]
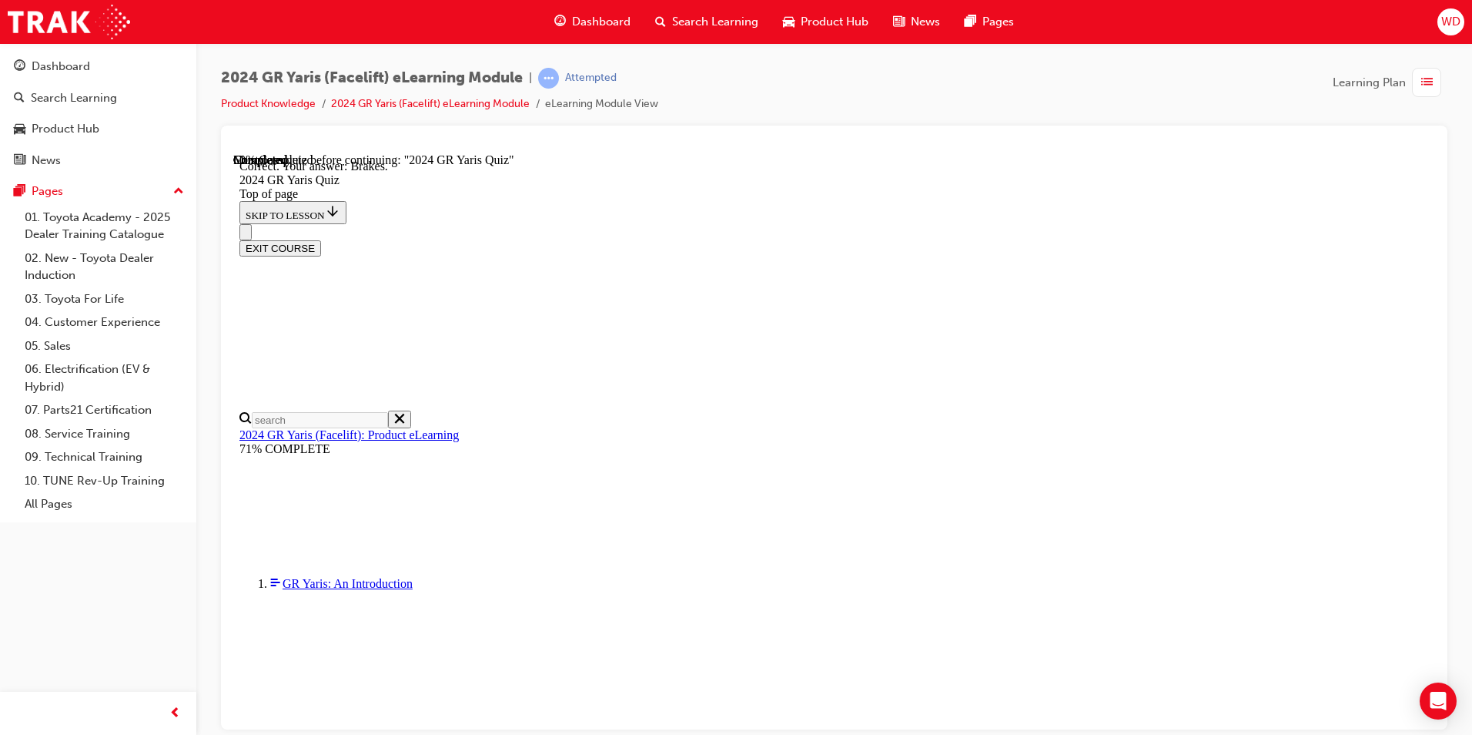
scroll to position [551, 0]
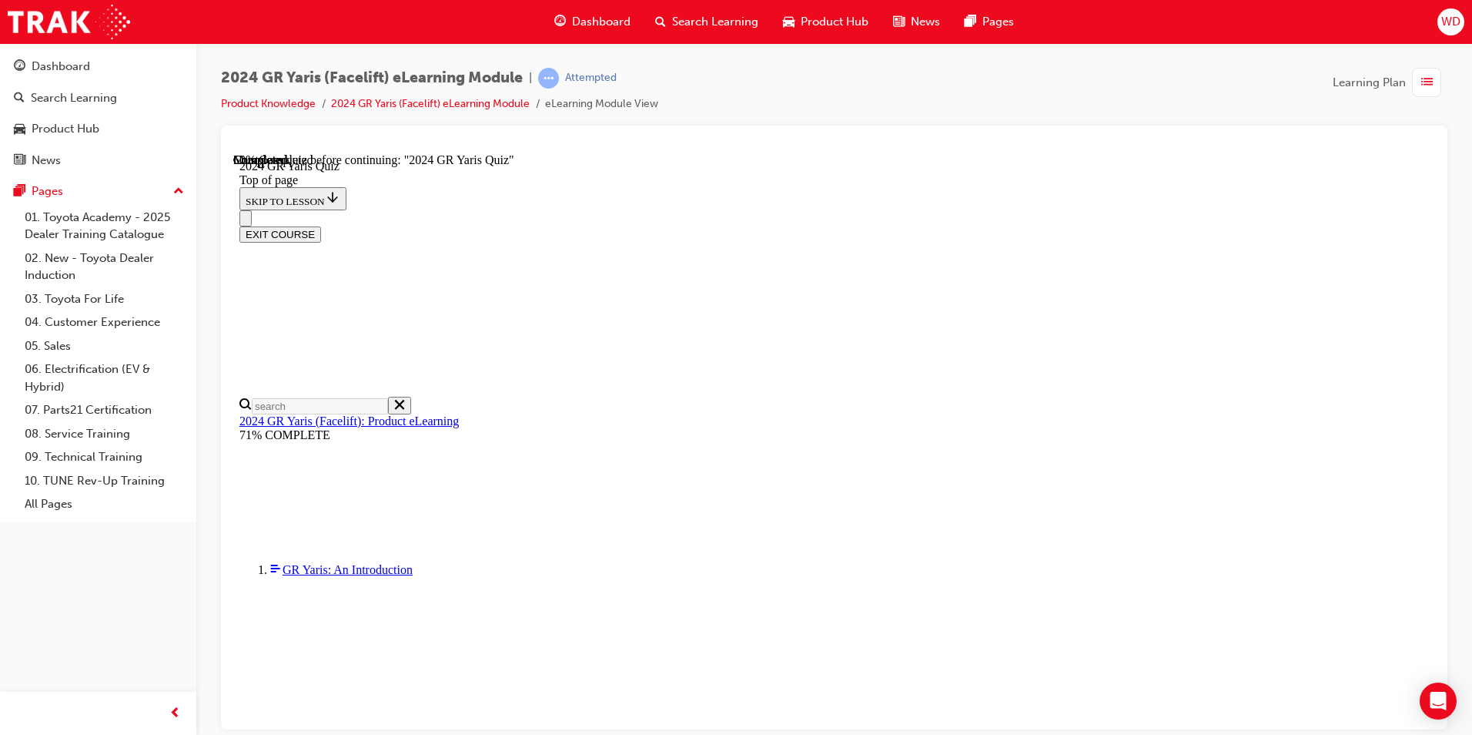
scroll to position [154, 0]
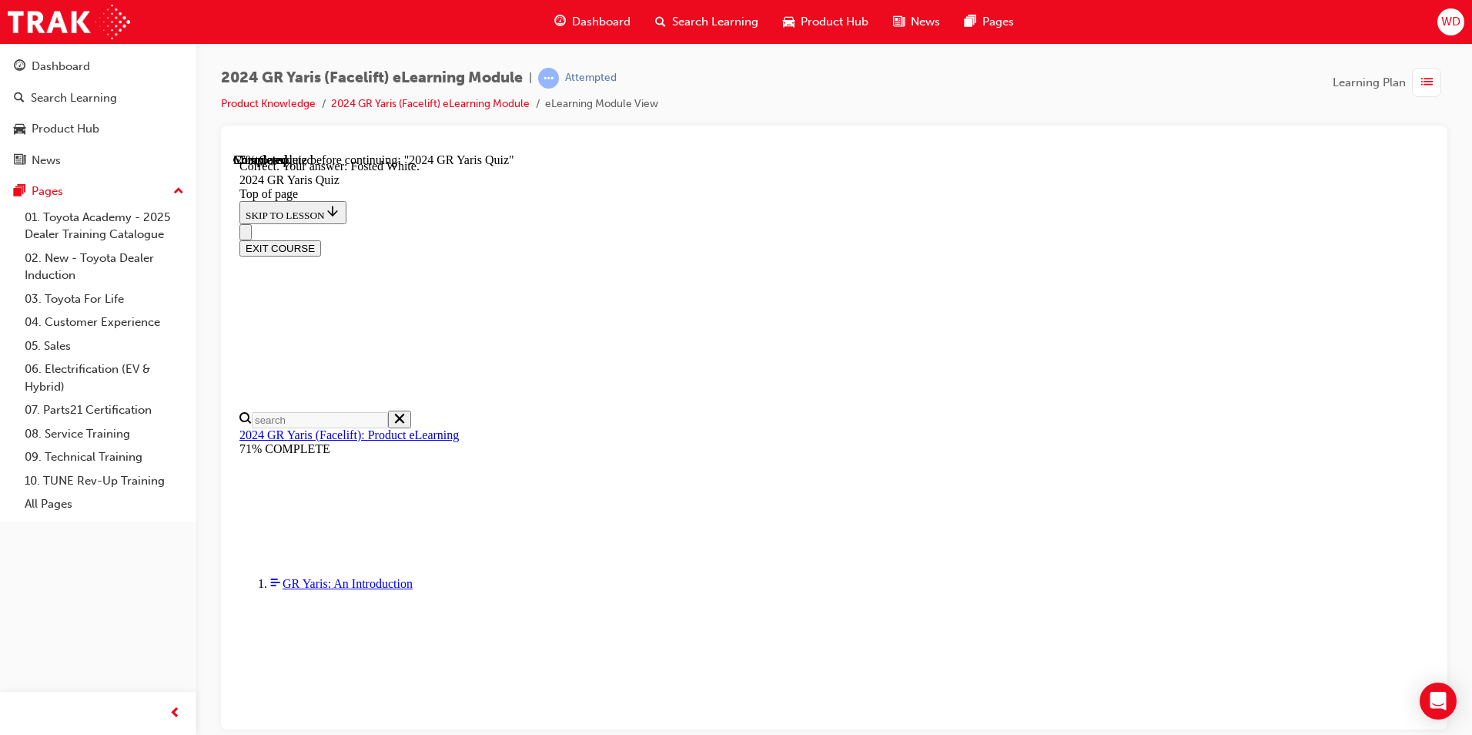
scroll to position [317, 0]
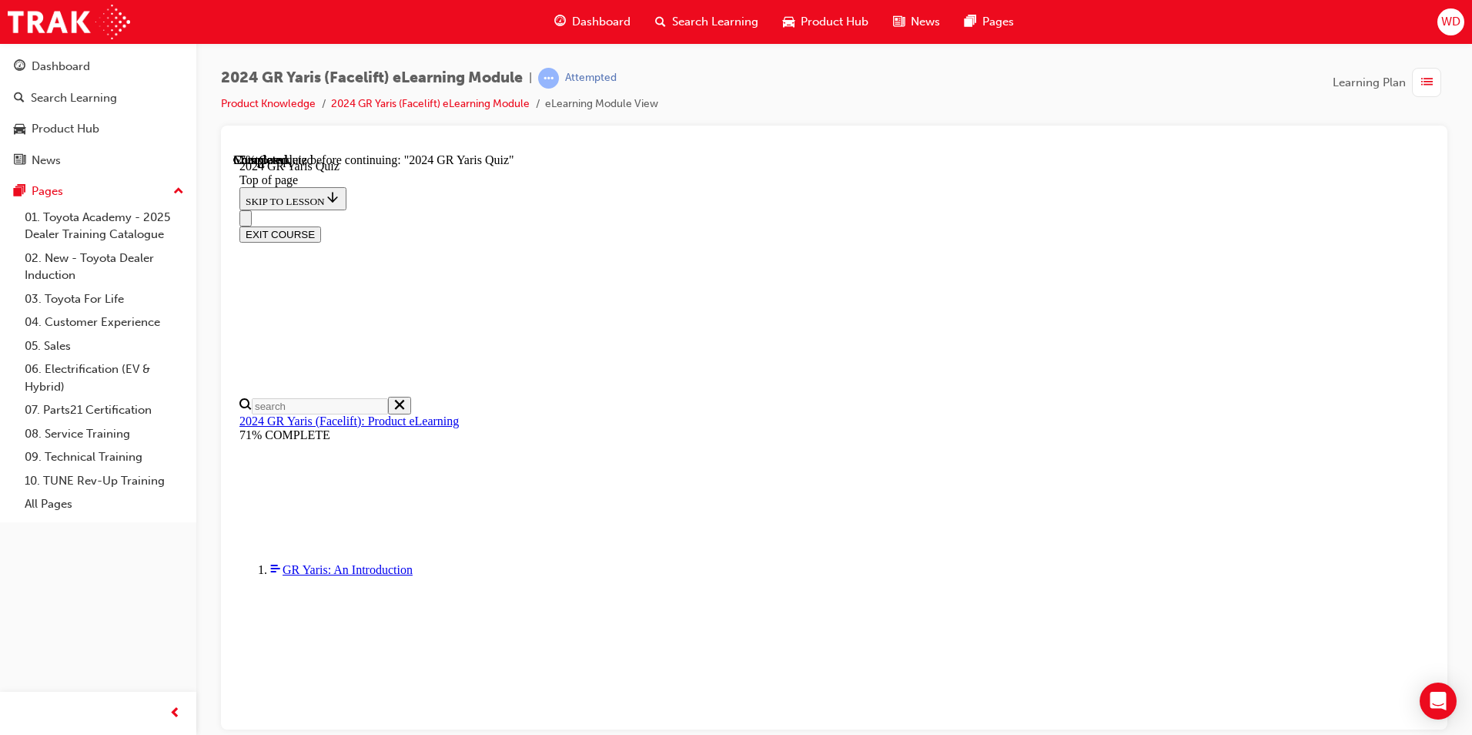
scroll to position [420, 0]
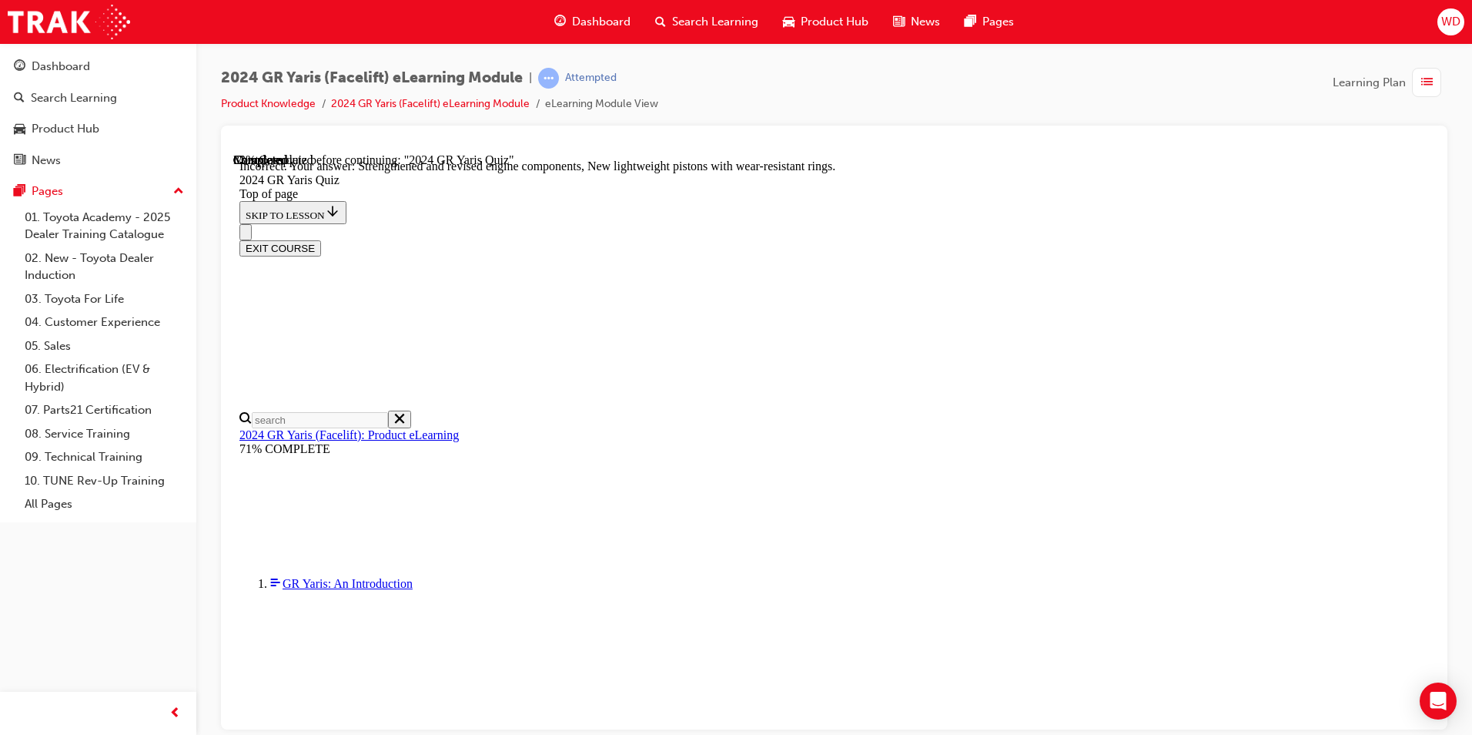
scroll to position [587, 0]
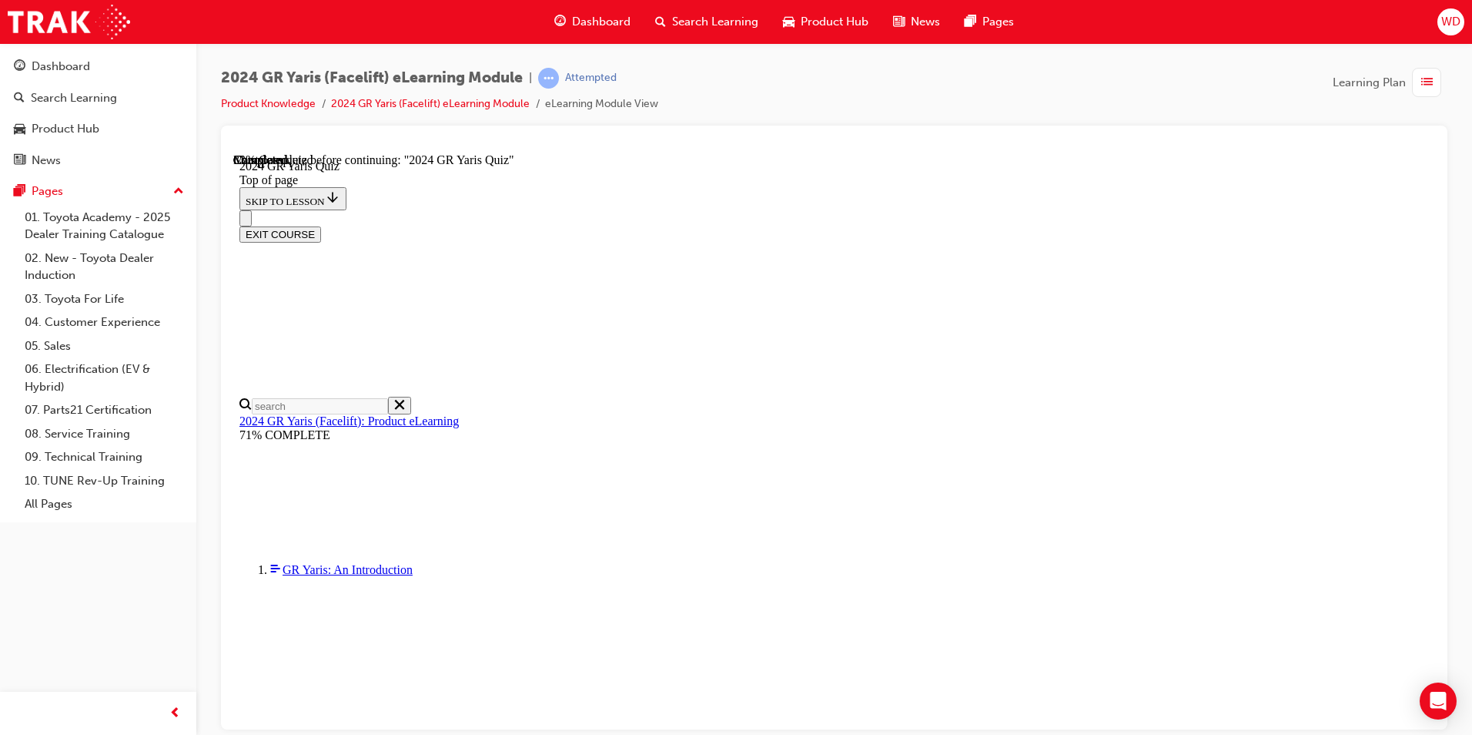
scroll to position [537, 0]
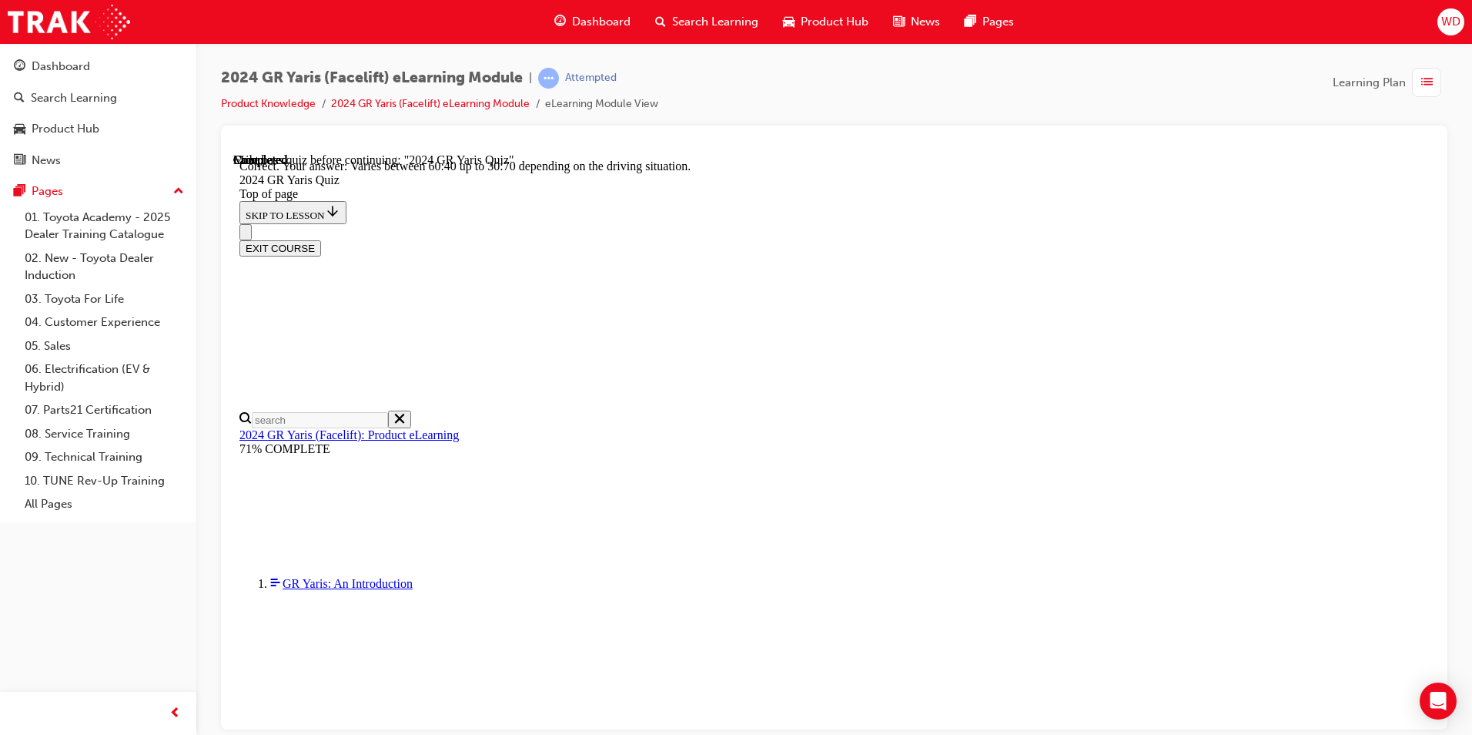
scroll to position [586, 0]
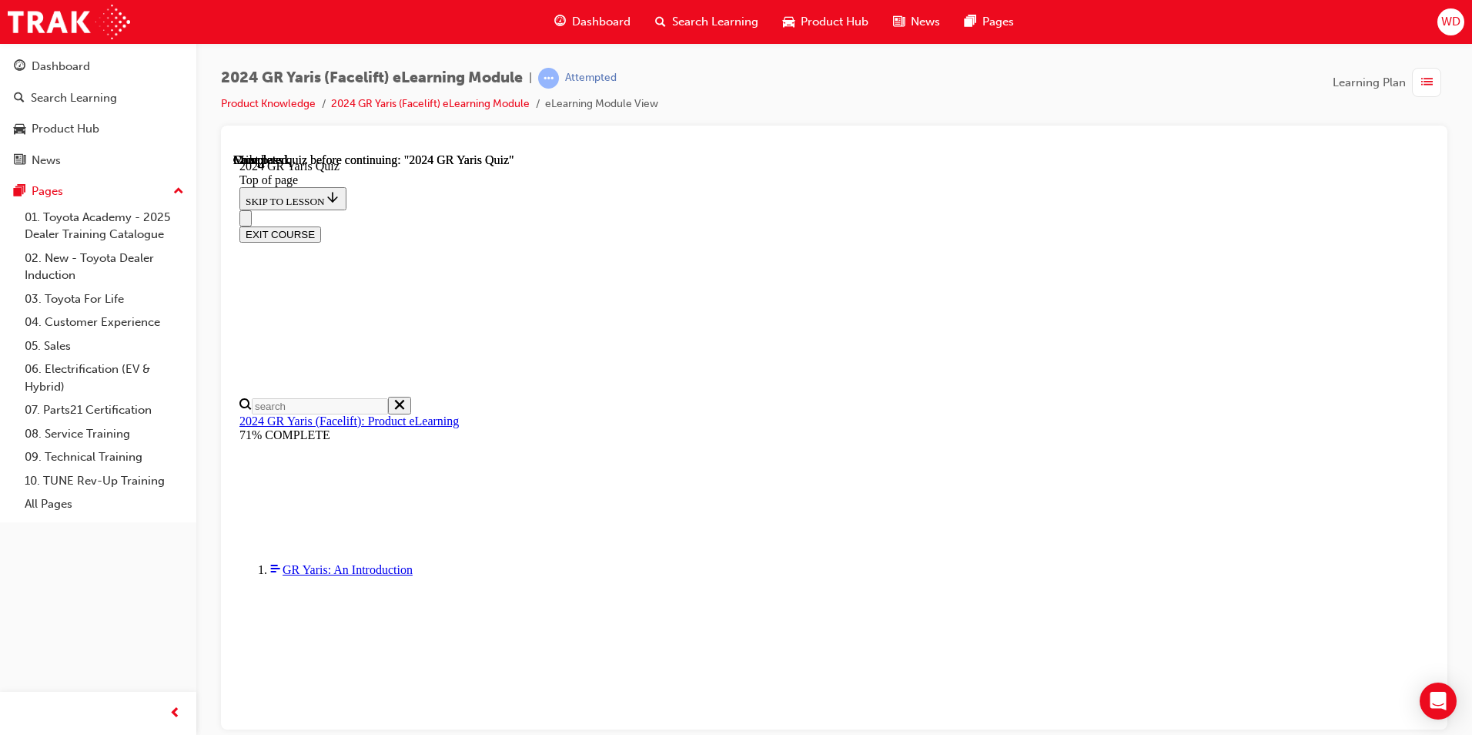
scroll to position [268, 0]
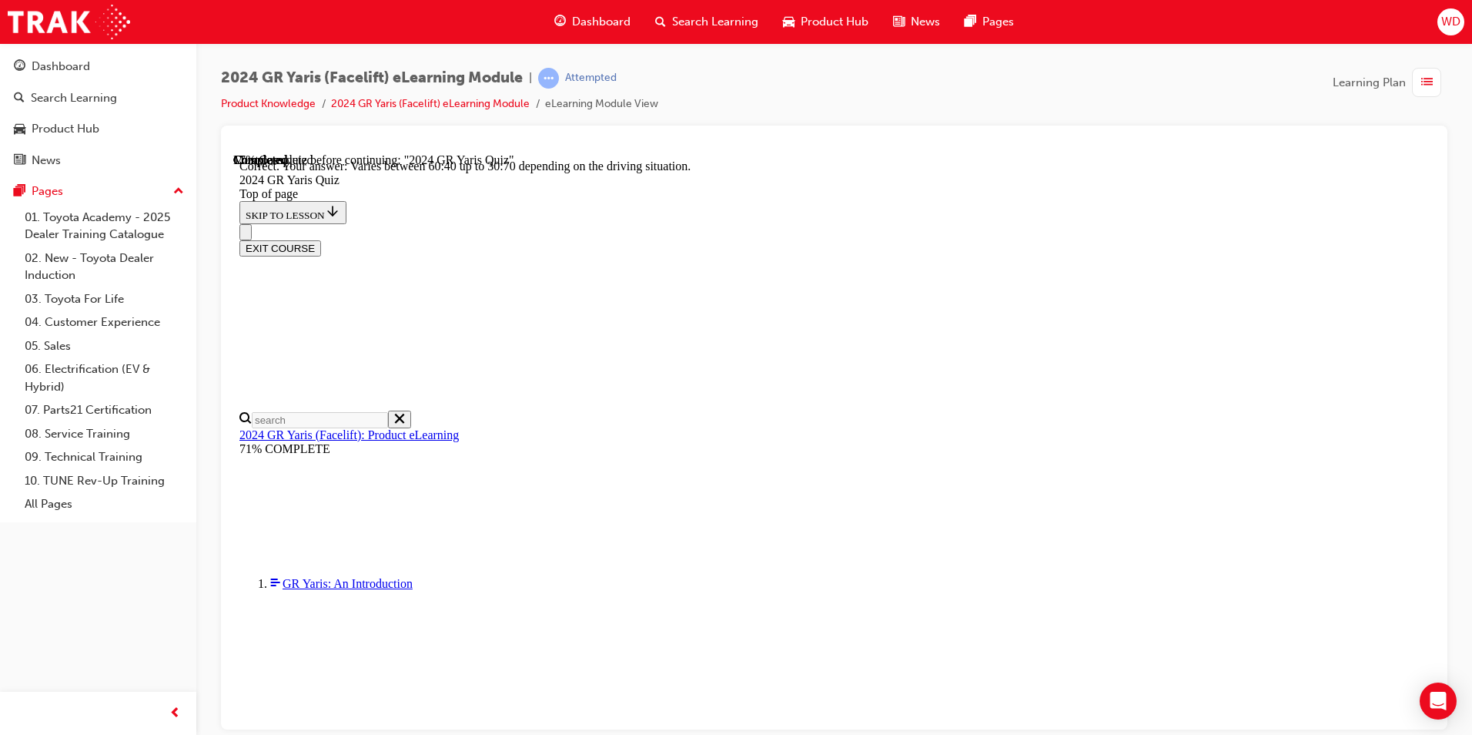
scroll to position [586, 0]
